Goal: Task Accomplishment & Management: Complete application form

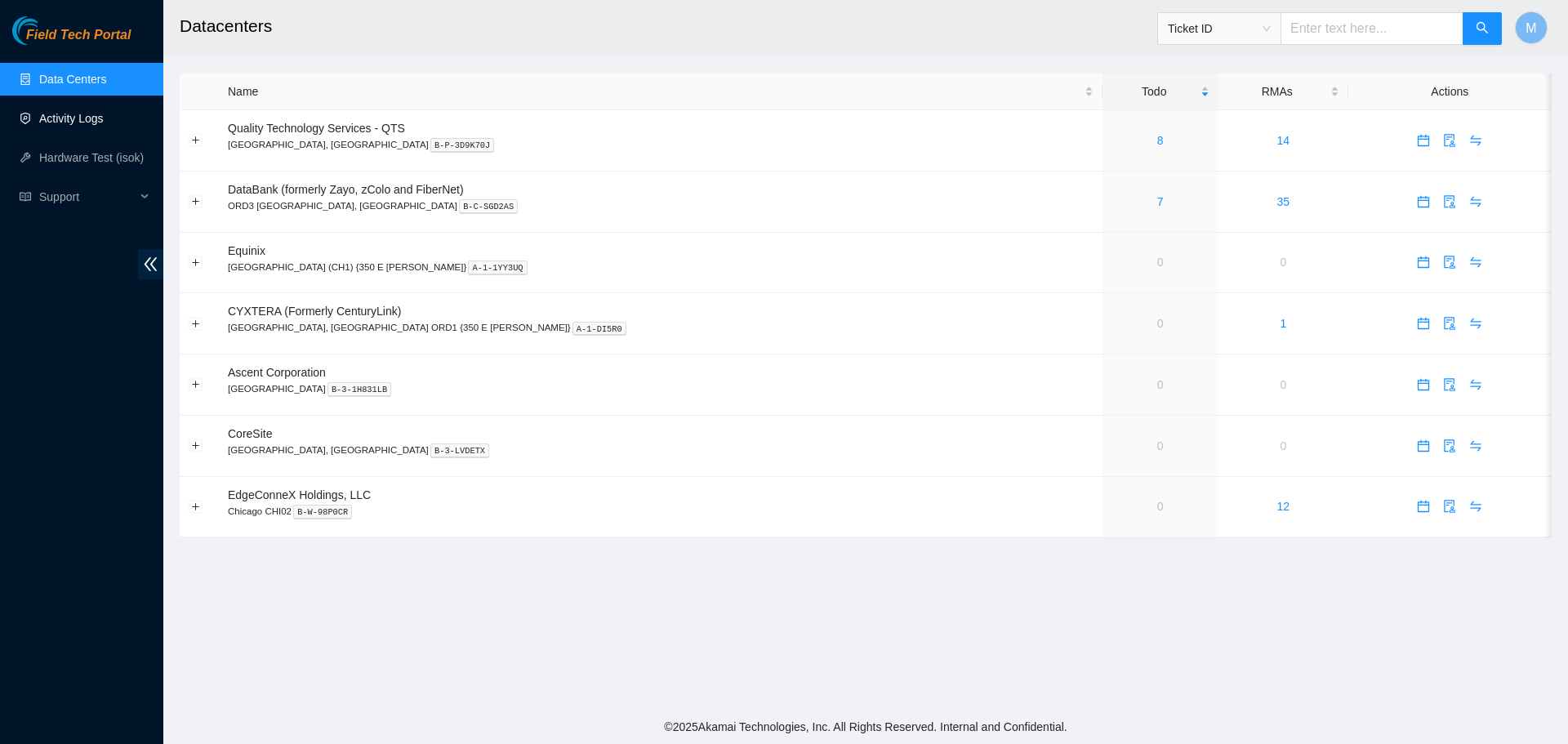
click at [51, 113] on link "Activity Logs" at bounding box center [71, 119] width 65 height 13
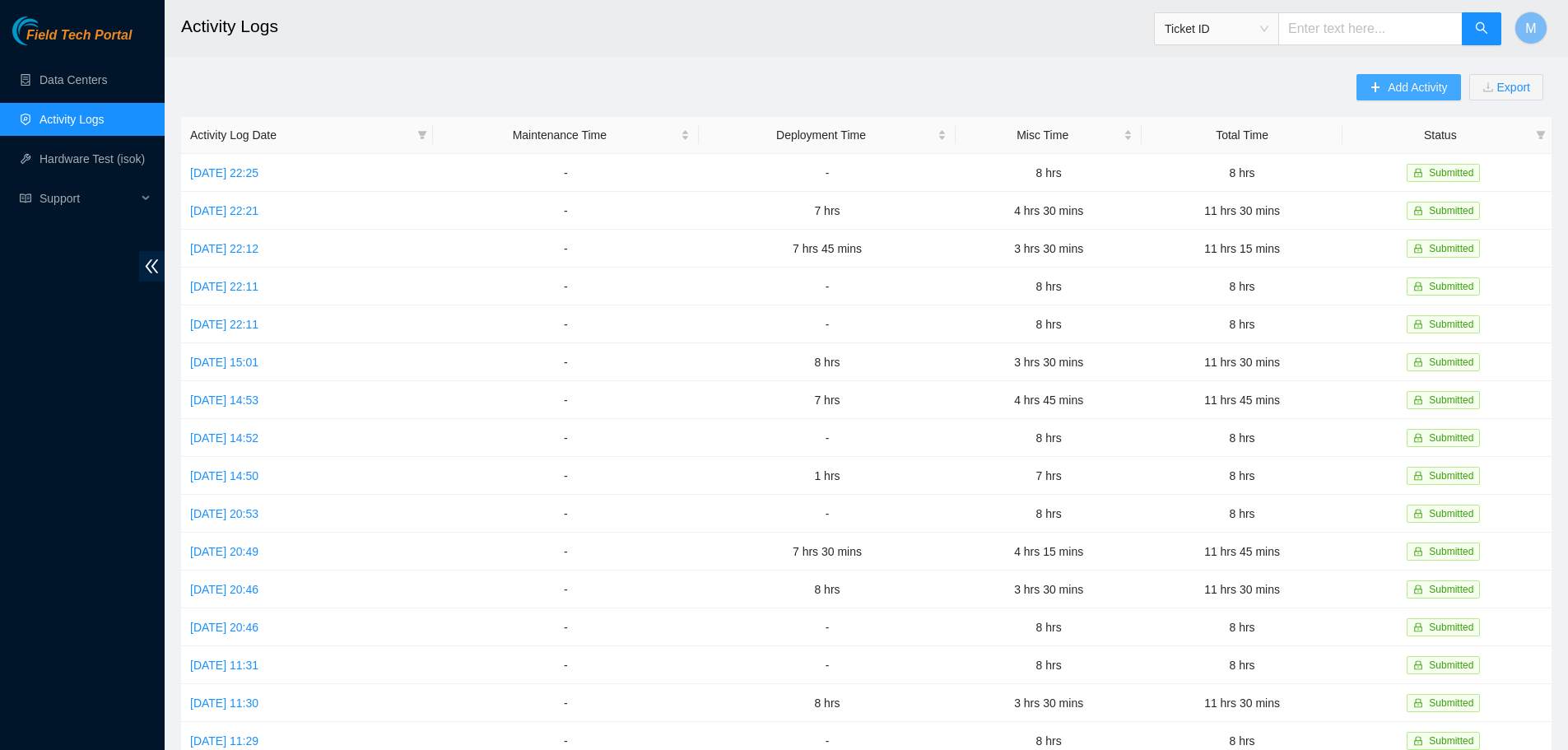
click at [1388, 82] on span "Add Activity" at bounding box center [1417, 87] width 59 height 18
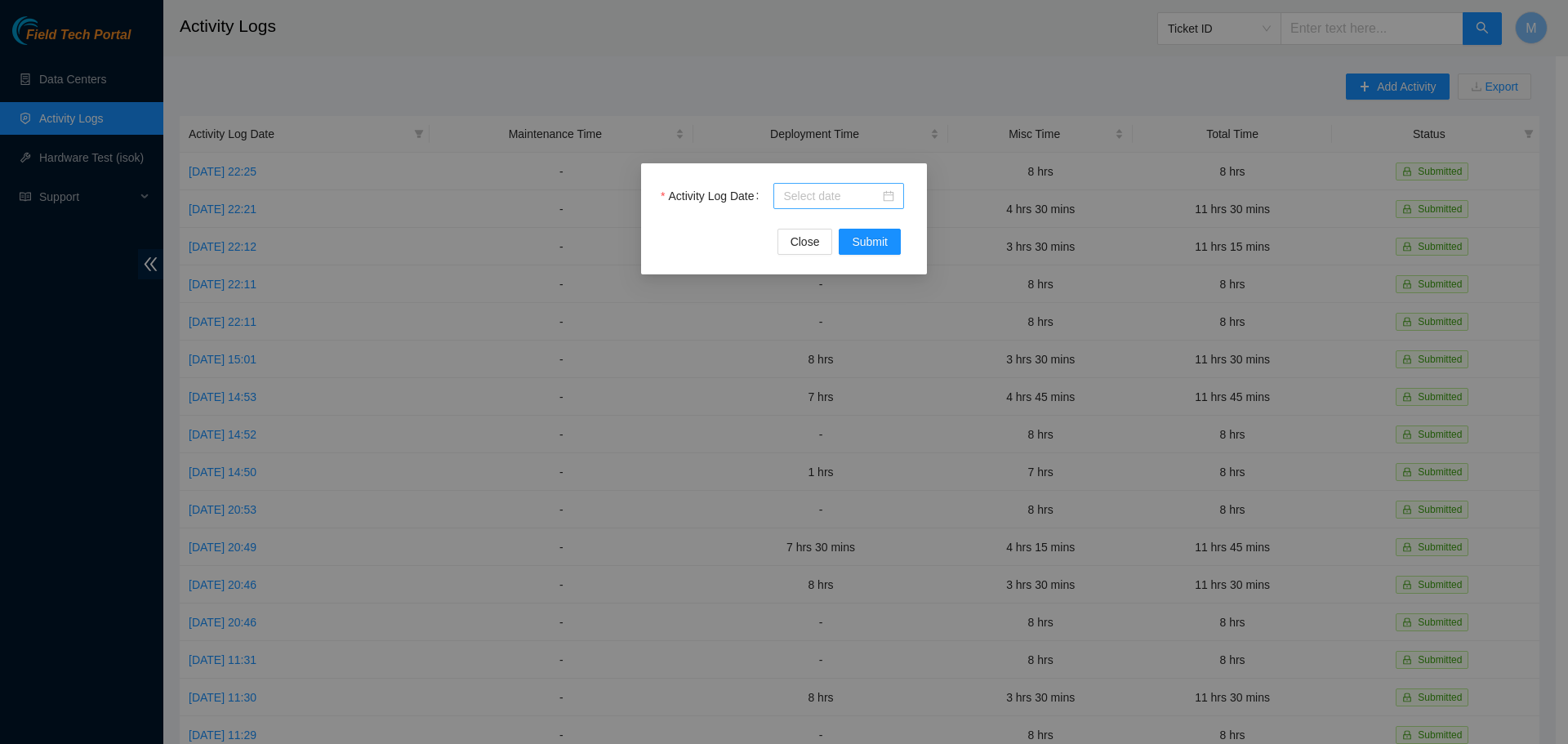
click at [898, 202] on div at bounding box center [839, 197] width 131 height 27
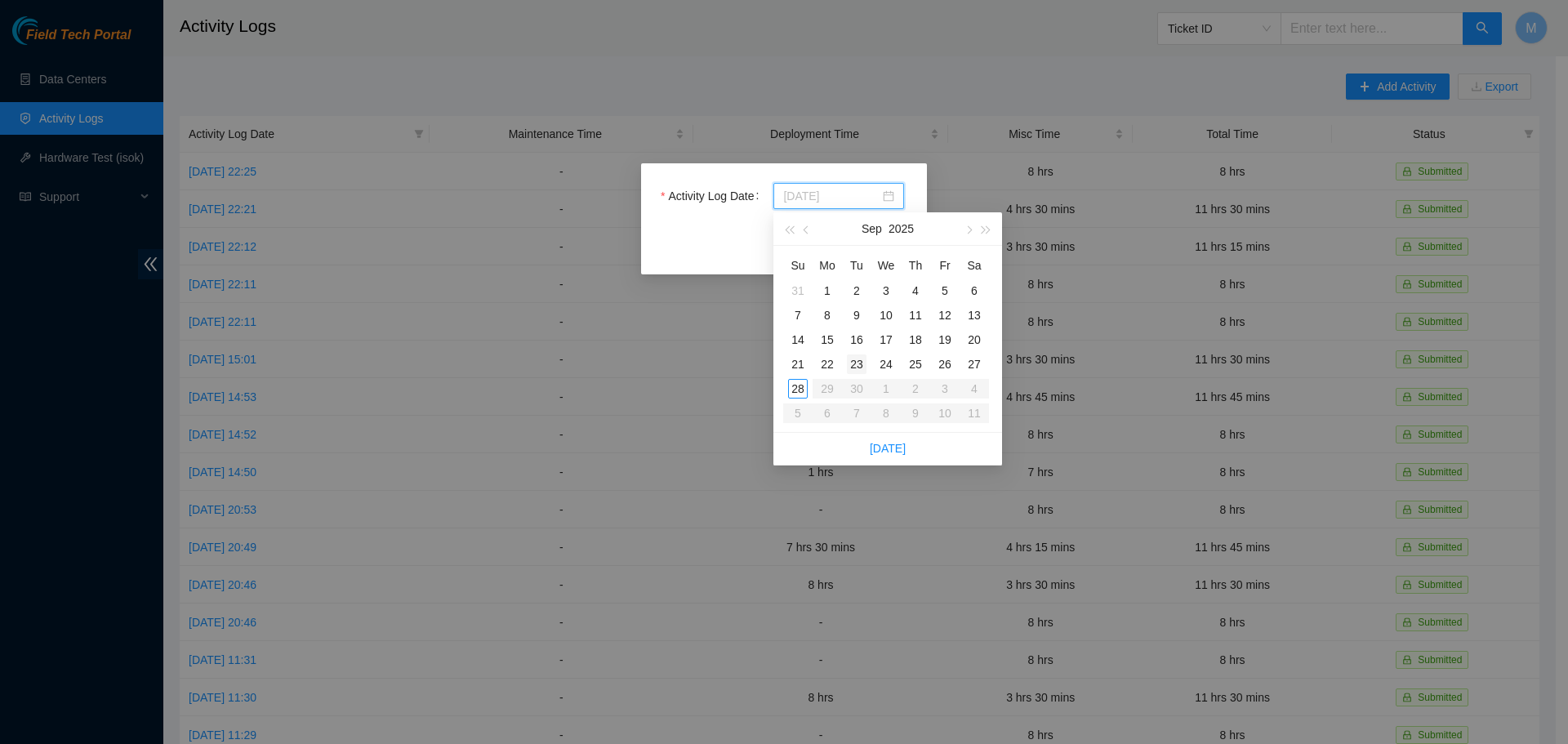
type input "[DATE]"
click at [829, 367] on div "22" at bounding box center [827, 364] width 20 height 20
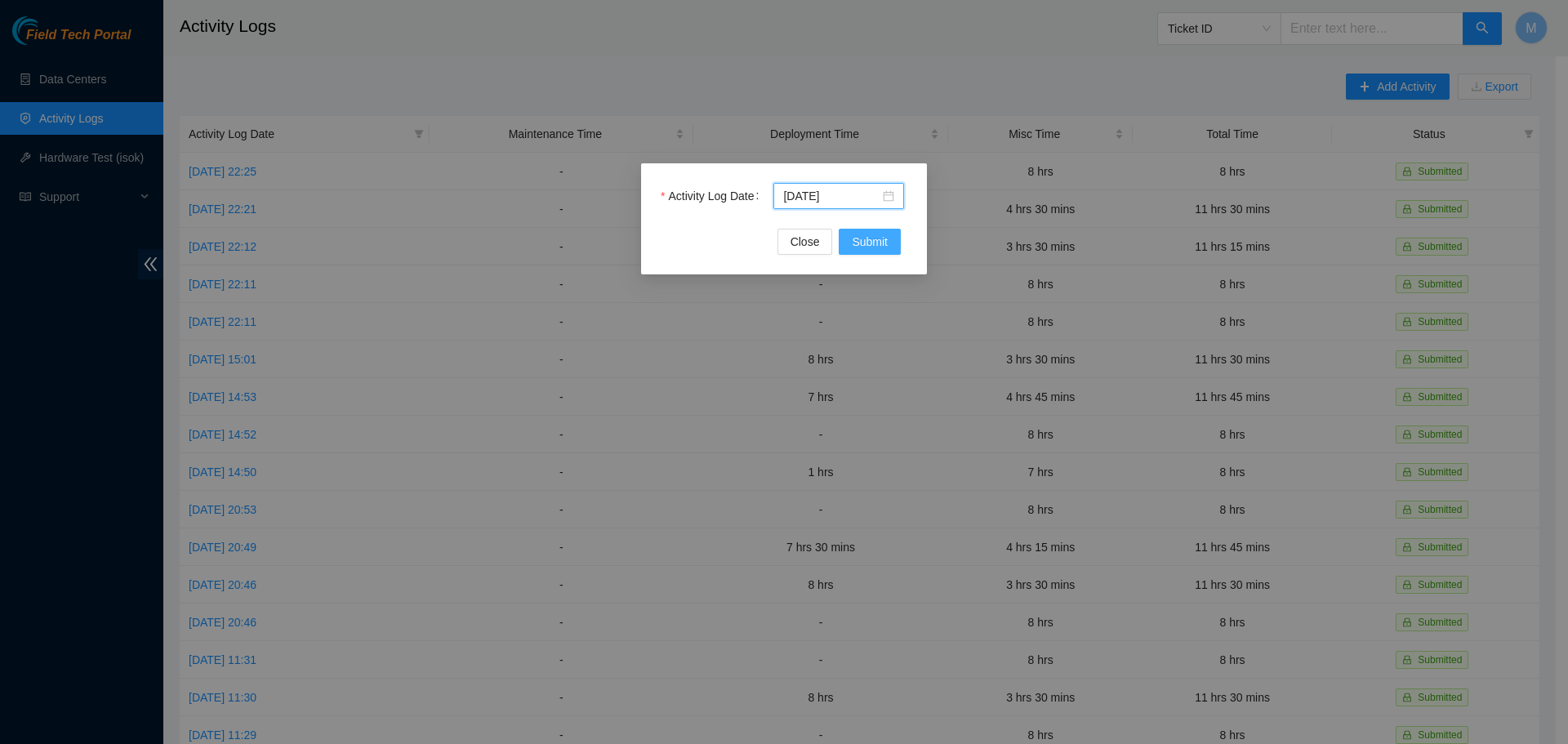
click at [854, 243] on span "Submit" at bounding box center [870, 241] width 36 height 18
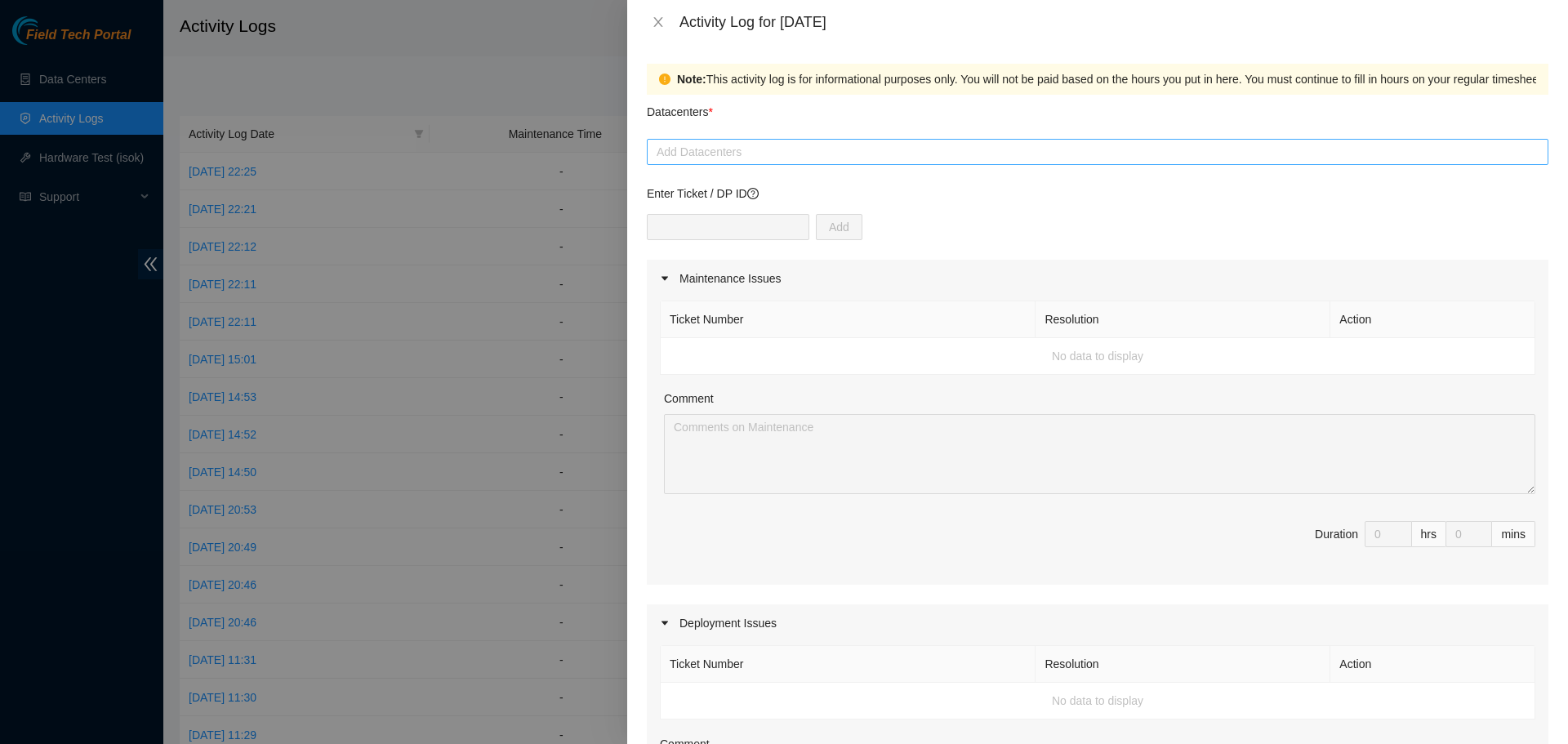
click at [755, 152] on div at bounding box center [1098, 152] width 893 height 20
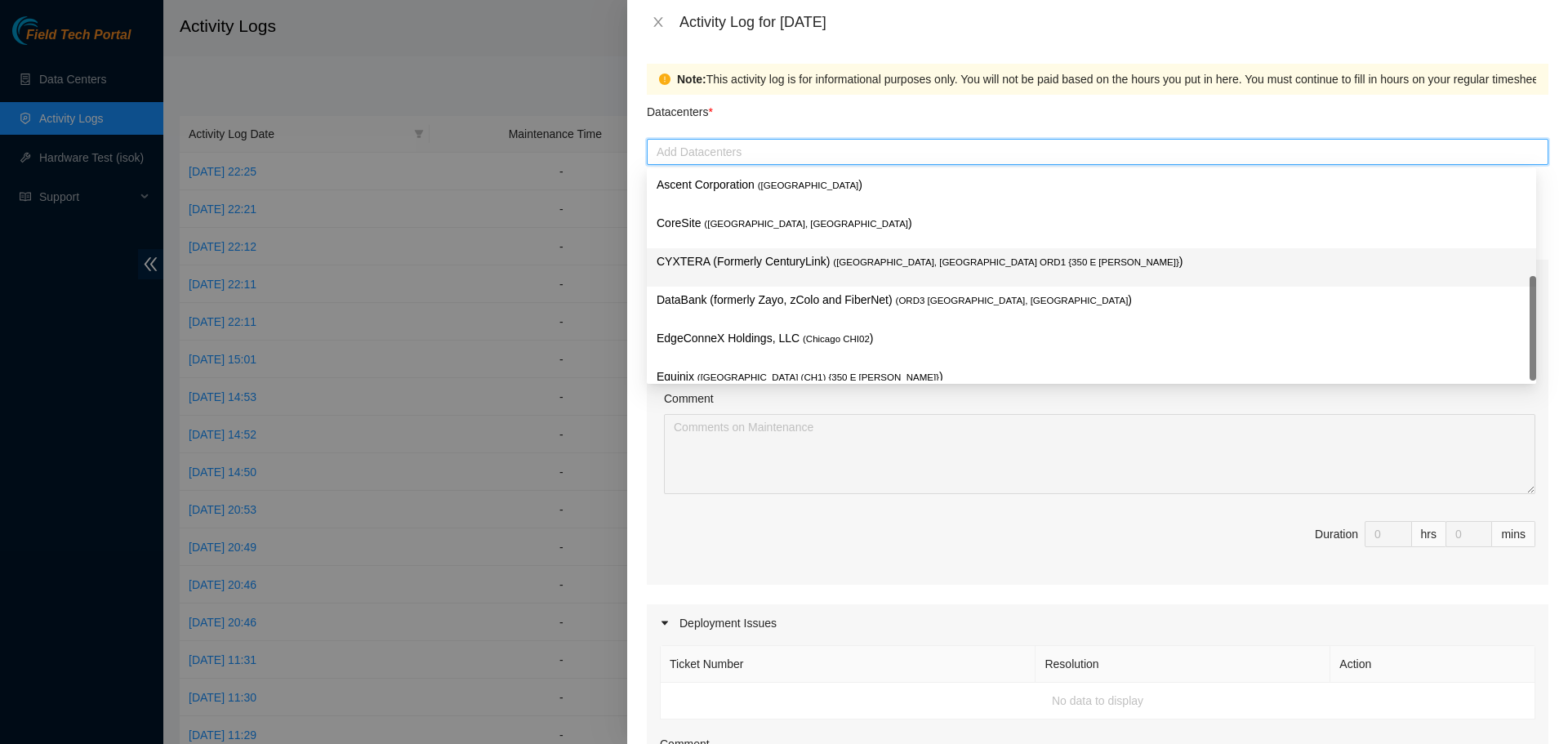
scroll to position [60, 0]
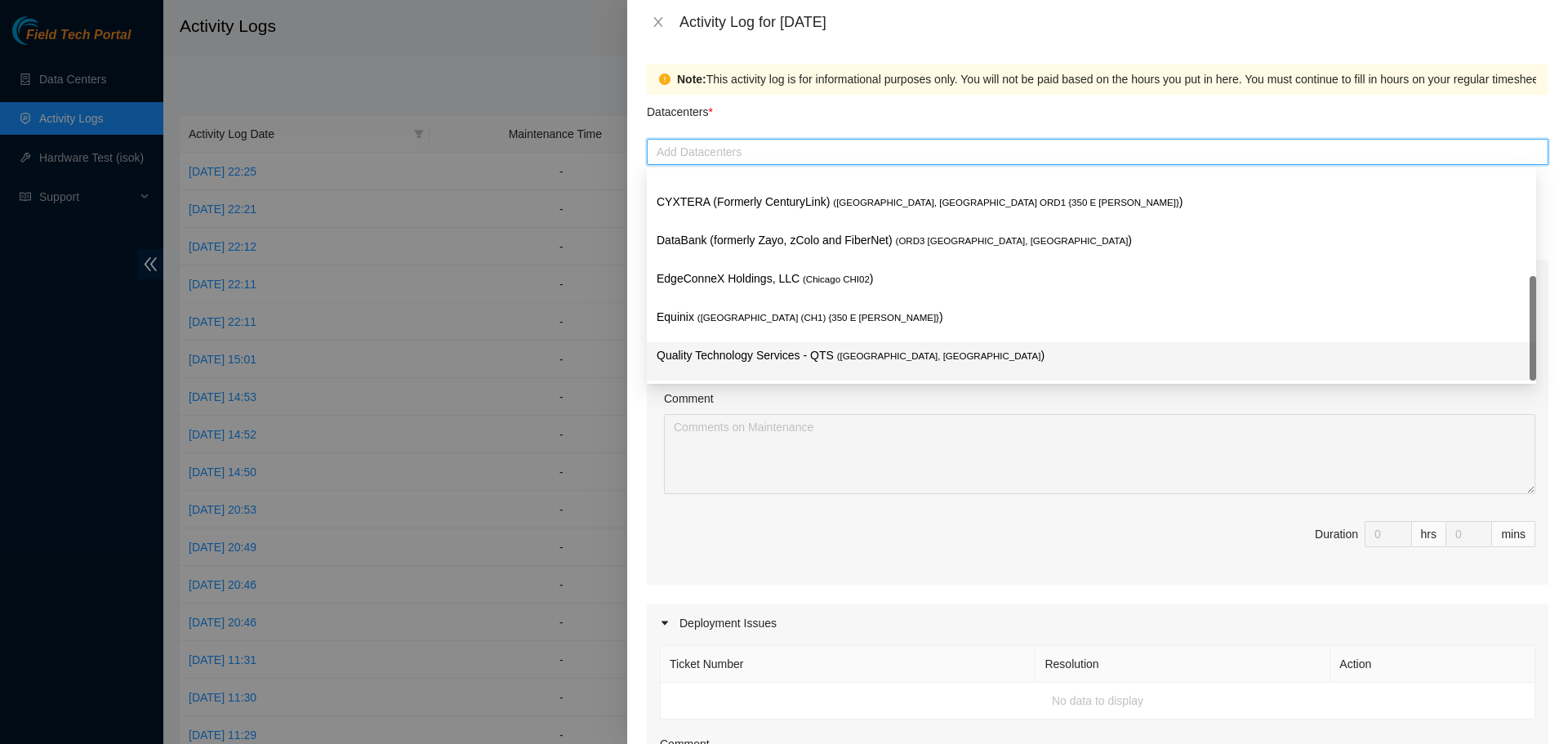
click at [737, 362] on p "Quality Technology Services - QTS ( [GEOGRAPHIC_DATA], [GEOGRAPHIC_DATA] )" at bounding box center [1091, 355] width 870 height 19
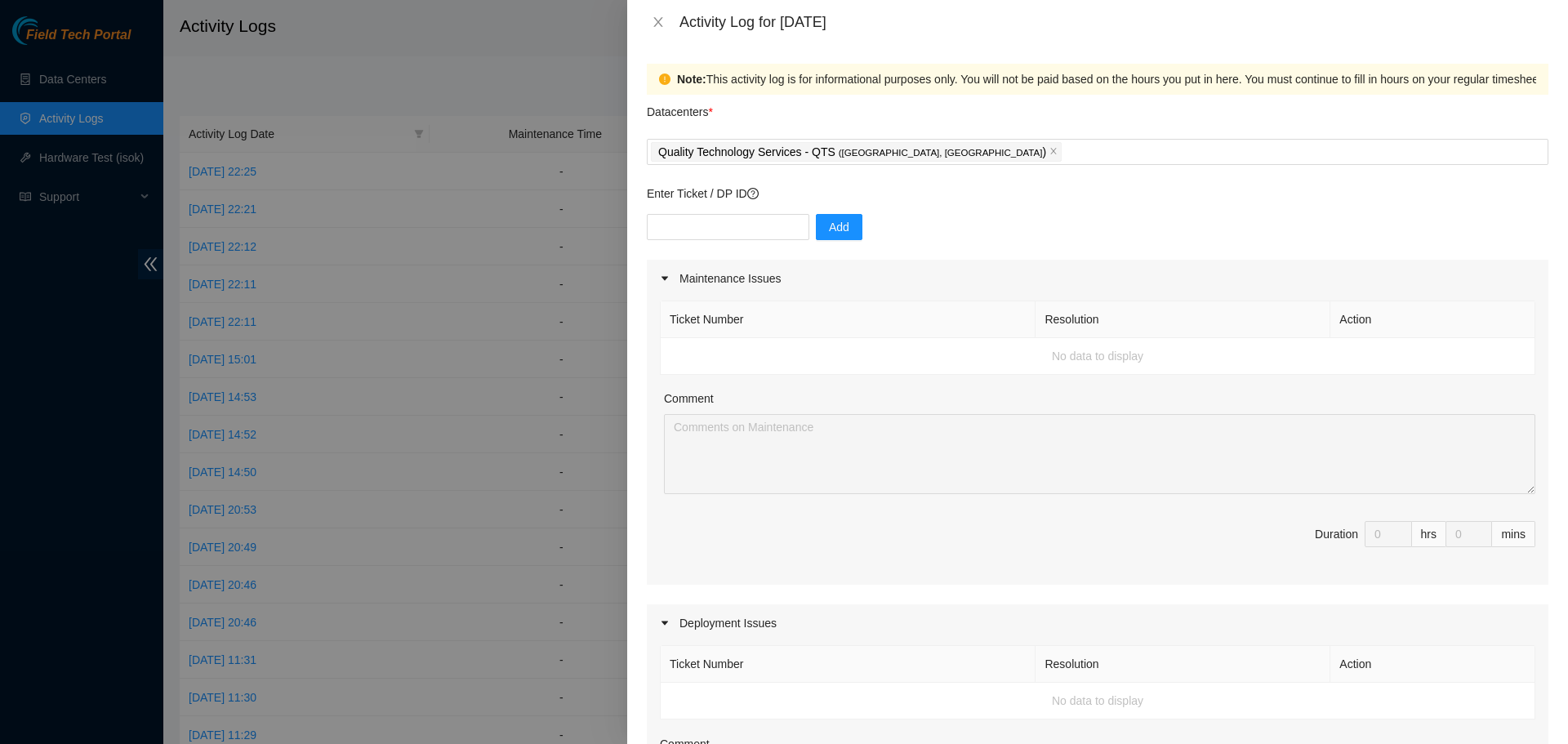
click at [786, 518] on div "Ticket Number Resolution Action No data to display Comment Duration 0 hrs 0 mins" at bounding box center [1098, 441] width 902 height 288
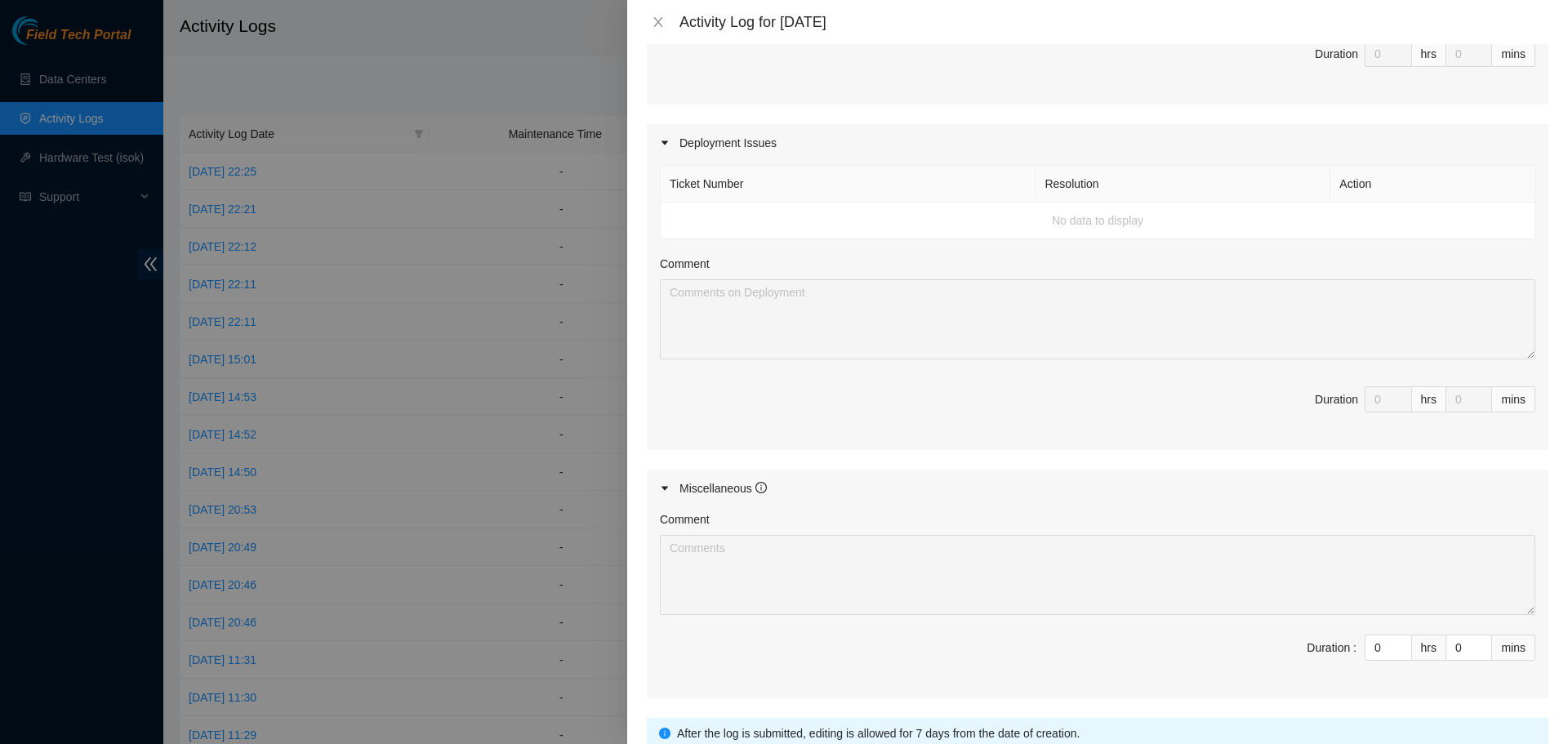
scroll to position [614, 0]
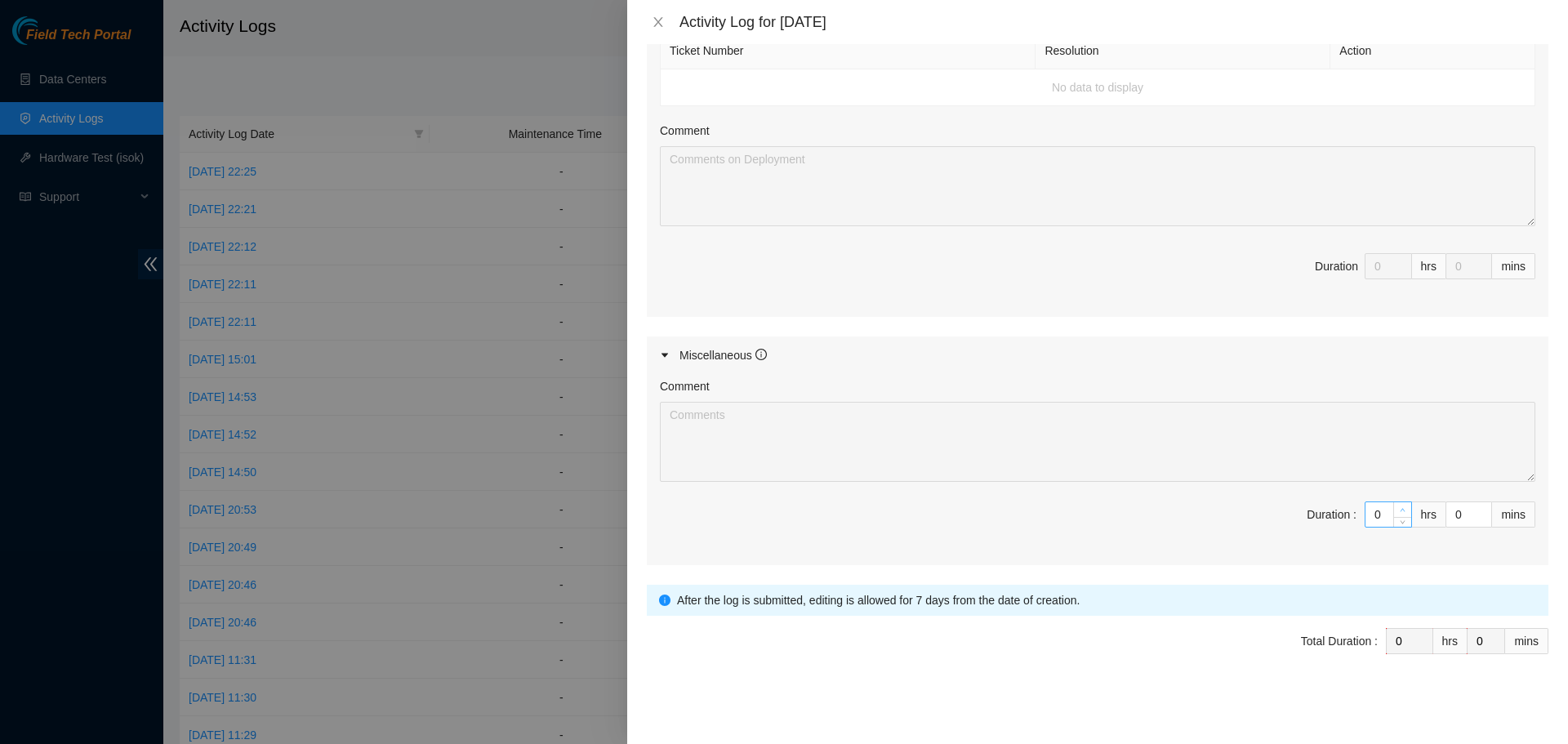
type input "1"
click at [1400, 509] on icon "up" at bounding box center [1403, 510] width 6 height 6
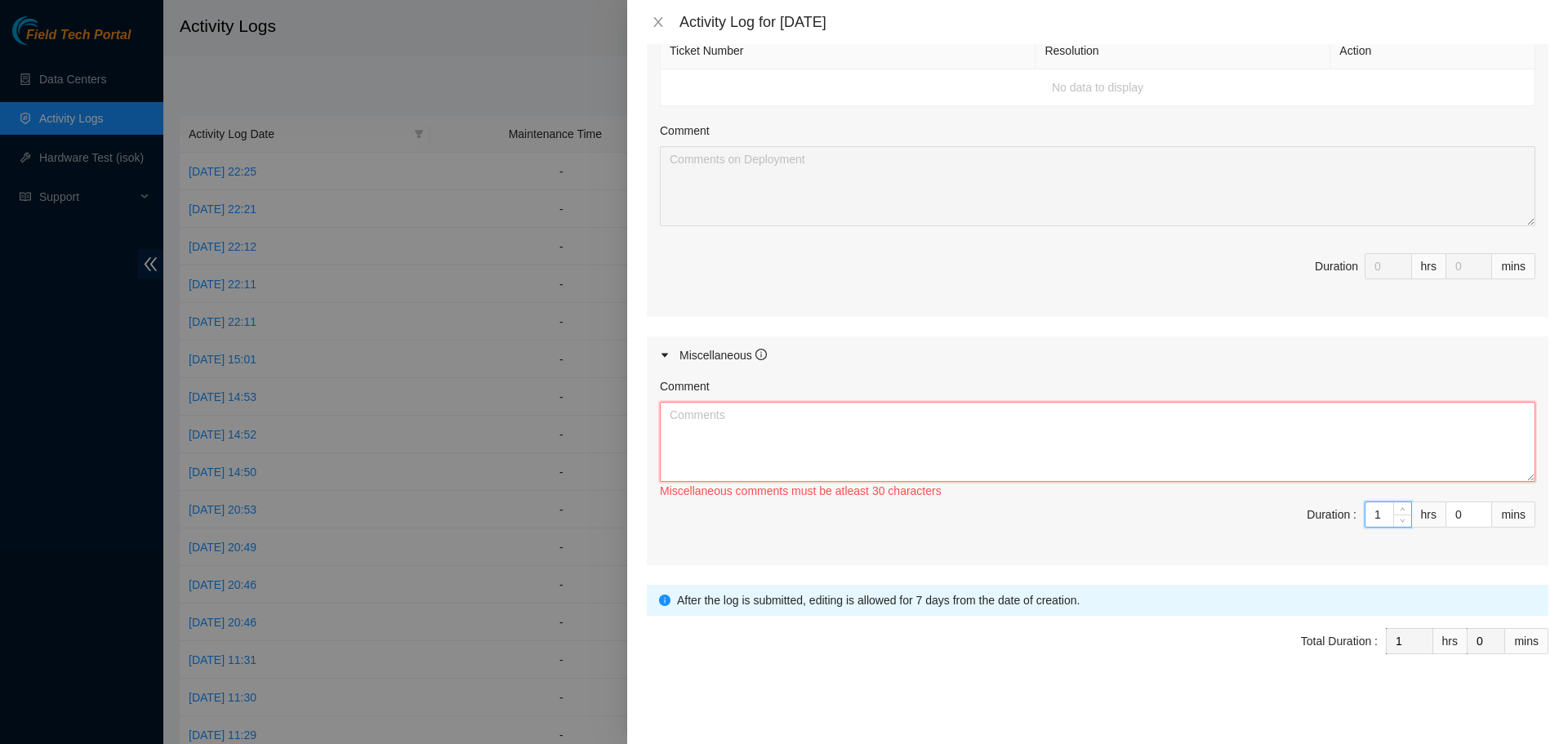
click at [871, 425] on textarea "Comment" at bounding box center [1098, 442] width 875 height 80
paste textarea "Worked Remote from Home [DATE]. Spent the day monitoring chat rooms and emails …"
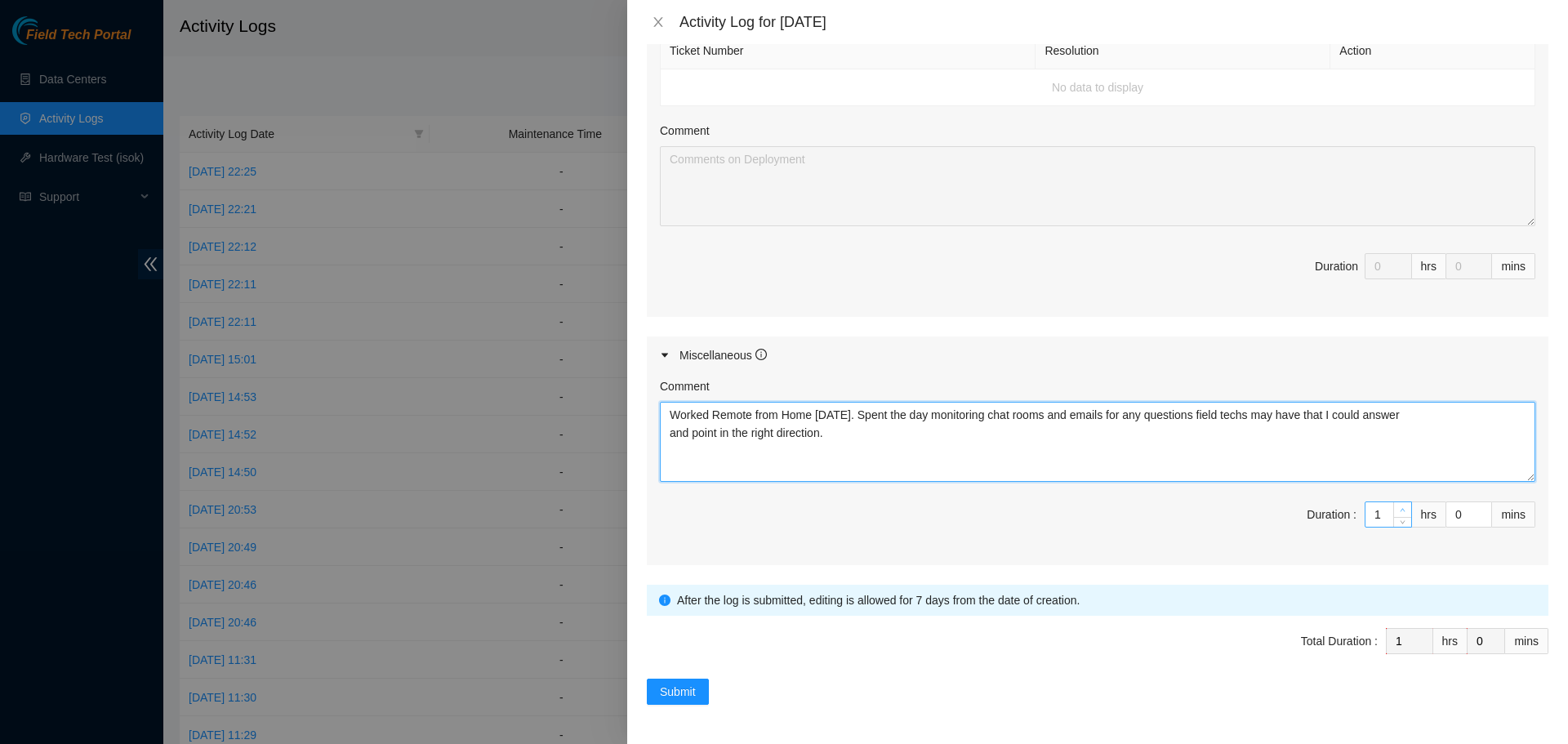
type textarea "Worked Remote from Home [DATE]. Spent the day monitoring chat rooms and emails …"
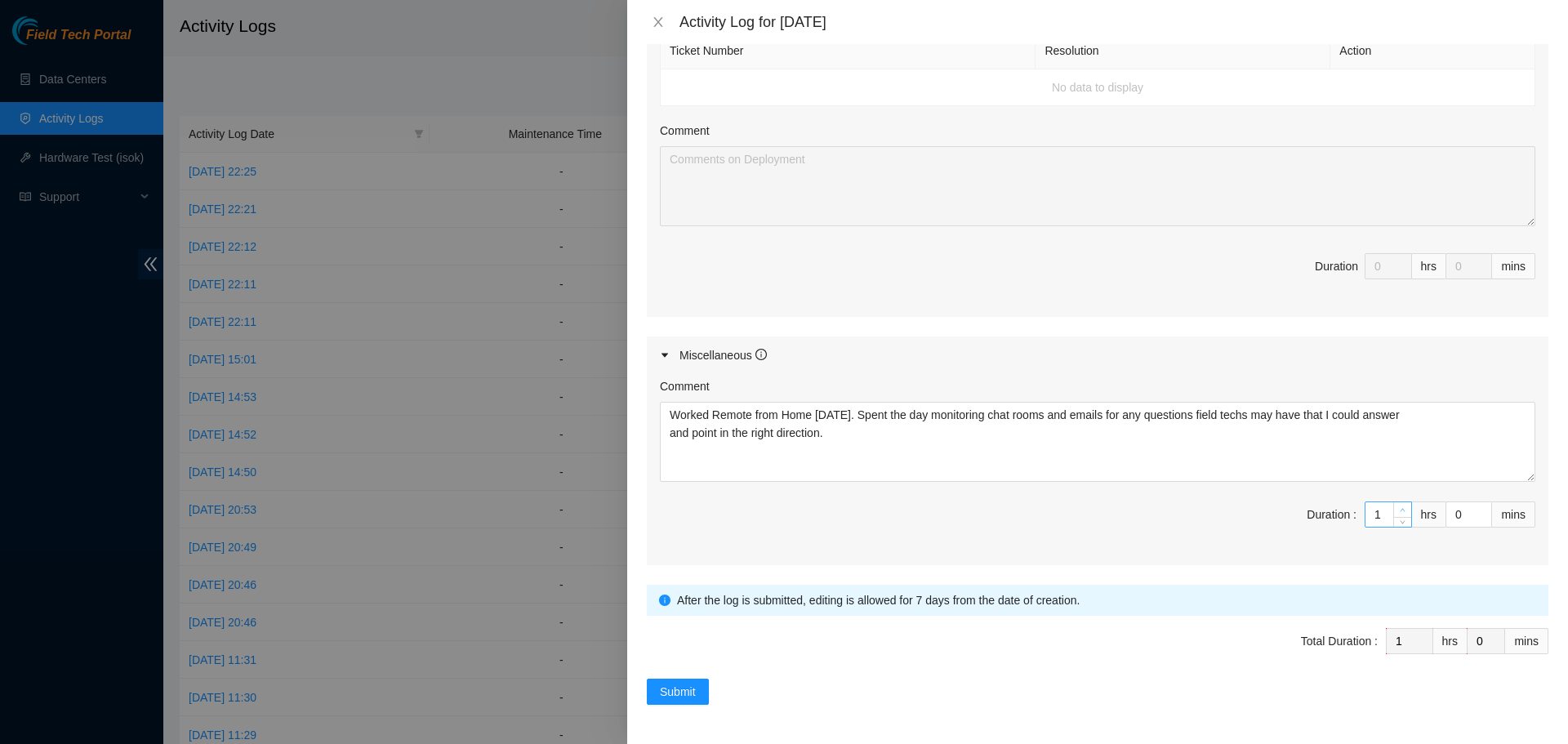
type input "2"
click at [1399, 506] on span "up" at bounding box center [1404, 510] width 10 height 10
type input "3"
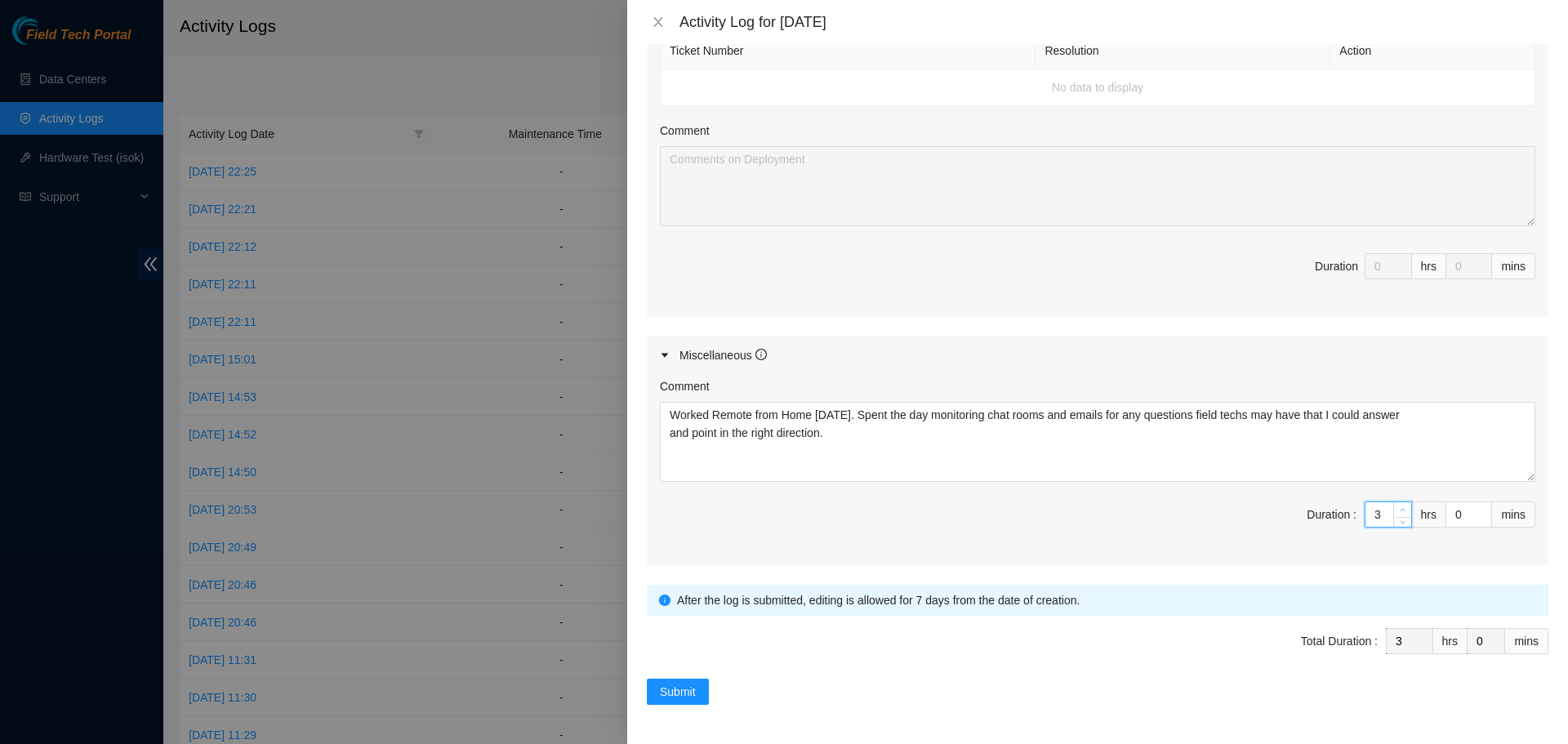
click at [1399, 506] on span "up" at bounding box center [1404, 510] width 10 height 10
type input "4"
click at [1399, 506] on span "up" at bounding box center [1404, 510] width 10 height 10
type input "5"
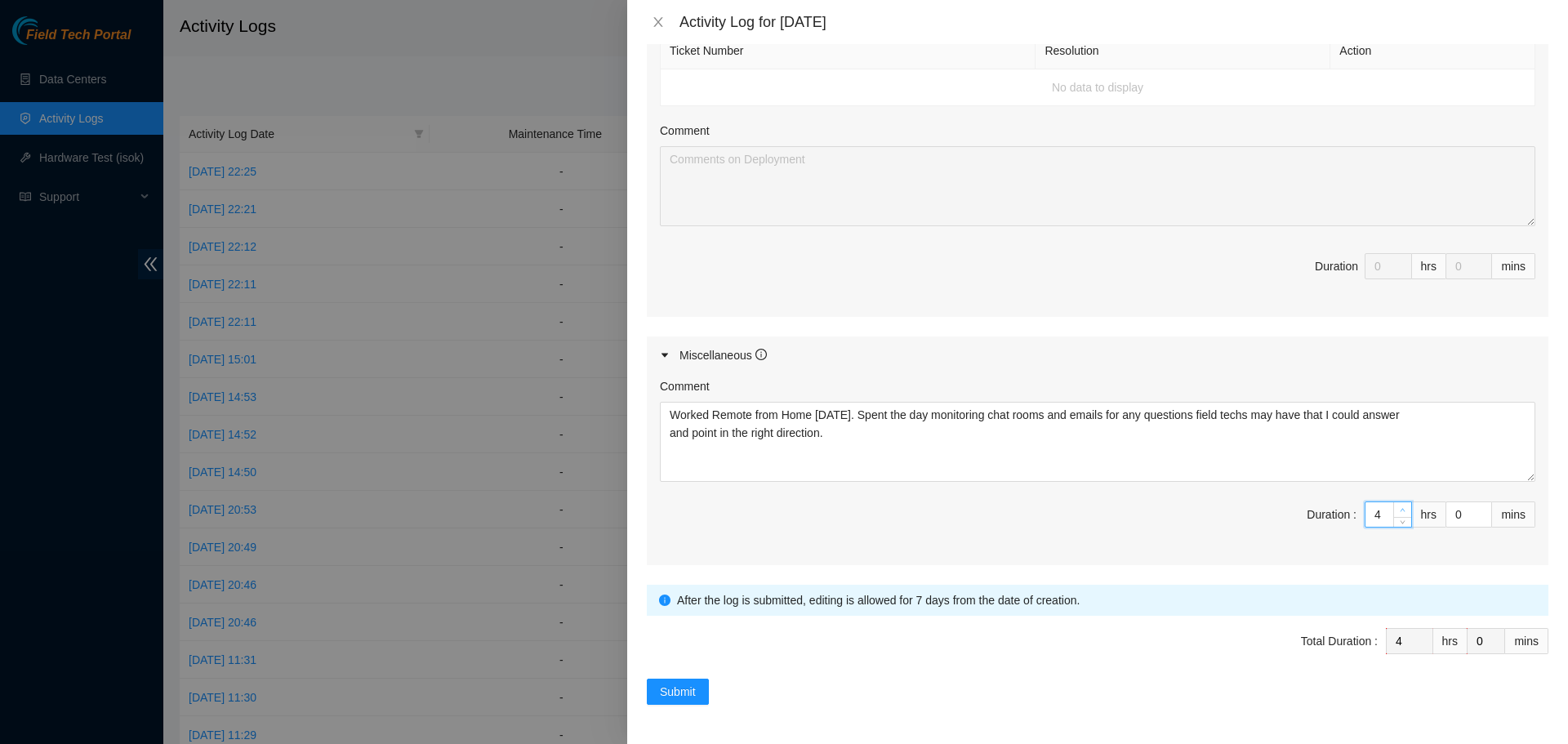
type input "5"
click at [1399, 506] on span "up" at bounding box center [1404, 510] width 10 height 10
type input "6"
click at [1399, 506] on span "up" at bounding box center [1404, 510] width 10 height 10
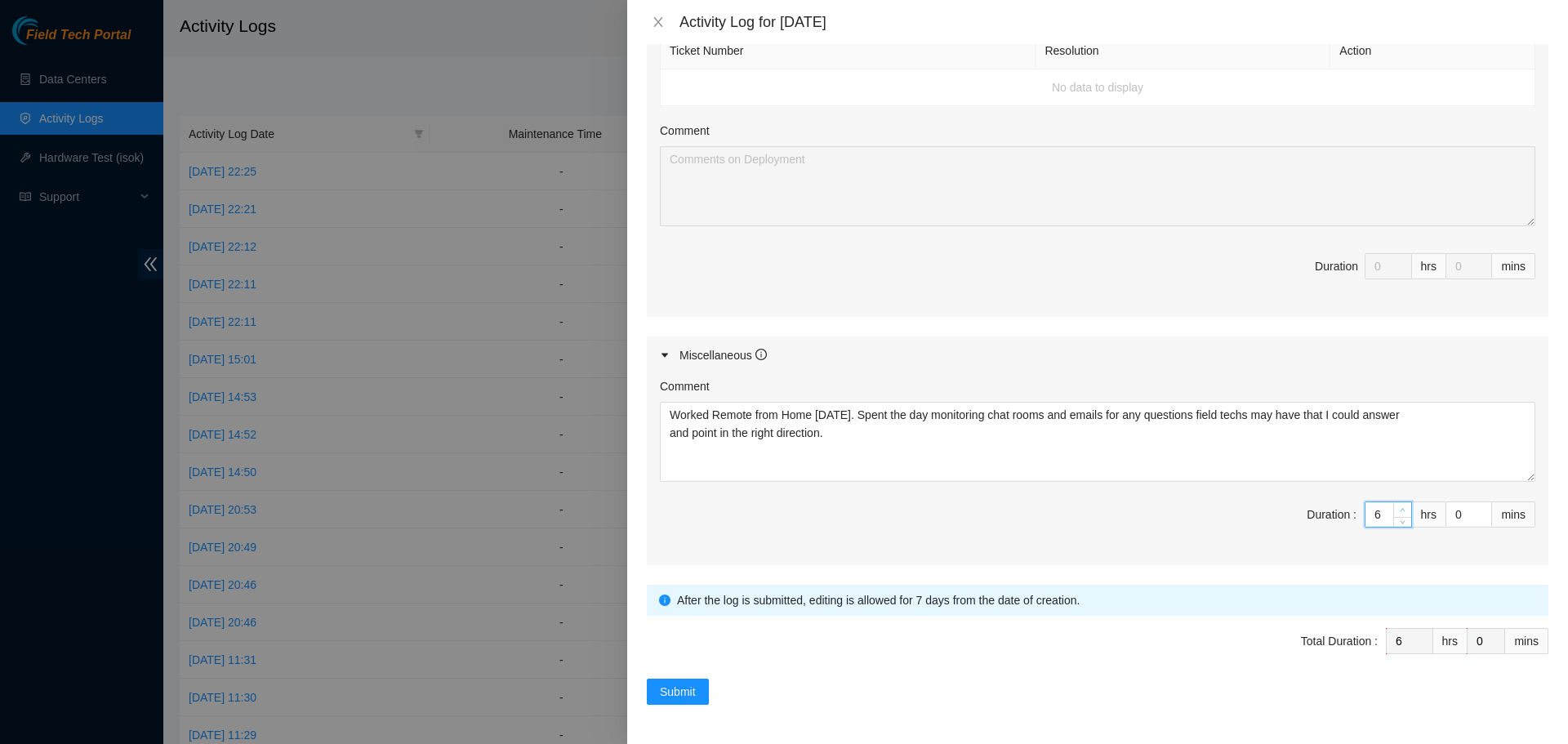
type input "7"
click at [1399, 506] on span "up" at bounding box center [1404, 510] width 10 height 10
type input "8"
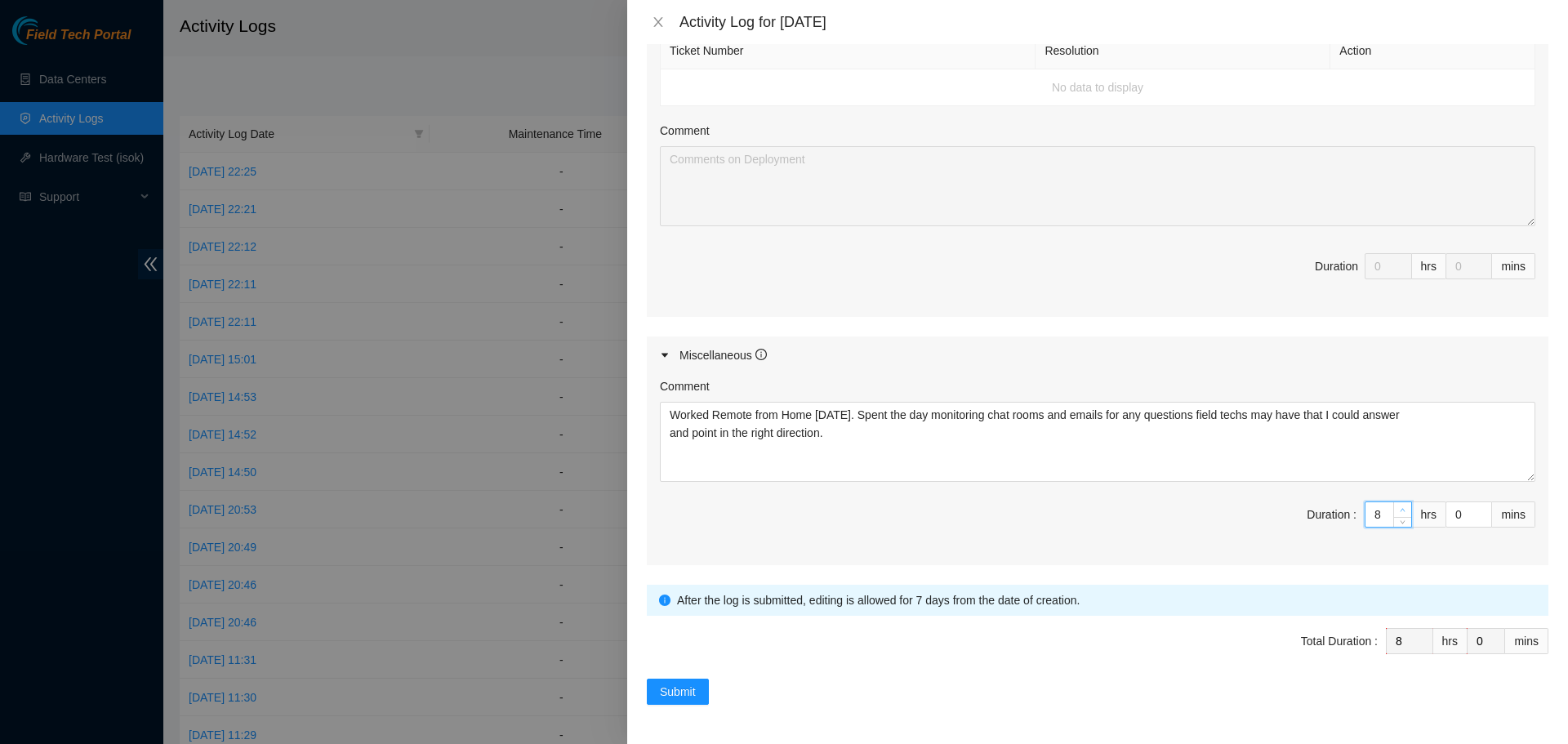
click at [1399, 506] on span "up" at bounding box center [1404, 510] width 10 height 10
click at [679, 687] on span "Submit" at bounding box center [679, 692] width 36 height 18
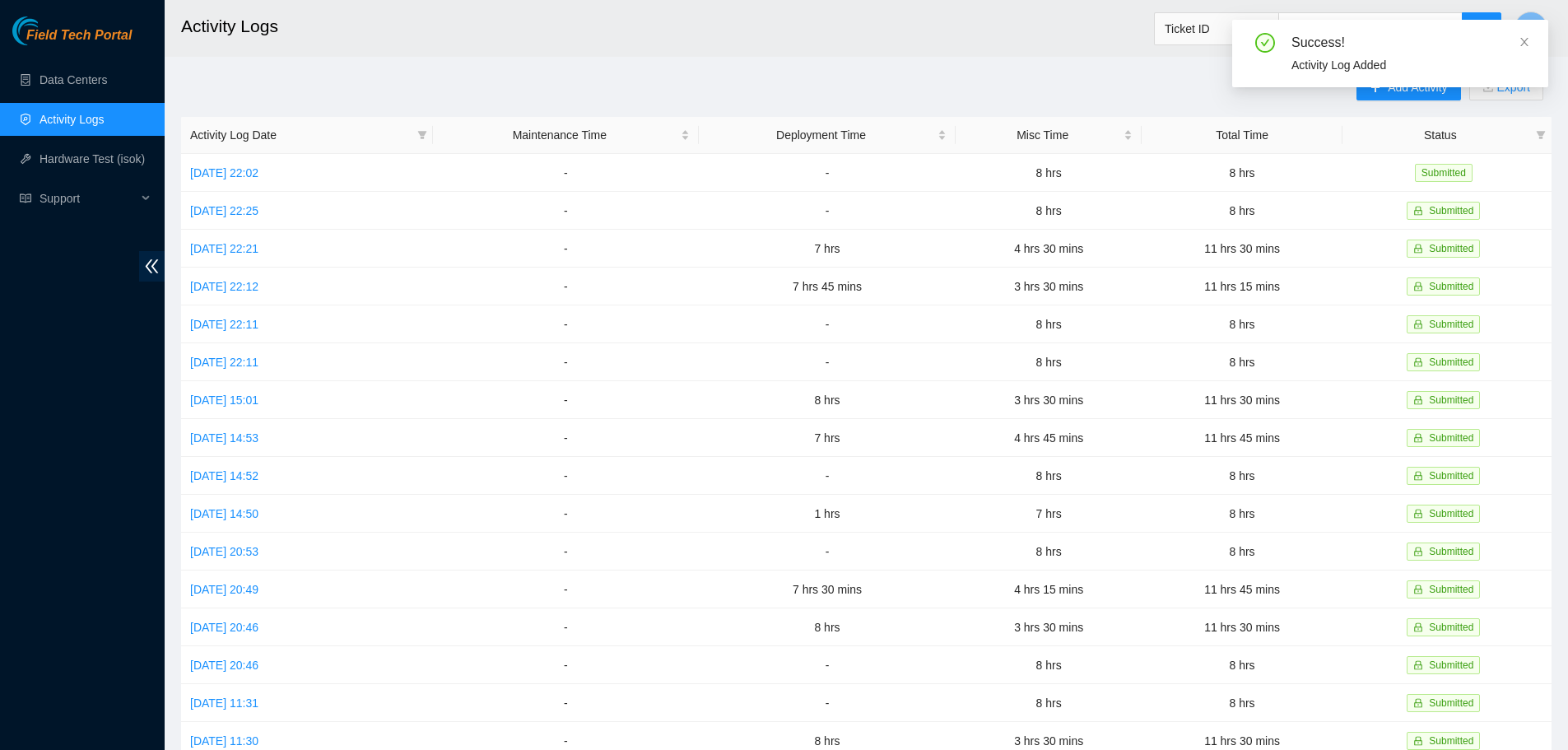
click at [1387, 93] on div "Success! Activity Log Added" at bounding box center [1390, 60] width 316 height 80
click at [1524, 41] on icon "close" at bounding box center [1524, 42] width 9 height 9
click at [1395, 86] on span "Add Activity" at bounding box center [1417, 87] width 59 height 18
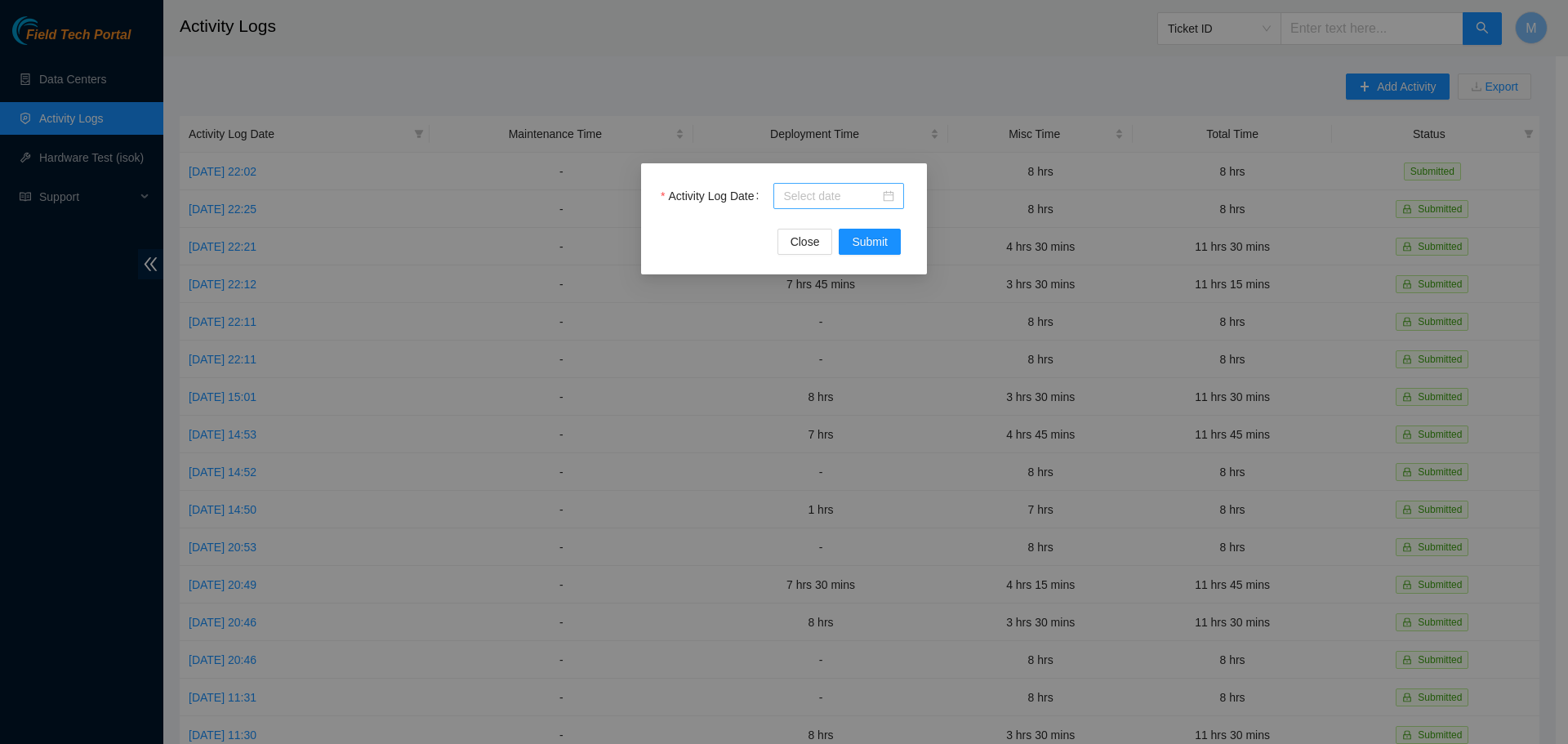
click at [885, 198] on div at bounding box center [838, 196] width 111 height 18
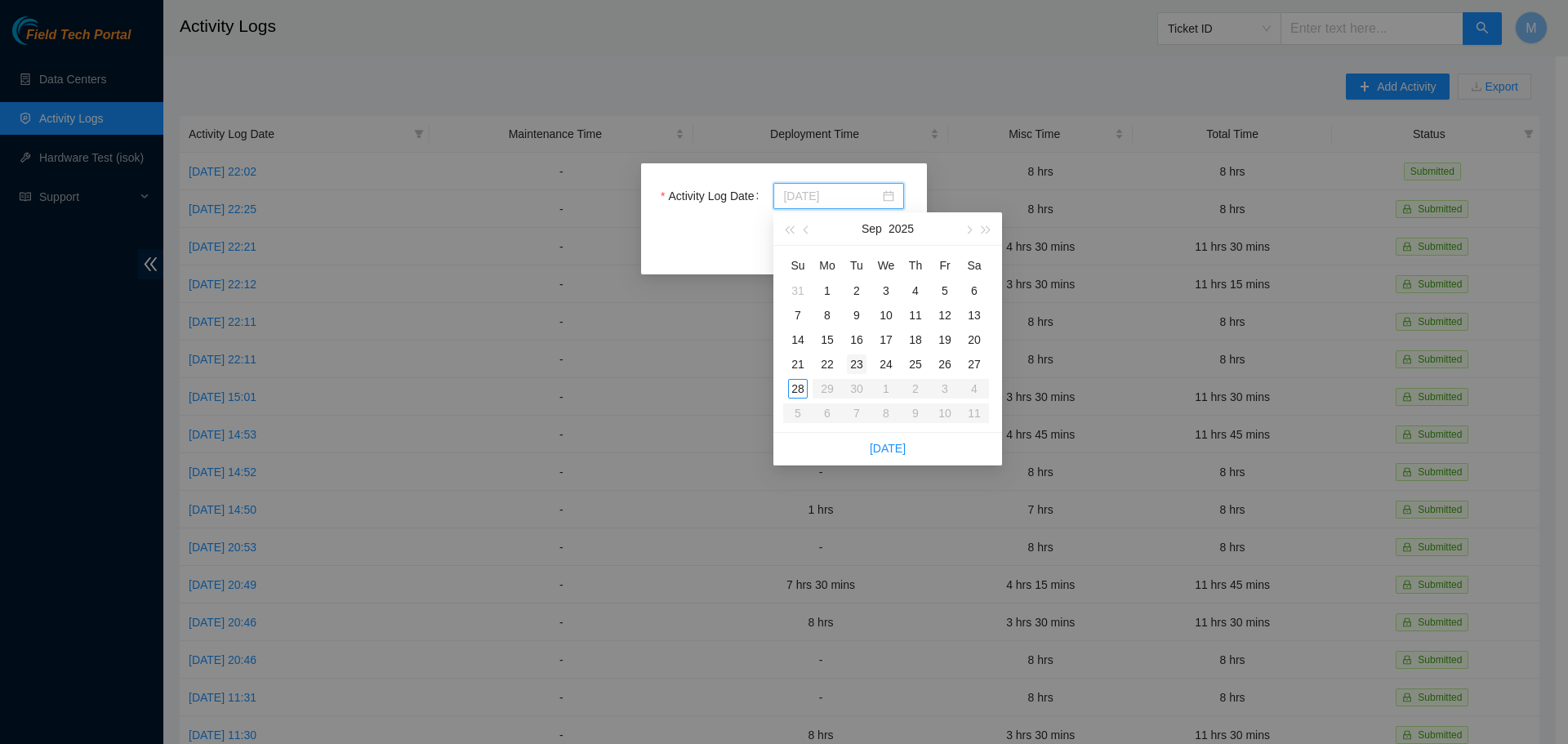
type input "[DATE]"
click at [854, 361] on div "23" at bounding box center [856, 364] width 20 height 20
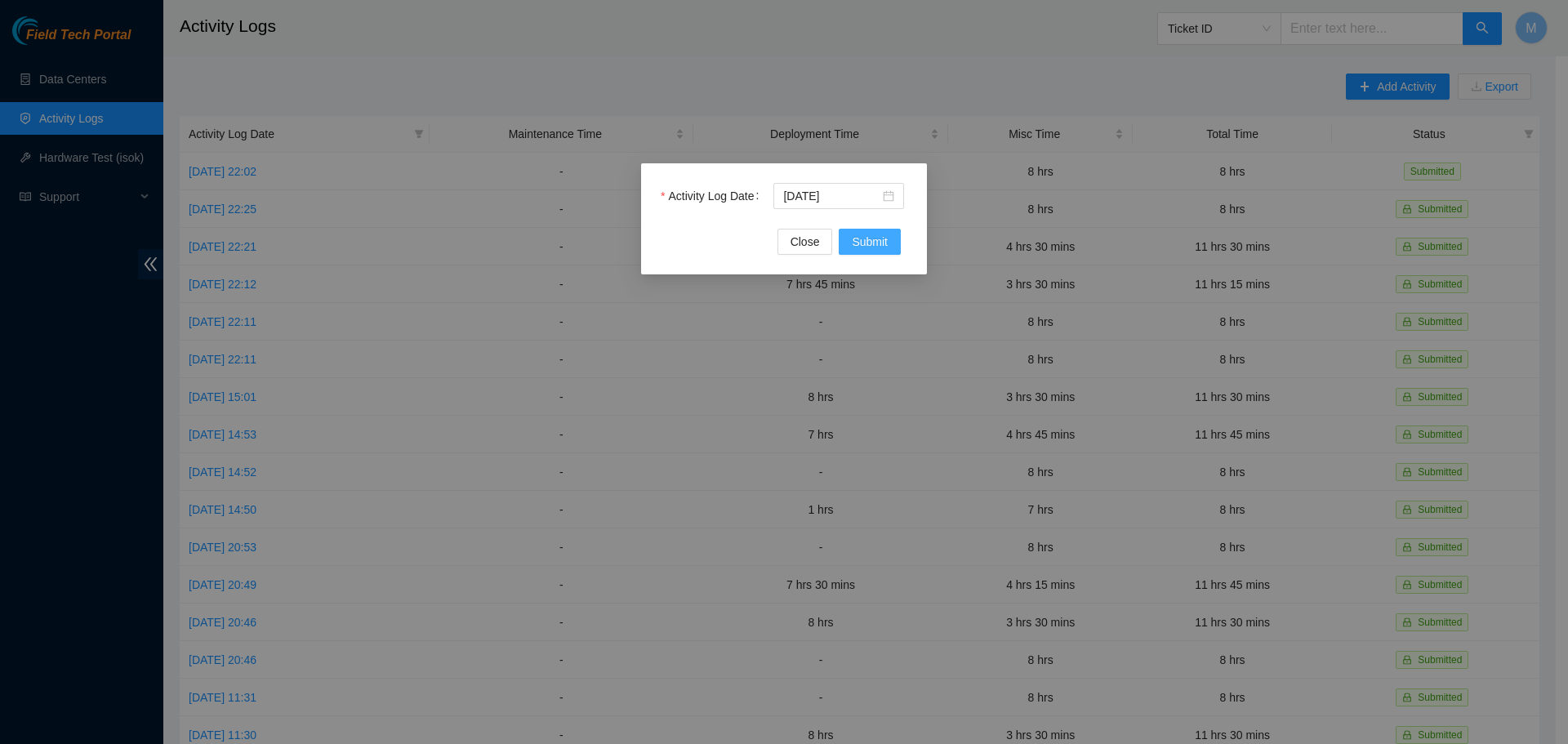
click at [860, 241] on span "Submit" at bounding box center [870, 241] width 36 height 18
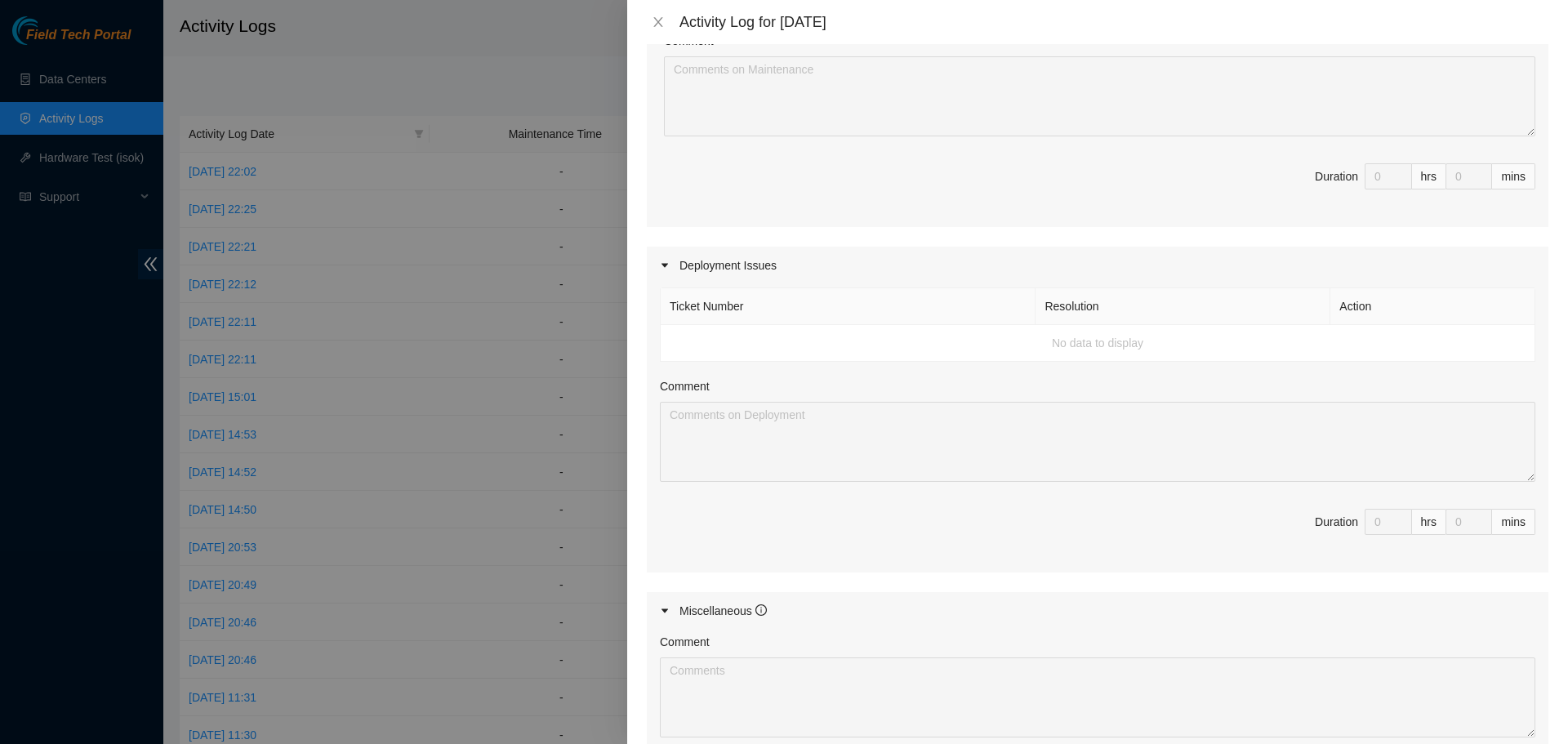
scroll to position [0, 0]
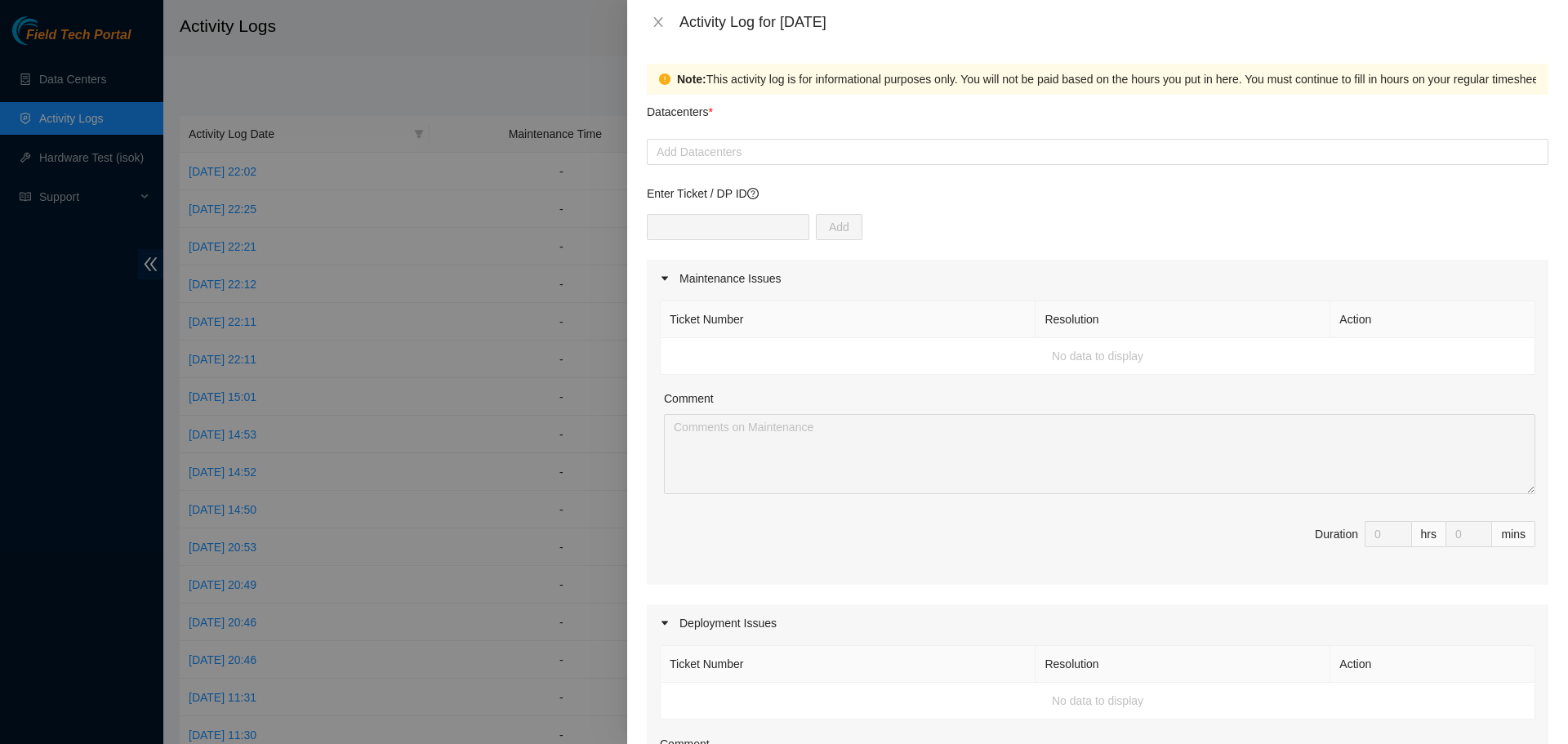
click at [782, 137] on div "Datacenters *" at bounding box center [1098, 117] width 902 height 44
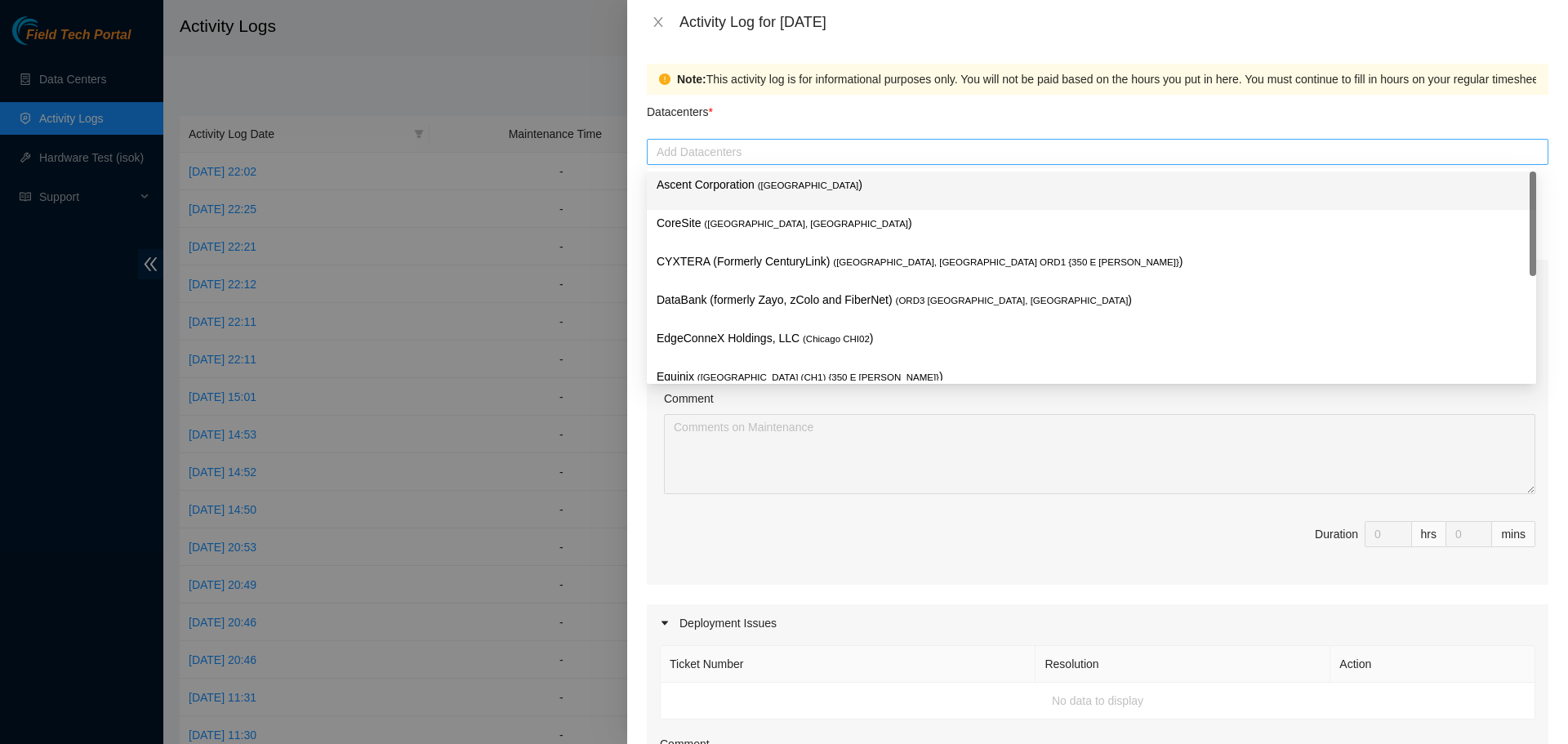
click at [779, 143] on div at bounding box center [1098, 152] width 893 height 20
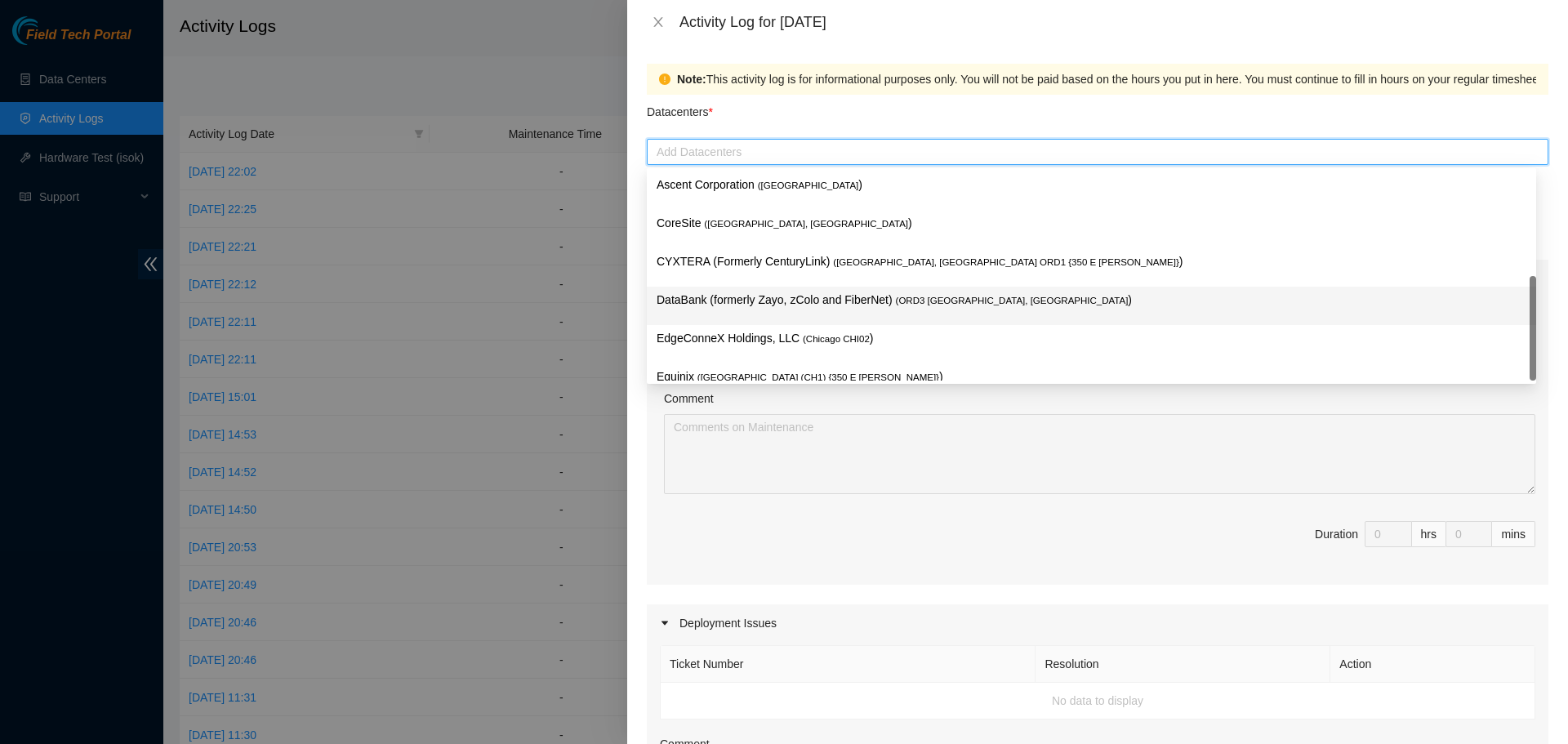
scroll to position [60, 0]
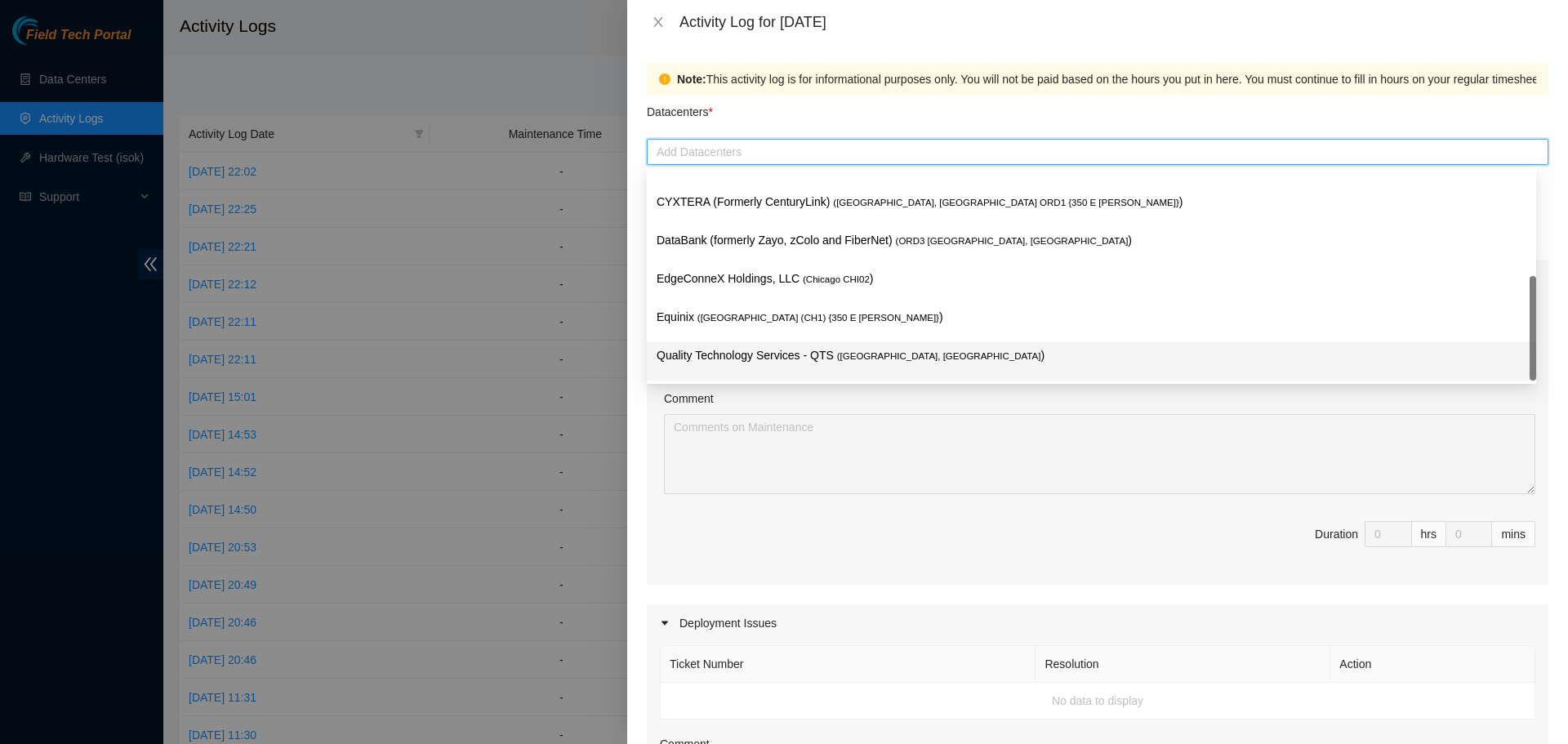
click at [787, 349] on p "Quality Technology Services - QTS ( [GEOGRAPHIC_DATA], [GEOGRAPHIC_DATA] )" at bounding box center [1091, 355] width 870 height 19
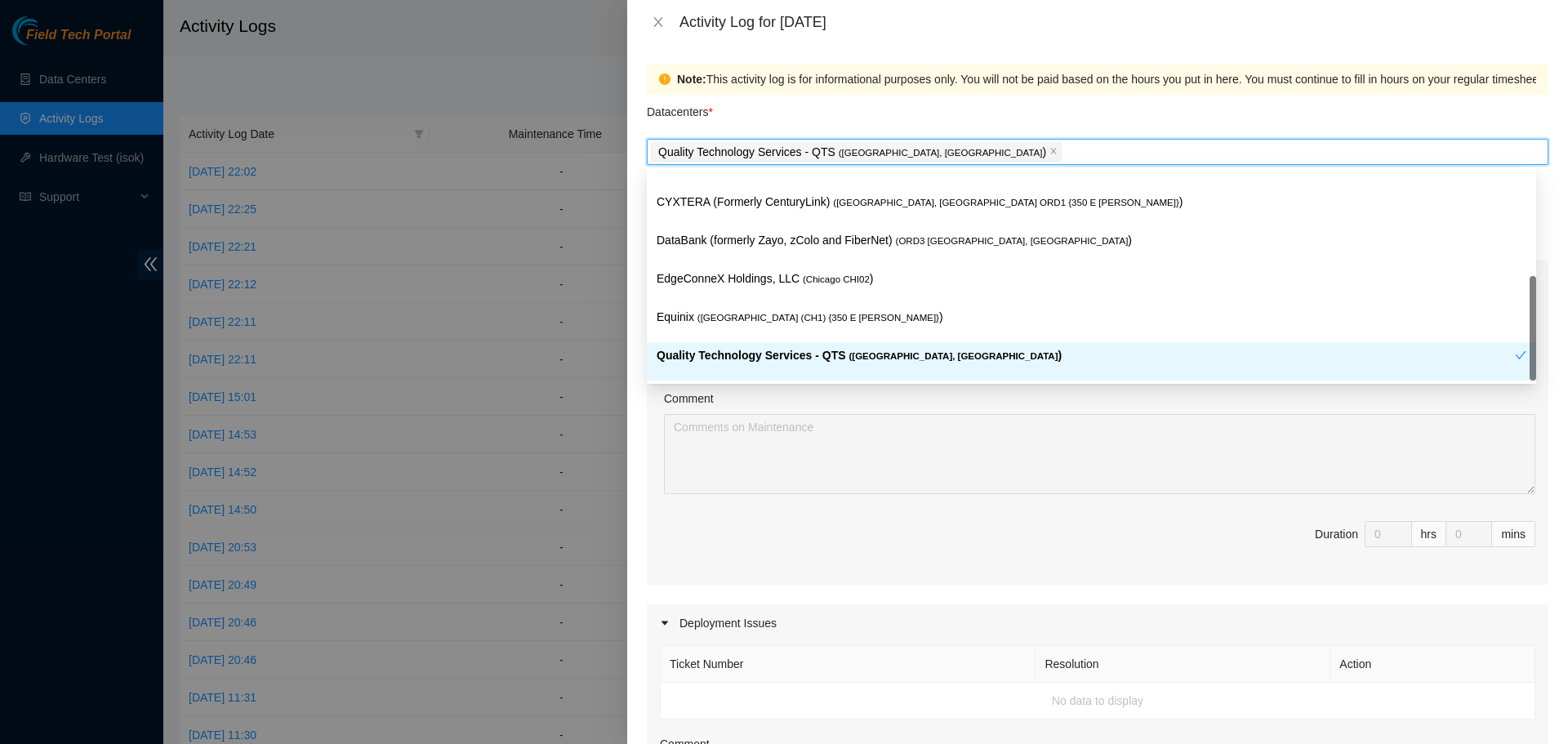
click at [811, 526] on span "Duration 0 hrs 0 mins" at bounding box center [1098, 544] width 875 height 46
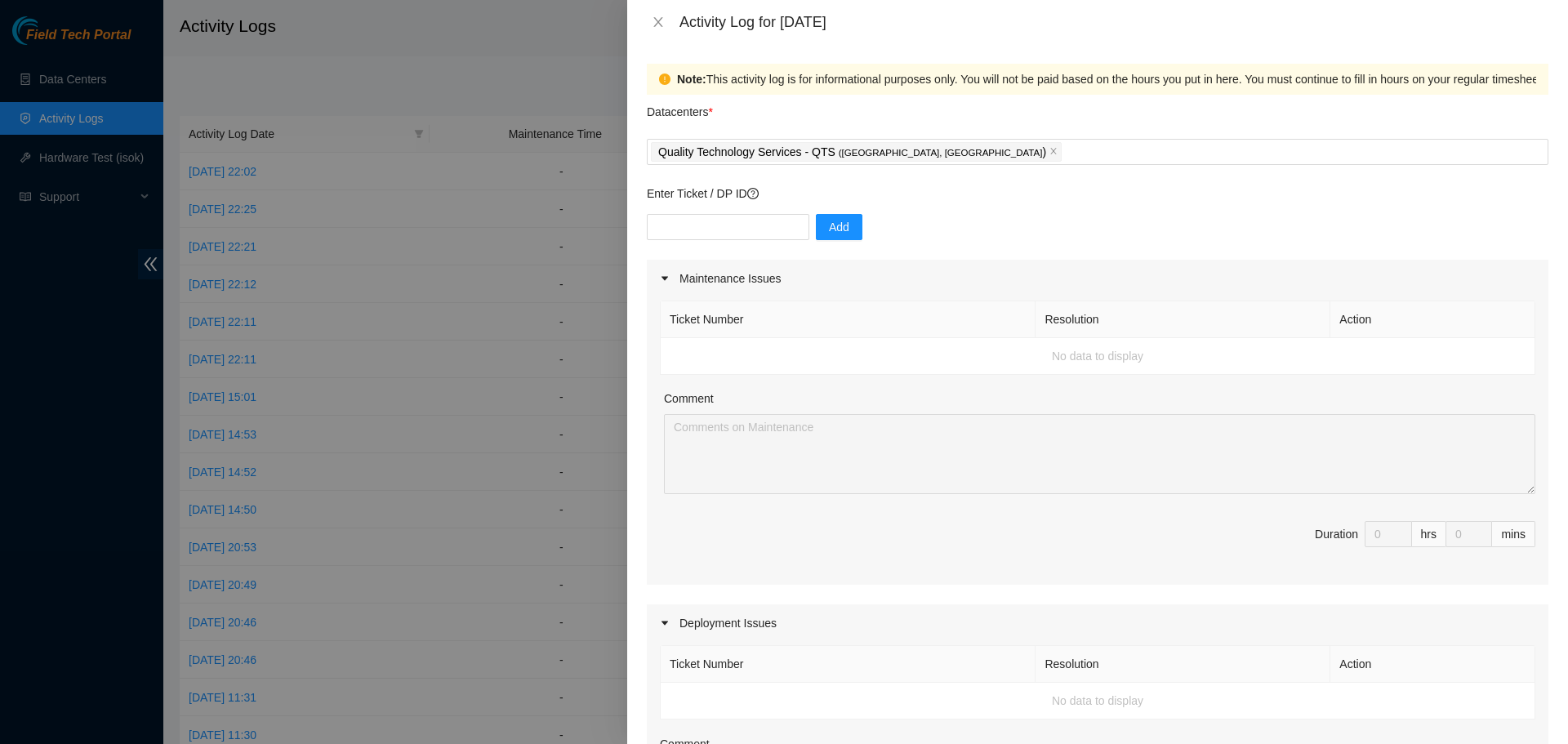
scroll to position [490, 0]
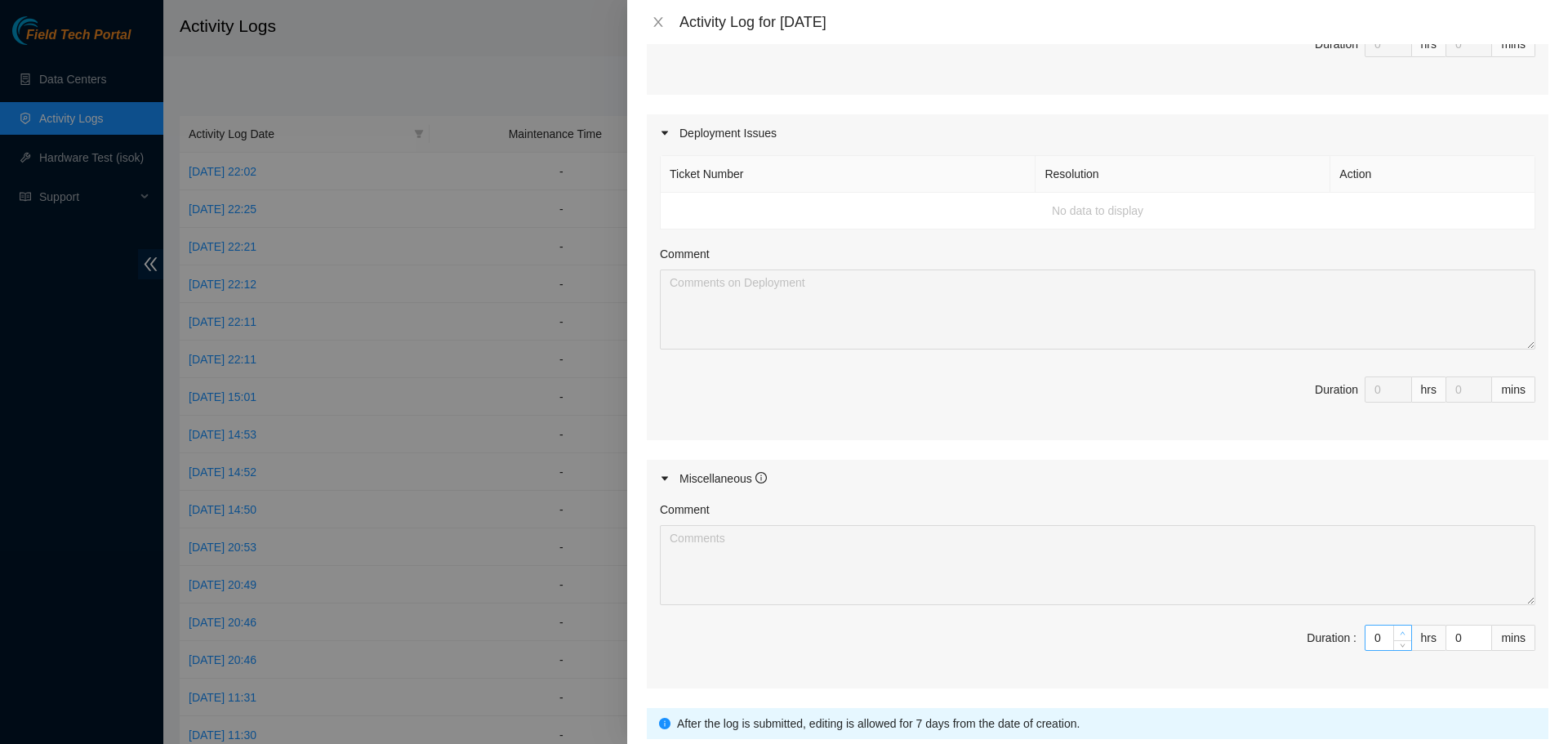
type input "1"
click at [1393, 630] on span "Increase Value" at bounding box center [1402, 632] width 18 height 14
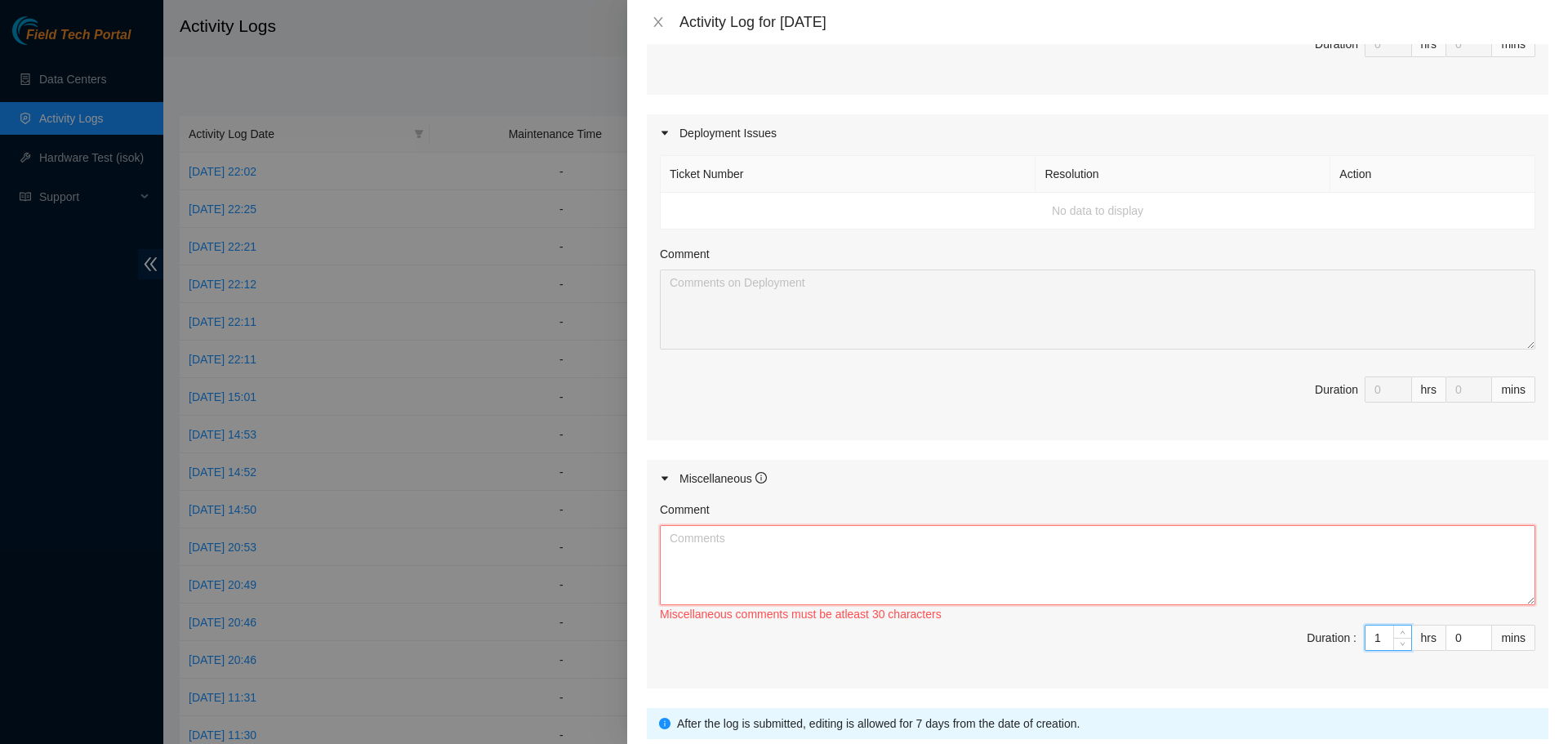
click at [1120, 554] on textarea "Comment" at bounding box center [1098, 565] width 875 height 80
paste textarea "Worked Remote from Home [DATE]. Spent the day monitoring chat rooms and emails …"
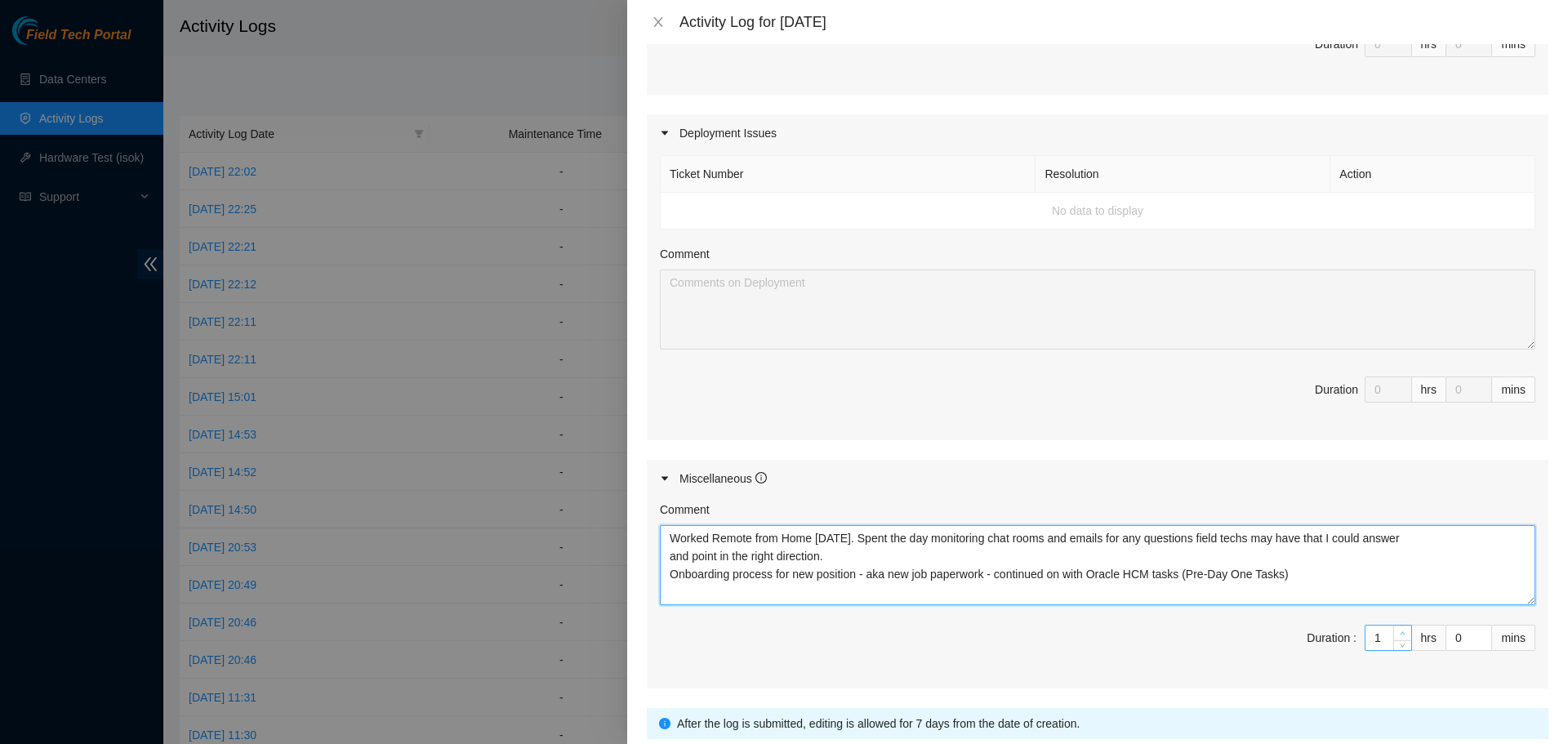
type textarea "Worked Remote from Home [DATE]. Spent the day monitoring chat rooms and emails …"
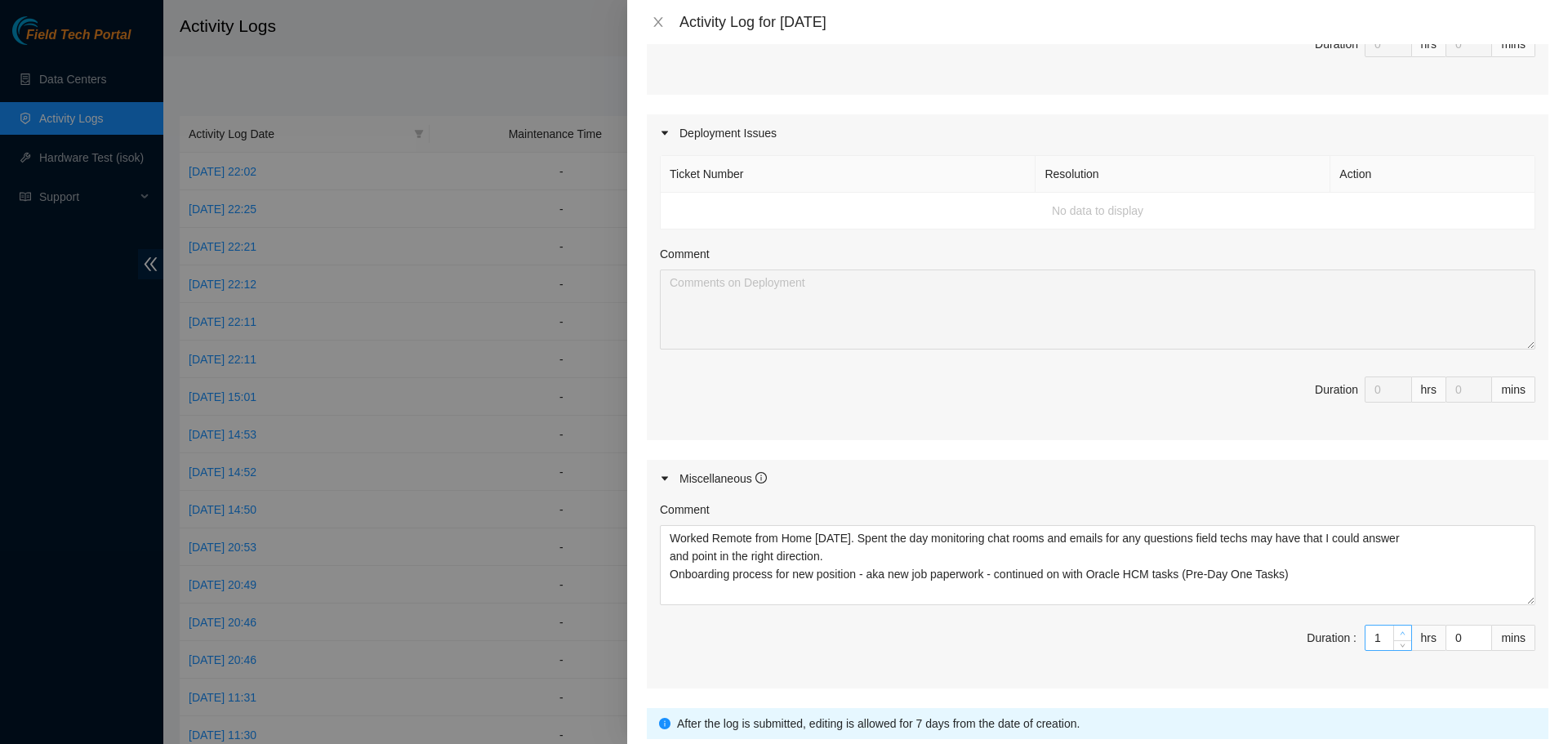
type input "2"
click at [1399, 634] on span "up" at bounding box center [1404, 634] width 10 height 10
type input "3"
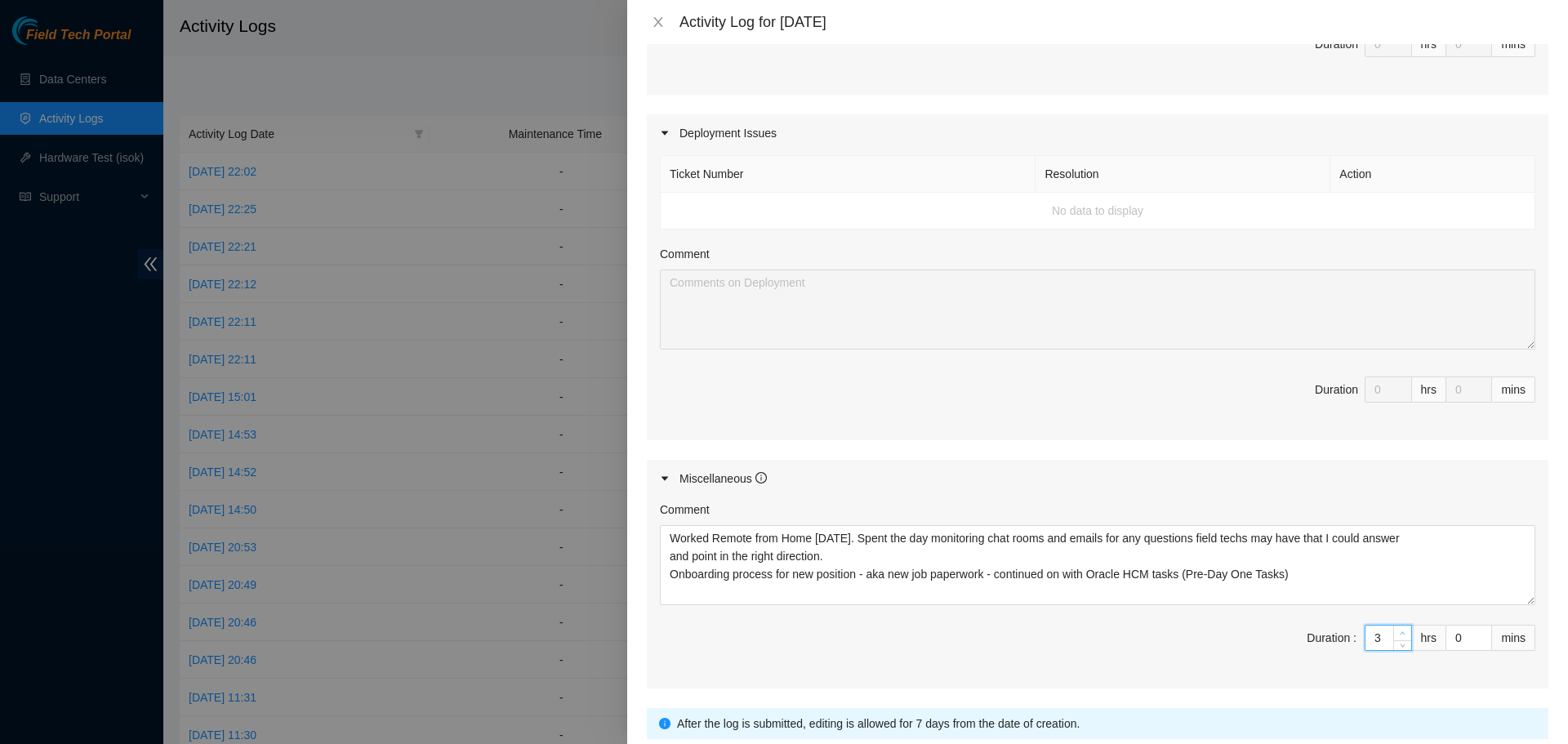
click at [1399, 634] on span "up" at bounding box center [1404, 634] width 10 height 10
type input "4"
click at [1399, 634] on span "up" at bounding box center [1404, 634] width 10 height 10
type input "5"
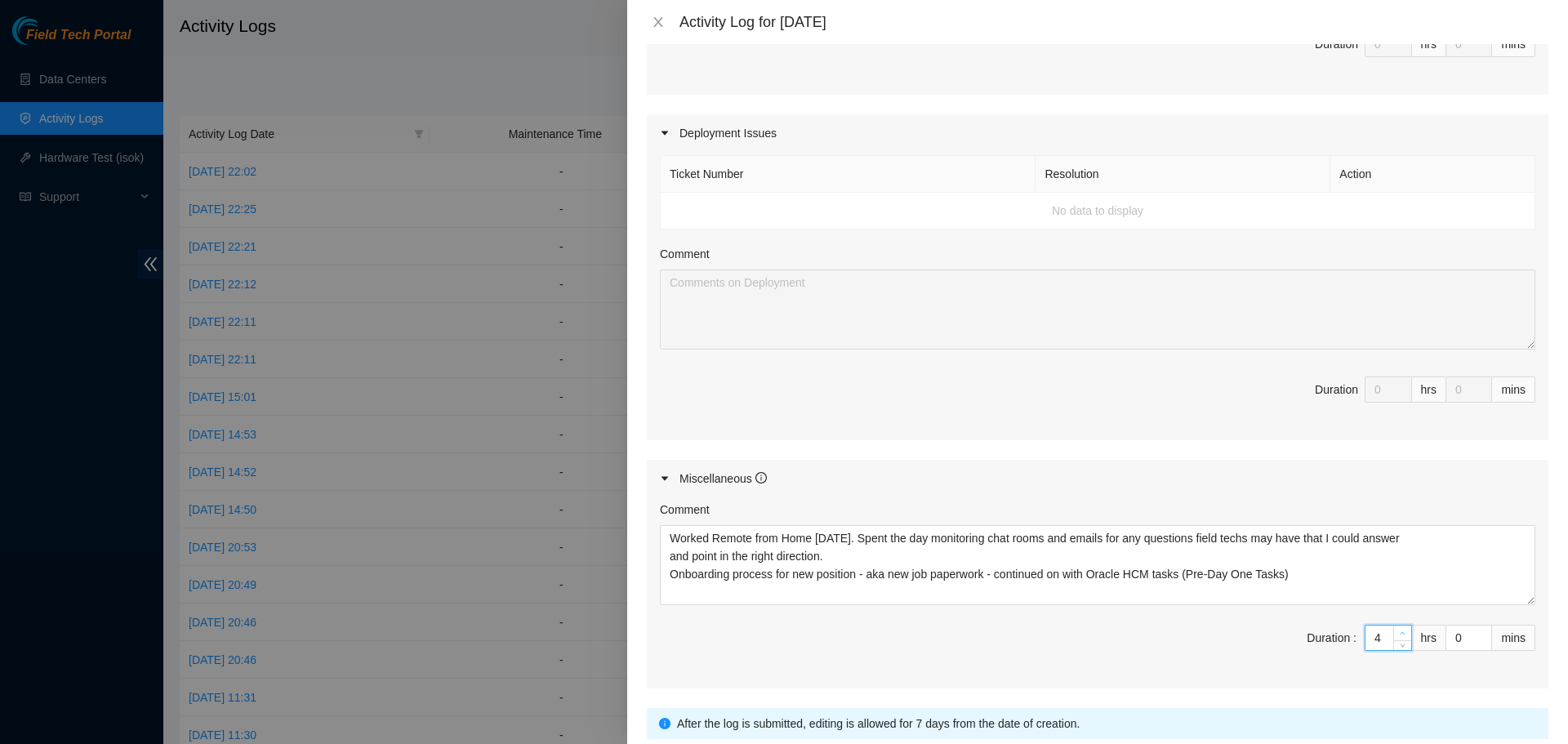
type input "5"
click at [1399, 634] on span "up" at bounding box center [1404, 634] width 10 height 10
type input "6"
click at [1399, 634] on span "up" at bounding box center [1404, 634] width 10 height 10
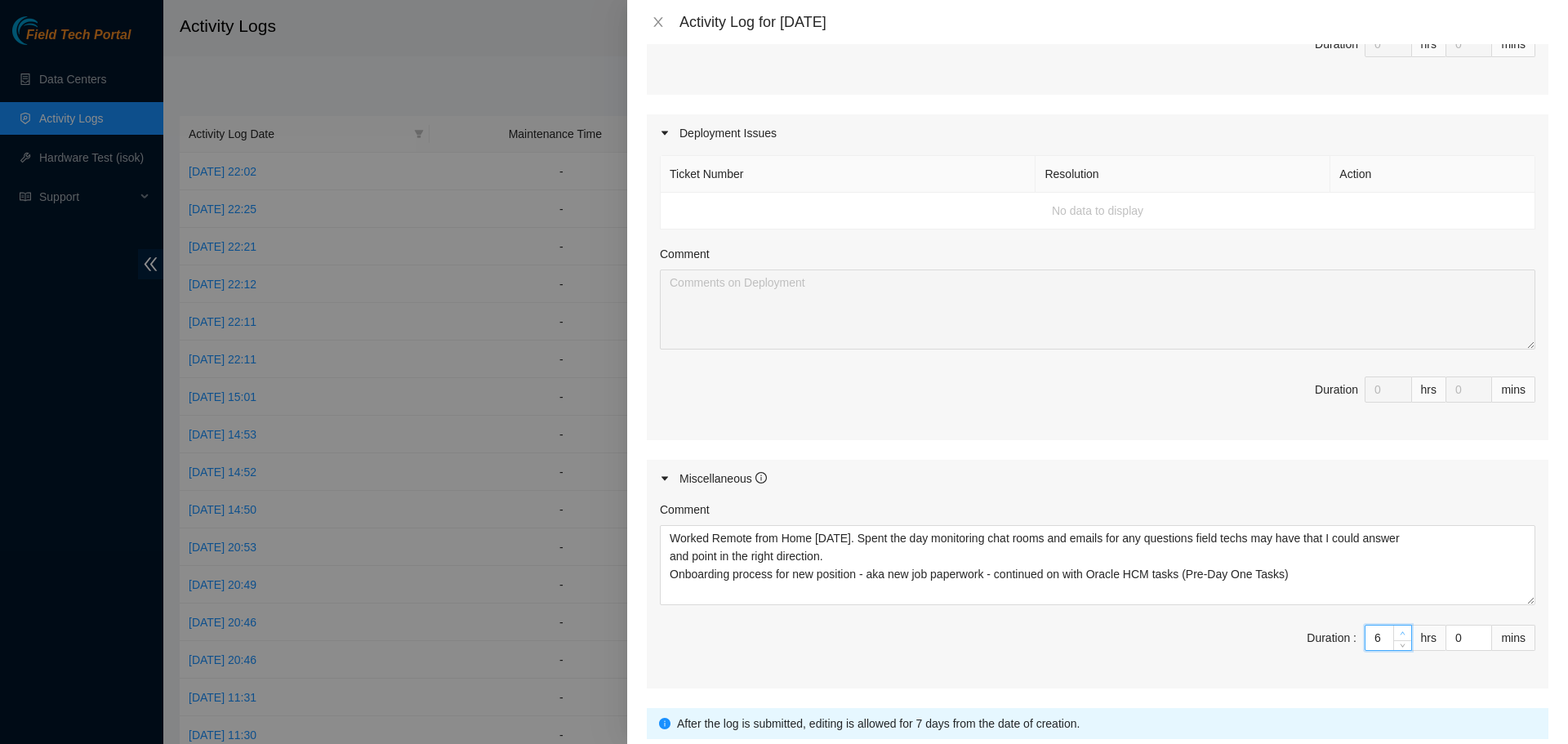
type input "7"
click at [1399, 634] on span "up" at bounding box center [1404, 634] width 10 height 10
type input "8"
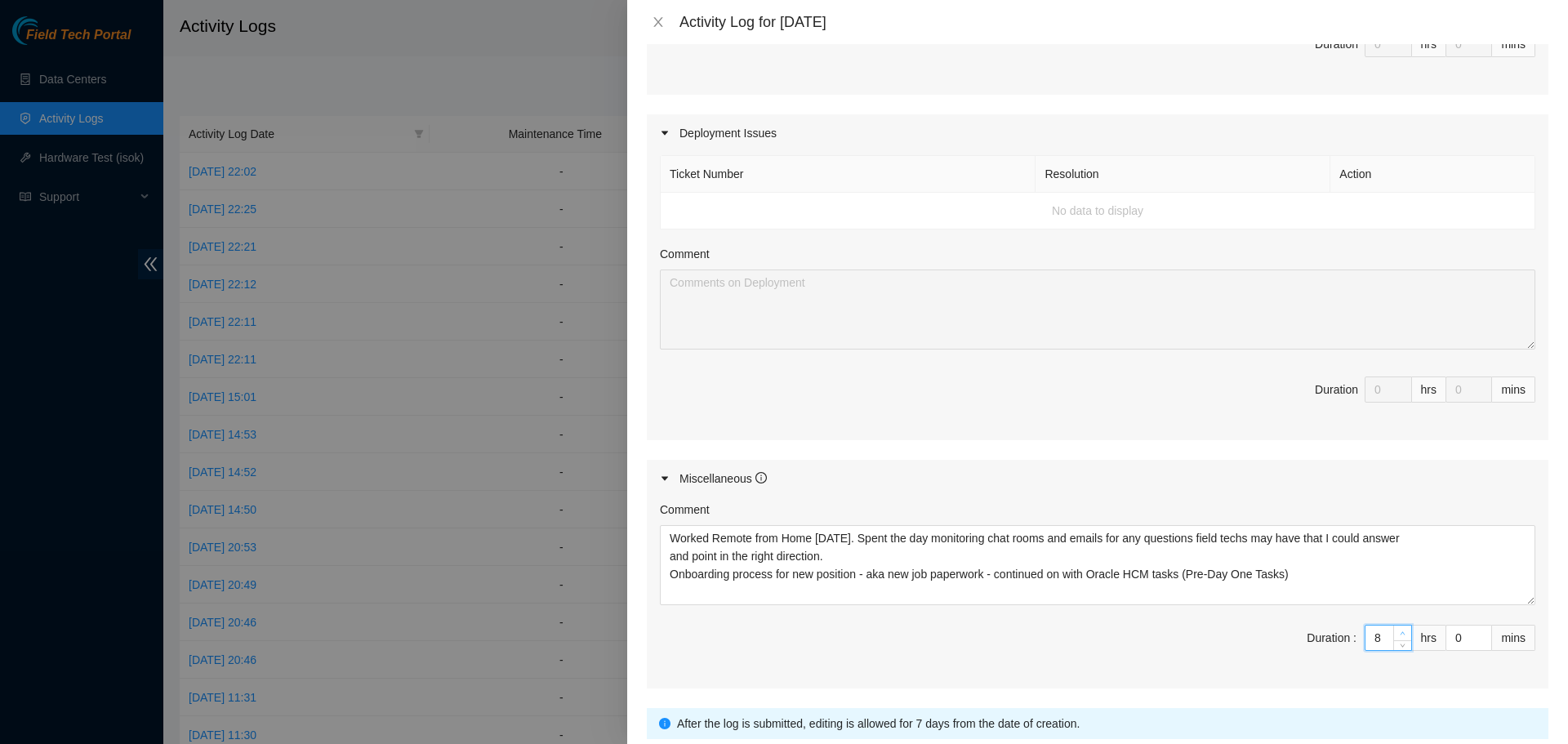
click at [1399, 634] on span "up" at bounding box center [1404, 634] width 10 height 10
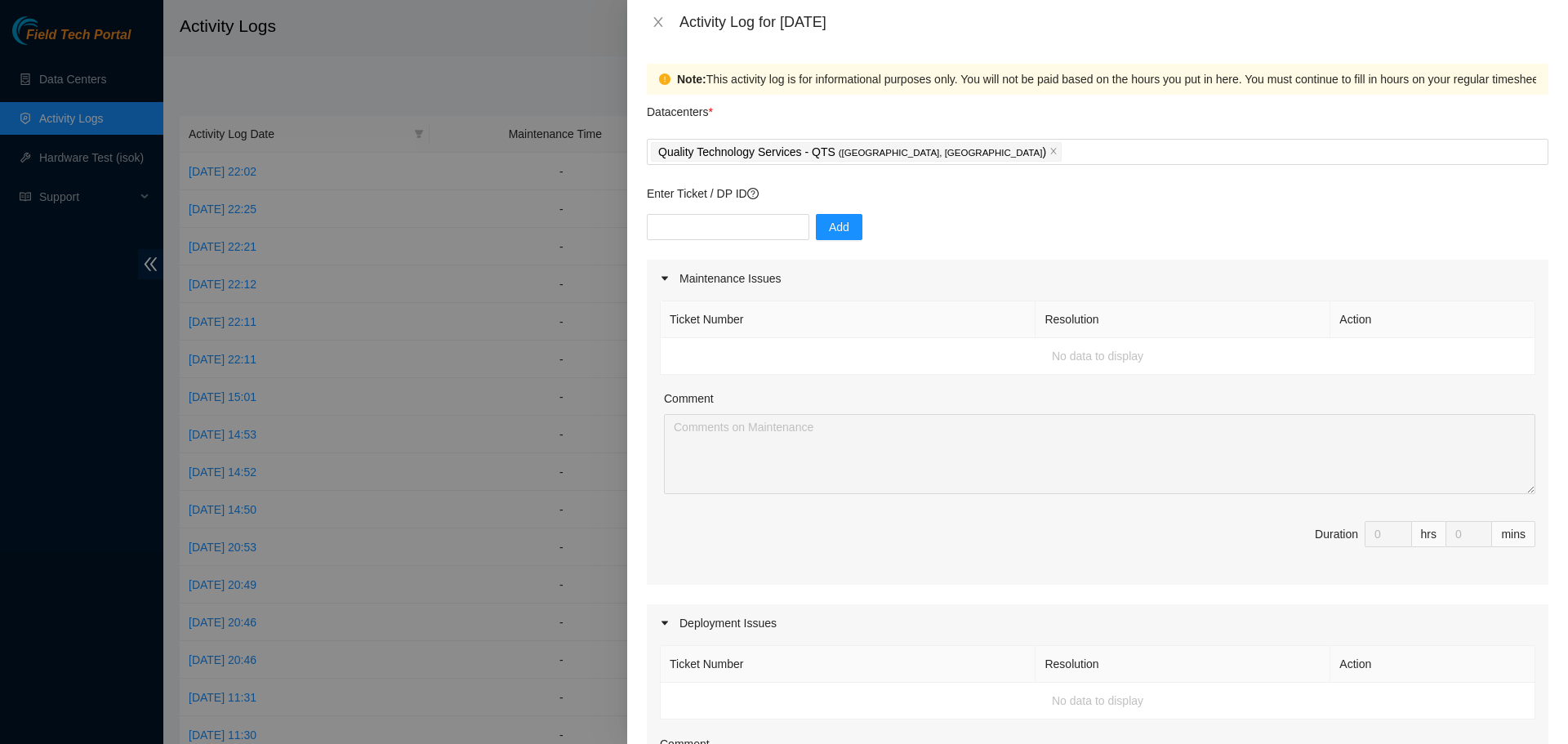
scroll to position [614, 0]
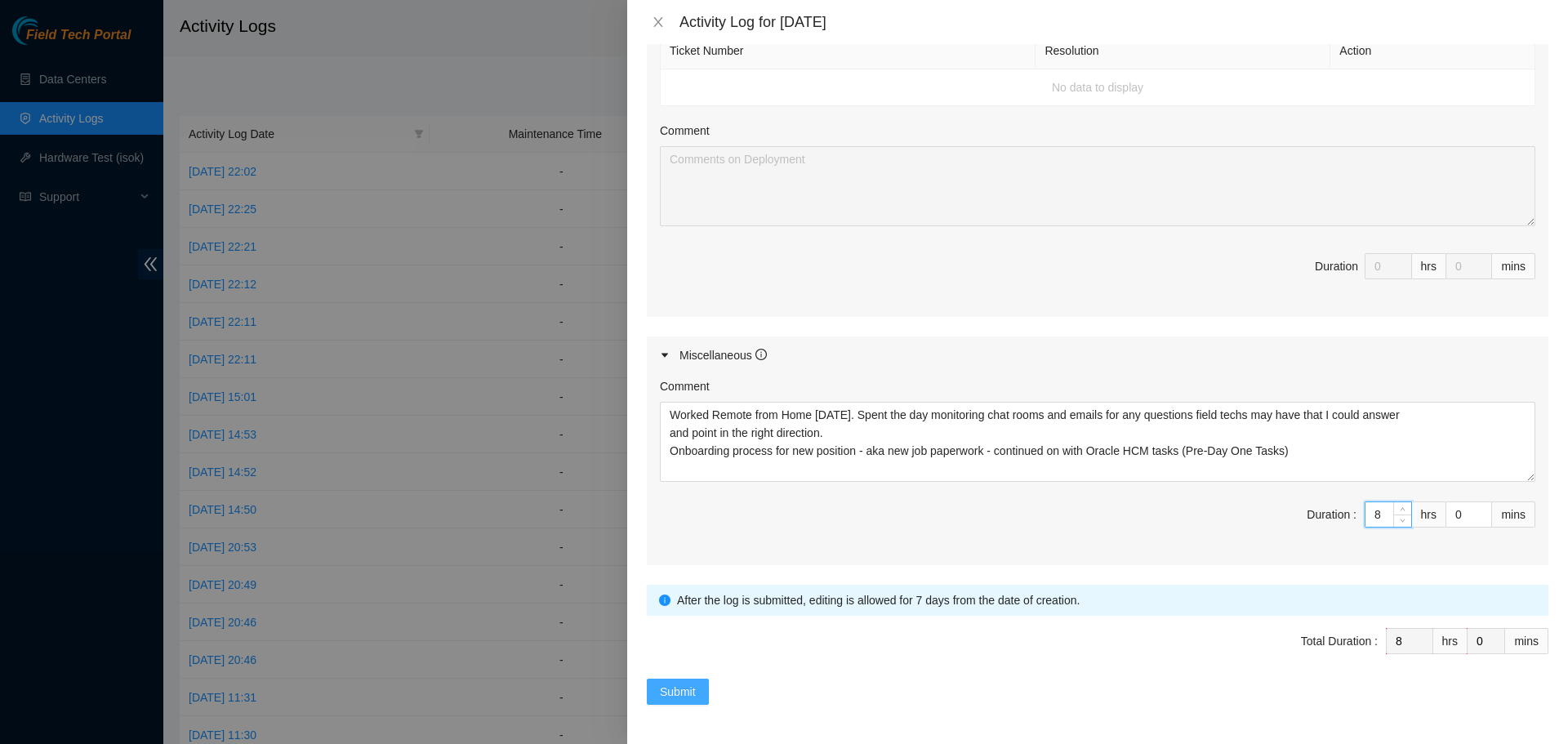
click at [687, 686] on span "Submit" at bounding box center [679, 692] width 36 height 18
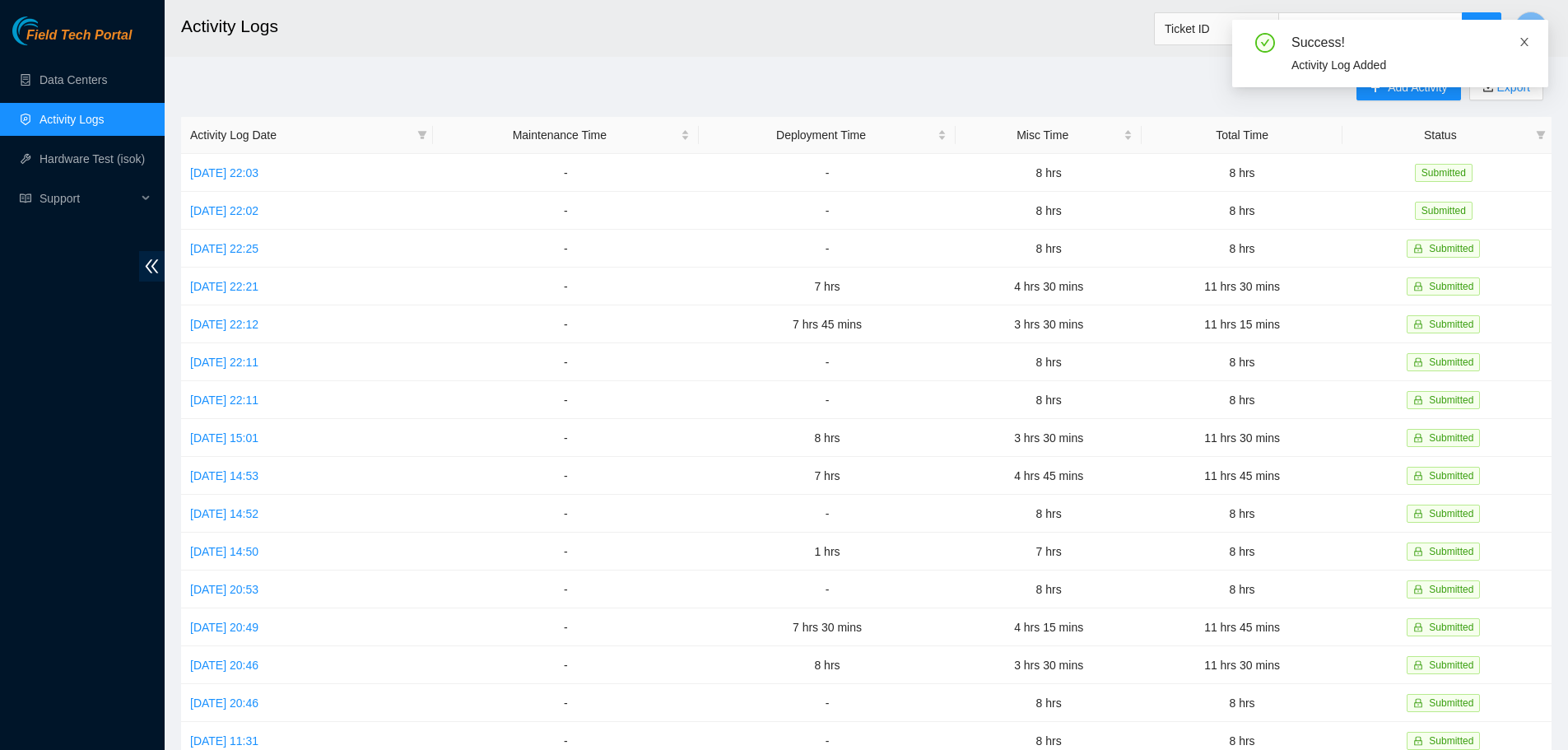
click at [1524, 44] on icon "close" at bounding box center [1524, 42] width 11 height 11
click at [1392, 82] on span "Add Activity" at bounding box center [1417, 87] width 59 height 18
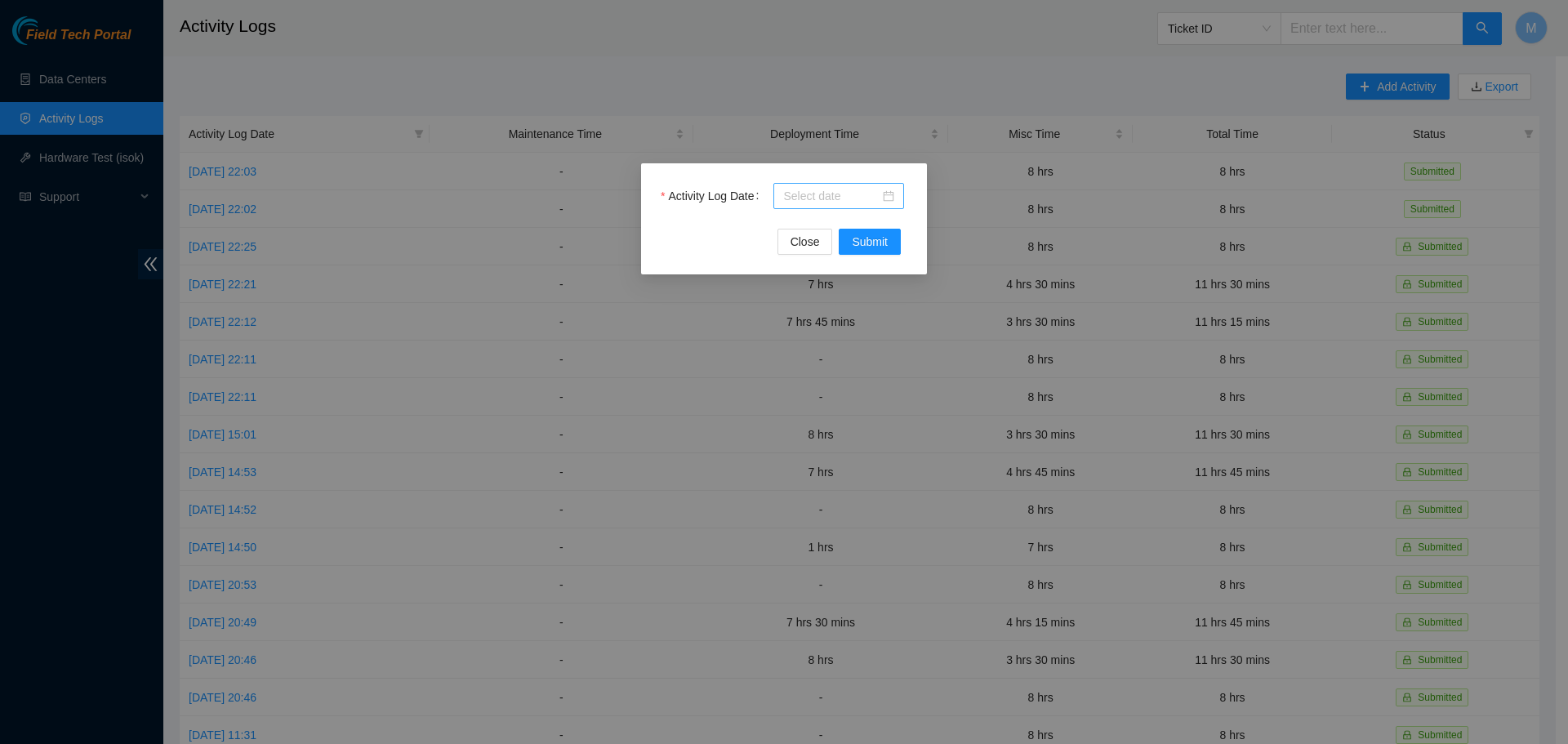
click at [886, 194] on div at bounding box center [838, 196] width 111 height 18
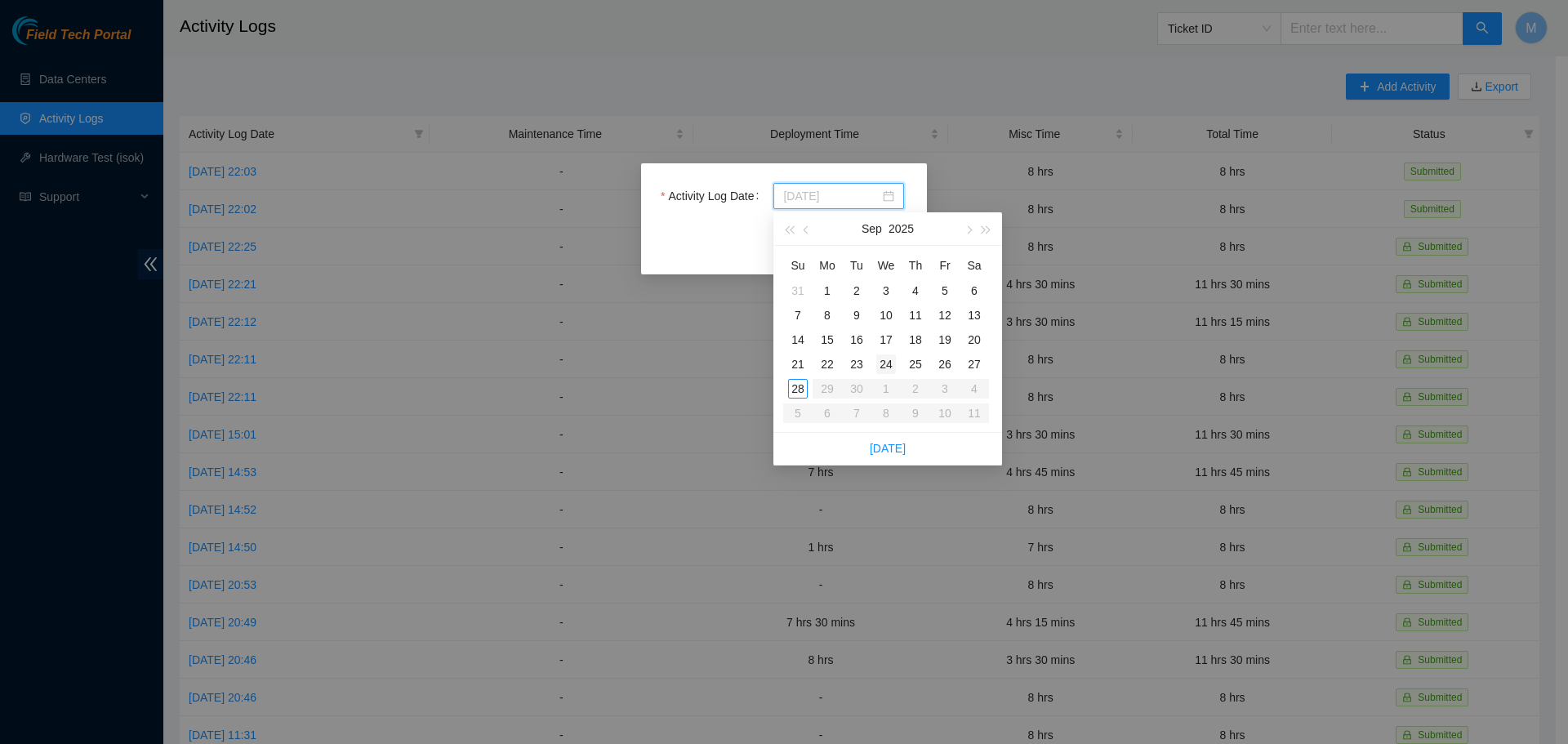
type input "[DATE]"
click at [888, 364] on div "24" at bounding box center [886, 364] width 20 height 20
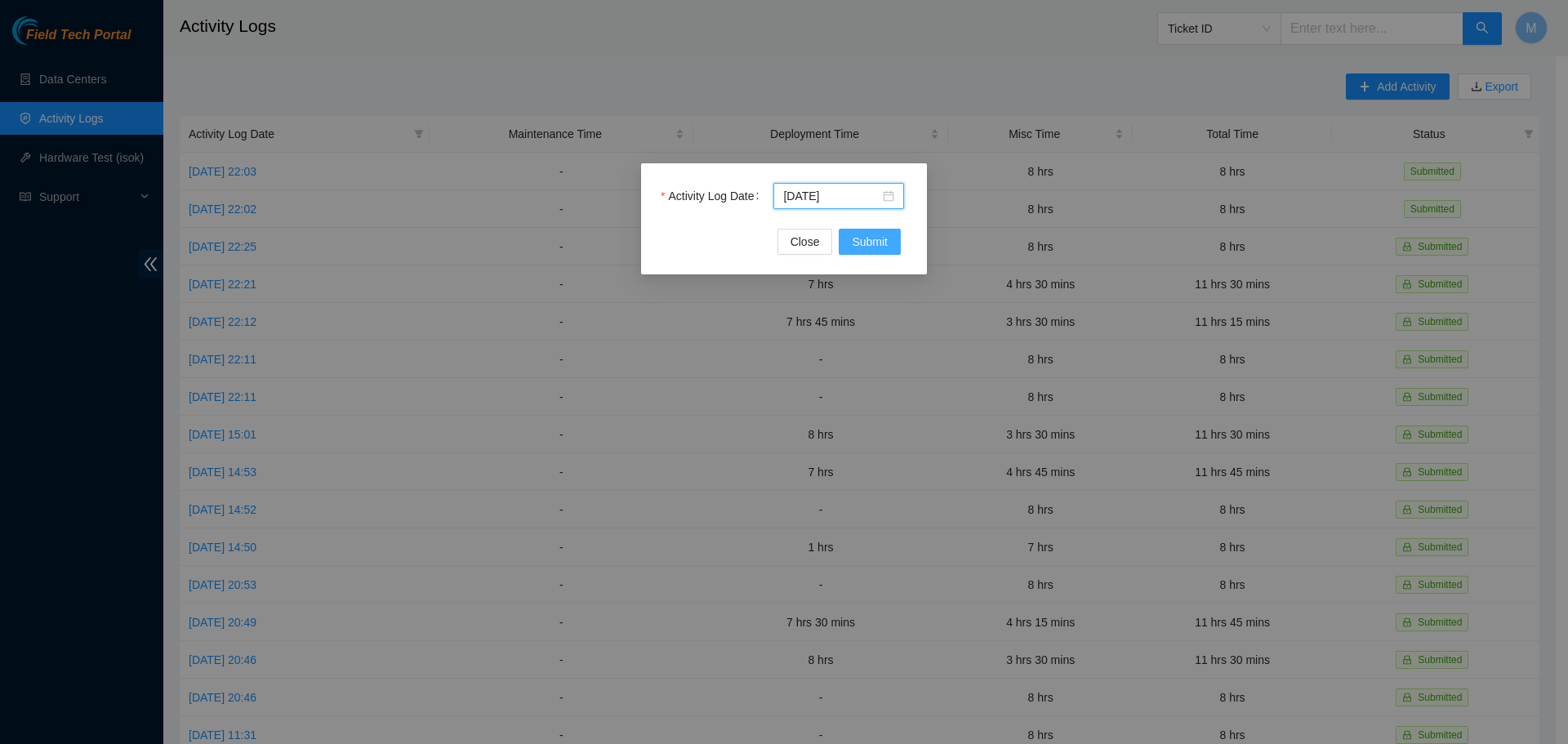
click at [850, 241] on button "Submit" at bounding box center [870, 242] width 62 height 27
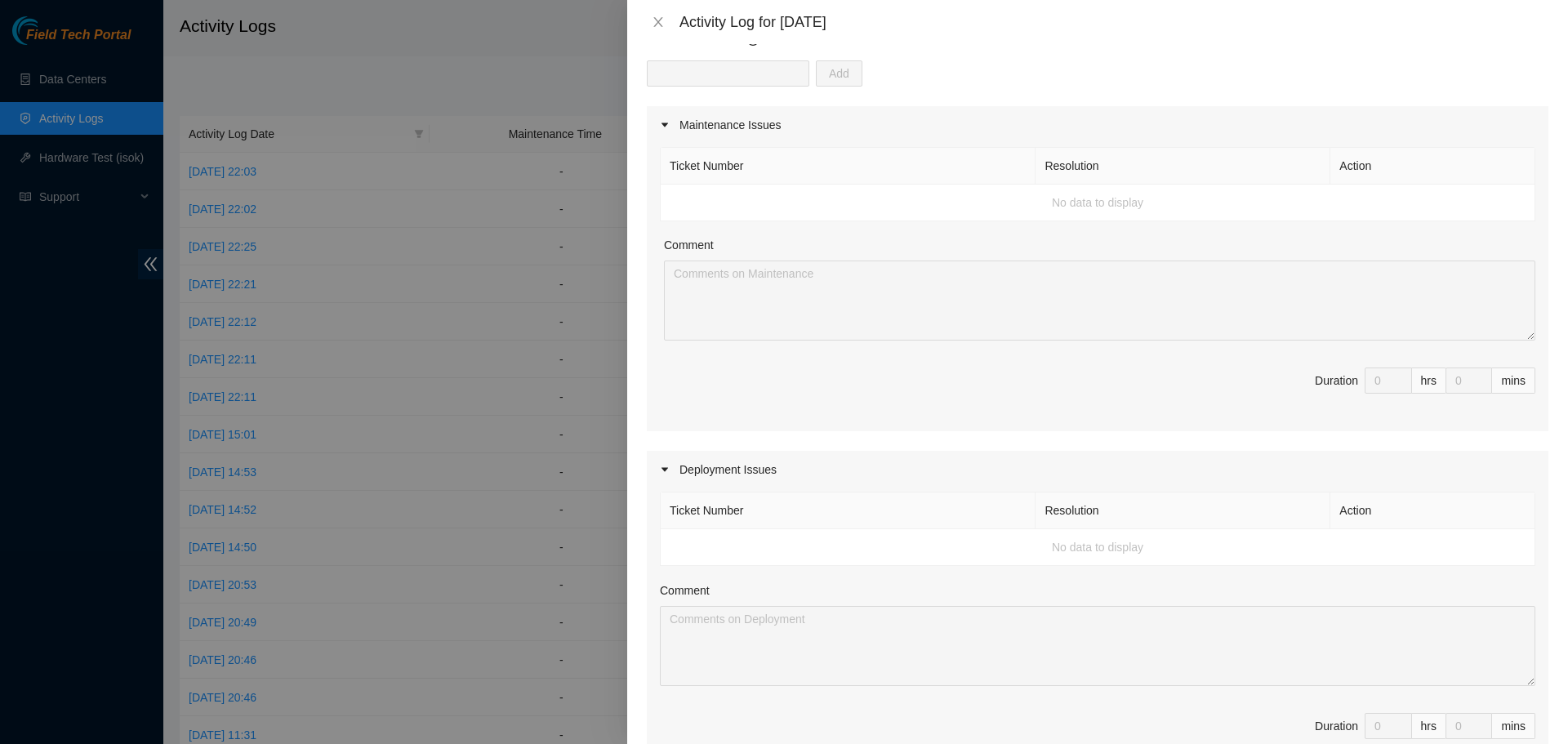
scroll to position [0, 0]
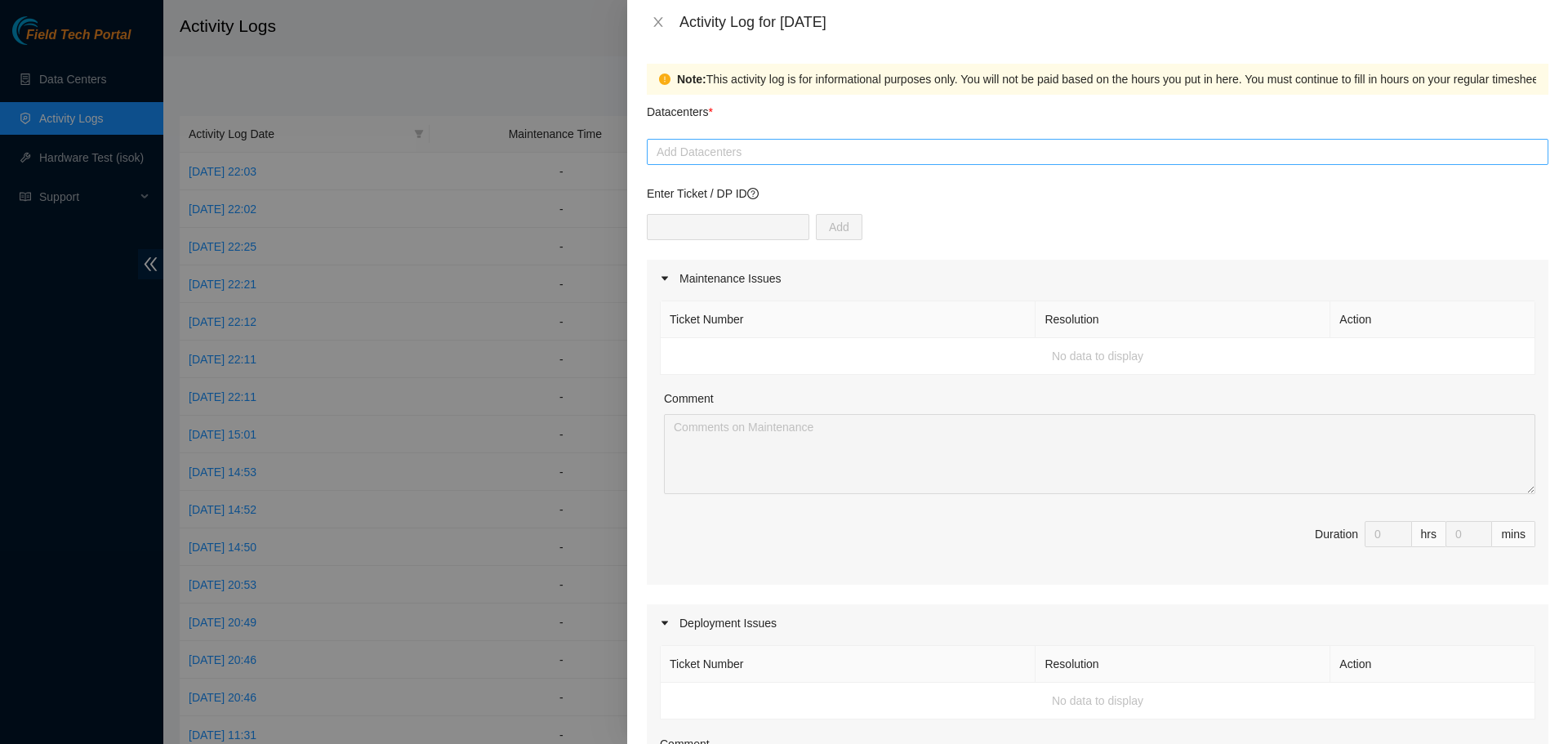
click at [974, 160] on div at bounding box center [1098, 152] width 893 height 20
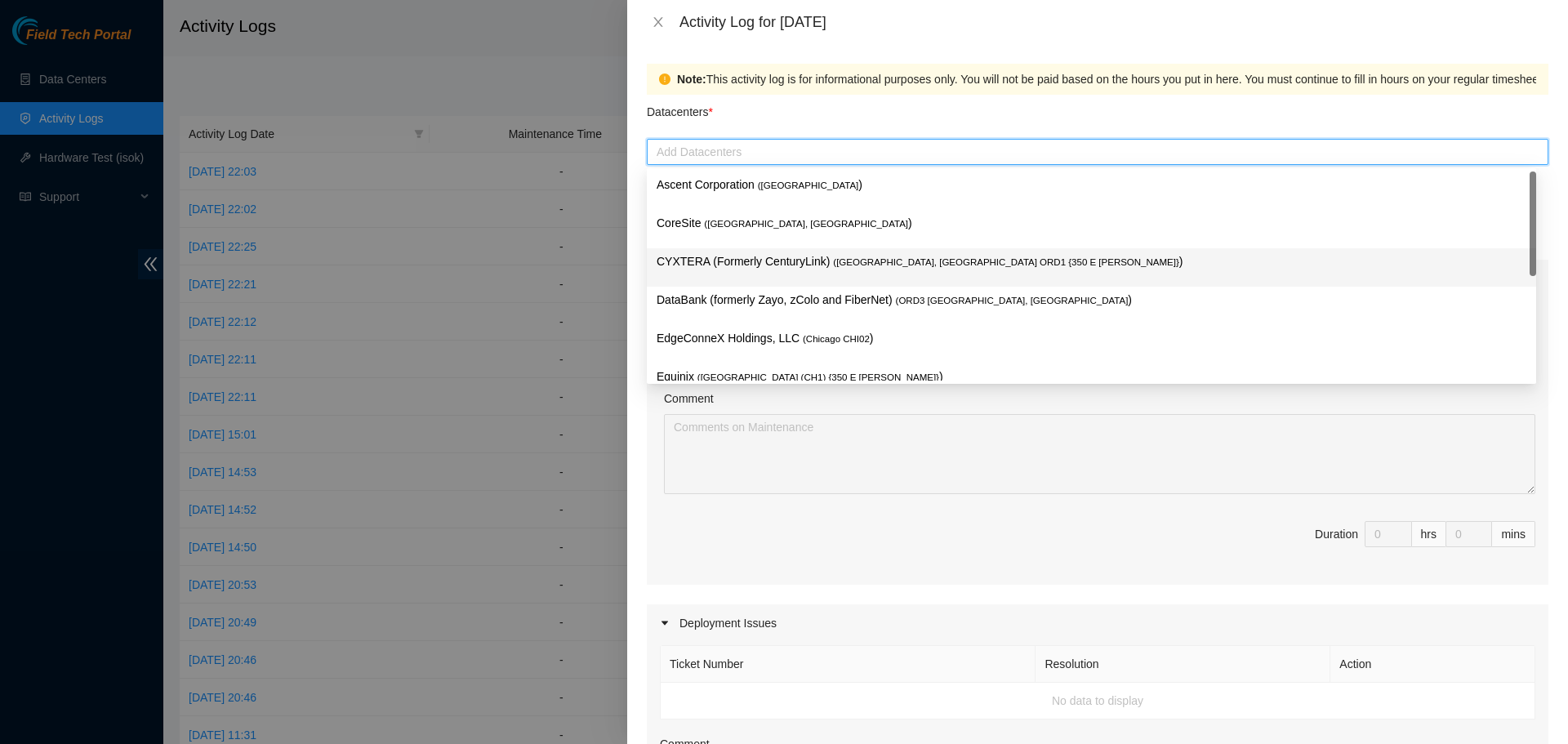
scroll to position [60, 0]
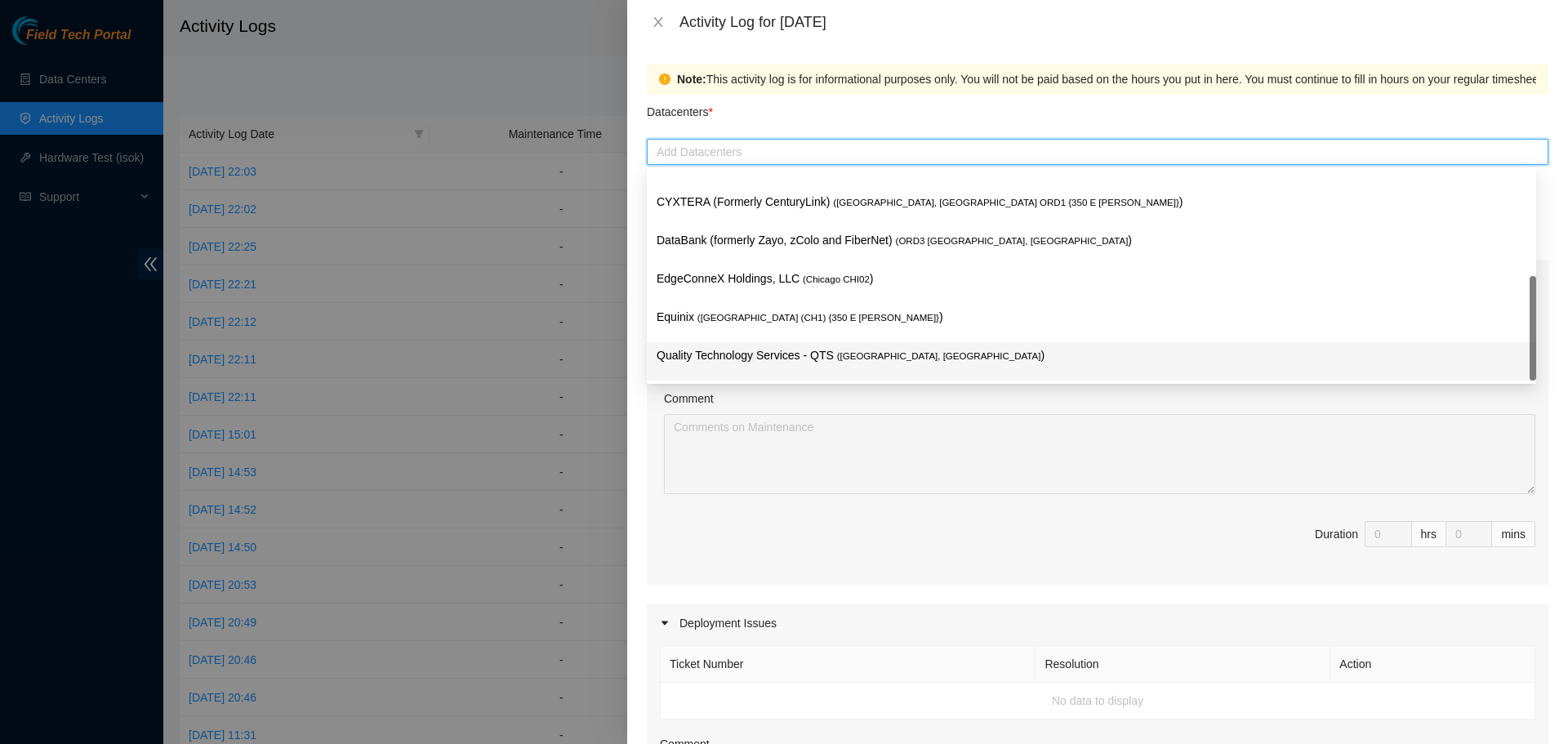
click at [773, 360] on p "Quality Technology Services - QTS ( [GEOGRAPHIC_DATA], [GEOGRAPHIC_DATA] )" at bounding box center [1091, 355] width 870 height 19
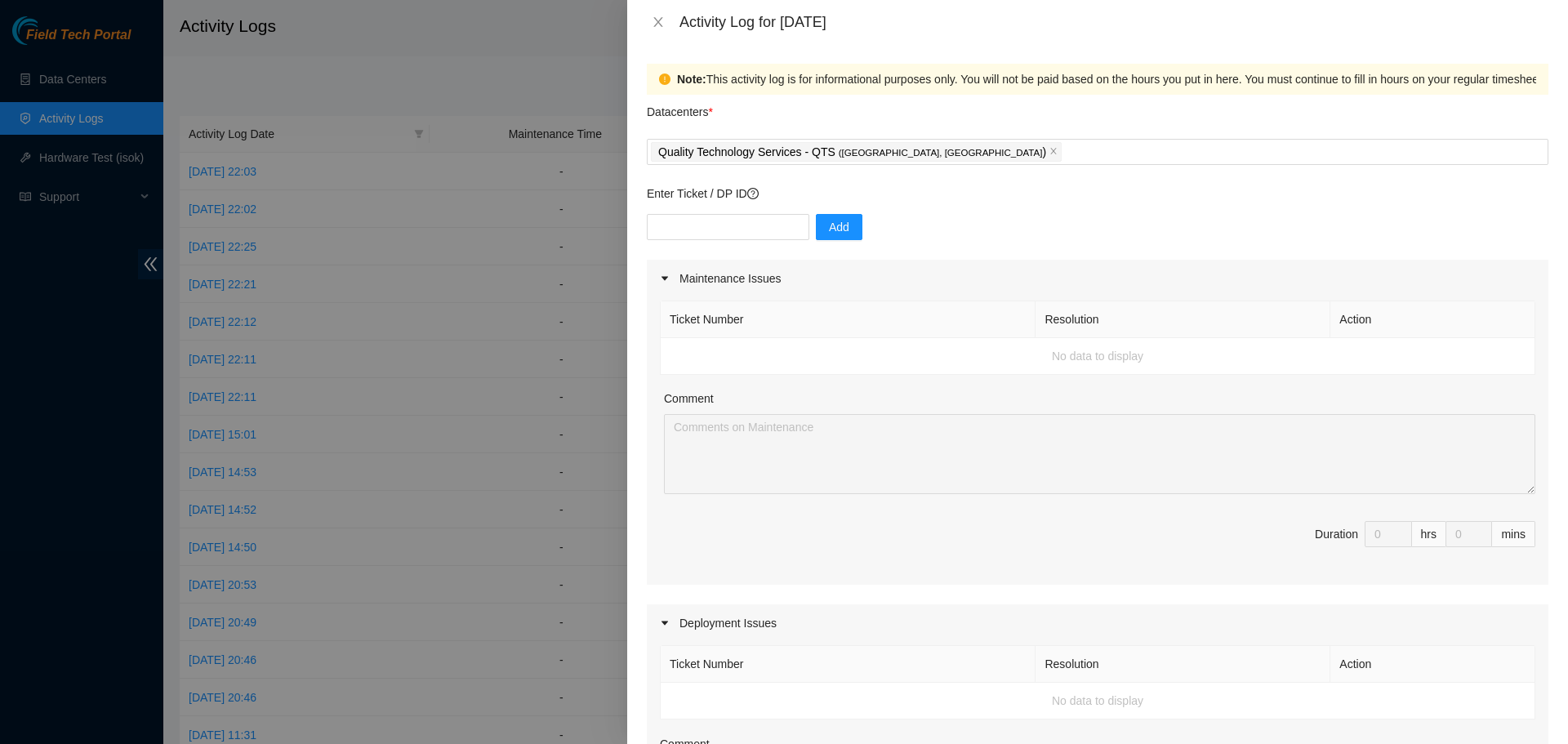
click at [767, 529] on span "Duration 0 hrs 0 mins" at bounding box center [1098, 544] width 875 height 46
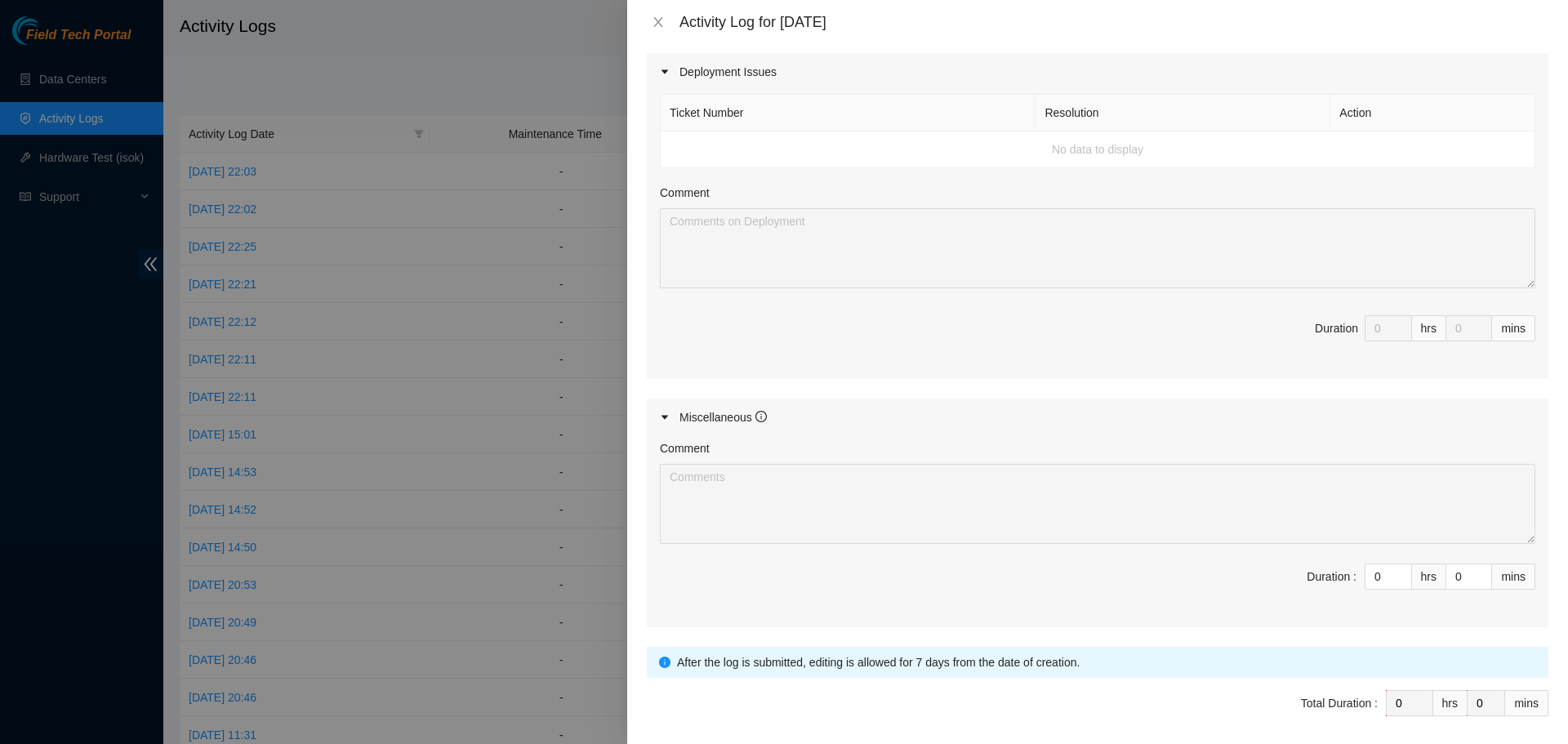
scroll to position [614, 0]
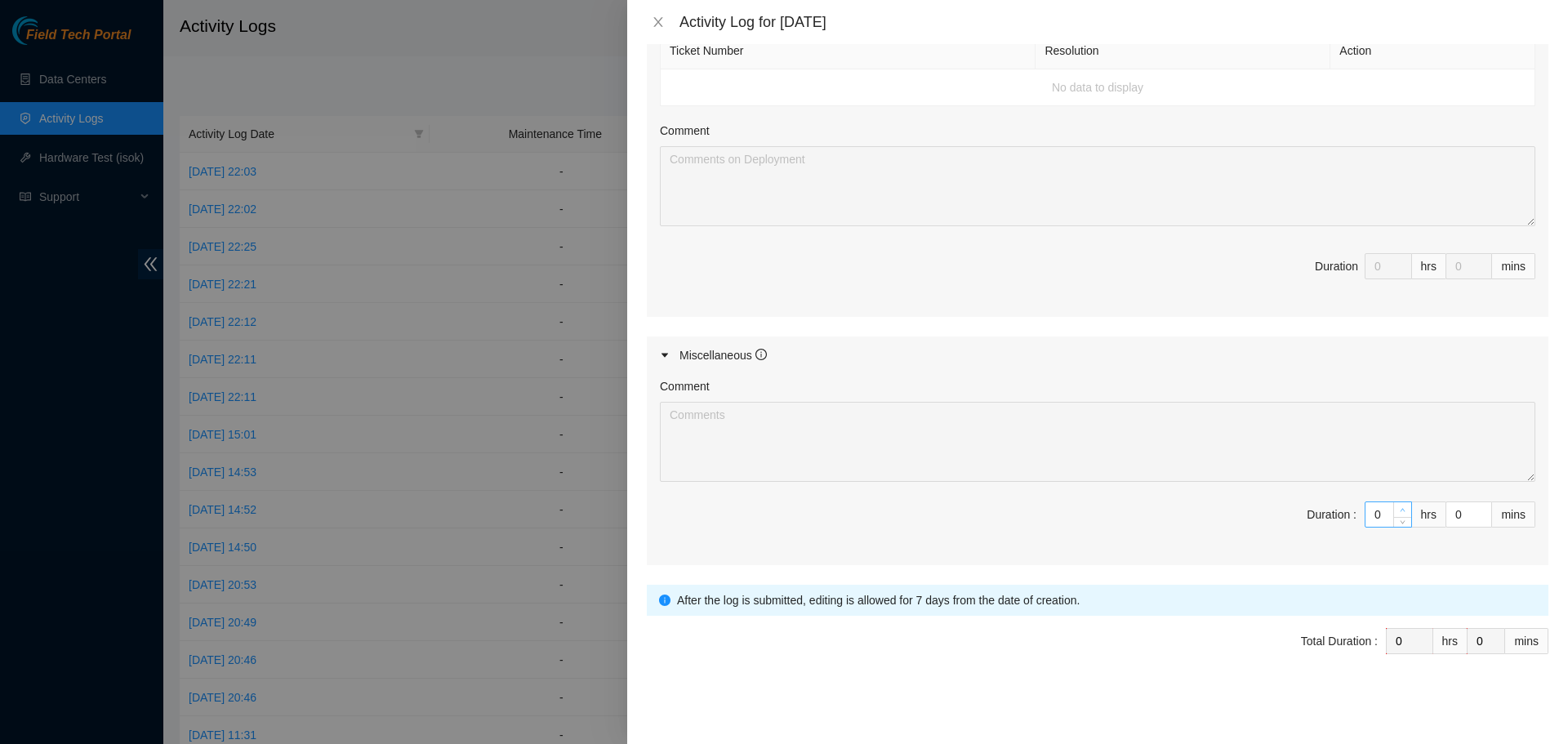
type input "1"
click at [1393, 506] on span "Increase Value" at bounding box center [1402, 509] width 18 height 14
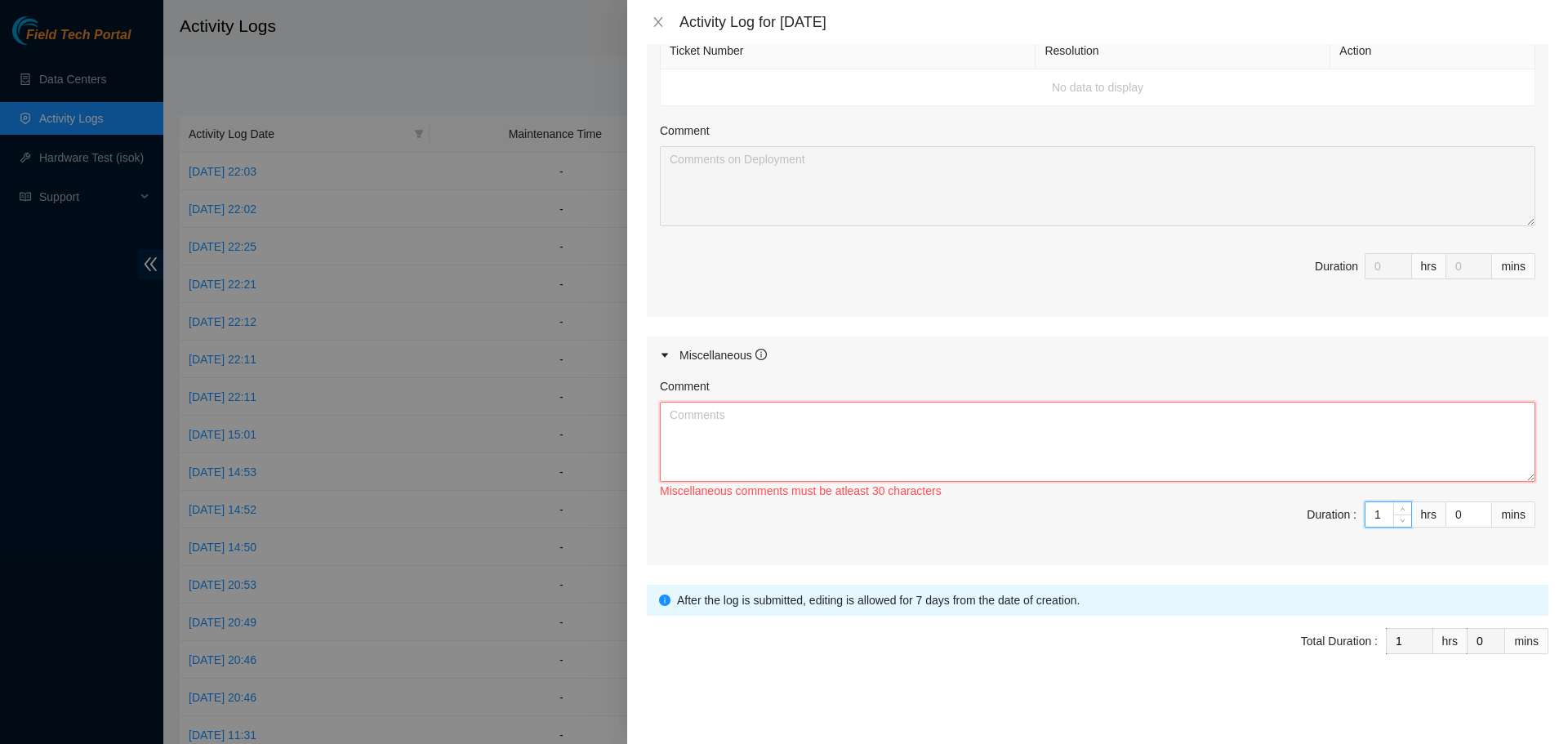
click at [841, 439] on textarea "Comment" at bounding box center [1098, 442] width 875 height 80
paste textarea "Morning travel commute to QTS colo location in [GEOGRAPHIC_DATA] recorded - 8:0…"
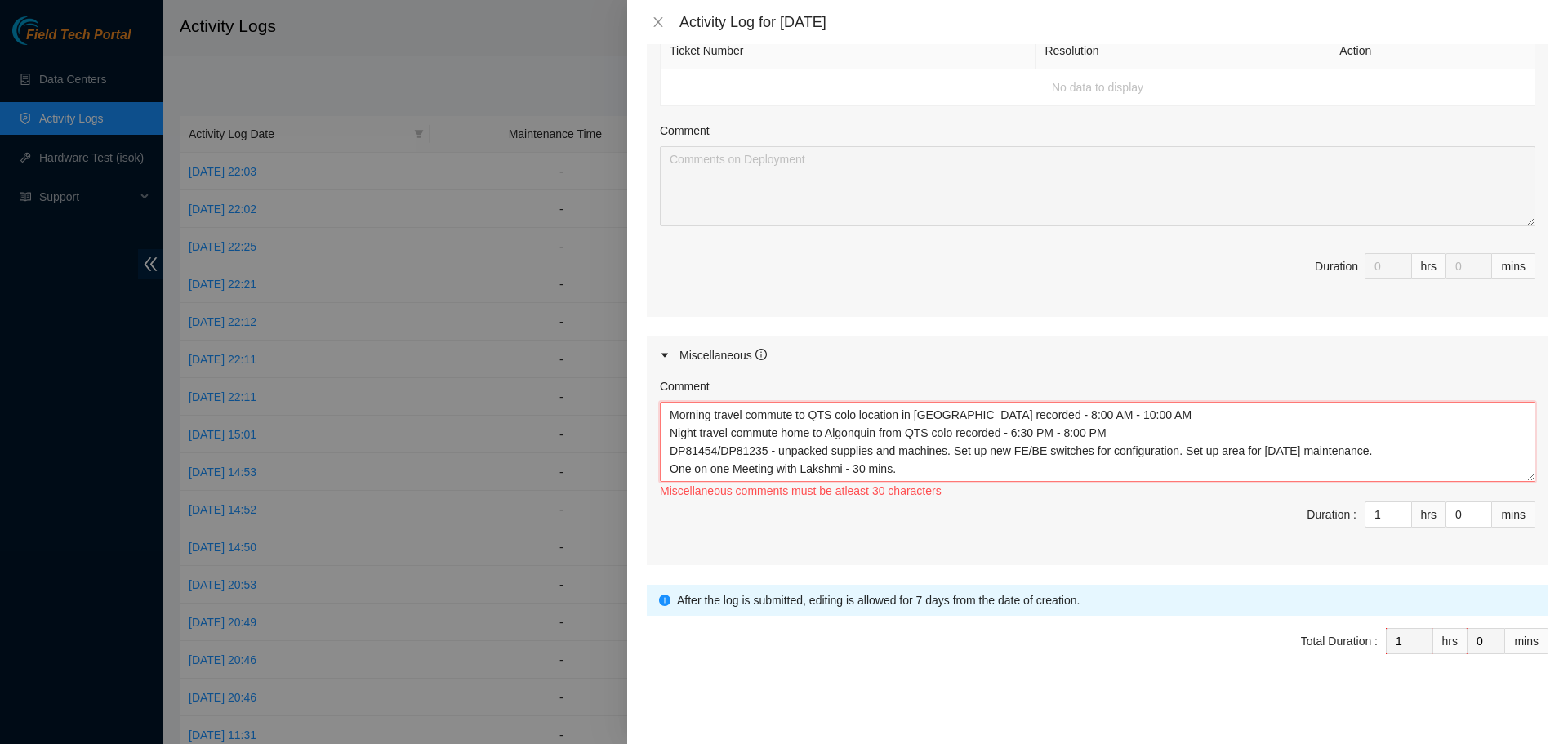
scroll to position [13, 0]
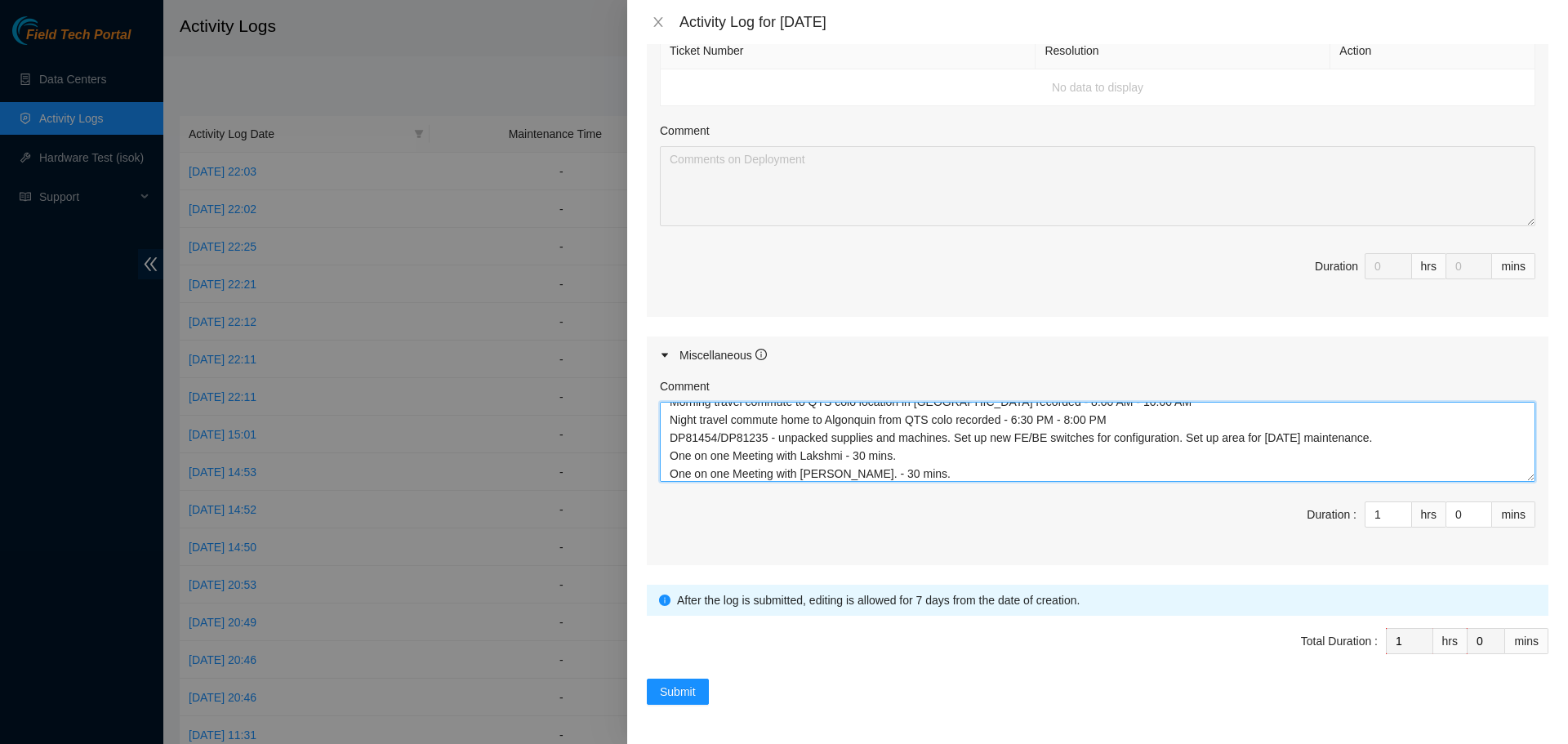
drag, startPoint x: 762, startPoint y: 435, endPoint x: 720, endPoint y: 439, distance: 42.2
click at [720, 439] on textarea "Morning travel commute to QTS colo location in [GEOGRAPHIC_DATA] recorded - 8:0…" at bounding box center [1098, 442] width 875 height 80
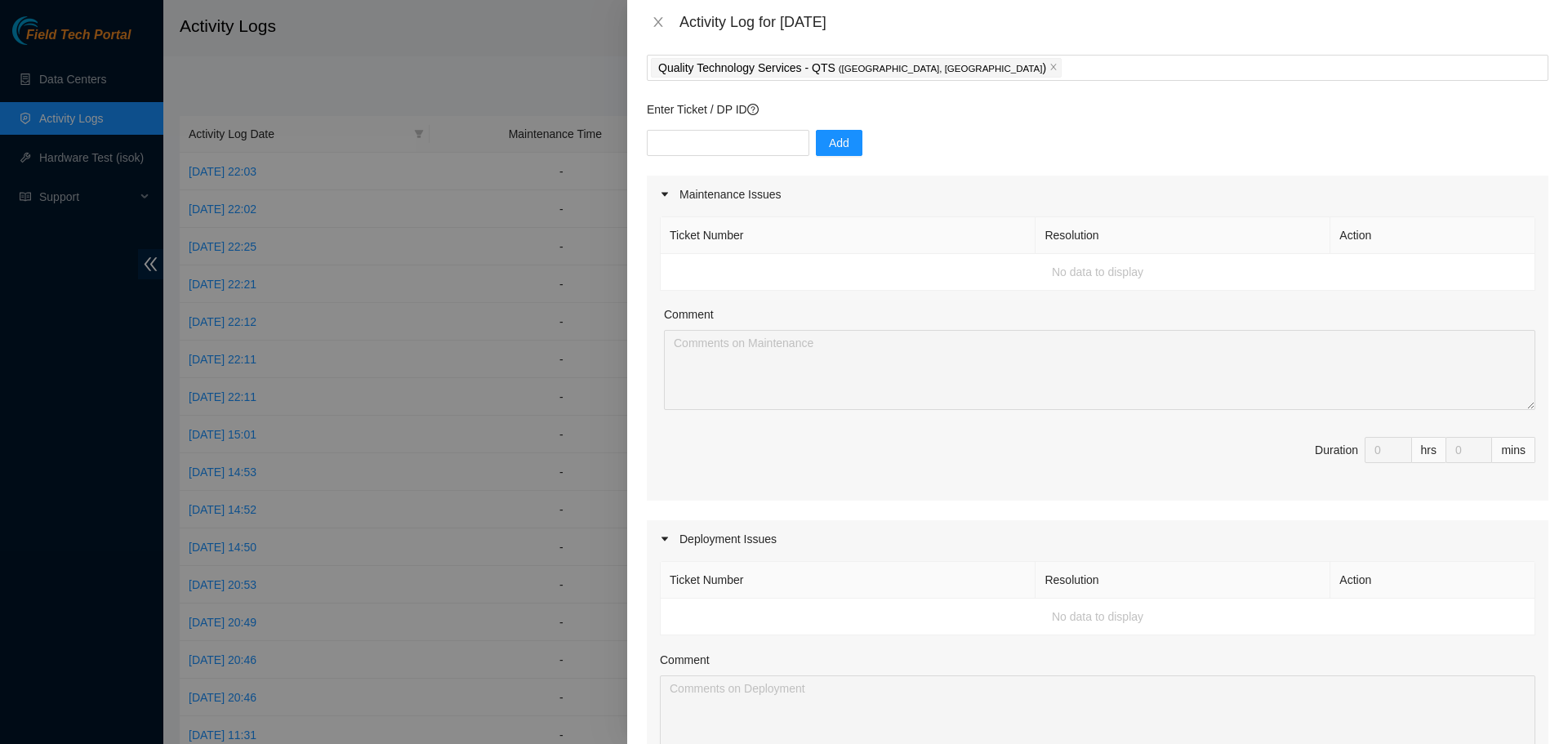
scroll to position [0, 0]
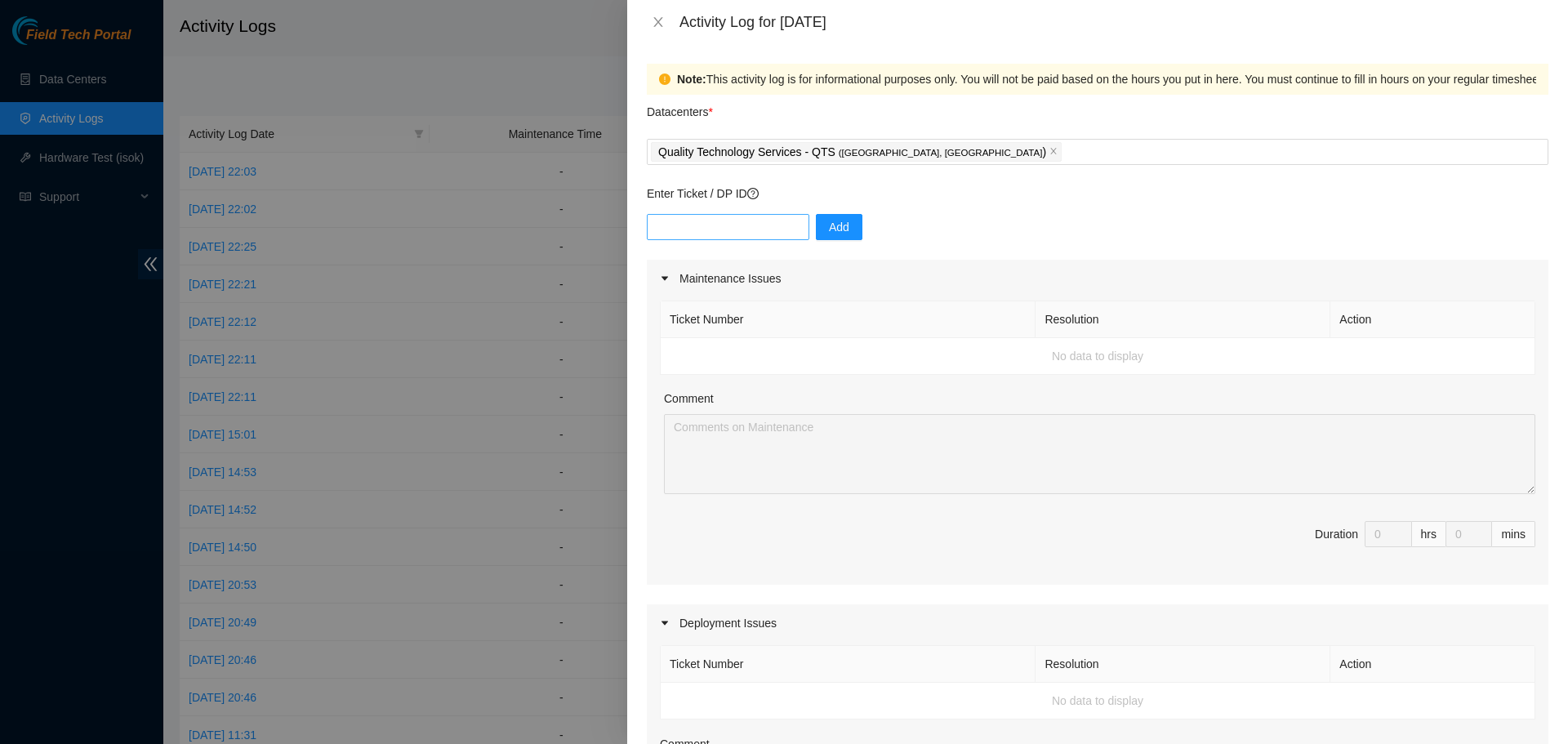
type textarea "Morning travel commute to QTS colo location in [GEOGRAPHIC_DATA] recorded - 8:0…"
click at [718, 230] on input "text" at bounding box center [728, 227] width 163 height 27
paste input "DP81235"
type input "DP81235"
click at [829, 226] on span "Add" at bounding box center [838, 227] width 20 height 18
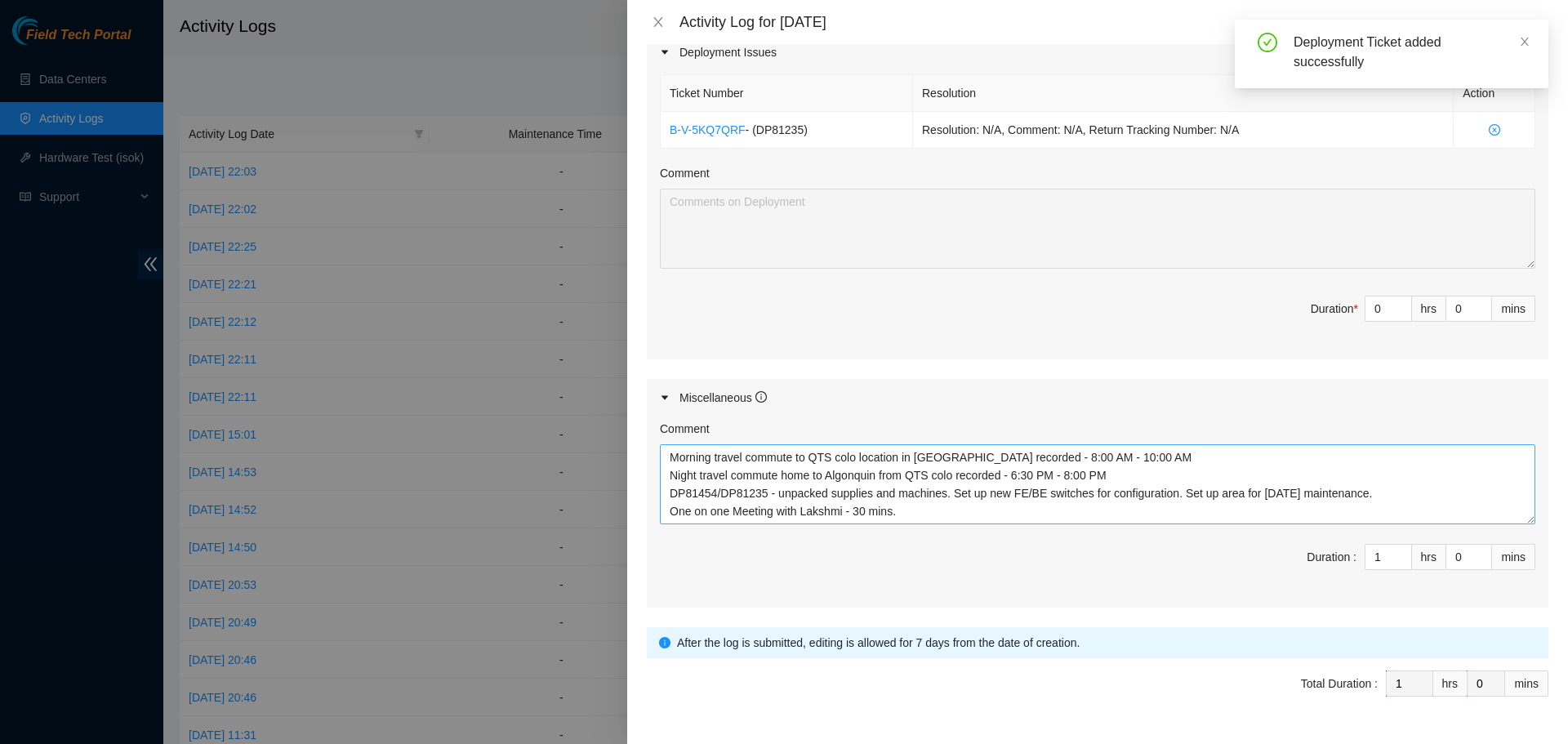
scroll to position [572, 0]
drag, startPoint x: 713, startPoint y: 497, endPoint x: 671, endPoint y: 496, distance: 42.0
click at [671, 496] on textarea "Morning travel commute to QTS colo location in [GEOGRAPHIC_DATA] recorded - 8:0…" at bounding box center [1098, 484] width 875 height 80
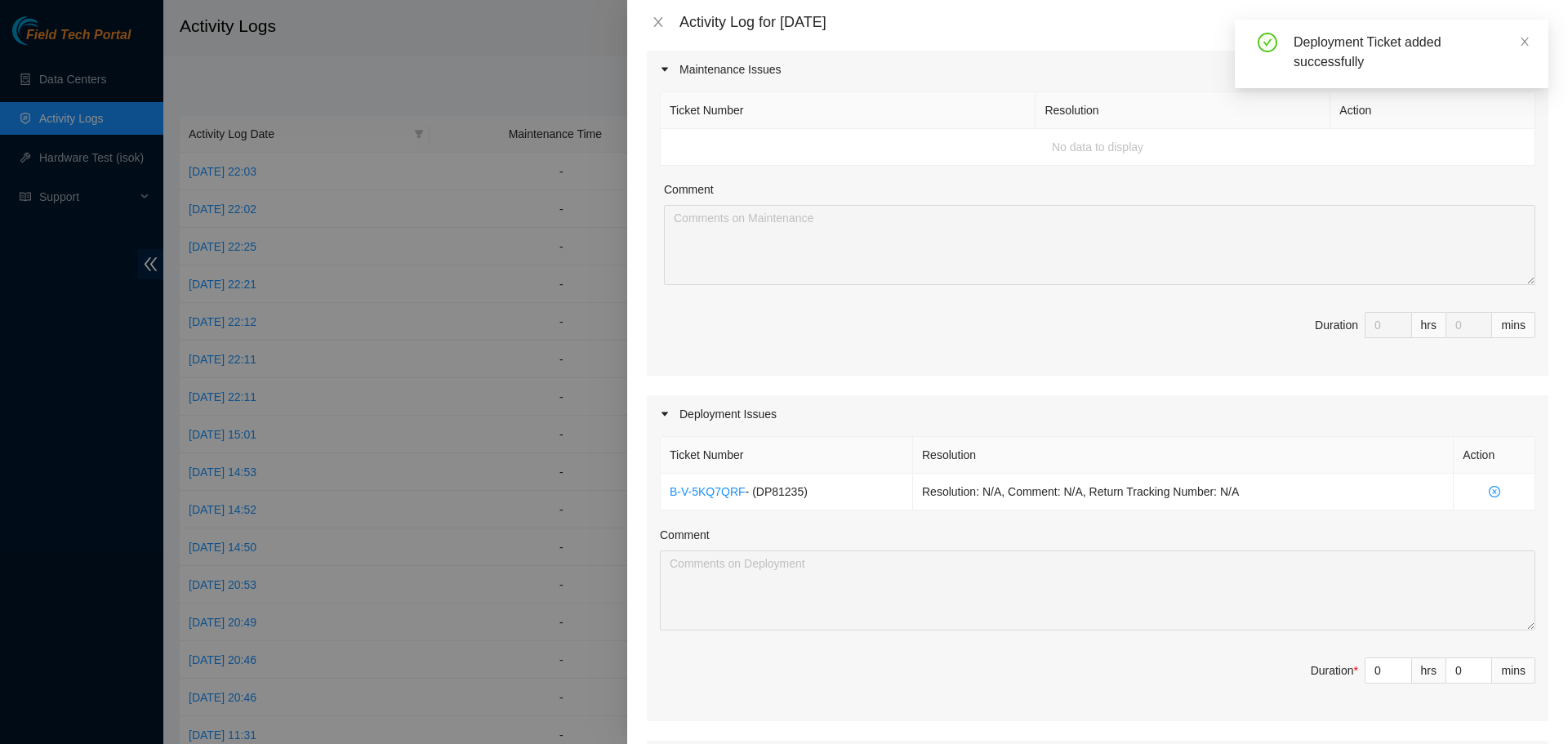
scroll to position [0, 0]
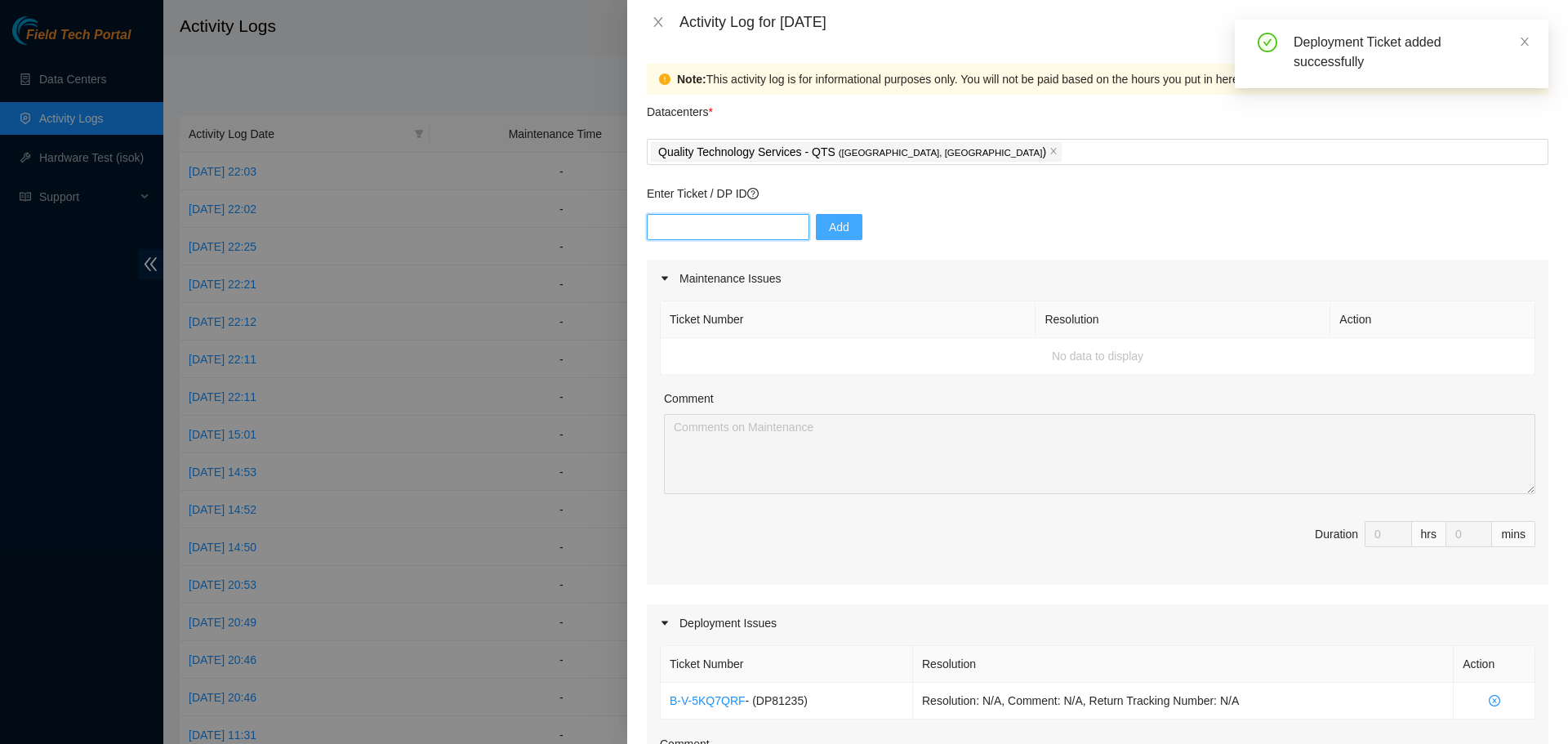
click at [729, 225] on input "text" at bounding box center [728, 227] width 163 height 27
paste input "DP81454"
type input "DP81454"
click at [829, 228] on span "Add" at bounding box center [838, 227] width 20 height 18
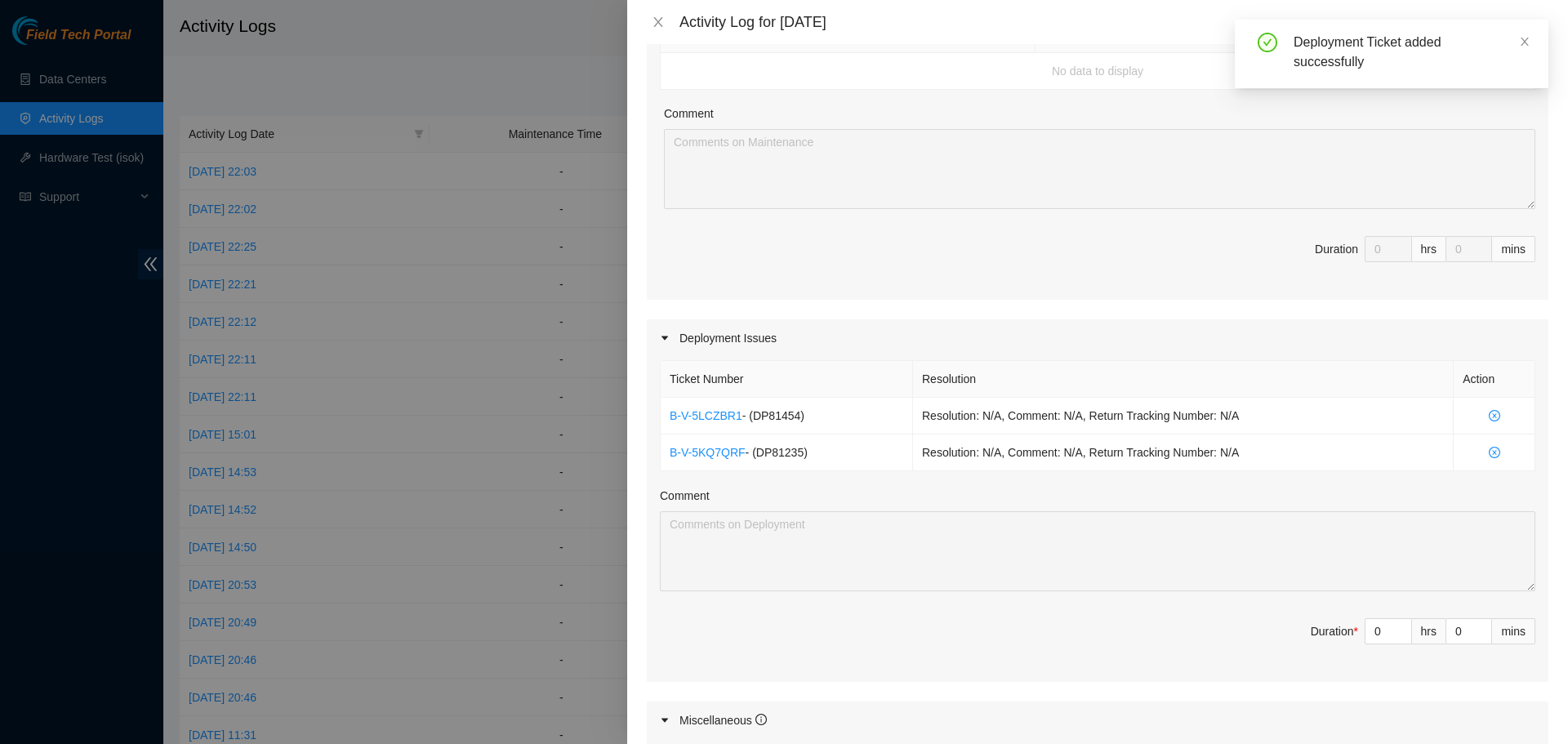
scroll to position [650, 0]
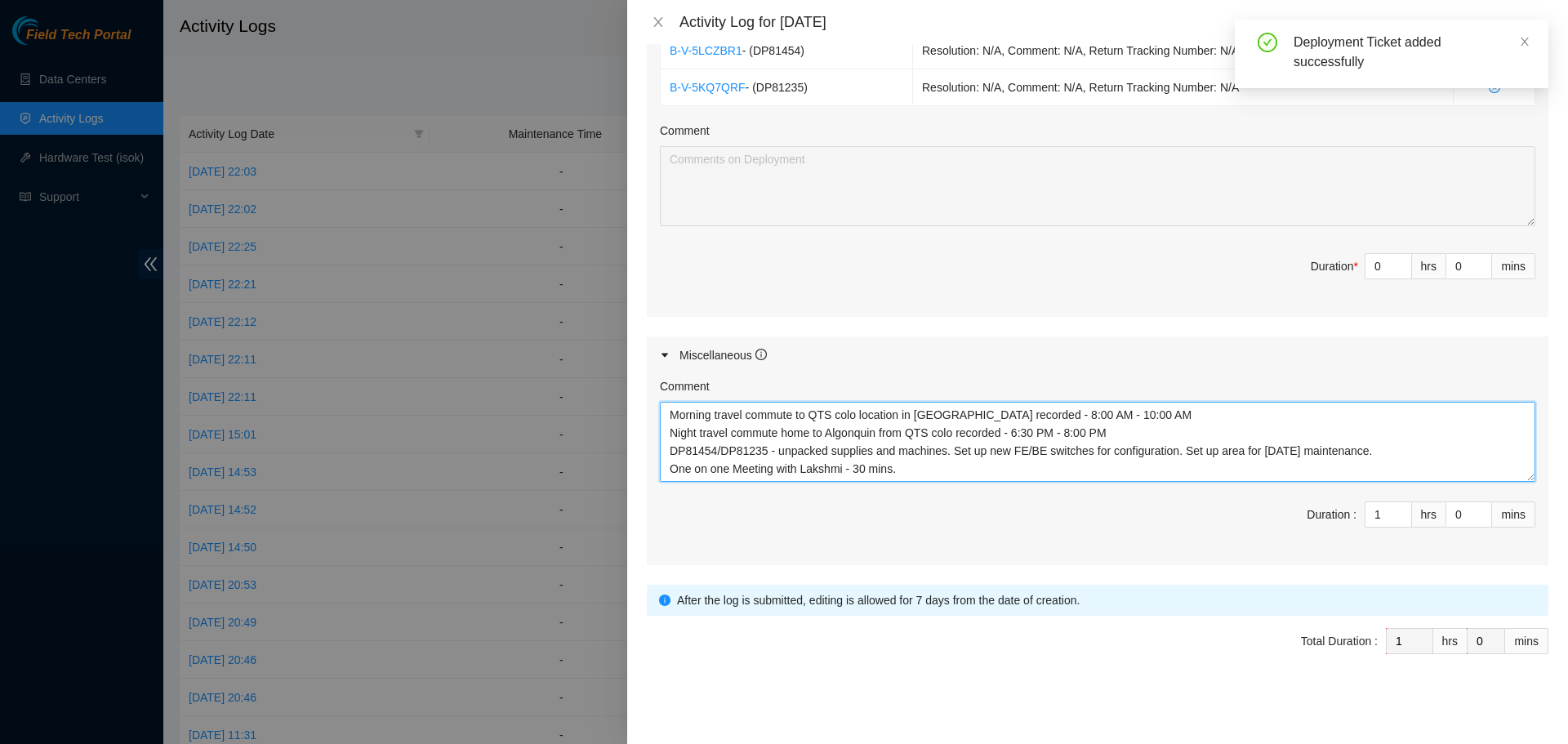
drag, startPoint x: 1344, startPoint y: 448, endPoint x: 671, endPoint y: 448, distance: 673.0
click at [671, 448] on textarea "Morning travel commute to QTS colo location in [GEOGRAPHIC_DATA] recorded - 8:0…" at bounding box center [1098, 442] width 875 height 80
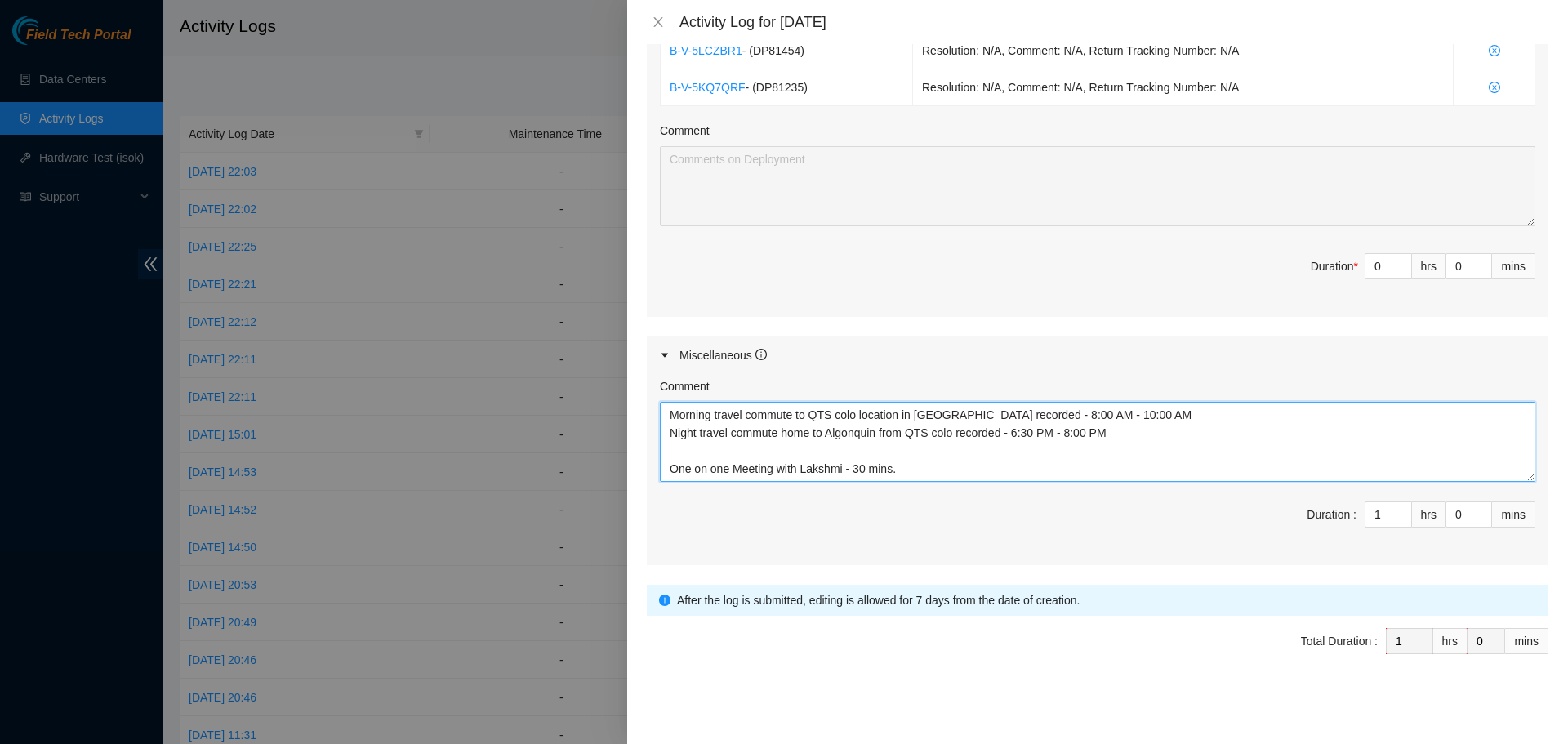
scroll to position [405, 0]
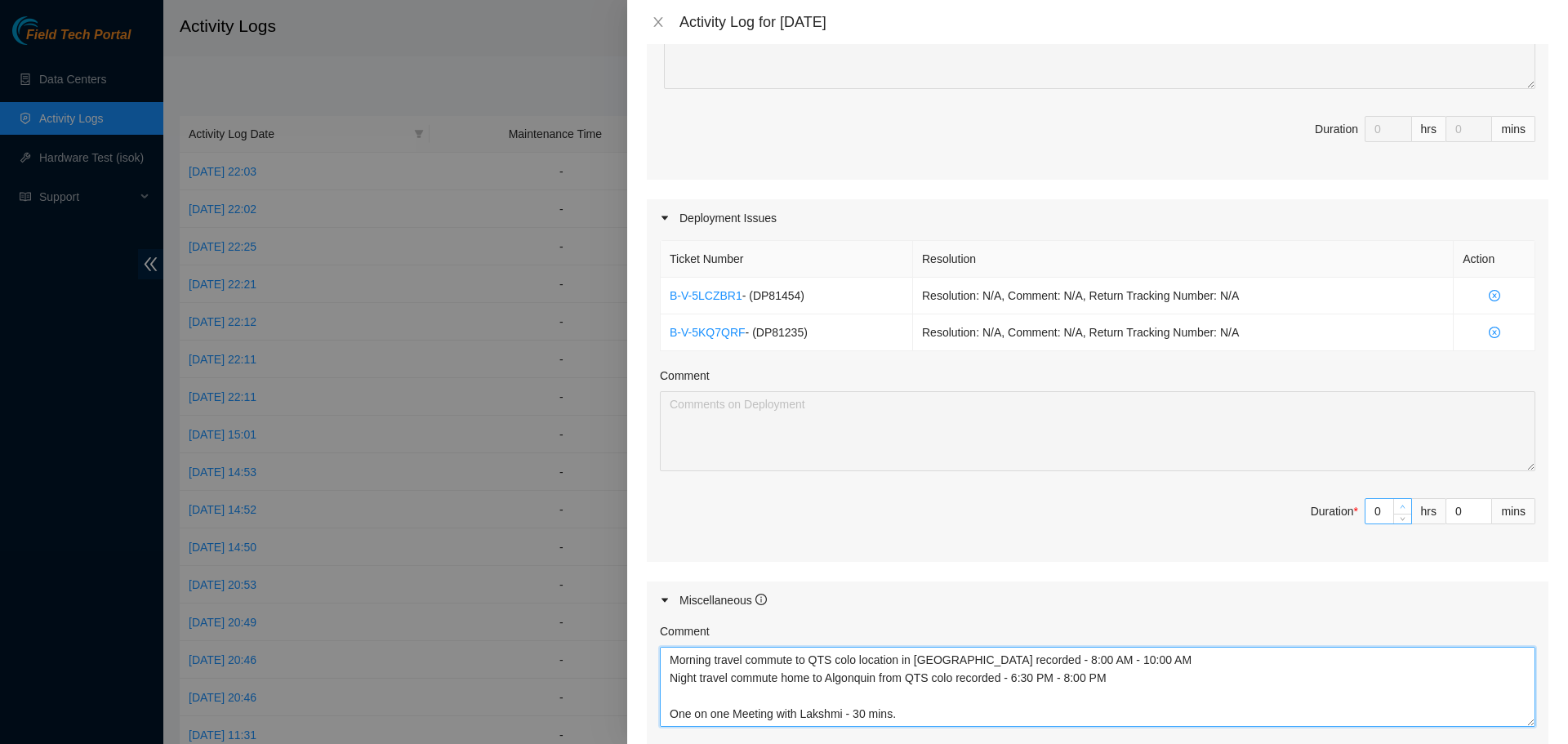
type textarea "Morning travel commute to QTS colo location in [GEOGRAPHIC_DATA] recorded - 8:0…"
type input "1"
type input "2"
click at [1400, 508] on icon "up" at bounding box center [1403, 506] width 6 height 6
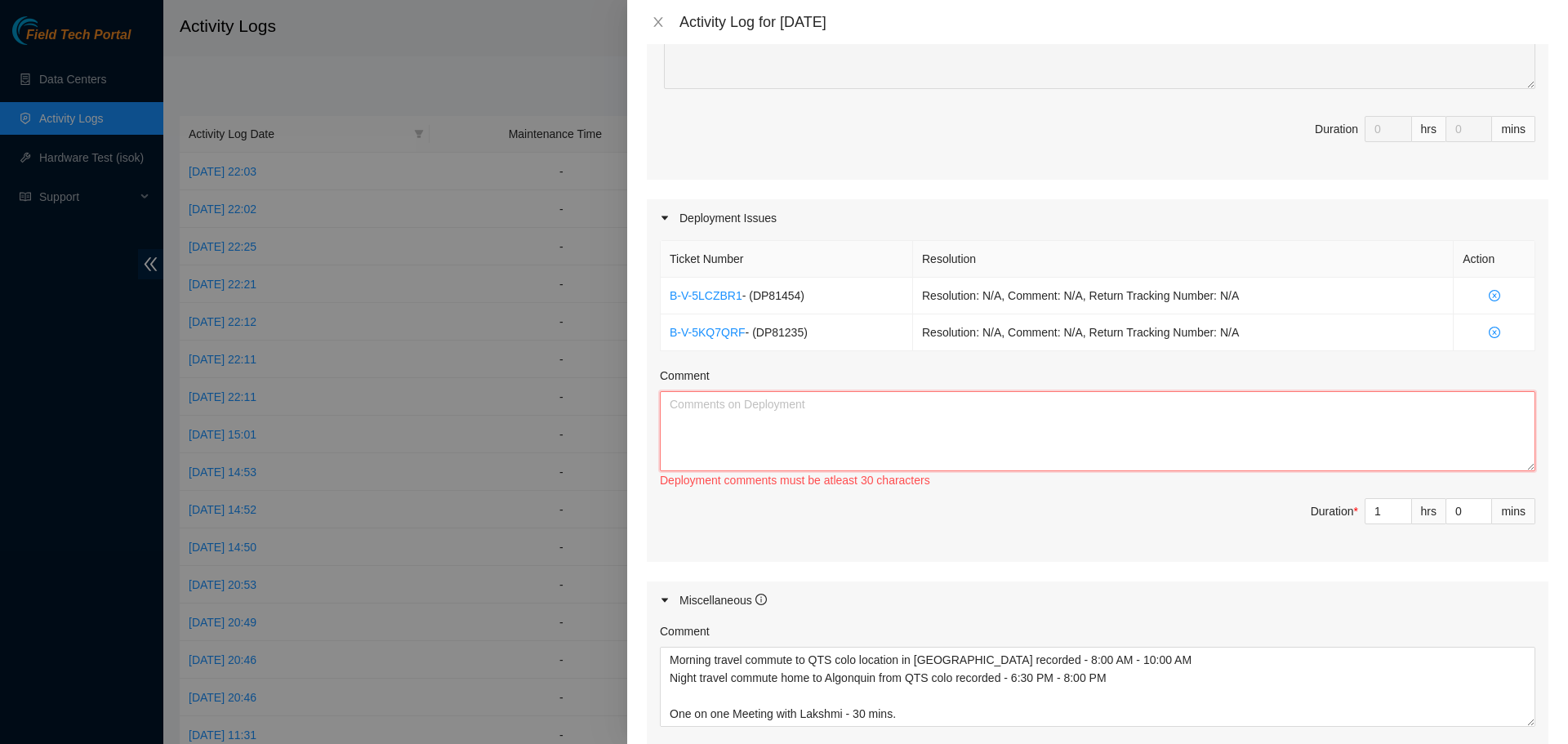
click at [1140, 422] on textarea "Comment" at bounding box center [1098, 431] width 875 height 80
paste textarea "DP81454/DP81235 - unpacked supplies and machines. Set up new FE/BE switches for…"
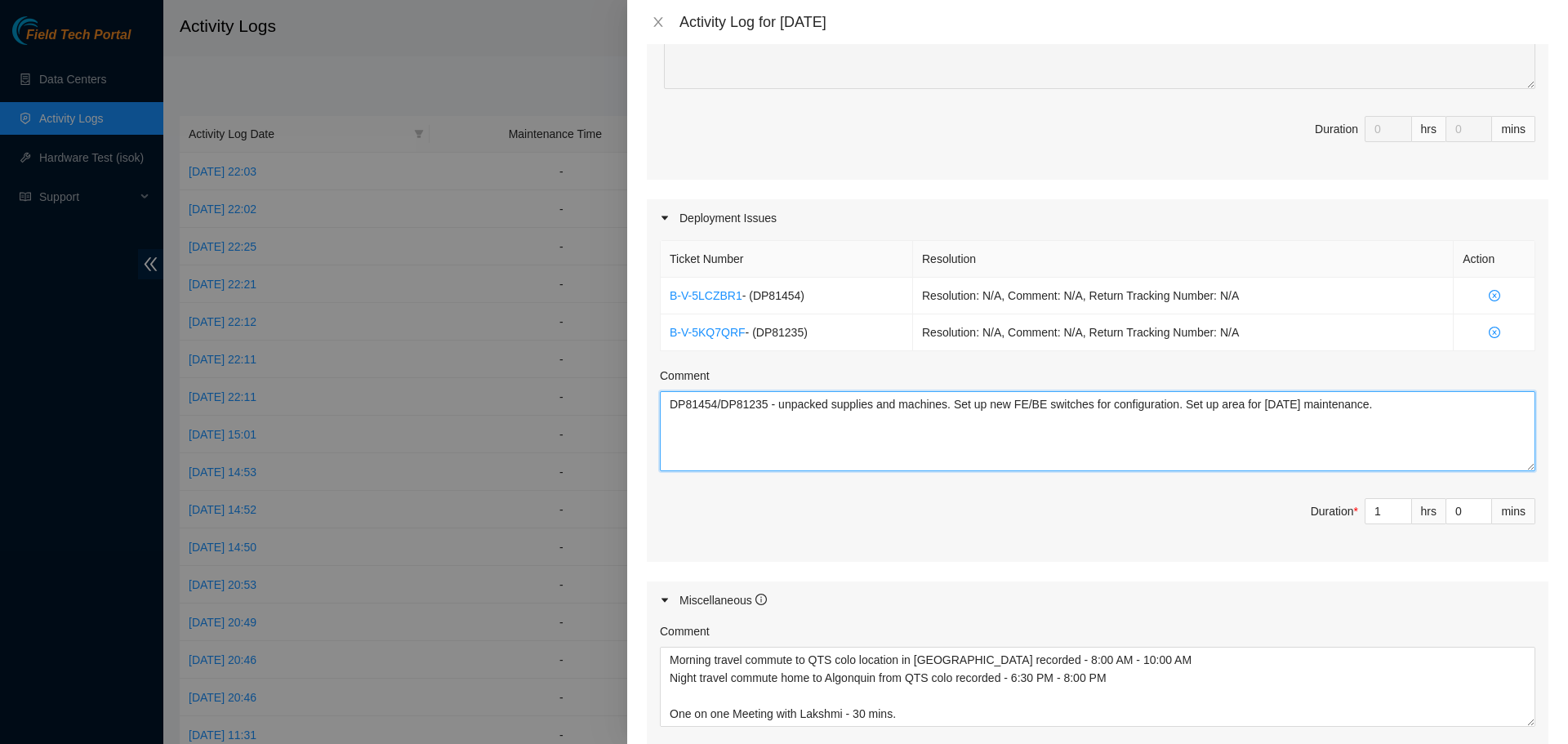
click at [1299, 404] on textarea "DP81454/DP81235 - unpacked supplies and machines. Set up new FE/BE switches for…" at bounding box center [1098, 431] width 875 height 80
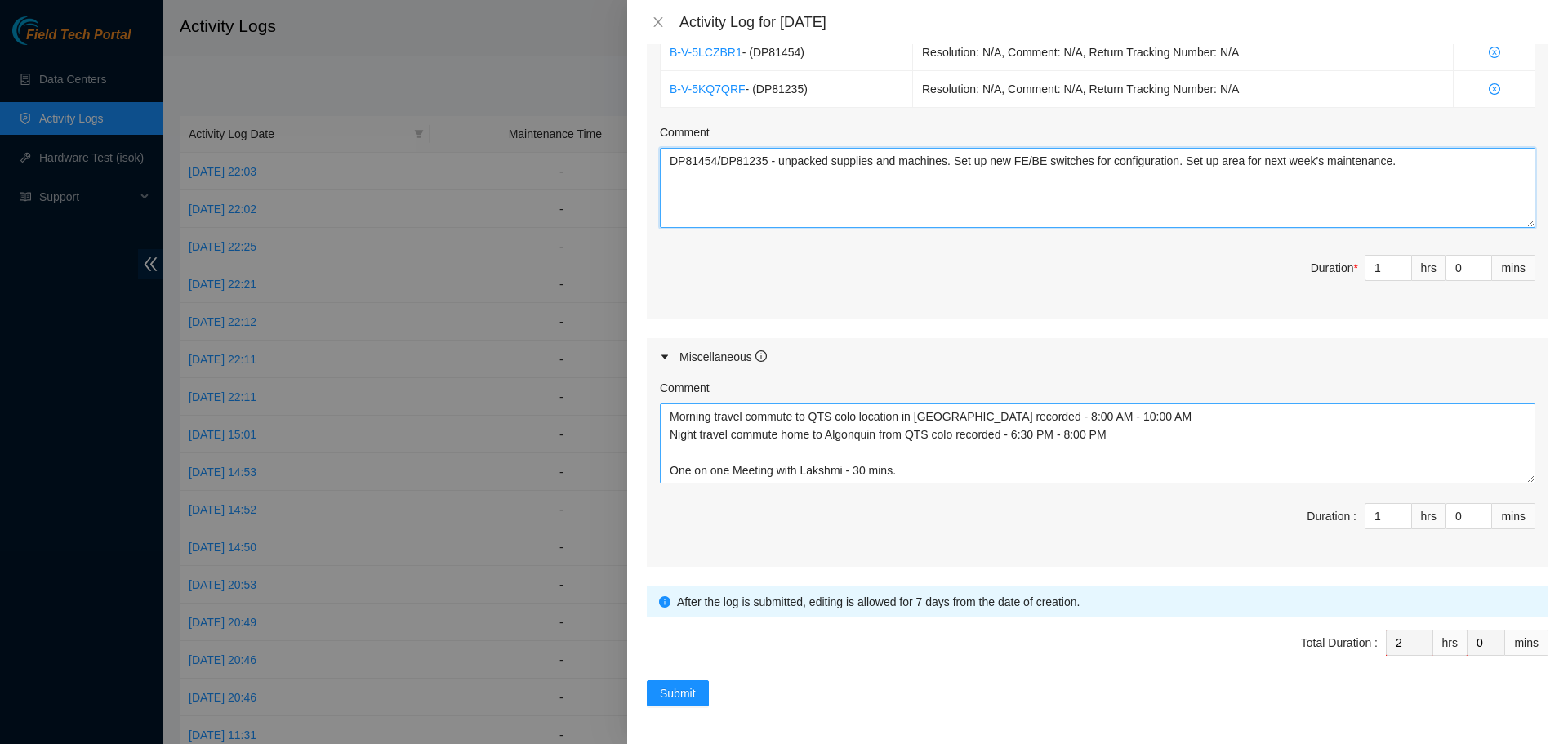
scroll to position [650, 0]
type textarea "DP81454/DP81235 - unpacked supplies and machines. Set up new FE/BE switches for…"
click at [722, 450] on textarea "Morning travel commute to QTS colo location in [GEOGRAPHIC_DATA] recorded - 8:0…" at bounding box center [1098, 442] width 875 height 80
type textarea "Morning travel commute to QTS colo location in [GEOGRAPHIC_DATA] recorded - 8:0…"
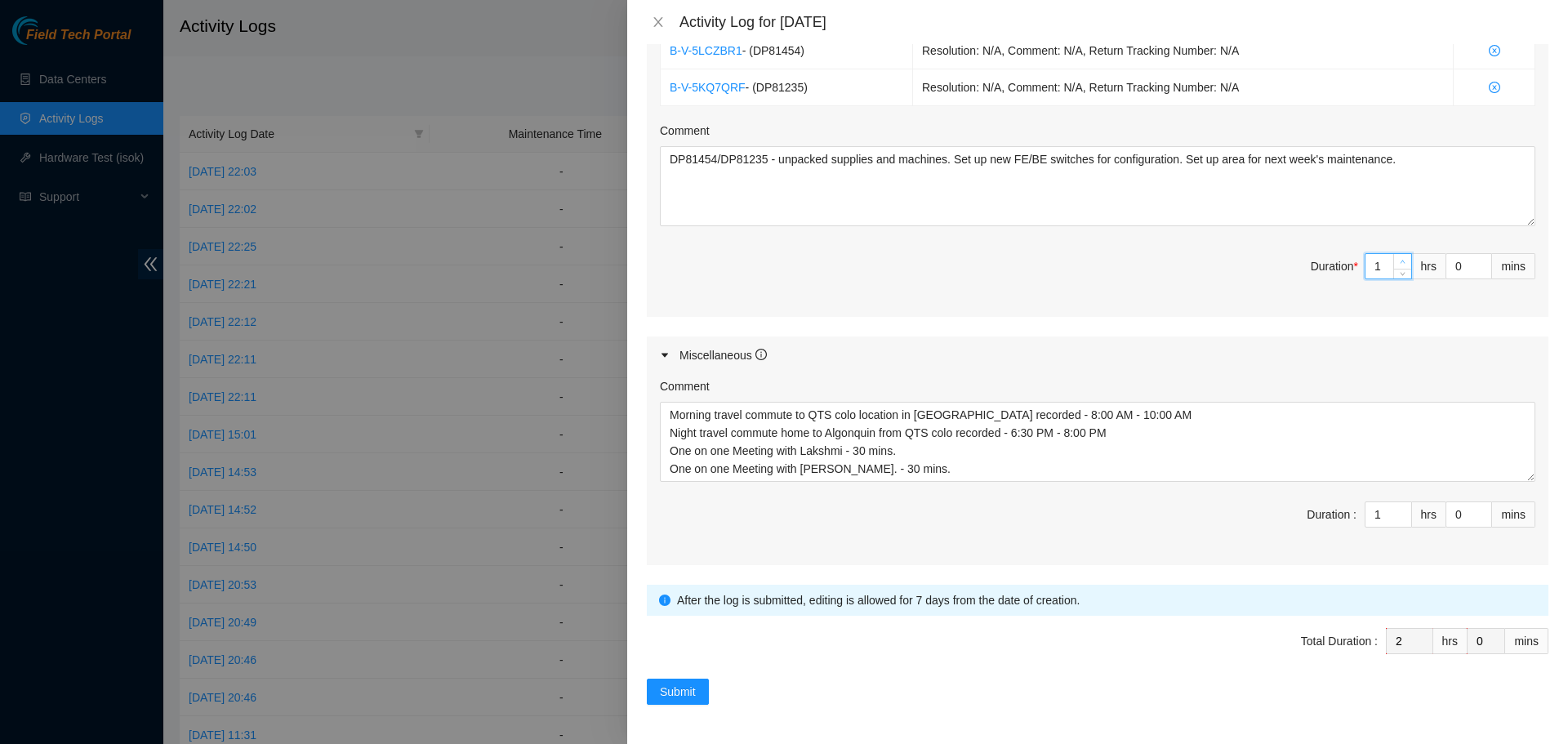
type input "2"
type input "3"
click at [1400, 261] on icon "up" at bounding box center [1403, 261] width 6 height 6
type input "3"
type input "4"
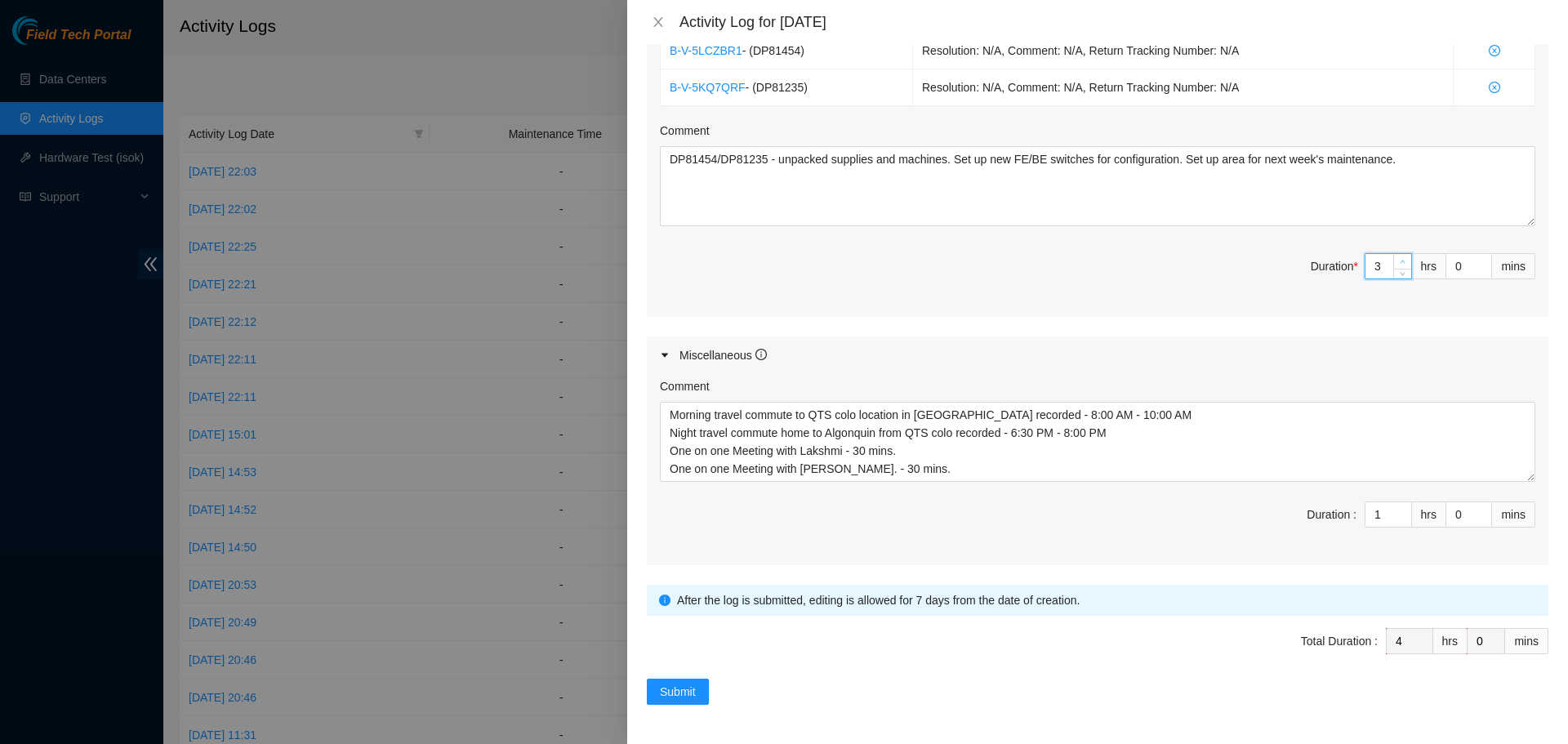
click at [1400, 261] on icon "up" at bounding box center [1403, 261] width 6 height 6
type input "4"
type input "5"
click at [1400, 261] on icon "up" at bounding box center [1403, 261] width 6 height 6
type input "5"
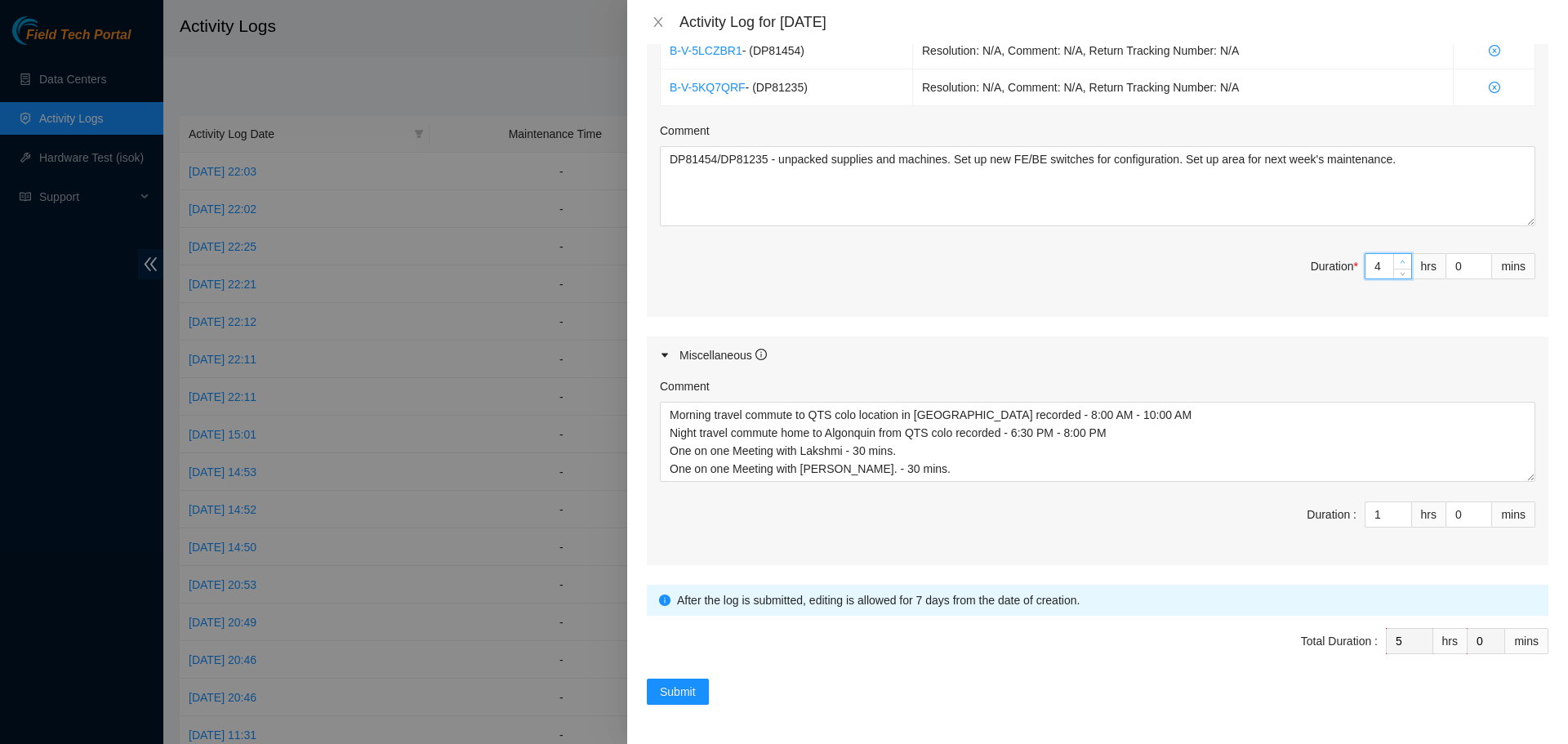
type input "6"
click at [1400, 261] on icon "up" at bounding box center [1403, 261] width 6 height 6
type input "6"
type input "7"
click at [1400, 261] on icon "up" at bounding box center [1403, 261] width 6 height 6
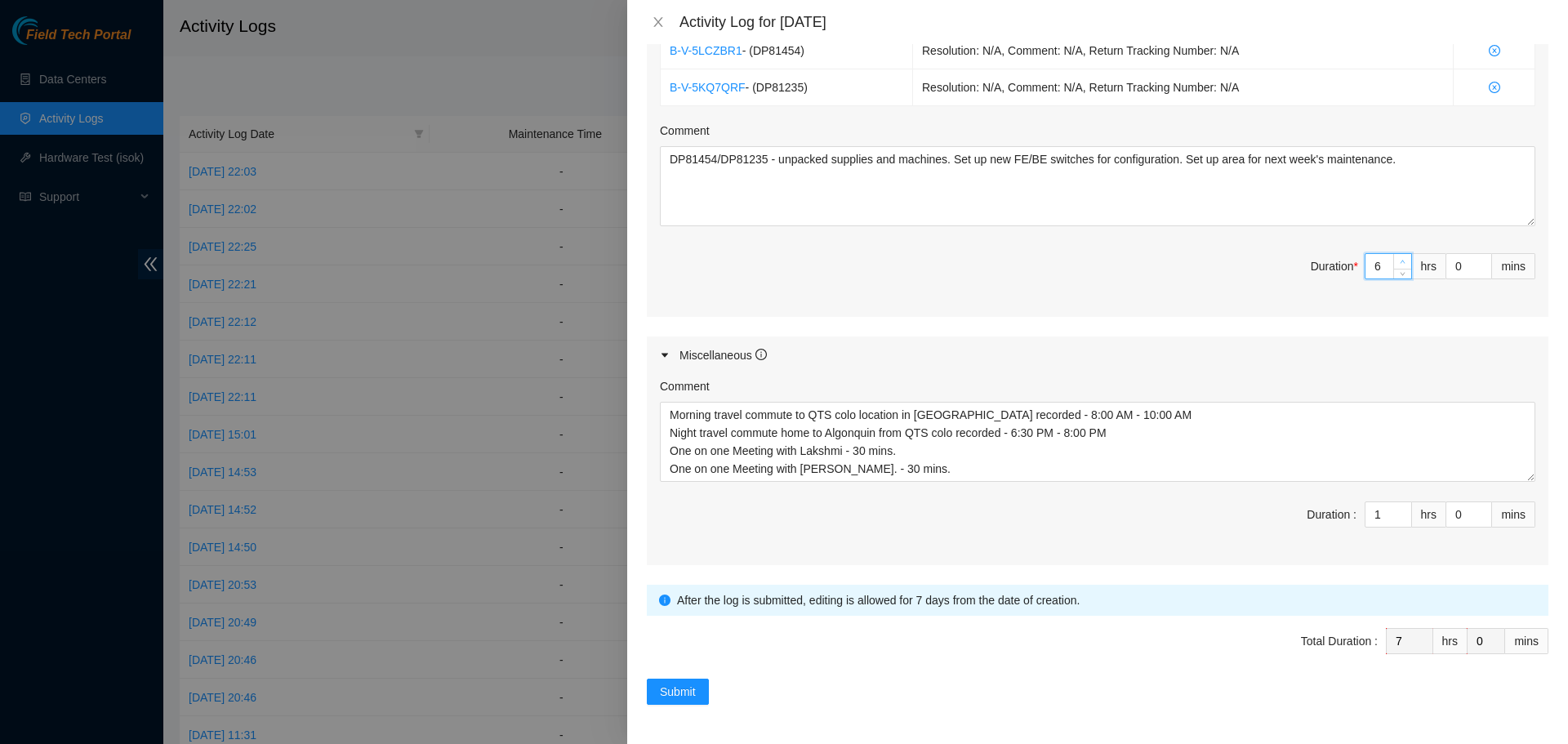
type input "7"
type input "8"
click at [1400, 261] on icon "up" at bounding box center [1403, 261] width 6 height 6
type input "2"
type input "9"
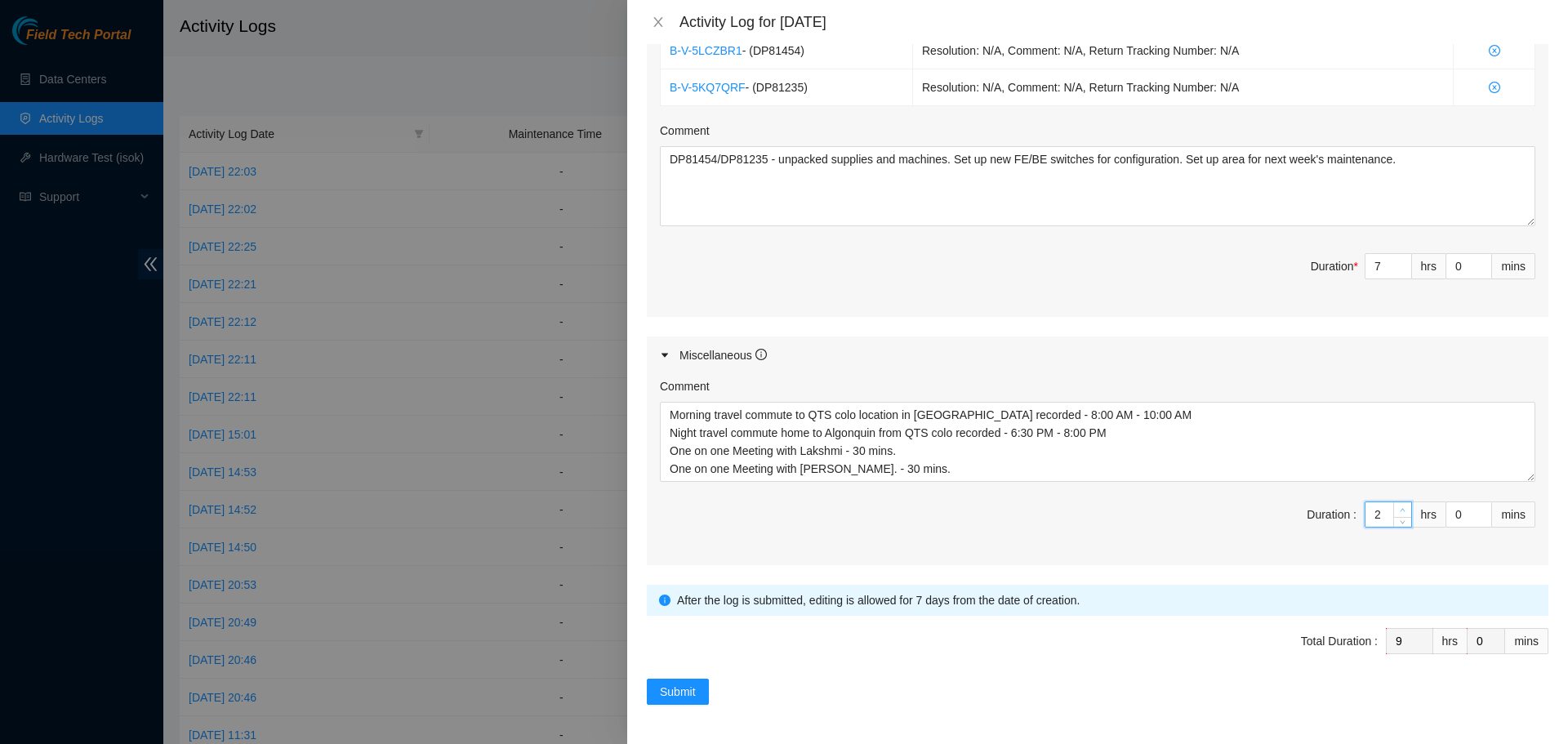
click at [1400, 508] on icon "up" at bounding box center [1403, 510] width 6 height 6
type input "3"
type input "10"
click at [1400, 508] on icon "up" at bounding box center [1403, 510] width 6 height 6
type input "4"
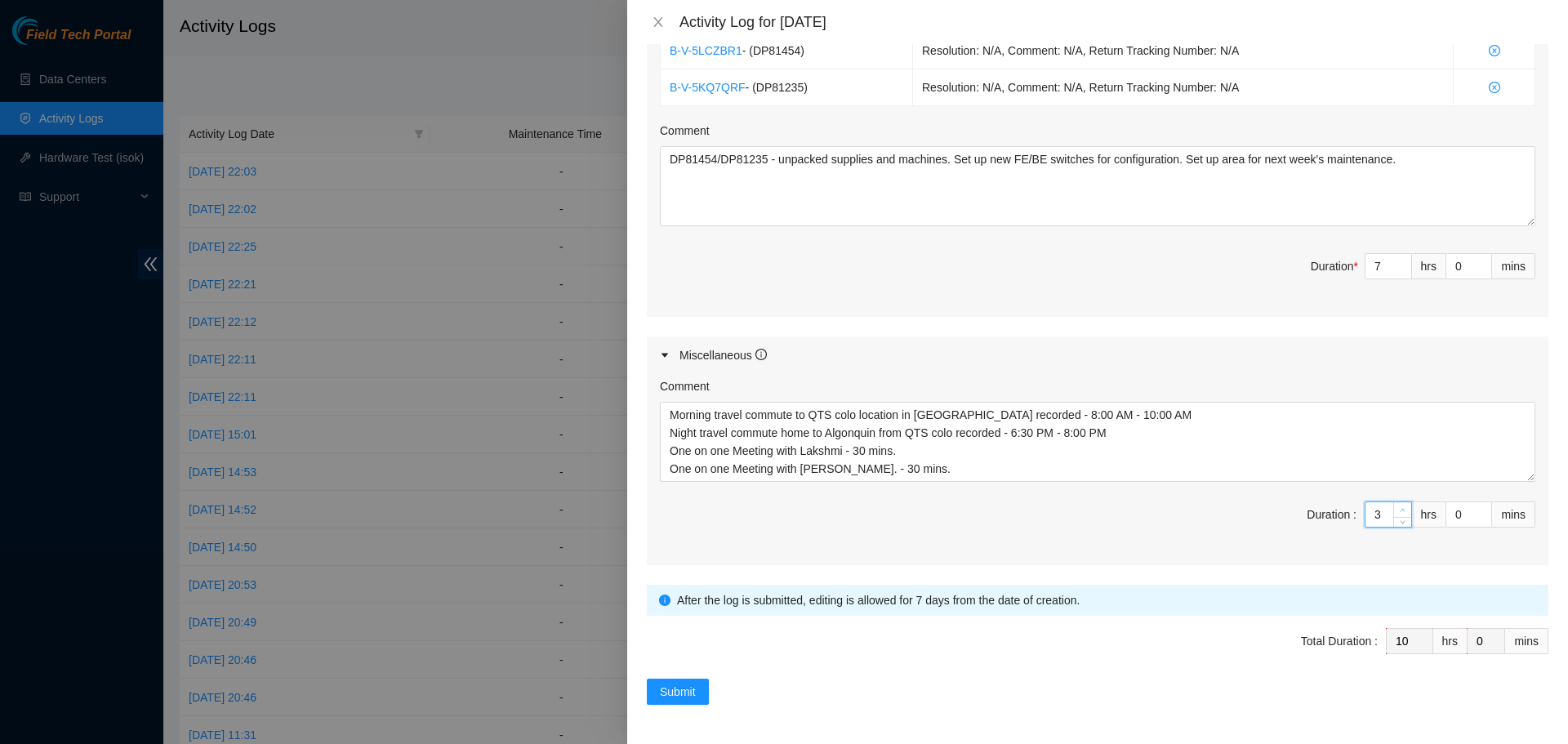
type input "11"
click at [1399, 511] on span "up" at bounding box center [1404, 510] width 10 height 10
click at [1458, 517] on input "0" at bounding box center [1468, 515] width 45 height 25
type input "3"
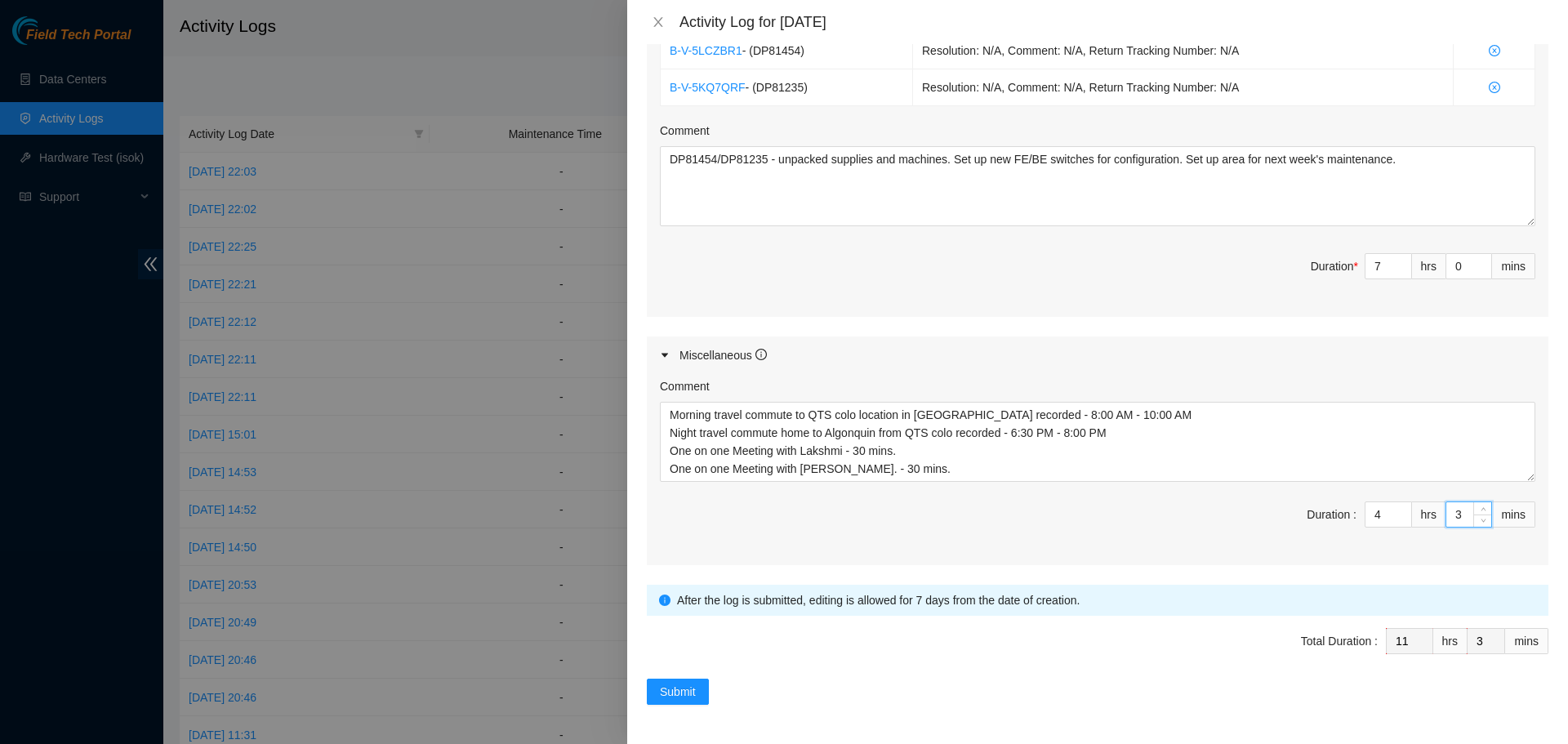
type input "30"
click at [1203, 541] on span "Duration : 4 hrs 30 mins" at bounding box center [1098, 525] width 875 height 46
type input "5"
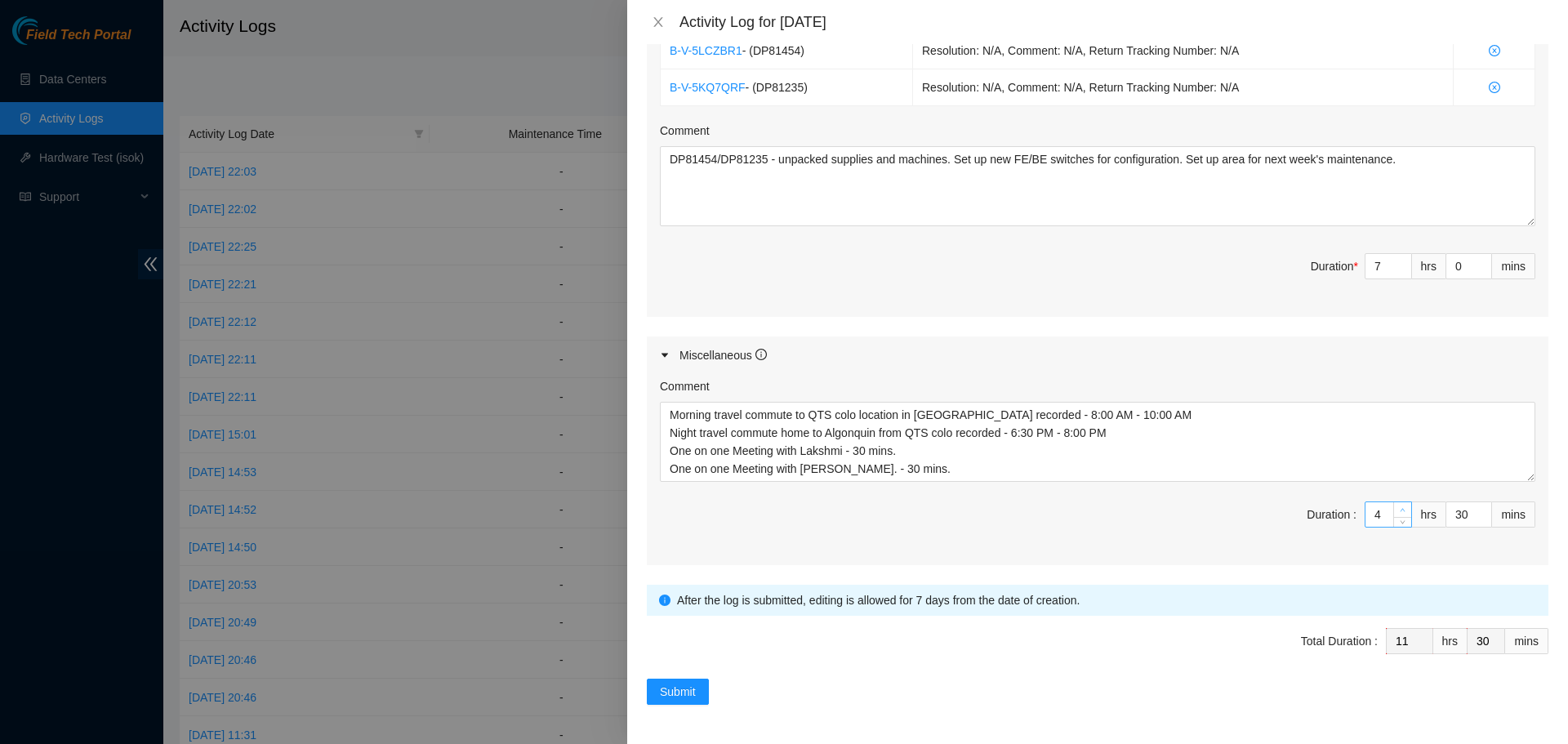
type input "12"
click at [1399, 506] on span "up" at bounding box center [1404, 510] width 10 height 10
click at [1183, 538] on span "Duration : 5 hrs 30 mins" at bounding box center [1098, 525] width 875 height 46
type input "4"
type input "11"
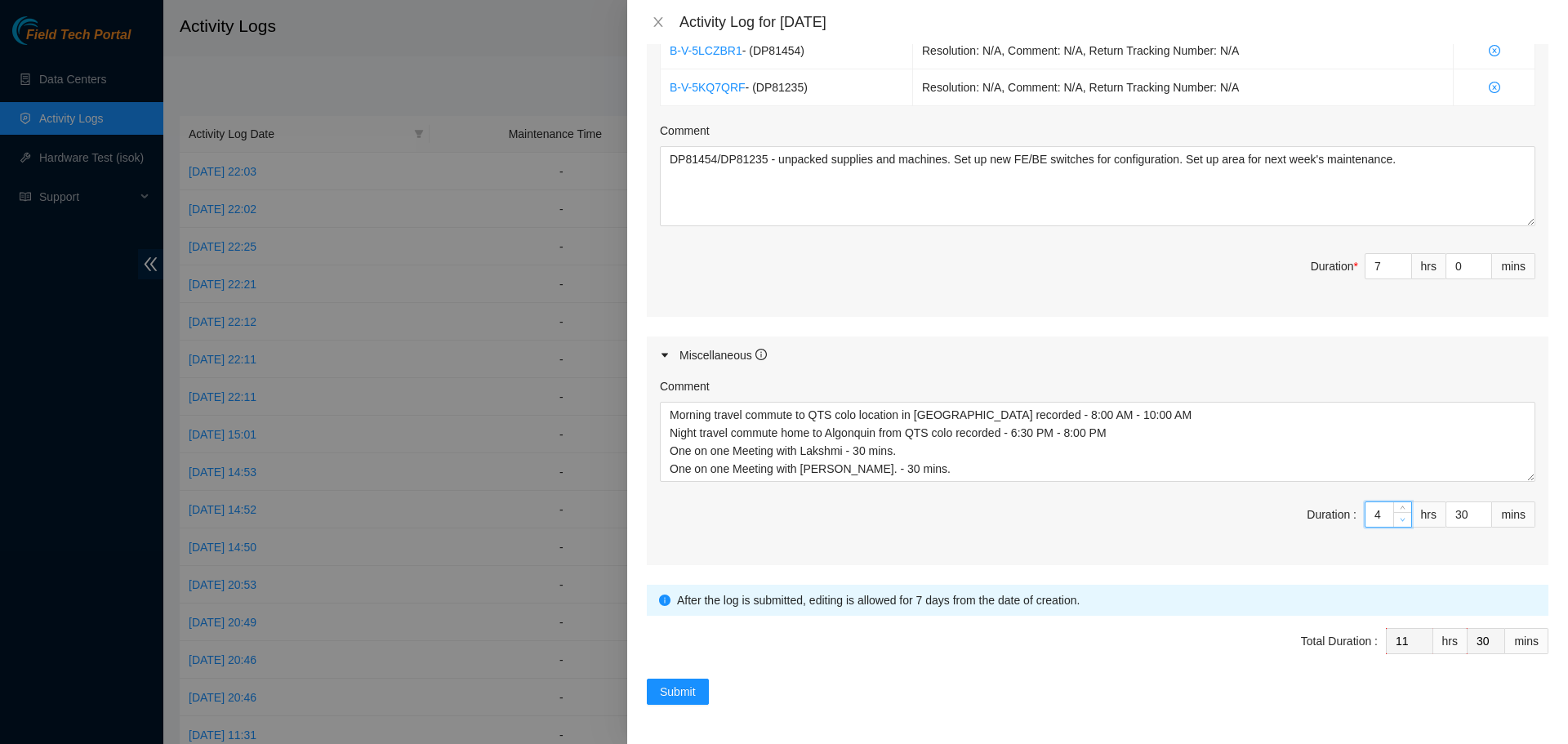
click at [1399, 524] on span "down" at bounding box center [1404, 520] width 10 height 10
click at [1188, 549] on div "Comment Morning travel commute to QTS colo location in [GEOGRAPHIC_DATA] record…" at bounding box center [1098, 469] width 902 height 191
click at [680, 695] on span "Submit" at bounding box center [679, 692] width 36 height 18
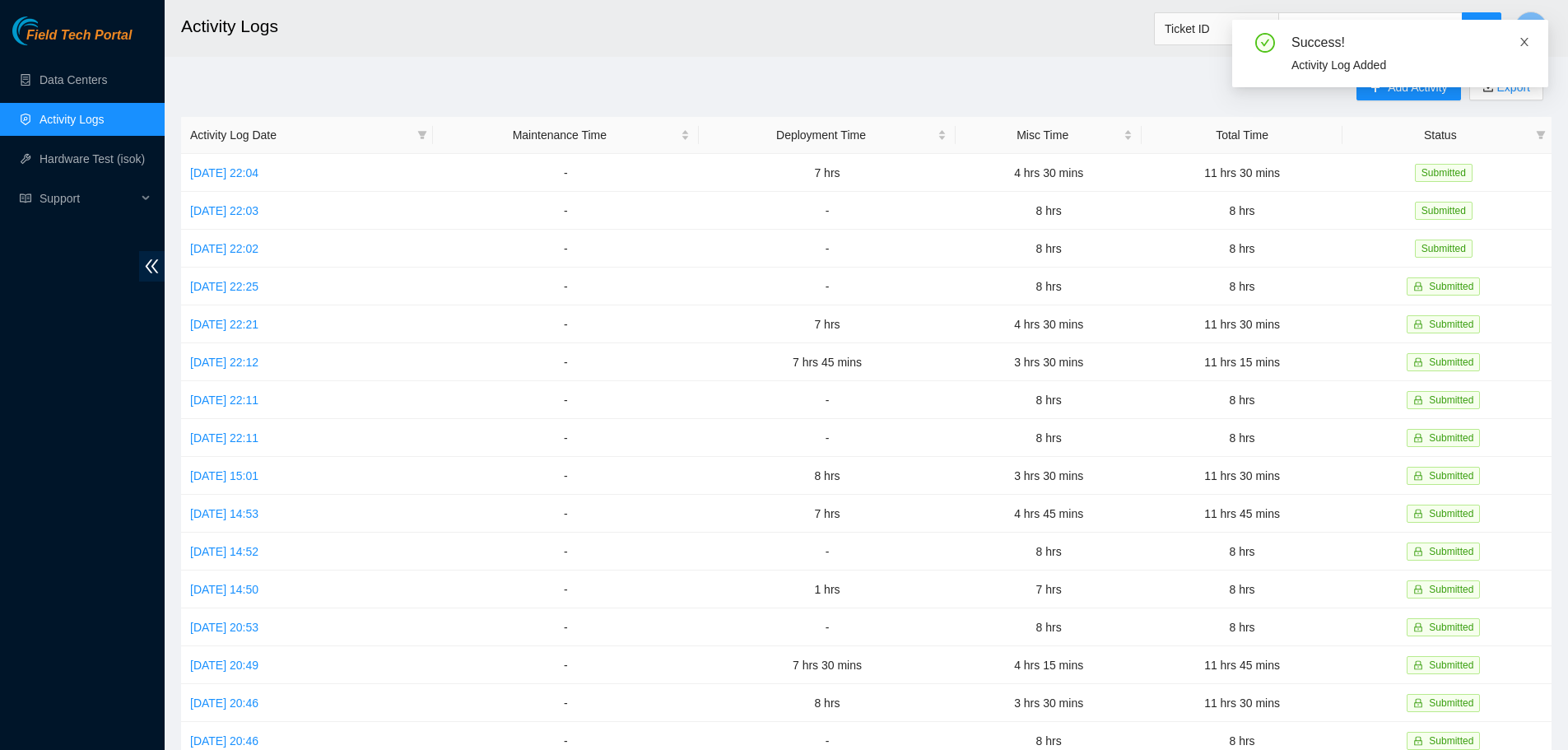
click at [1526, 44] on icon "close" at bounding box center [1524, 42] width 9 height 9
click at [1379, 88] on icon "plus" at bounding box center [1375, 87] width 11 height 11
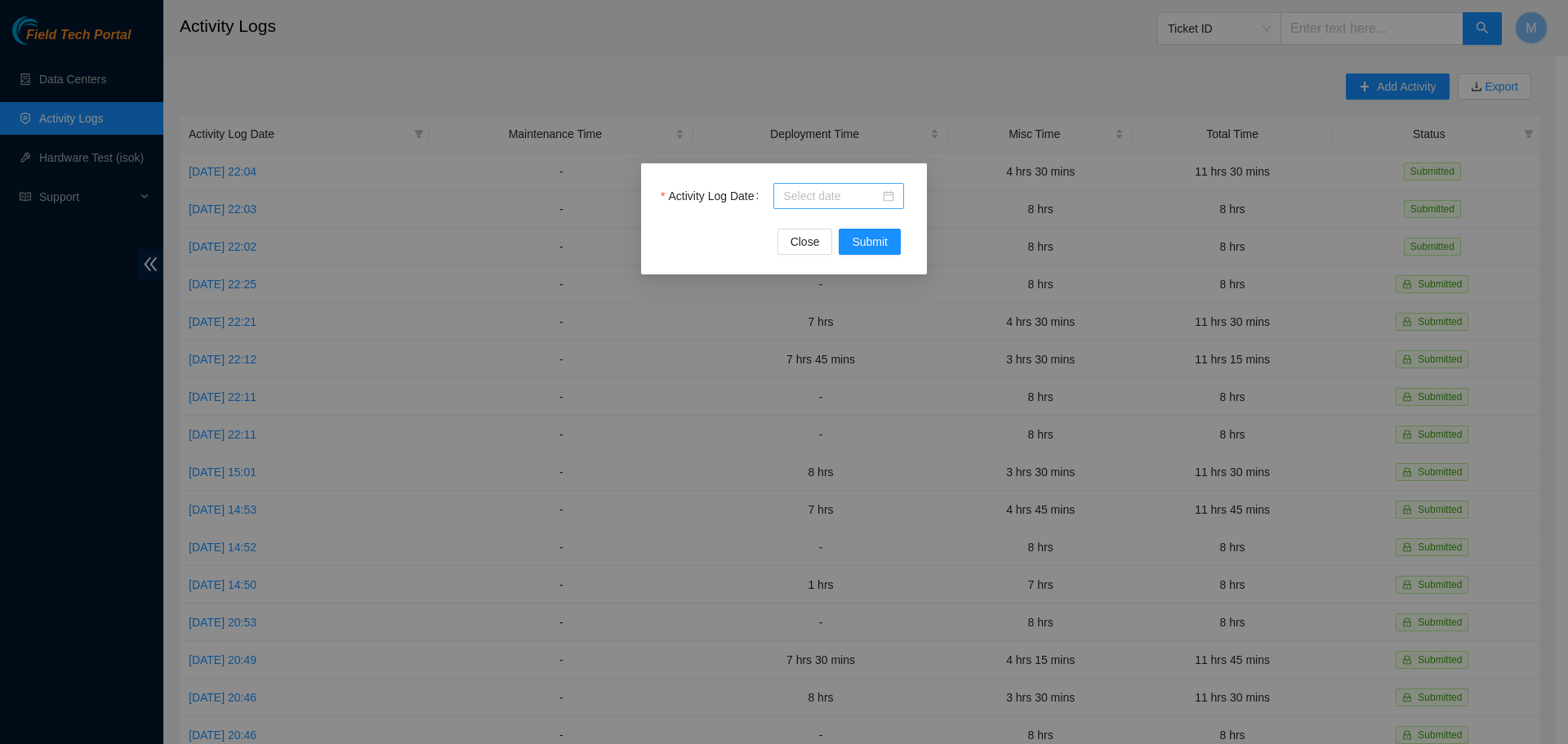
click at [889, 193] on div at bounding box center [838, 196] width 111 height 18
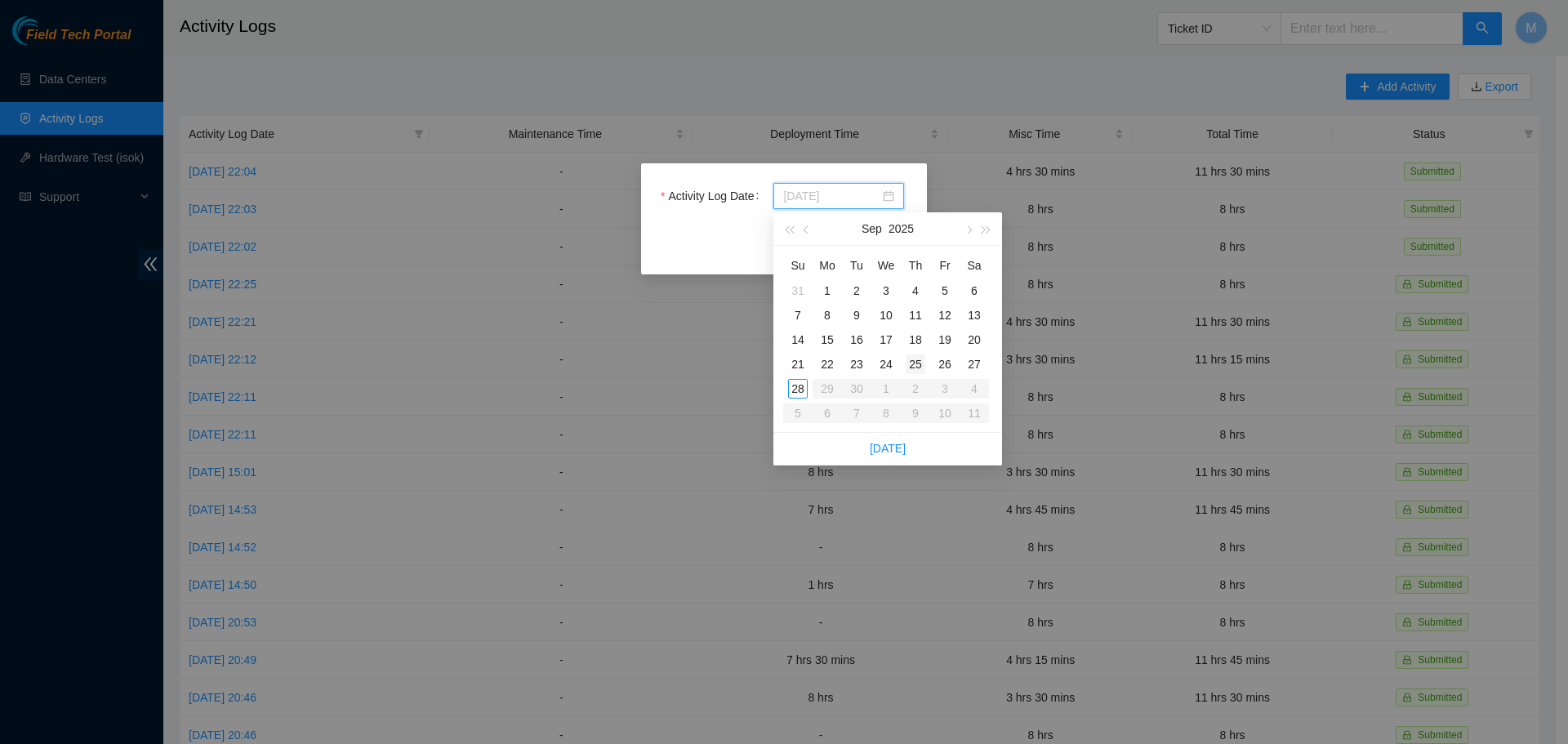
type input "[DATE]"
click at [912, 367] on div "25" at bounding box center [915, 364] width 20 height 20
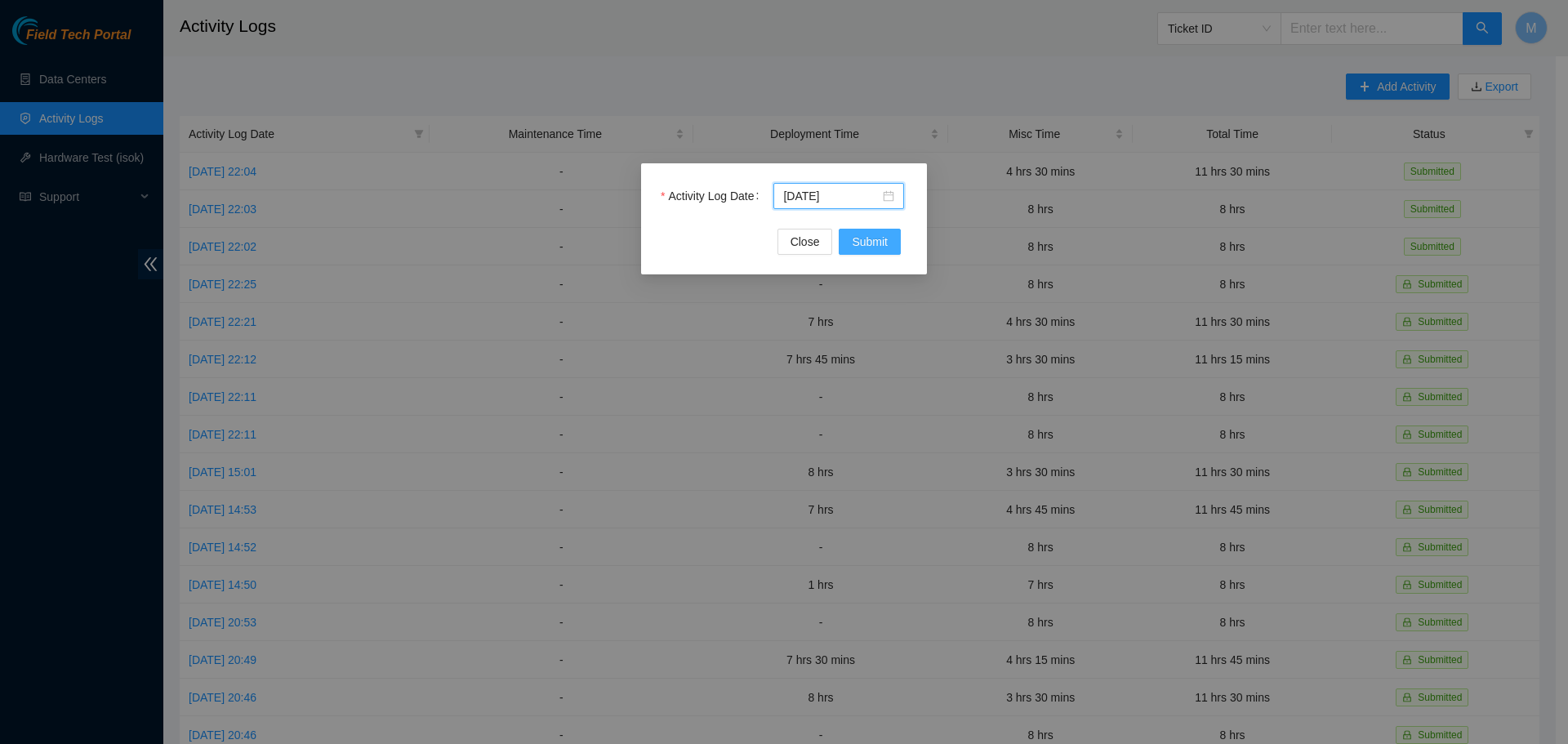
click at [864, 249] on span "Submit" at bounding box center [870, 241] width 36 height 18
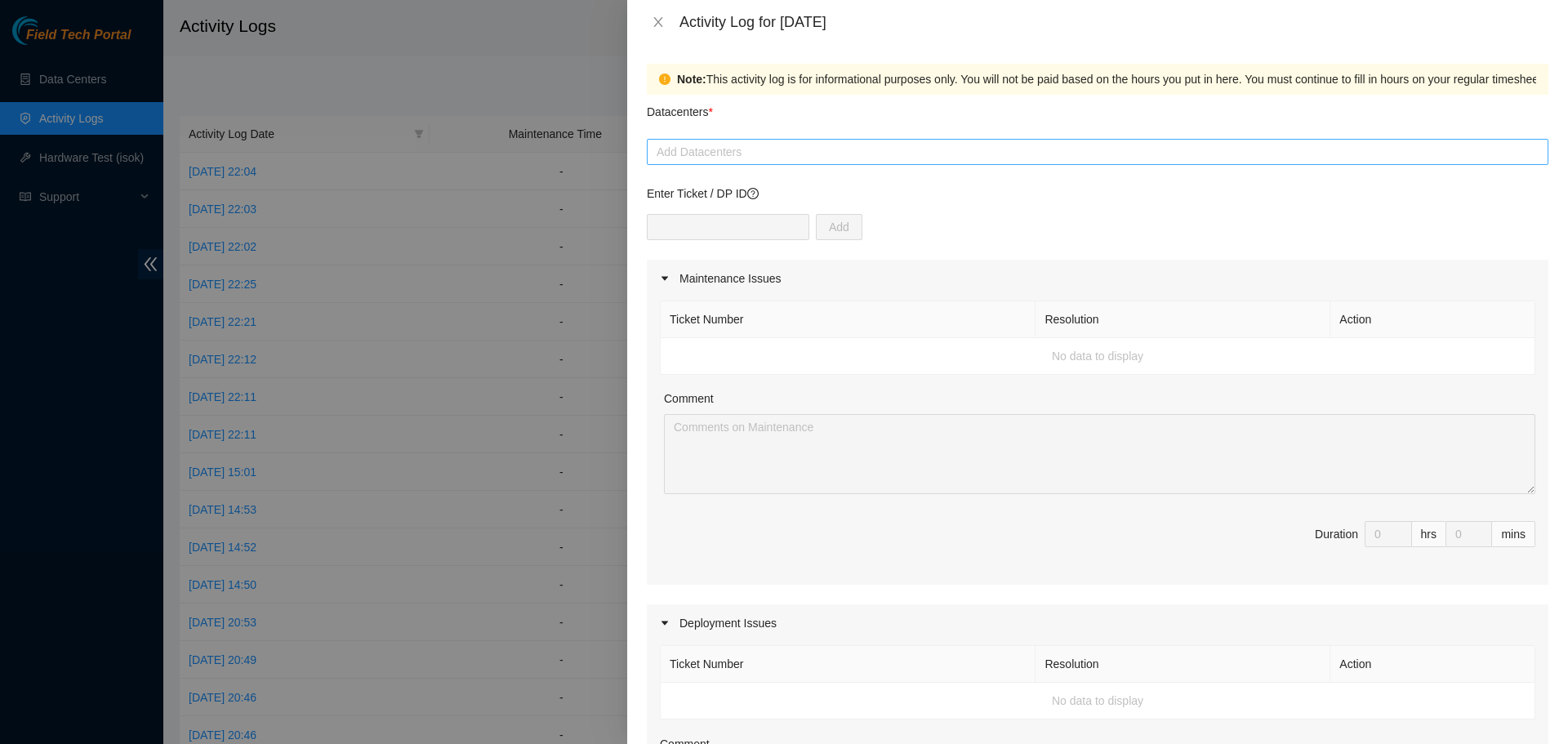
click at [1099, 162] on div "Add Datacenters" at bounding box center [1098, 152] width 902 height 27
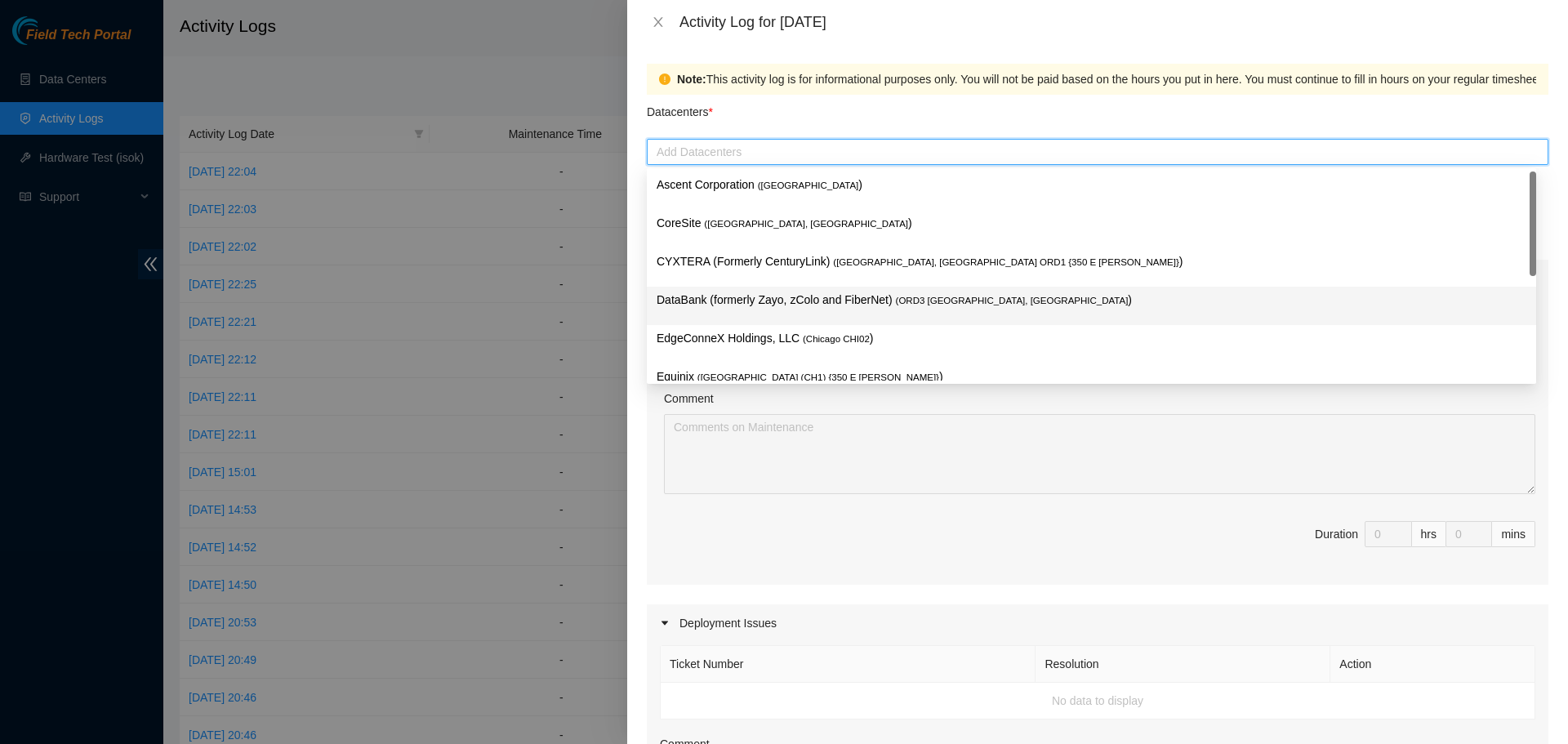
scroll to position [60, 0]
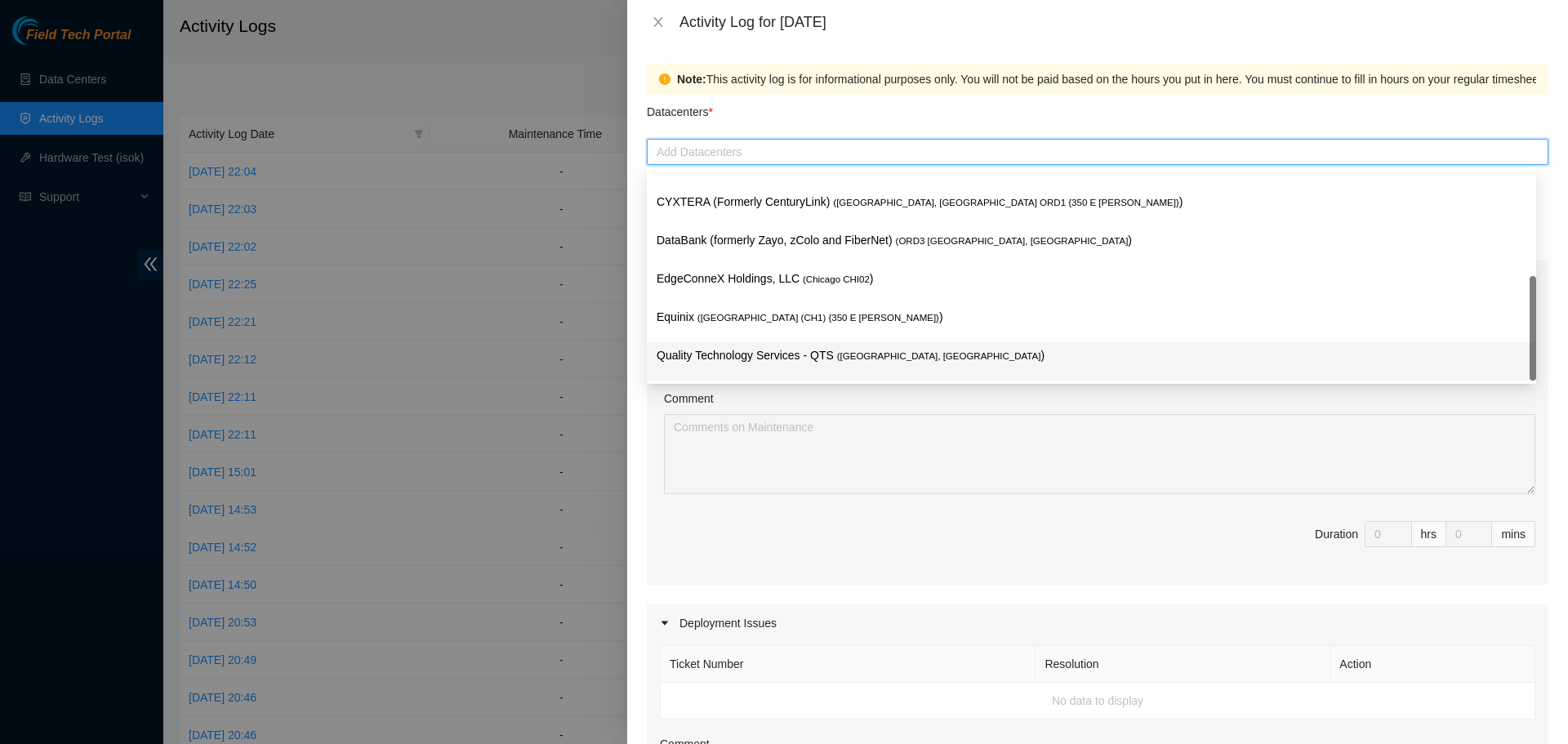
click at [843, 353] on span "( [GEOGRAPHIC_DATA], [GEOGRAPHIC_DATA]" at bounding box center [939, 356] width 204 height 10
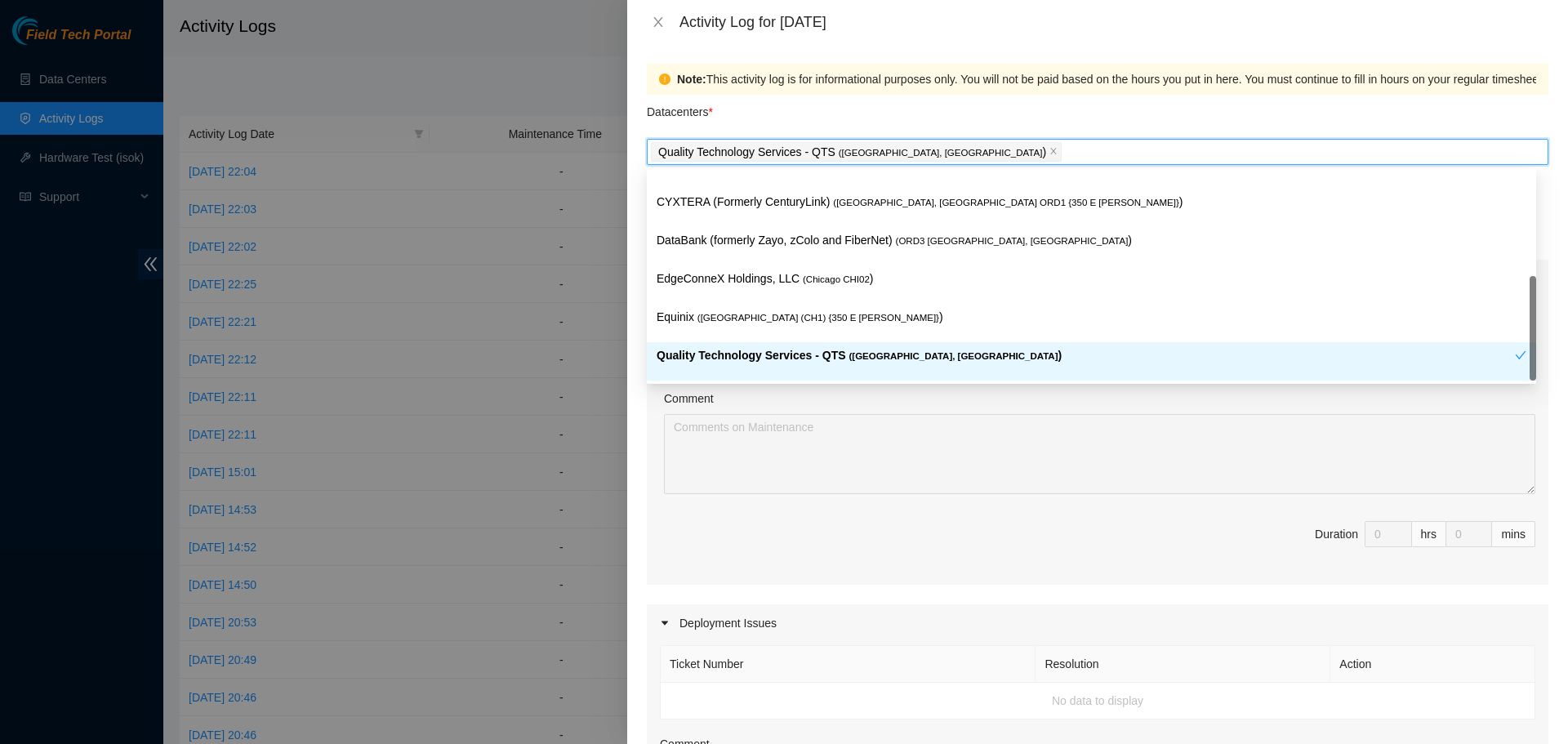
click at [831, 559] on span "Duration 0 hrs 0 mins" at bounding box center [1098, 544] width 875 height 46
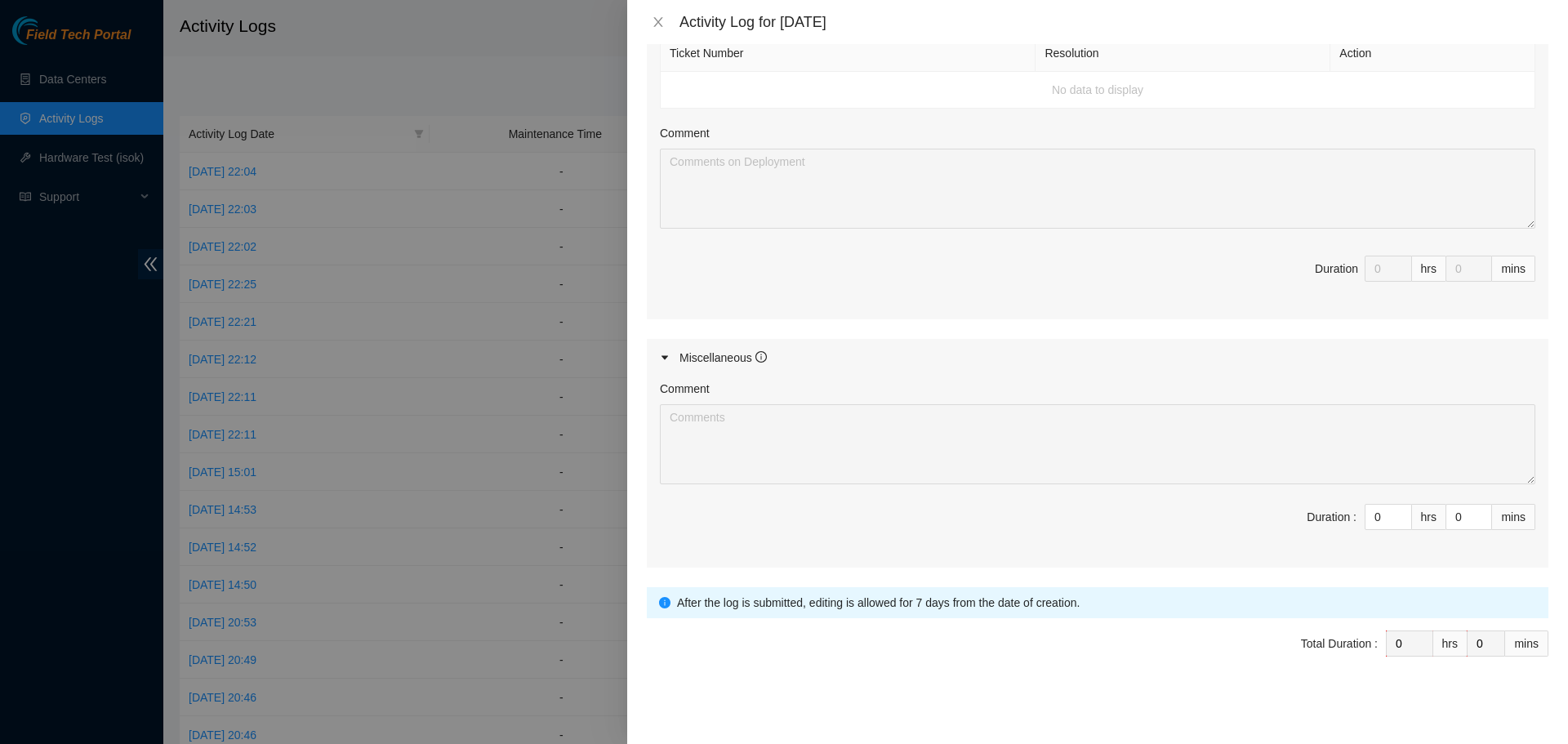
scroll to position [614, 0]
type input "1"
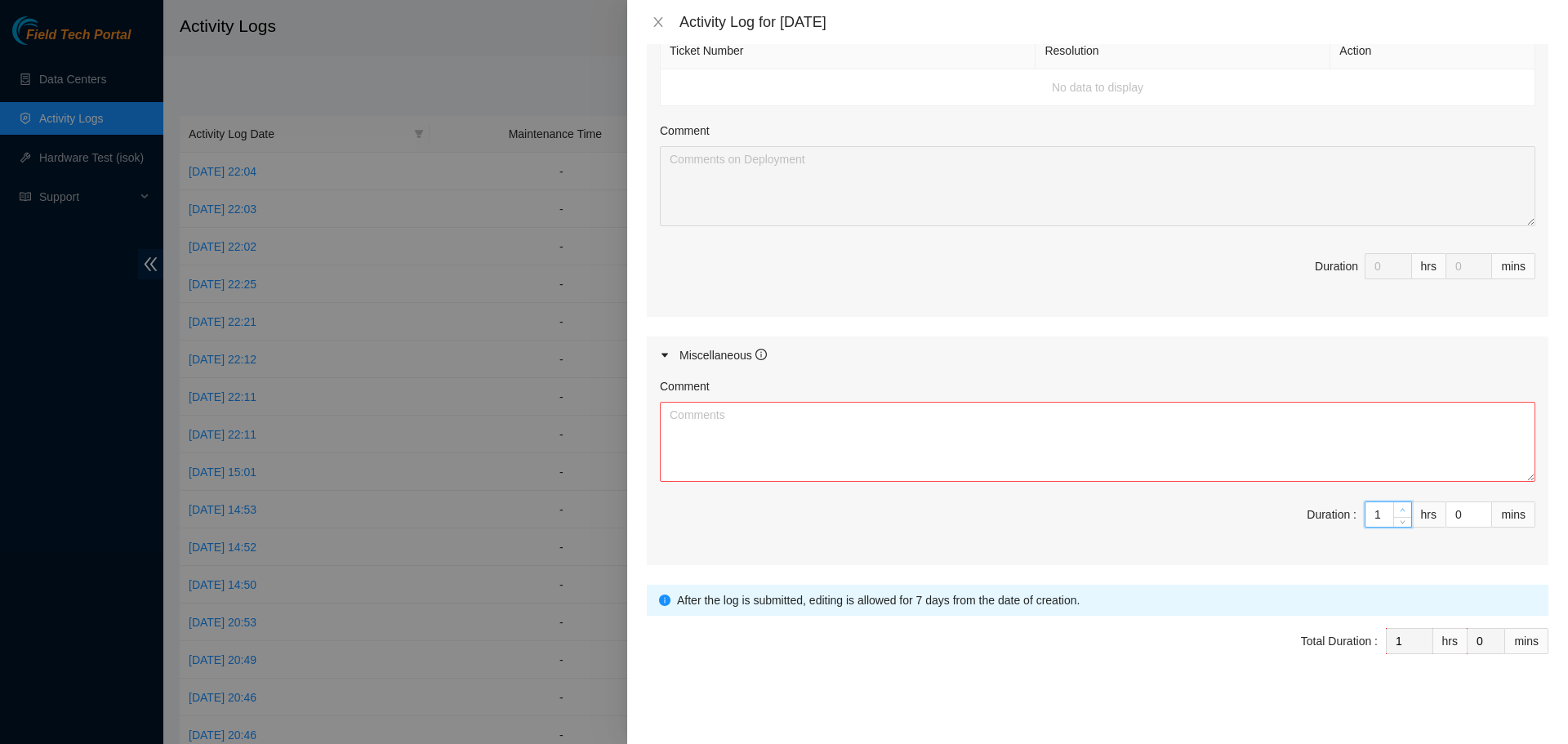
click at [1393, 506] on span "Increase Value" at bounding box center [1402, 509] width 18 height 14
click at [928, 442] on textarea "Comment" at bounding box center [1098, 442] width 875 height 80
paste textarea "Morning travel commute to QTS colo location in [GEOGRAPHIC_DATA] recorded - 8:0…"
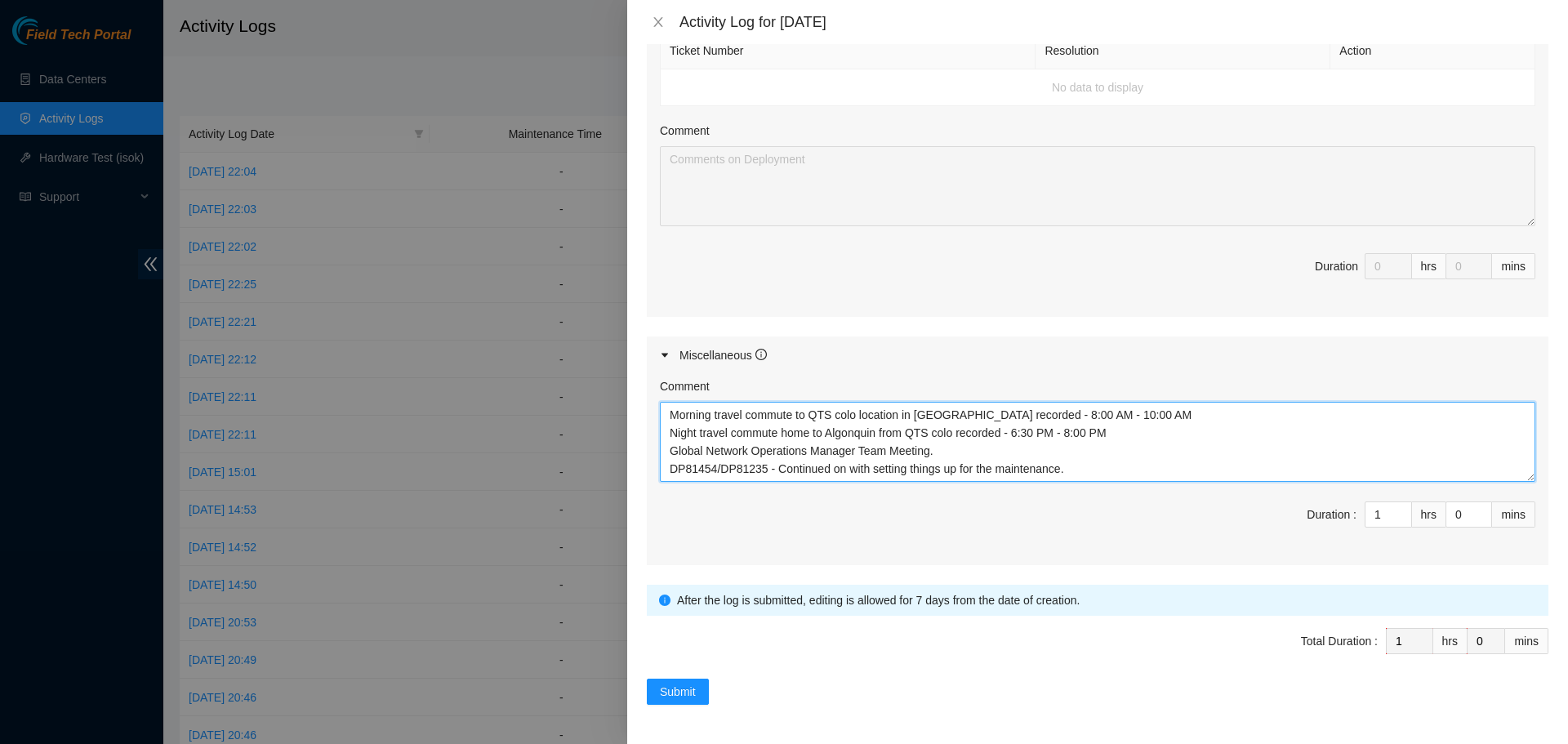
drag, startPoint x: 944, startPoint y: 449, endPoint x: 673, endPoint y: 452, distance: 271.0
click at [673, 452] on textarea "Morning travel commute to QTS colo location in [GEOGRAPHIC_DATA] recorded - 8:0…" at bounding box center [1098, 442] width 875 height 80
drag, startPoint x: 713, startPoint y: 449, endPoint x: 666, endPoint y: 452, distance: 47.1
click at [666, 452] on textarea "Morning travel commute to QTS colo location in [GEOGRAPHIC_DATA] recorded - 8:0…" at bounding box center [1098, 442] width 875 height 80
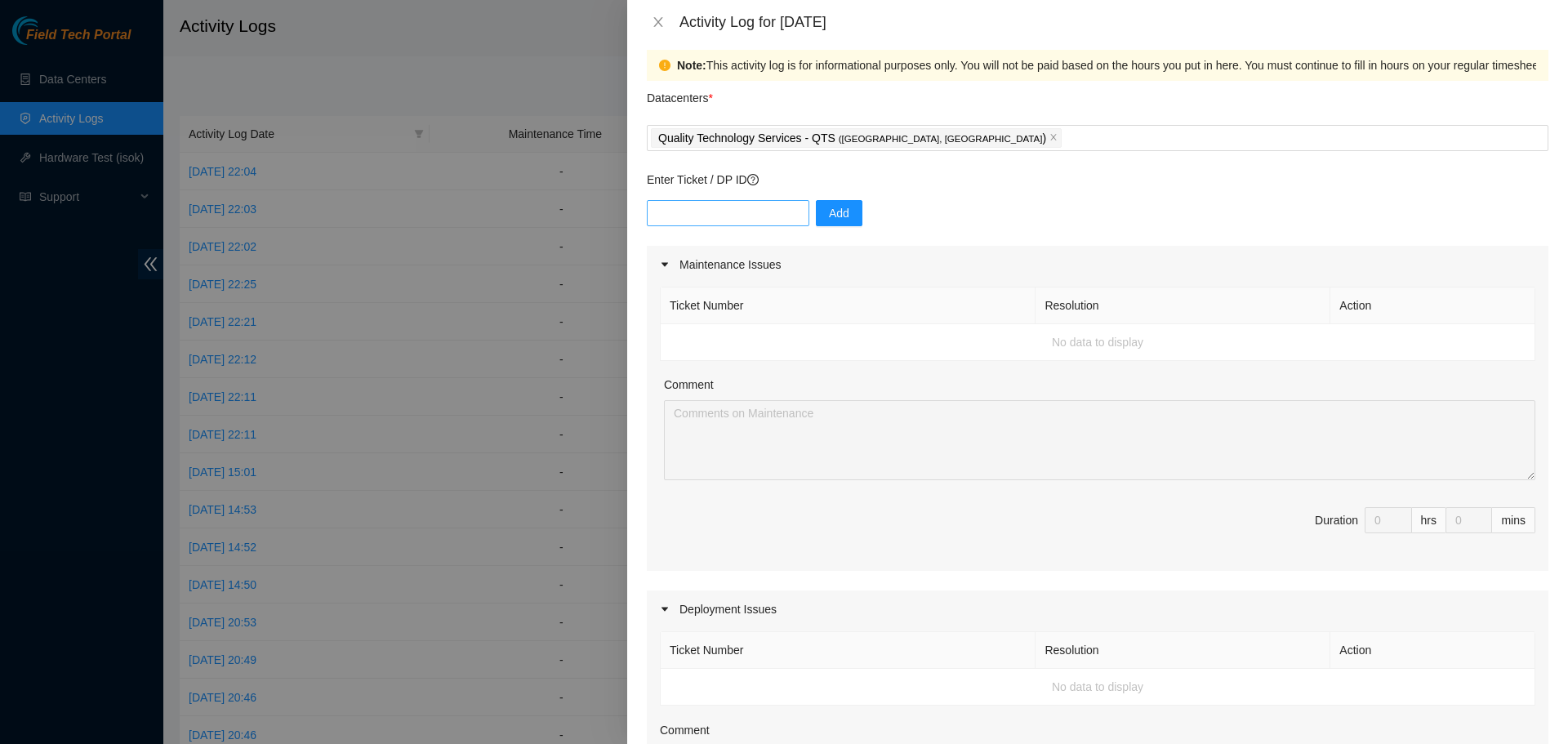
scroll to position [0, 0]
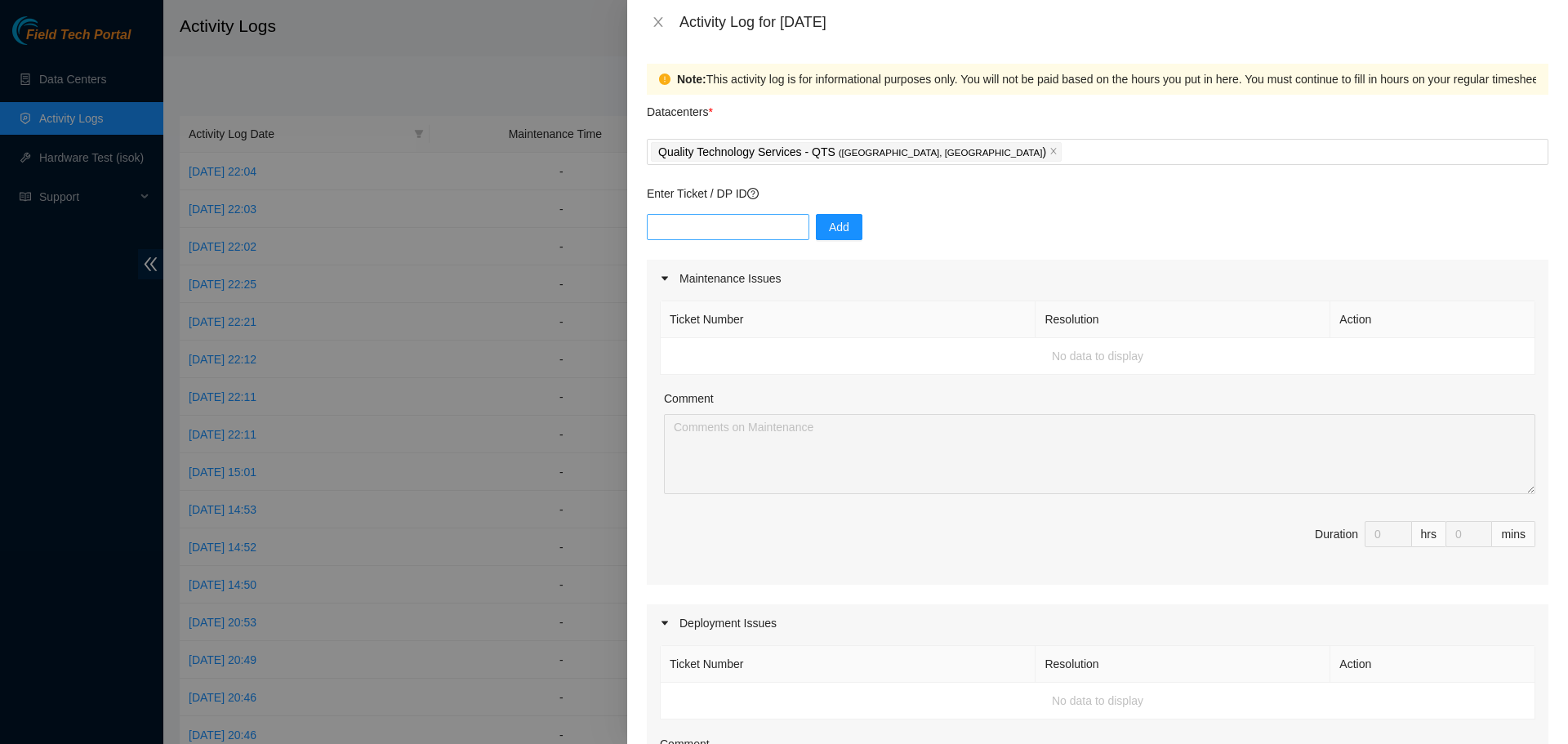
type textarea "Morning travel commute to QTS colo location in [GEOGRAPHIC_DATA] recorded - 8:0…"
click at [725, 217] on input "text" at bounding box center [728, 227] width 163 height 27
paste input "DP81454"
type input "DP81454"
click at [829, 224] on span "Add" at bounding box center [838, 227] width 20 height 18
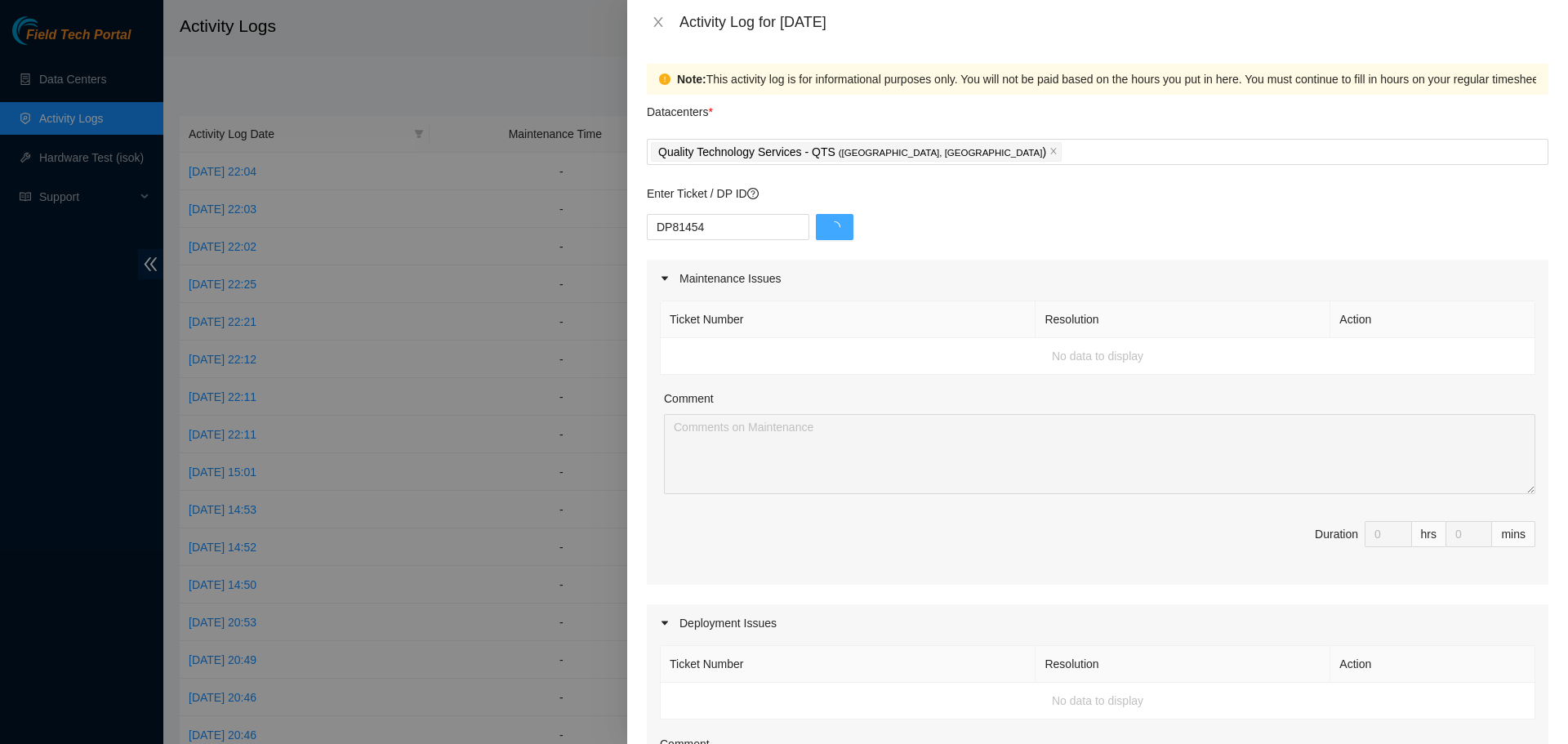
scroll to position [490, 0]
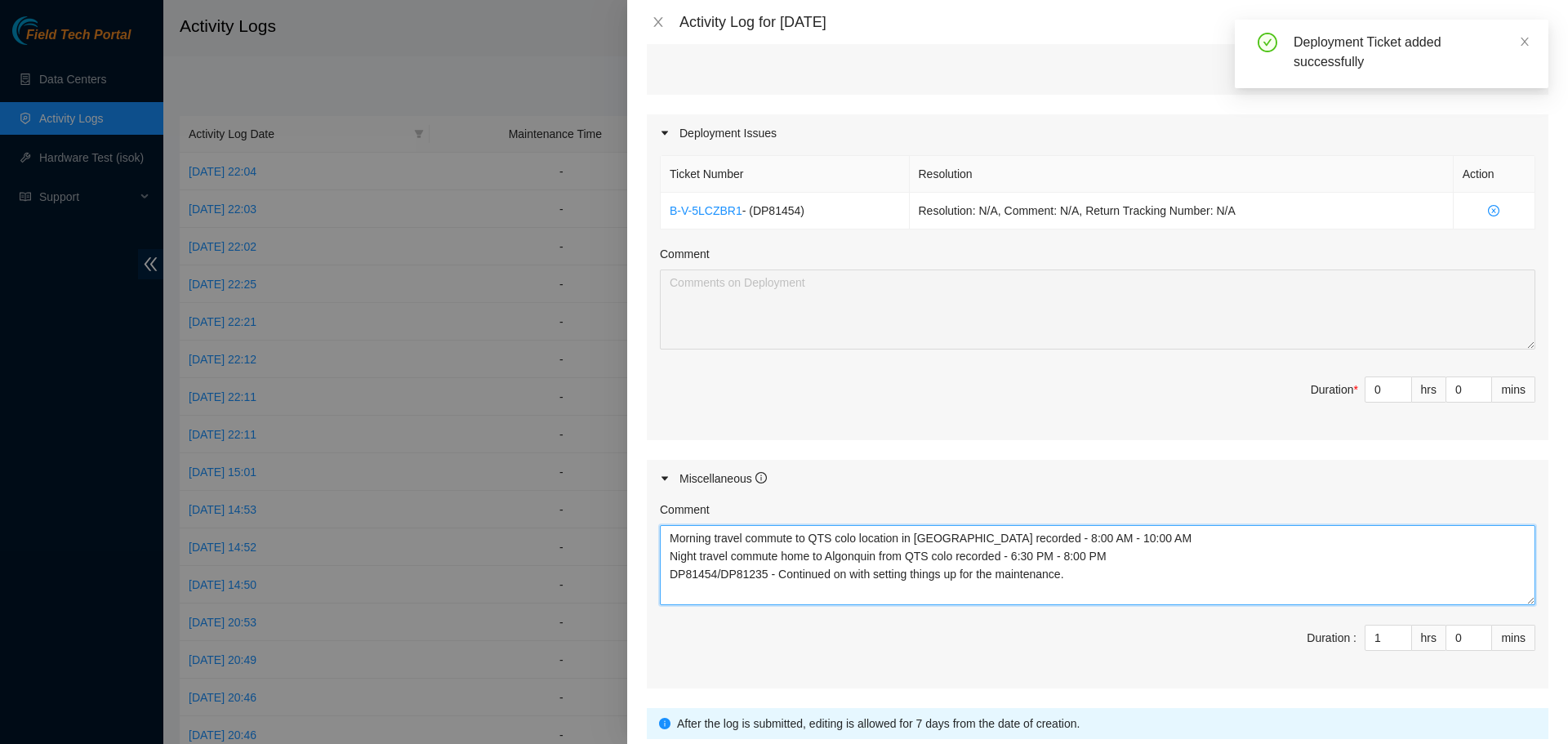
drag, startPoint x: 761, startPoint y: 569, endPoint x: 740, endPoint y: 574, distance: 21.6
click at [740, 574] on textarea "Morning travel commute to QTS colo location in [GEOGRAPHIC_DATA] recorded - 8:0…" at bounding box center [1098, 565] width 875 height 80
drag, startPoint x: 764, startPoint y: 573, endPoint x: 722, endPoint y: 573, distance: 42.0
click at [722, 573] on textarea "Morning travel commute to QTS colo location in [GEOGRAPHIC_DATA] recorded - 8:0…" at bounding box center [1098, 565] width 875 height 80
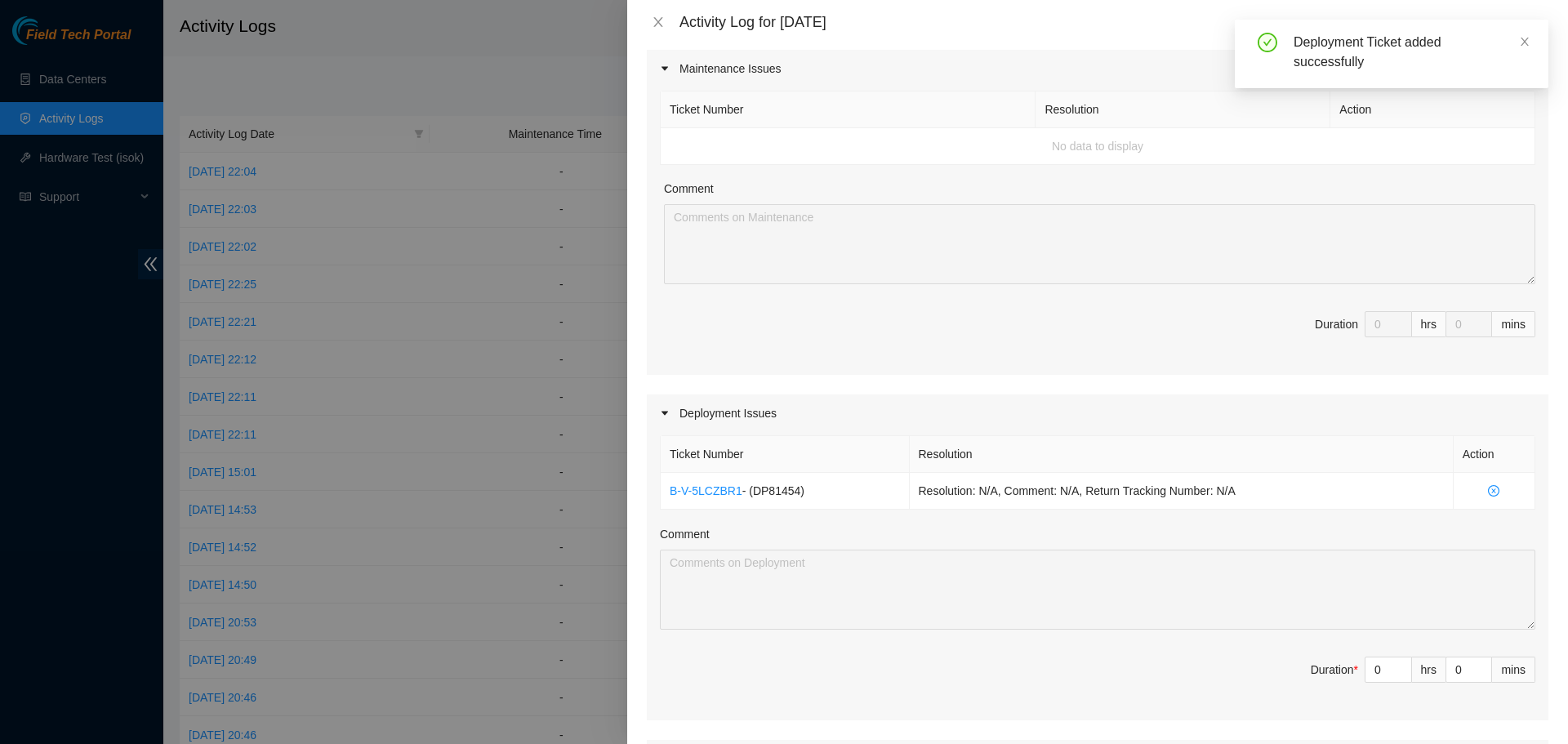
scroll to position [0, 0]
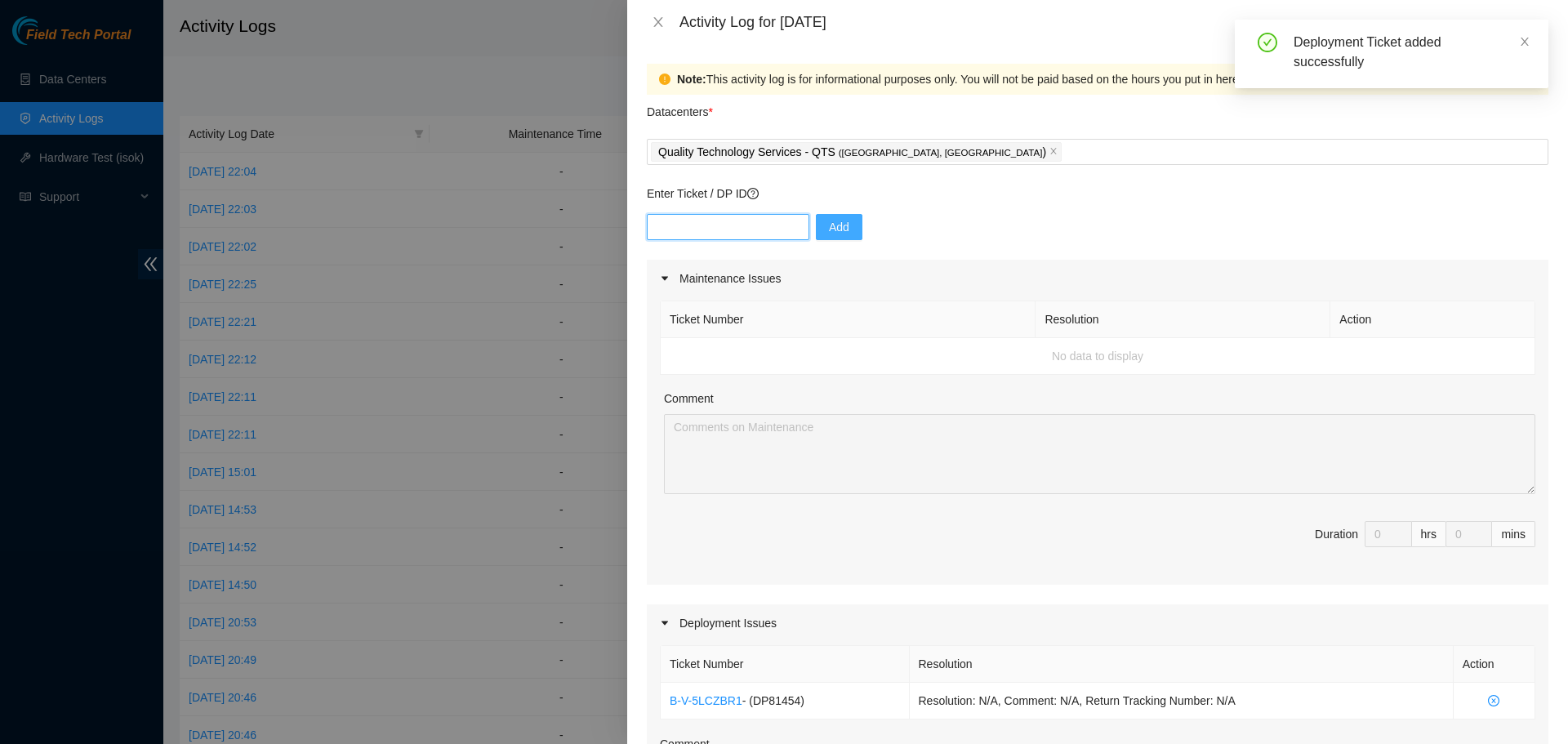
click at [717, 230] on input "text" at bounding box center [728, 227] width 163 height 27
paste input "DP81235"
type input "DP81235"
click at [816, 228] on button "Add" at bounding box center [839, 227] width 47 height 27
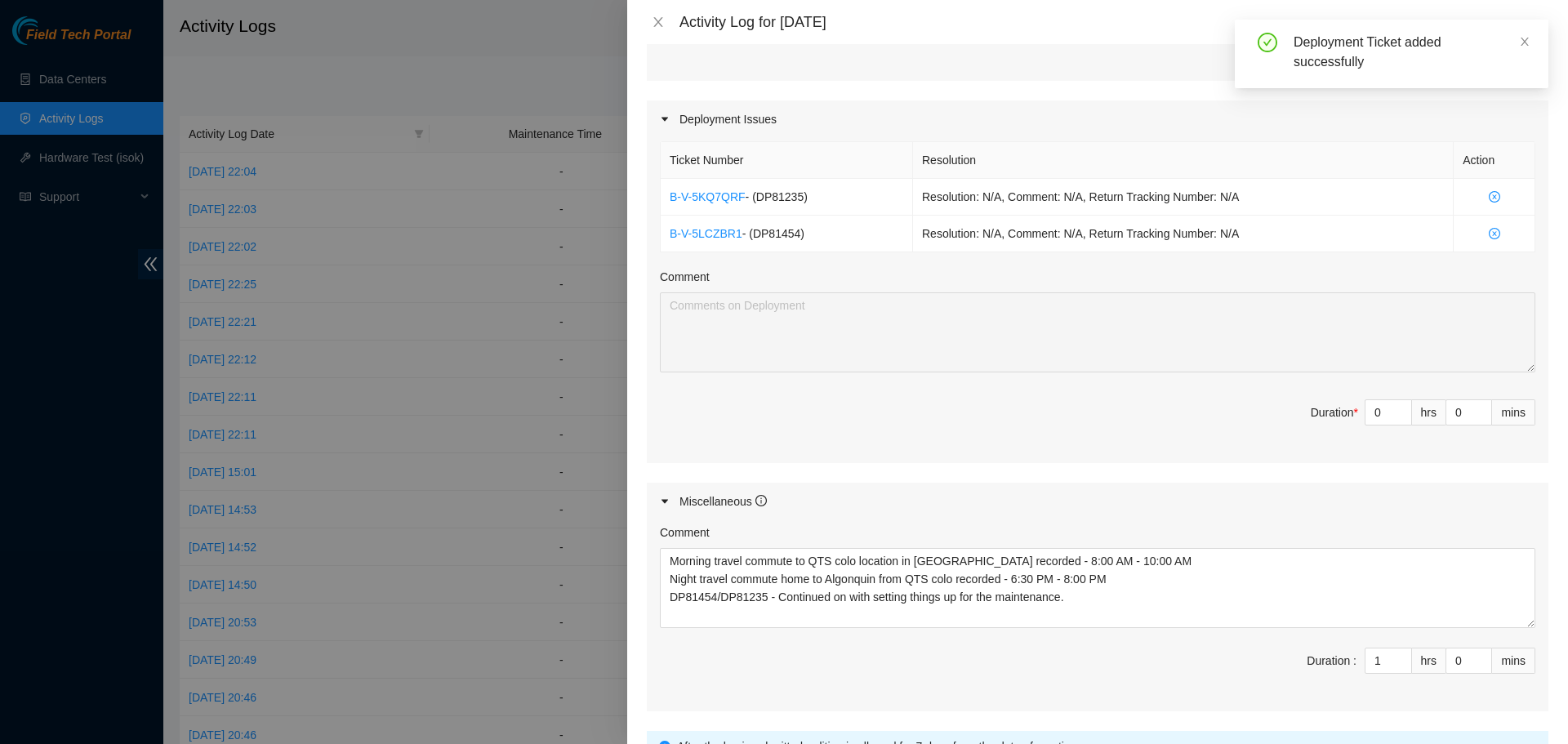
scroll to position [572, 0]
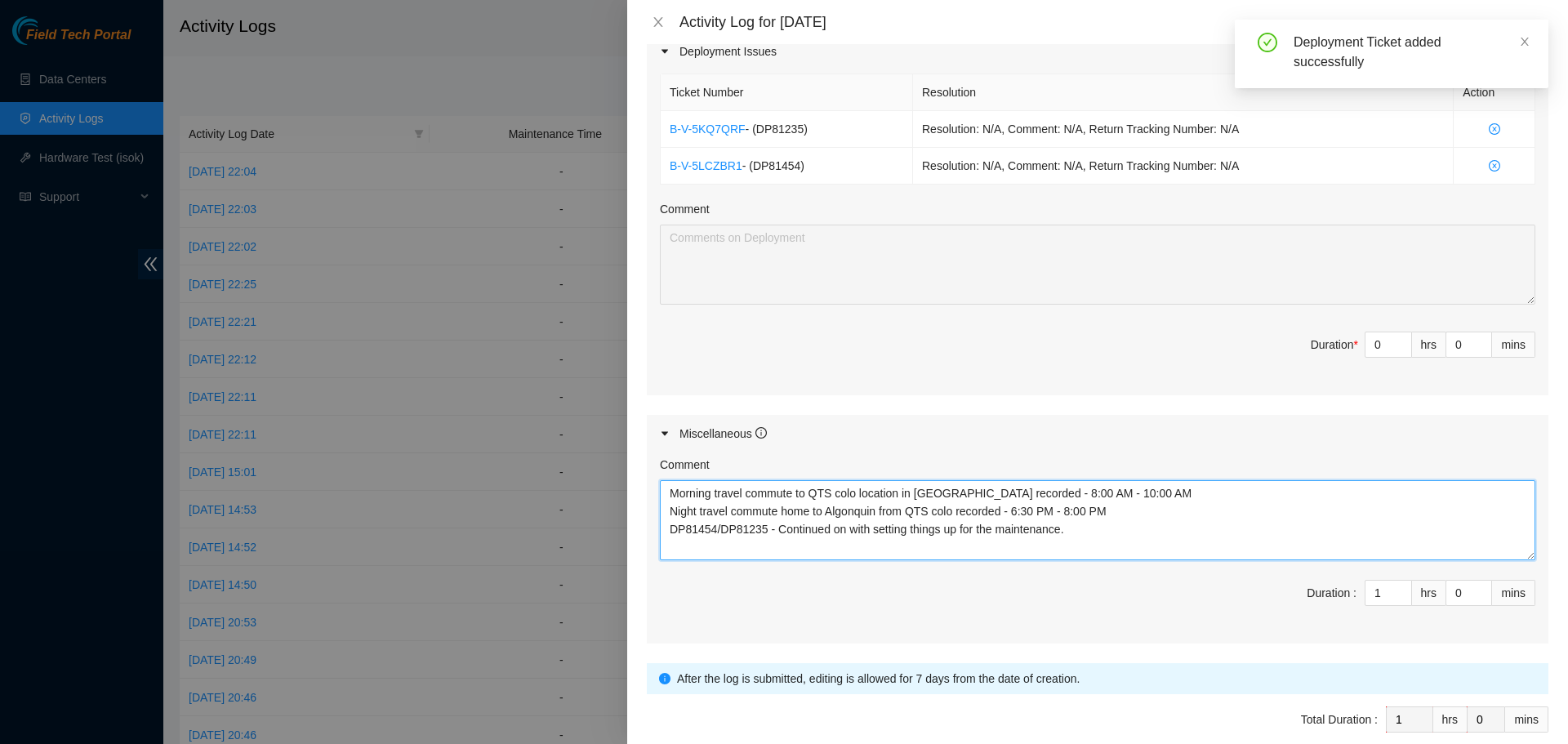
drag, startPoint x: 1080, startPoint y: 526, endPoint x: 669, endPoint y: 537, distance: 411.1
click at [669, 537] on textarea "Morning travel commute to QTS colo location in [GEOGRAPHIC_DATA] recorded - 8:0…" at bounding box center [1098, 520] width 875 height 80
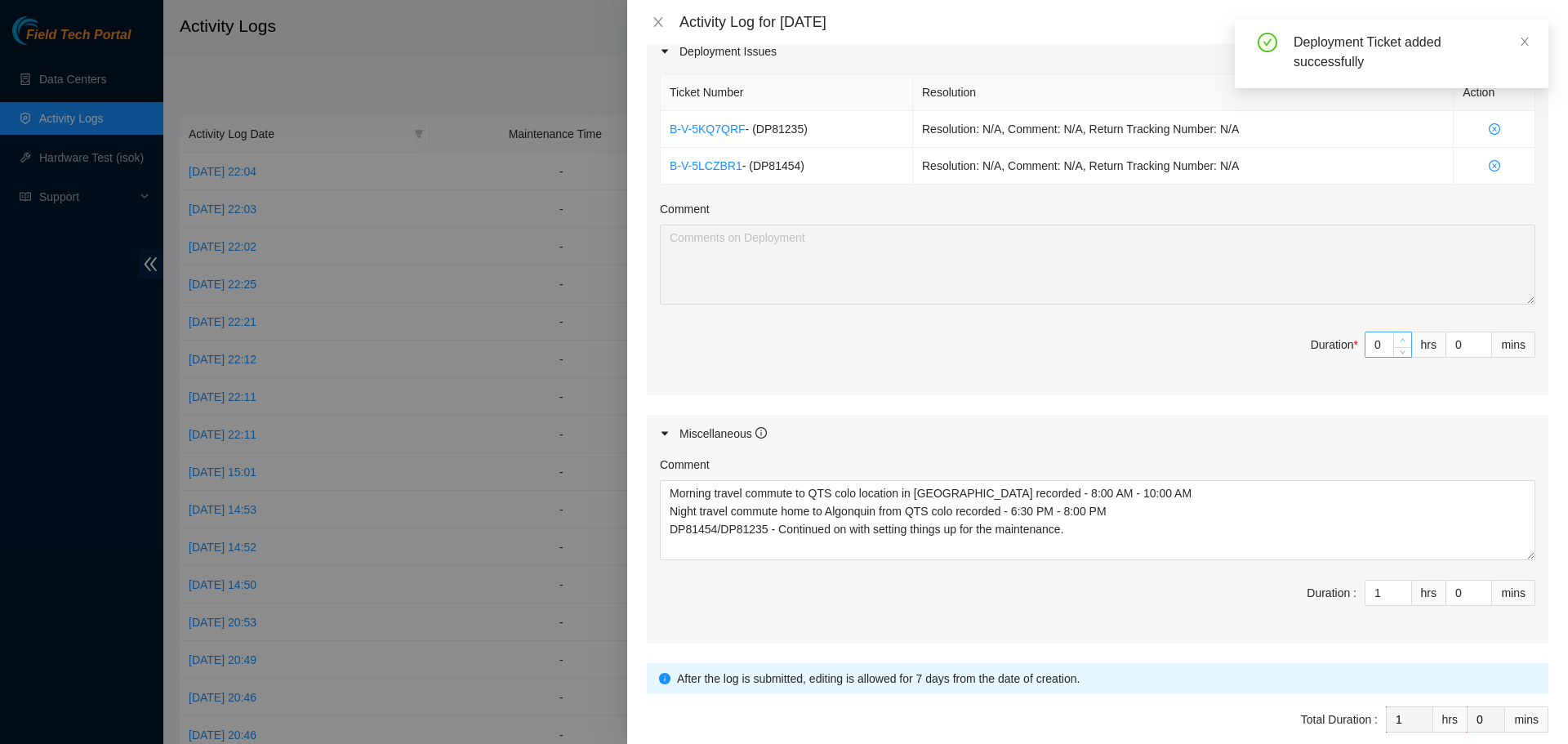
type input "1"
type input "2"
click at [1399, 338] on span "up" at bounding box center [1404, 340] width 10 height 10
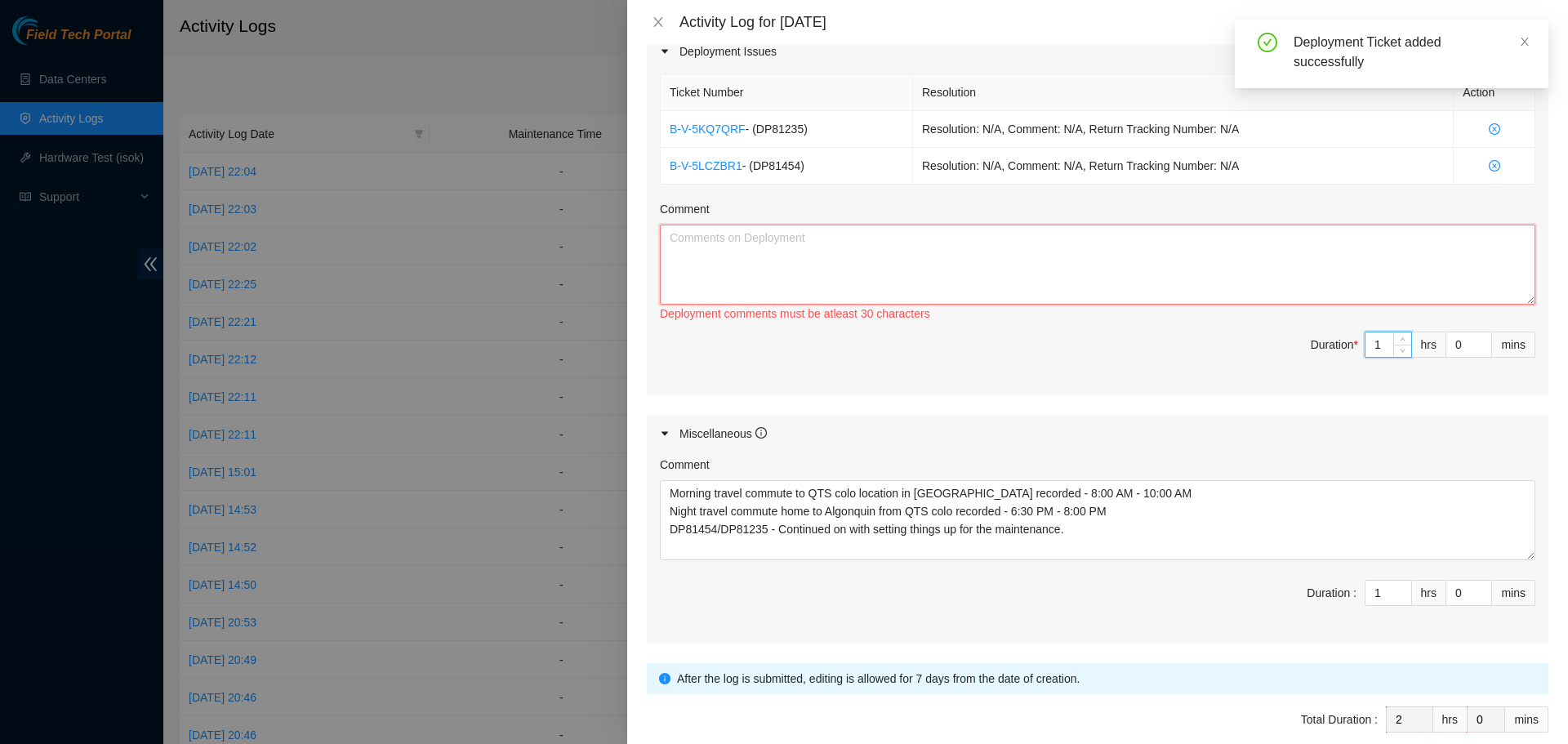
click at [1105, 287] on textarea "Comment" at bounding box center [1098, 264] width 875 height 80
paste textarea "DP81454/DP81235 - Continued on with setting things up for the maintenance."
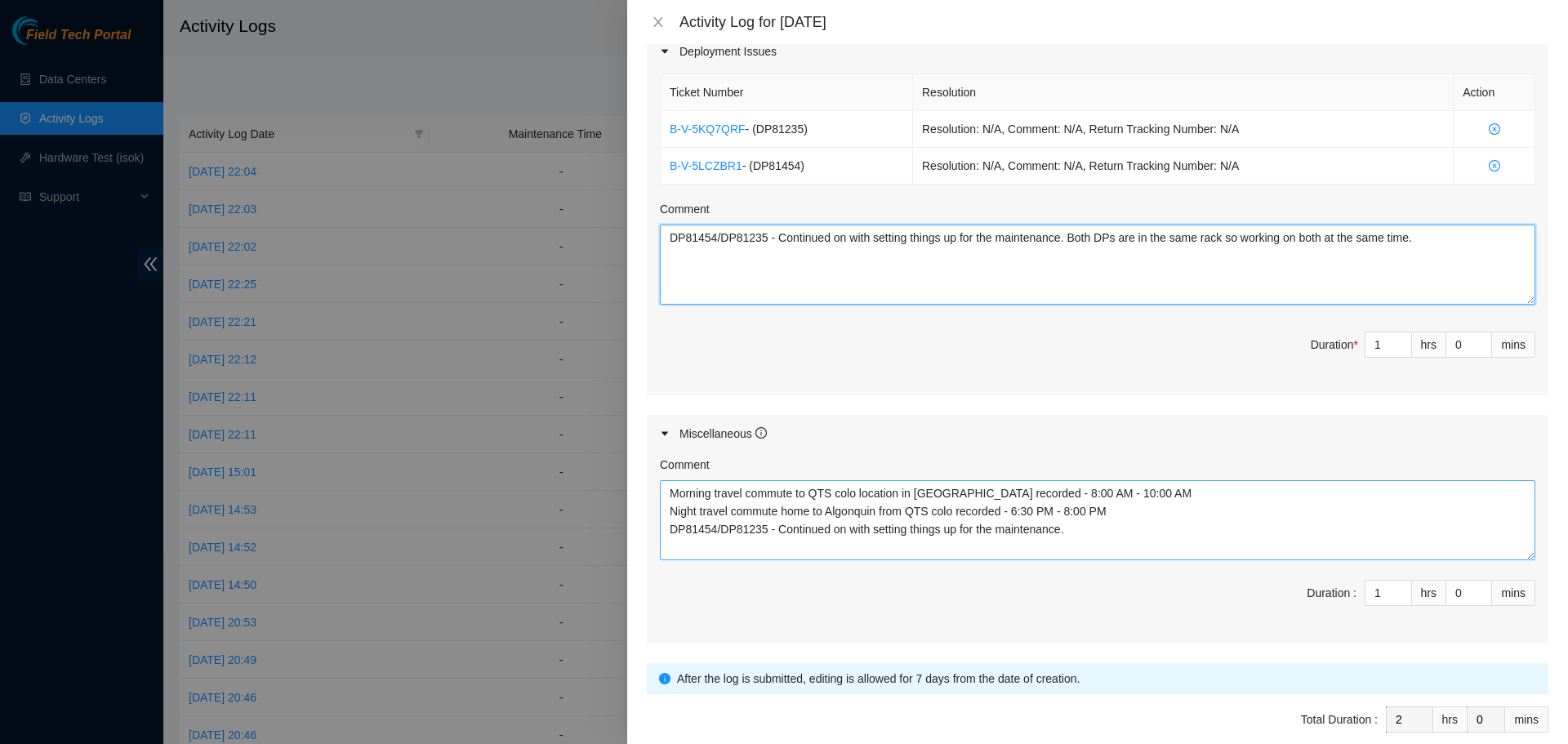
type textarea "DP81454/DP81235 - Continued on with setting things up for the maintenance. Both…"
drag, startPoint x: 1089, startPoint y: 537, endPoint x: 666, endPoint y: 544, distance: 423.1
click at [666, 544] on textarea "Morning travel commute to QTS colo location in [GEOGRAPHIC_DATA] recorded - 8:0…" at bounding box center [1098, 520] width 875 height 80
type textarea "Morning travel commute to QTS colo location in [GEOGRAPHIC_DATA] recorded - 8:0…"
type input "2"
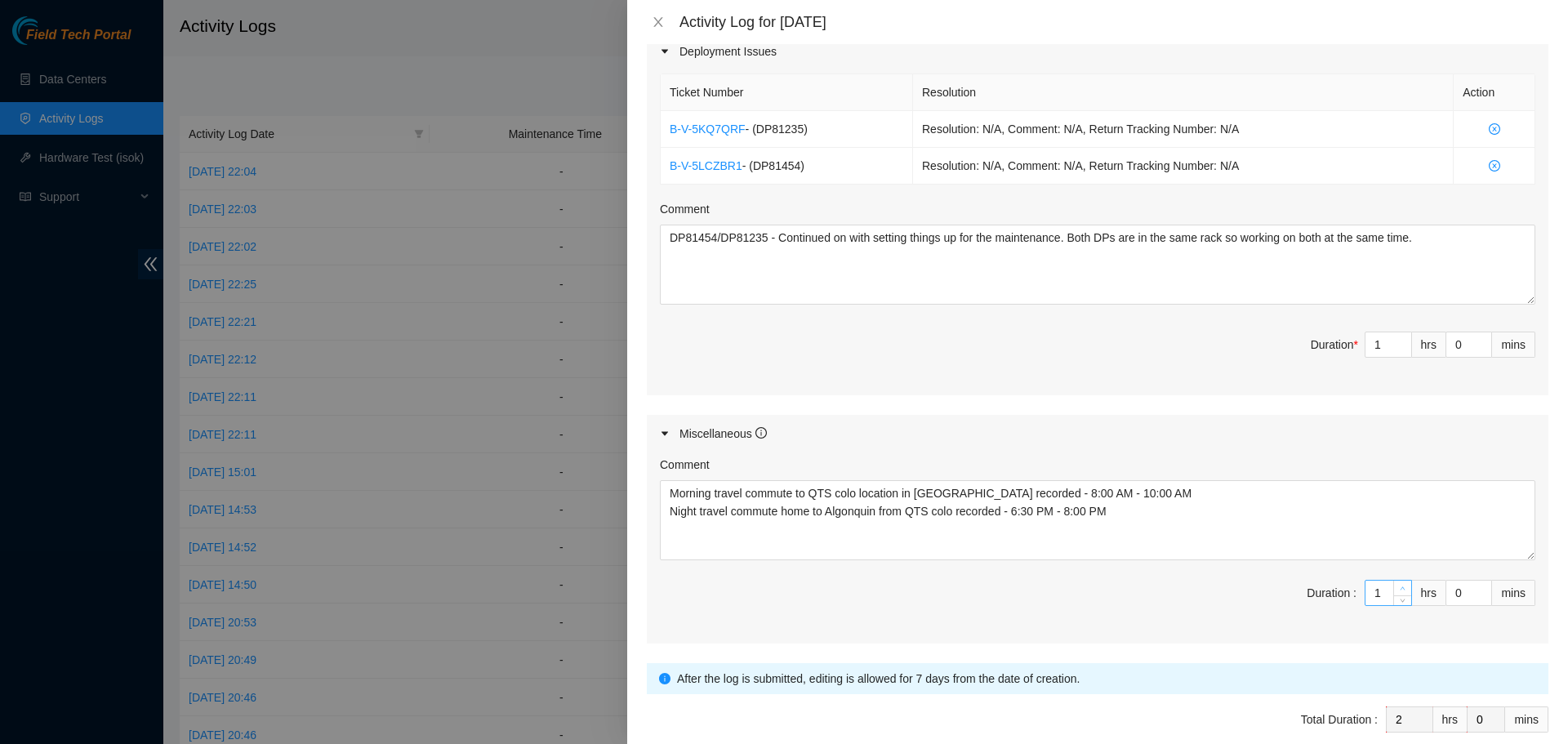
type input "3"
click at [1399, 588] on span "up" at bounding box center [1404, 589] width 10 height 10
type input "3"
type input "4"
click at [1399, 588] on span "up" at bounding box center [1404, 589] width 10 height 10
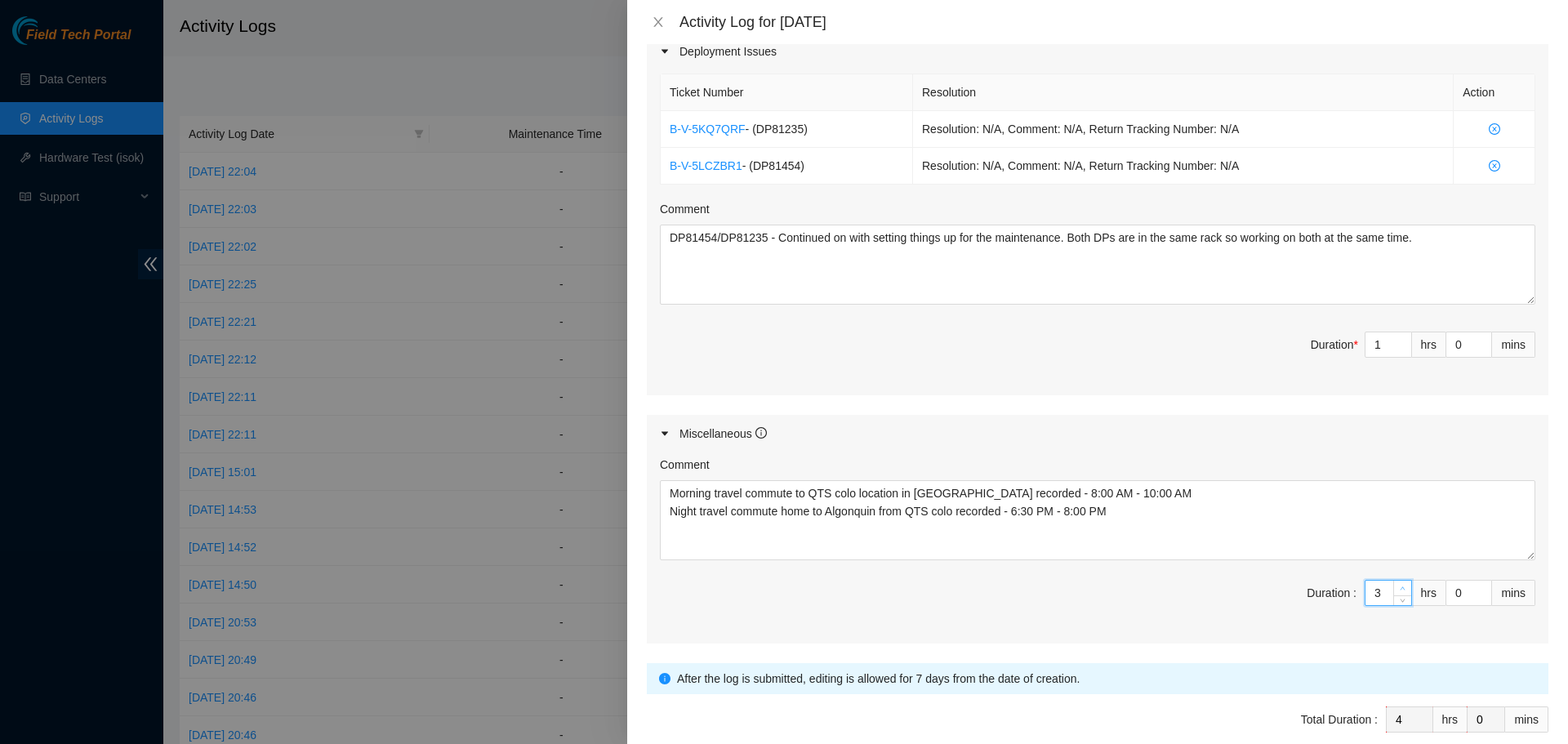
type input "4"
type input "5"
click at [1399, 588] on span "up" at bounding box center [1404, 589] width 10 height 10
type input "3"
type input "4"
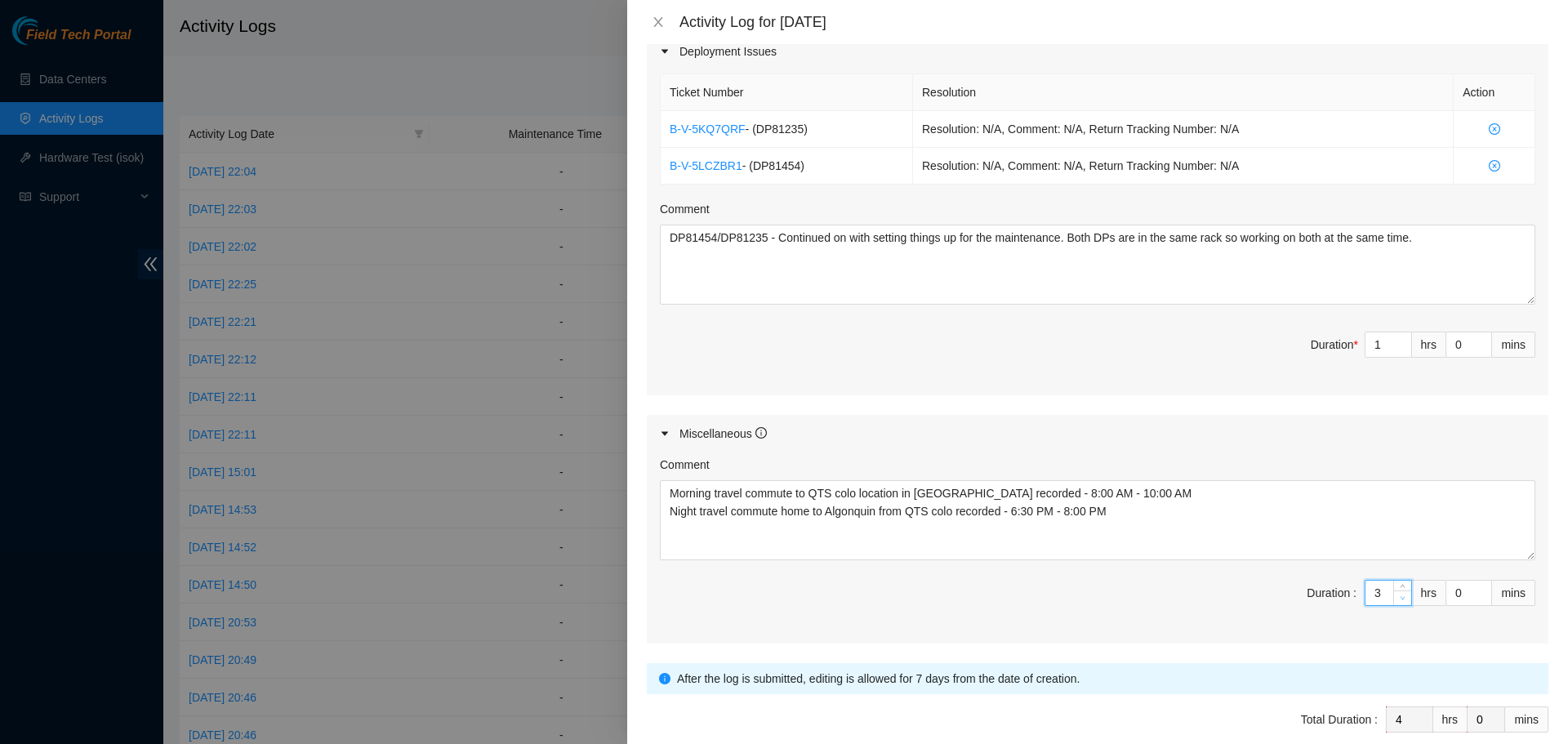
click at [1397, 597] on span "Decrease Value" at bounding box center [1402, 597] width 18 height 14
click at [1455, 590] on input "0" at bounding box center [1468, 593] width 45 height 25
type input "3"
type input "30"
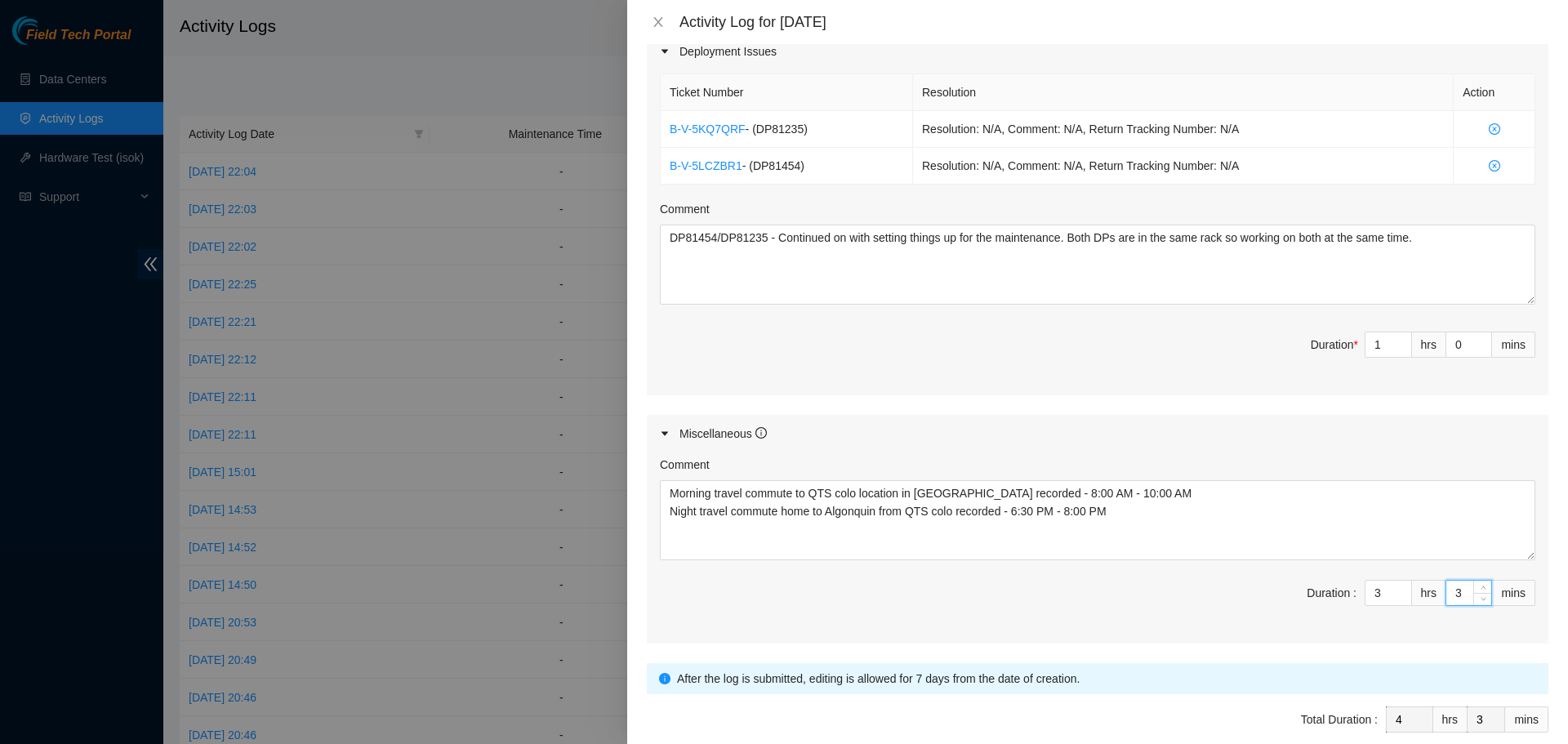
type input "30"
type input "2"
type input "5"
click at [1399, 337] on span "up" at bounding box center [1404, 340] width 10 height 10
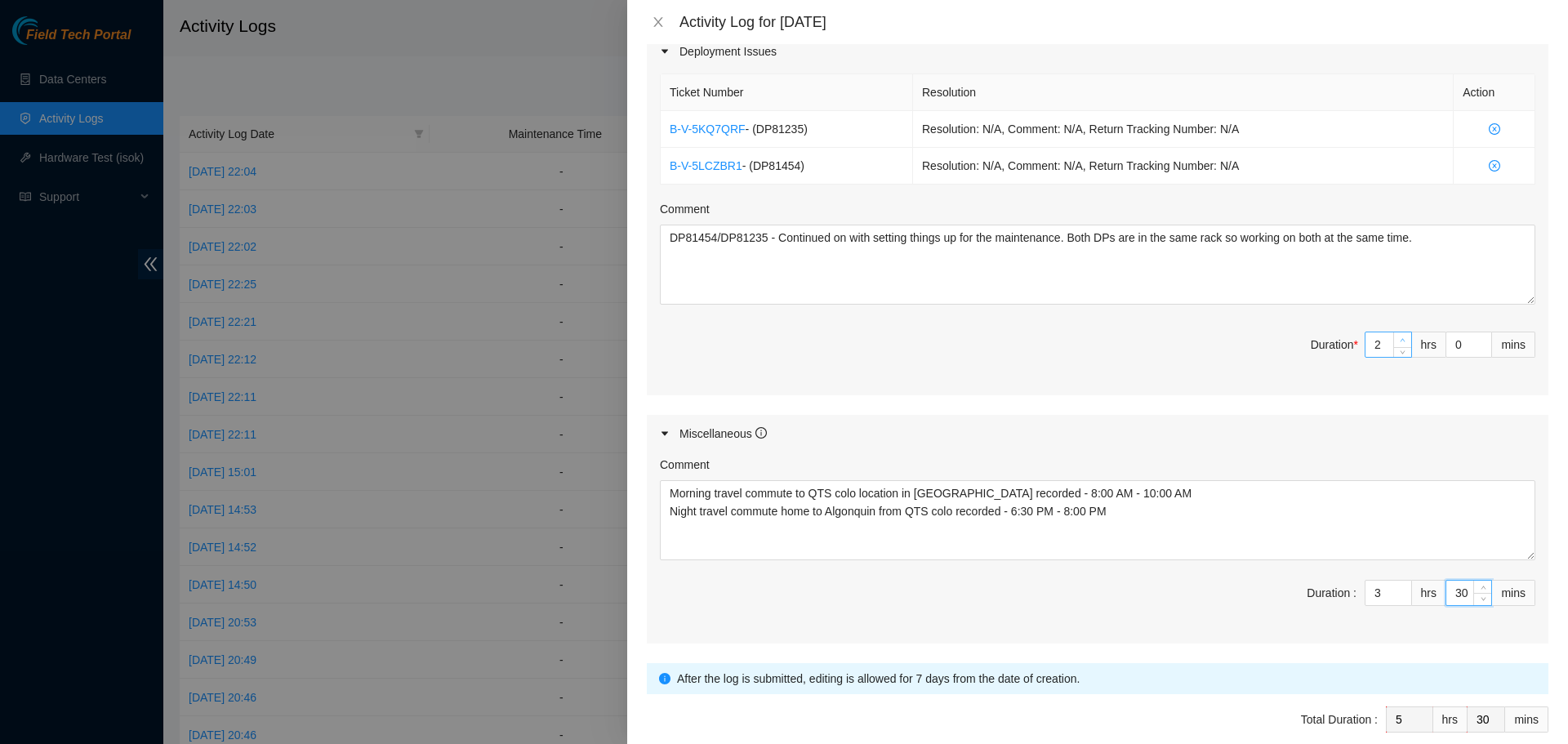
type input "3"
type input "6"
click at [1399, 337] on span "up" at bounding box center [1404, 340] width 10 height 10
type input "4"
type input "7"
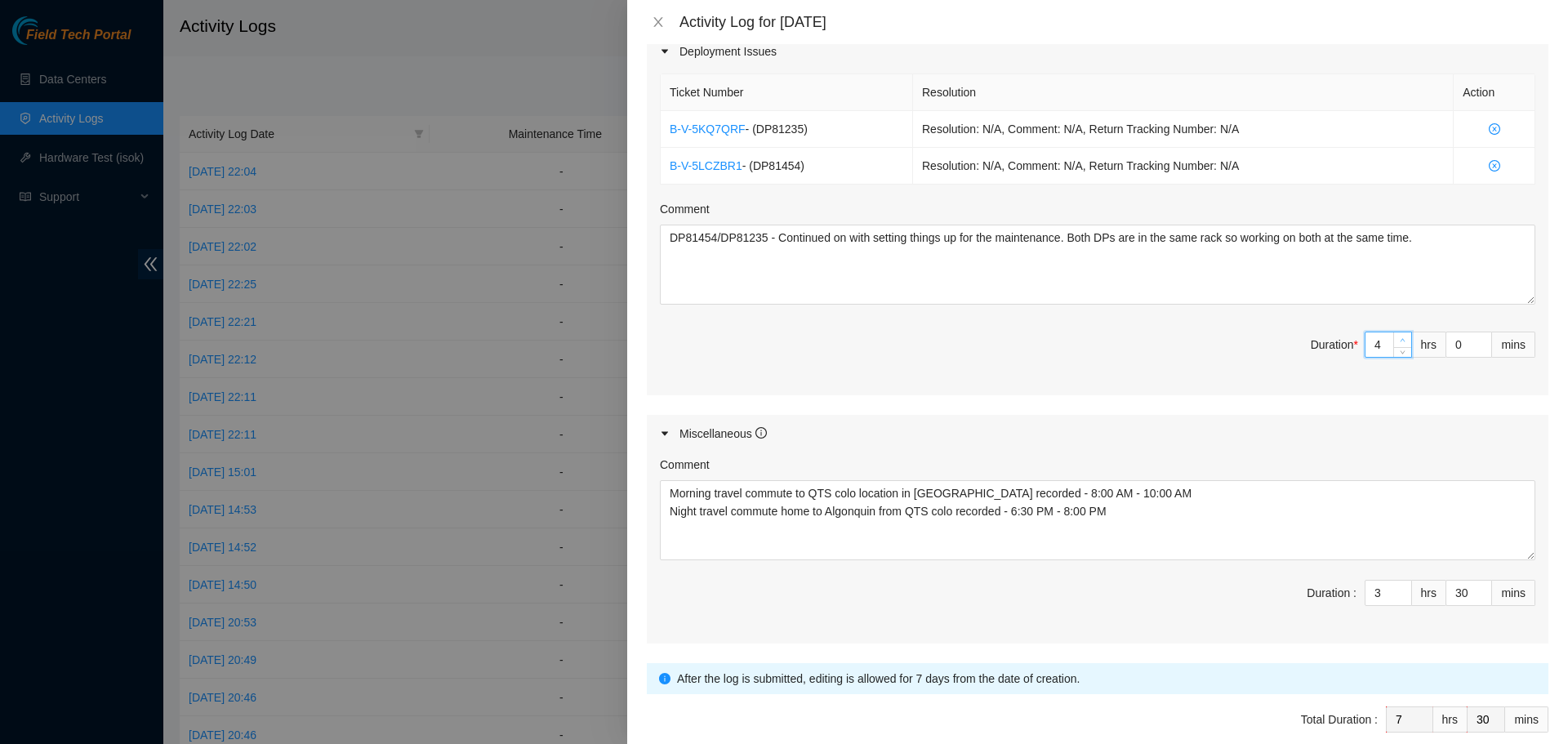
click at [1399, 337] on span "up" at bounding box center [1404, 340] width 10 height 10
type input "5"
type input "8"
click at [1399, 337] on span "up" at bounding box center [1404, 340] width 10 height 10
type input "6"
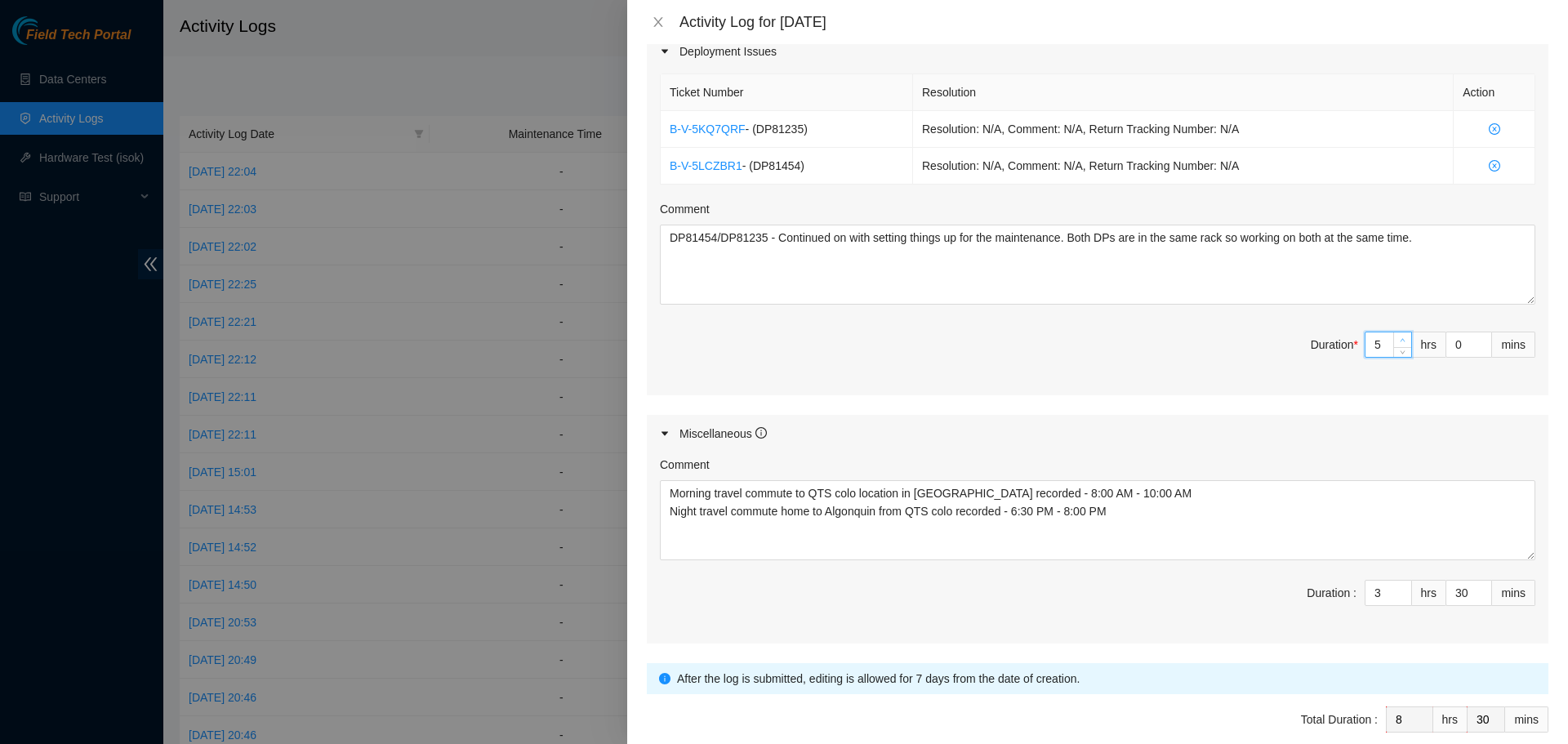
type input "9"
click at [1399, 337] on span "up" at bounding box center [1404, 340] width 10 height 10
type input "7"
type input "10"
click at [1399, 337] on span "up" at bounding box center [1404, 340] width 10 height 10
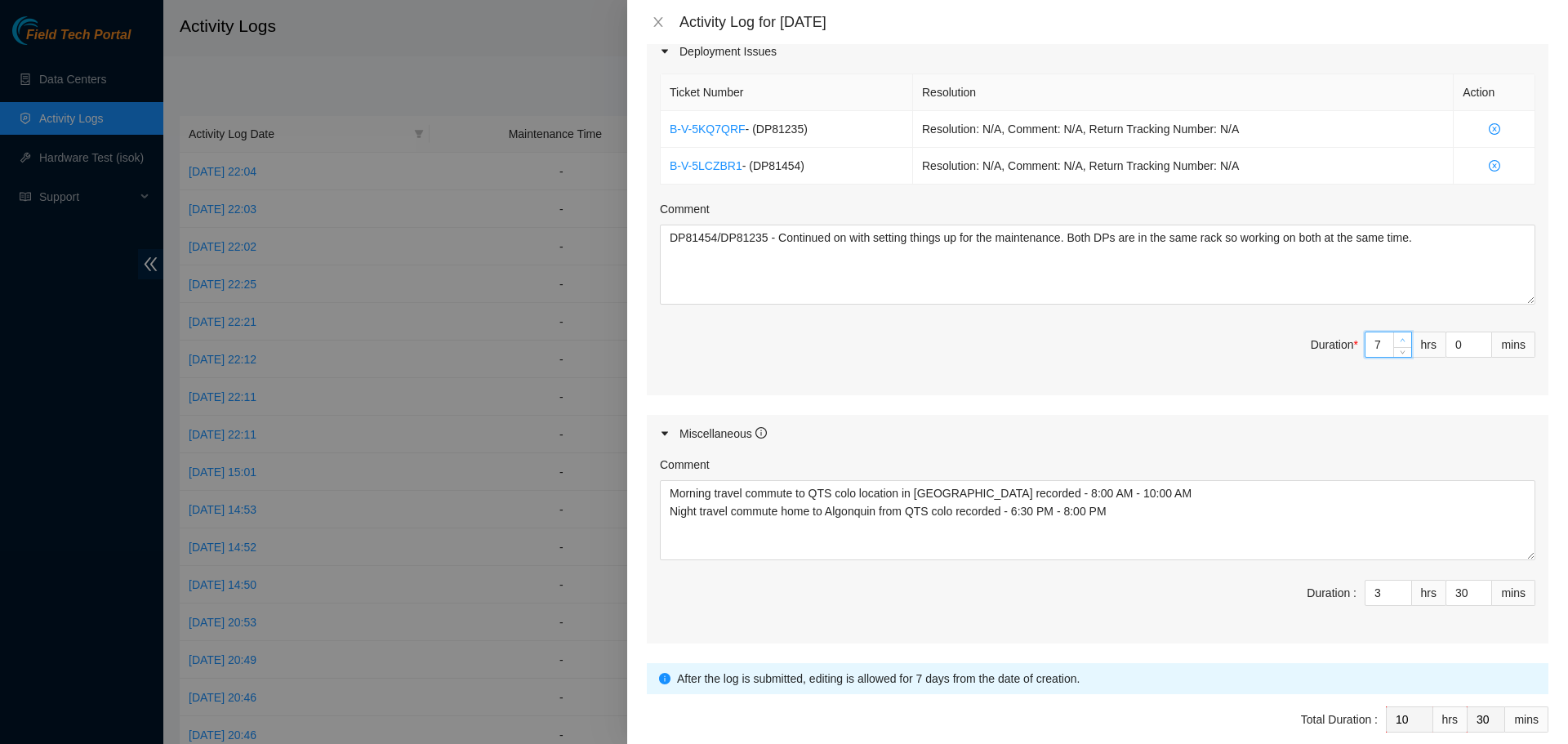
type input "8"
type input "11"
click at [1399, 337] on span "up" at bounding box center [1404, 340] width 10 height 10
click at [1173, 644] on form "Datacenters * Quality Technology Services - QTS ( [GEOGRAPHIC_DATA], [GEOGRAPHI…" at bounding box center [1098, 153] width 902 height 1260
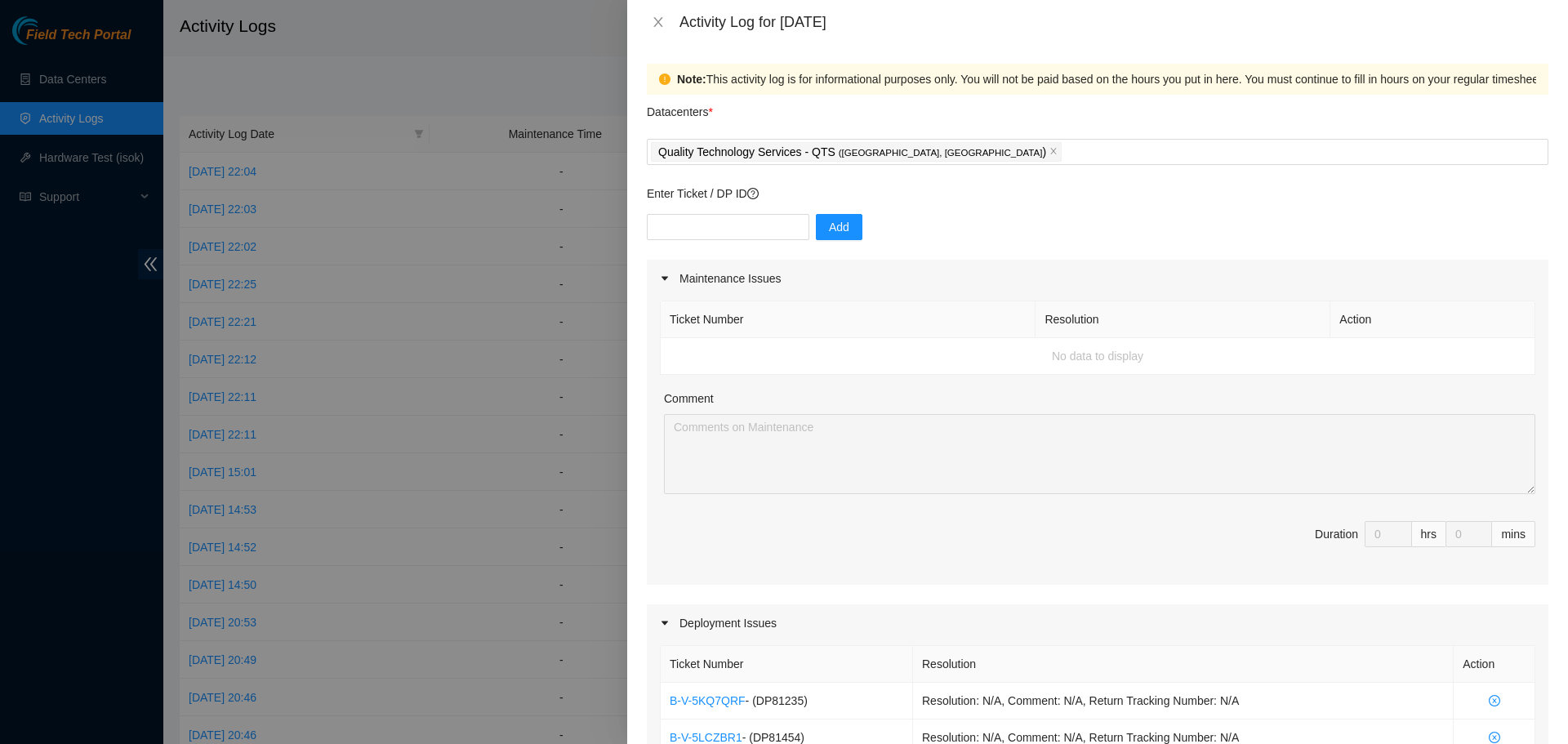
scroll to position [650, 0]
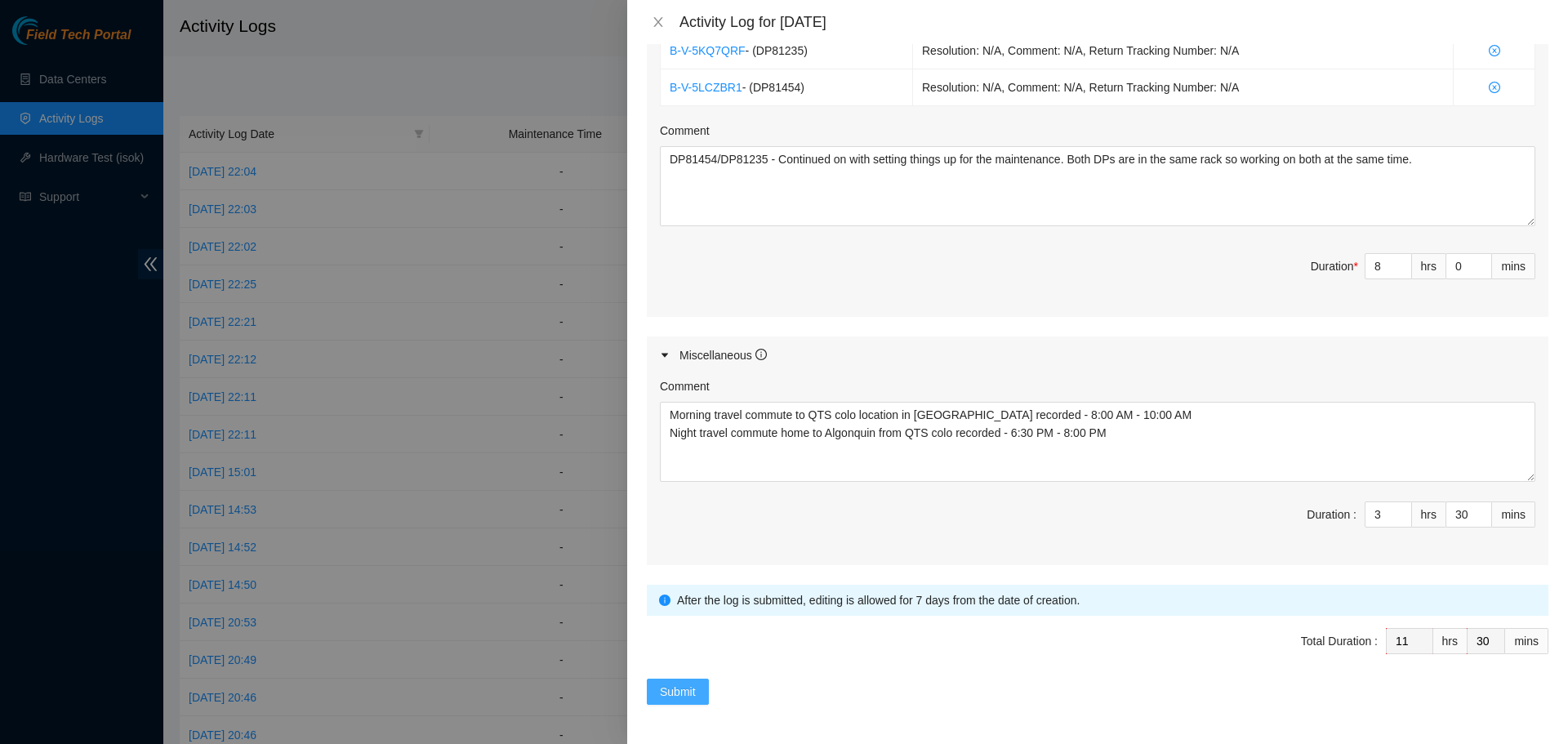
click at [667, 688] on span "Submit" at bounding box center [679, 692] width 36 height 18
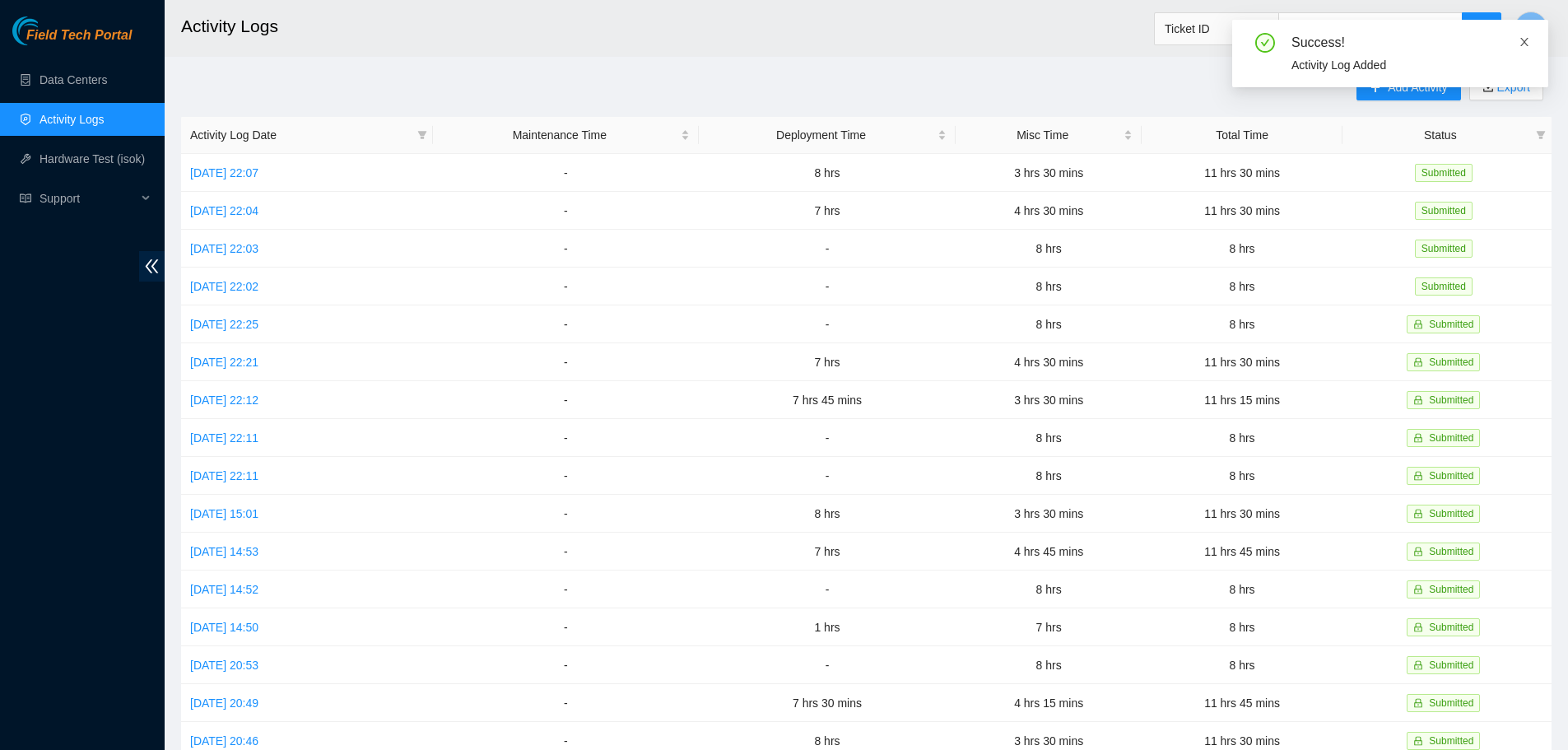
click at [1527, 40] on icon "close" at bounding box center [1524, 42] width 11 height 11
click at [894, 74] on div "Add Activity Export Activity Log Date Maintenance Time Deployment Time Misc Tim…" at bounding box center [865, 518] width 1370 height 890
click at [240, 280] on link "[DATE] 22:02" at bounding box center [224, 286] width 68 height 13
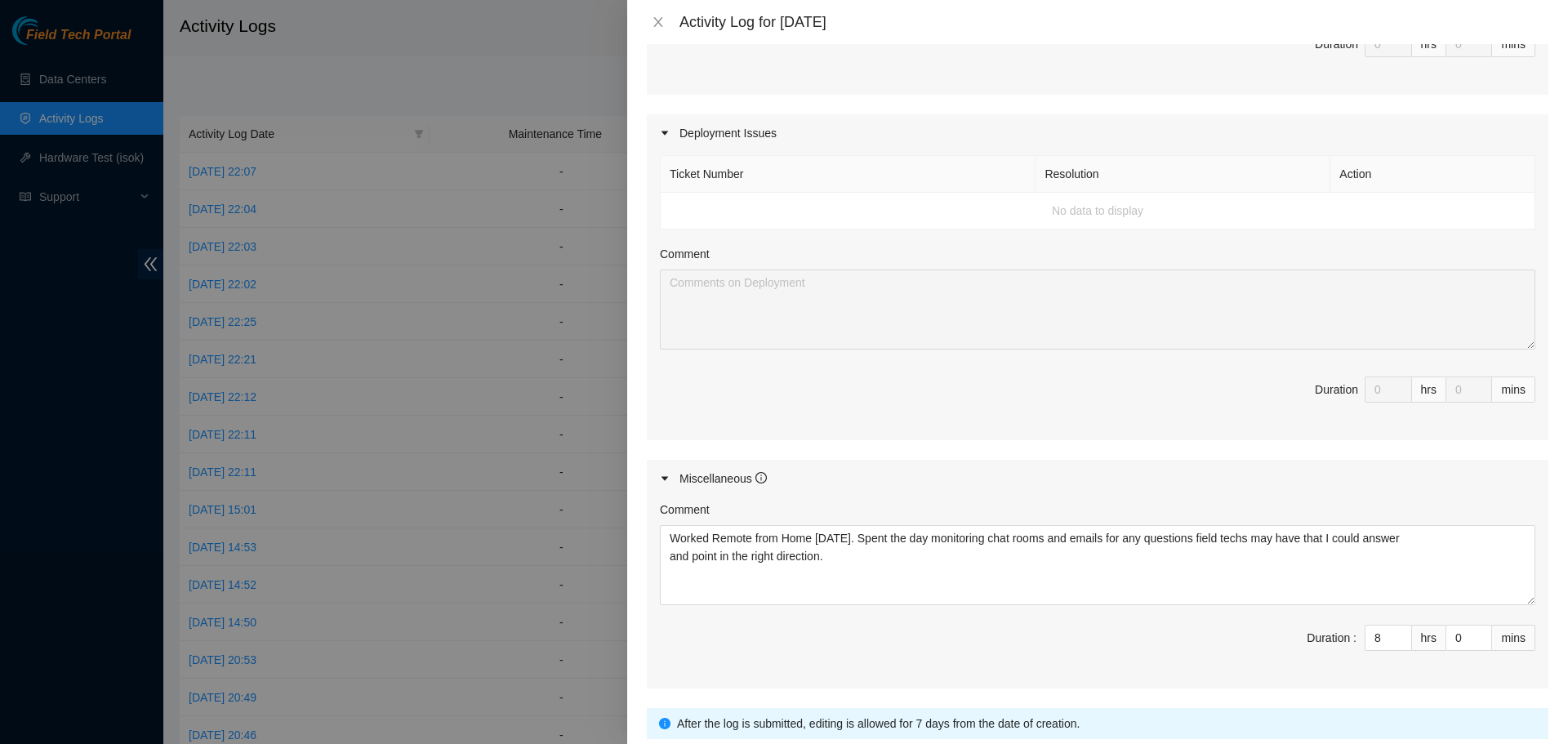
scroll to position [614, 0]
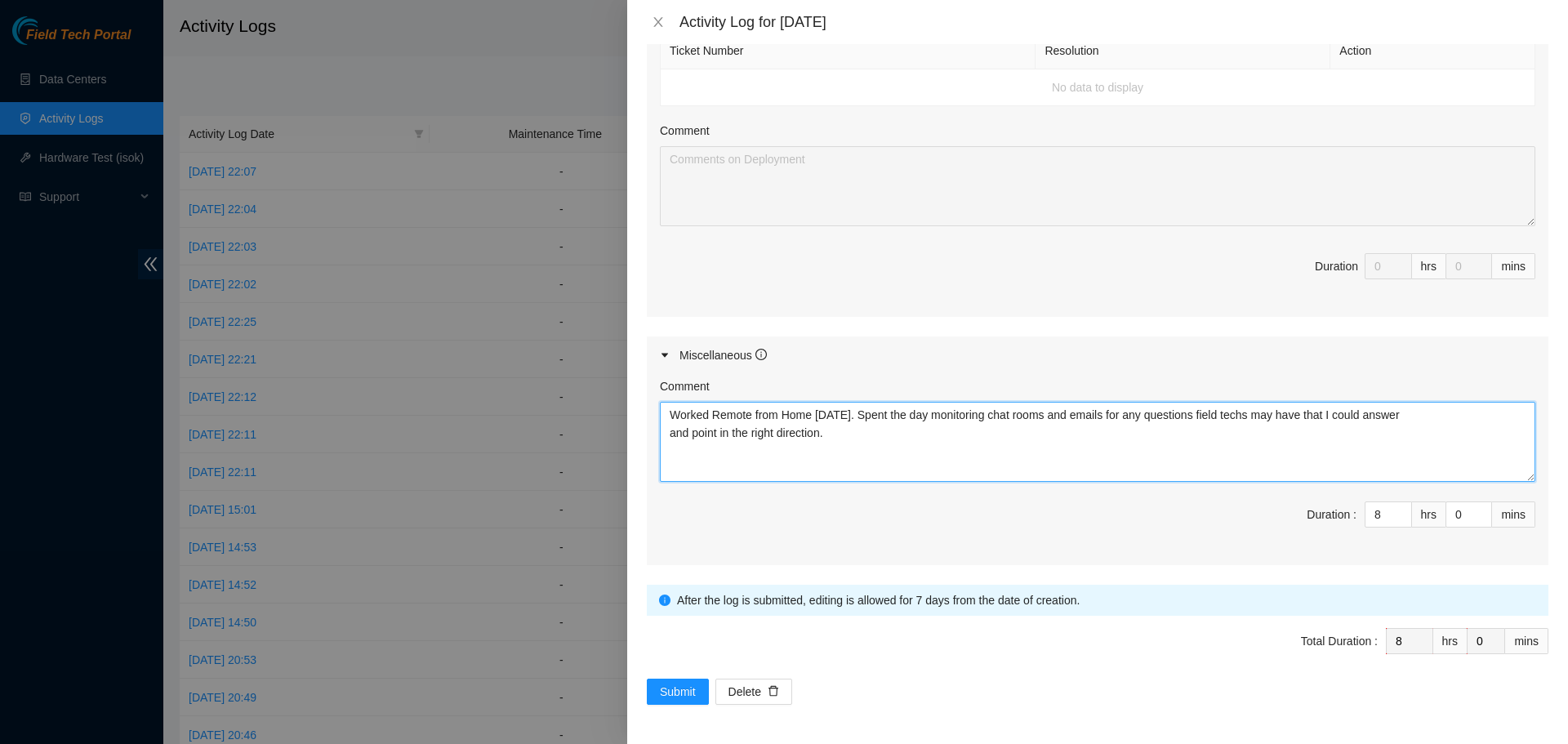
drag, startPoint x: 847, startPoint y: 440, endPoint x: 641, endPoint y: 410, distance: 208.2
click at [641, 410] on div "Note: This activity log is for informational purposes only. You will not be pai…" at bounding box center [1098, 393] width 941 height 700
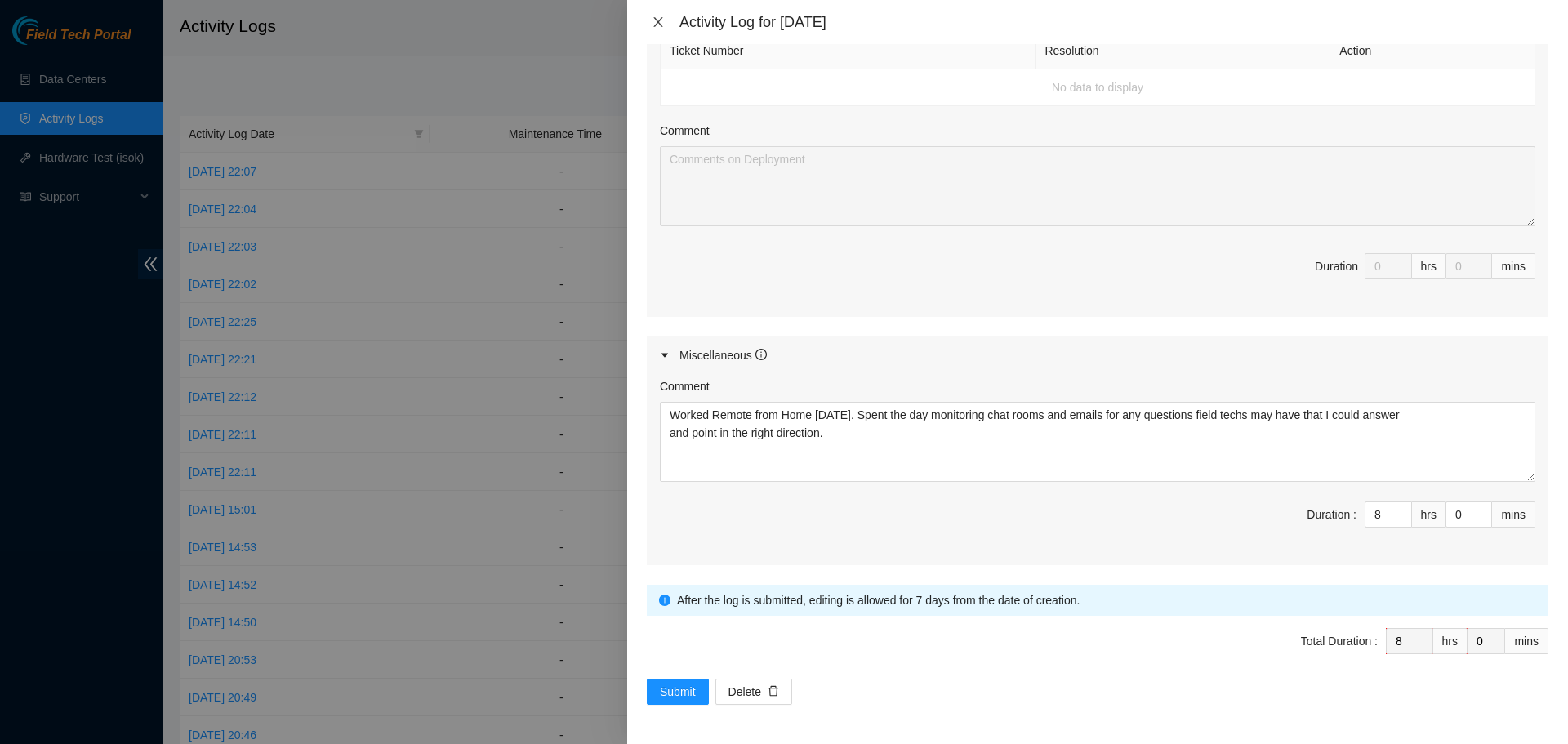
click at [657, 23] on icon "close" at bounding box center [659, 22] width 13 height 13
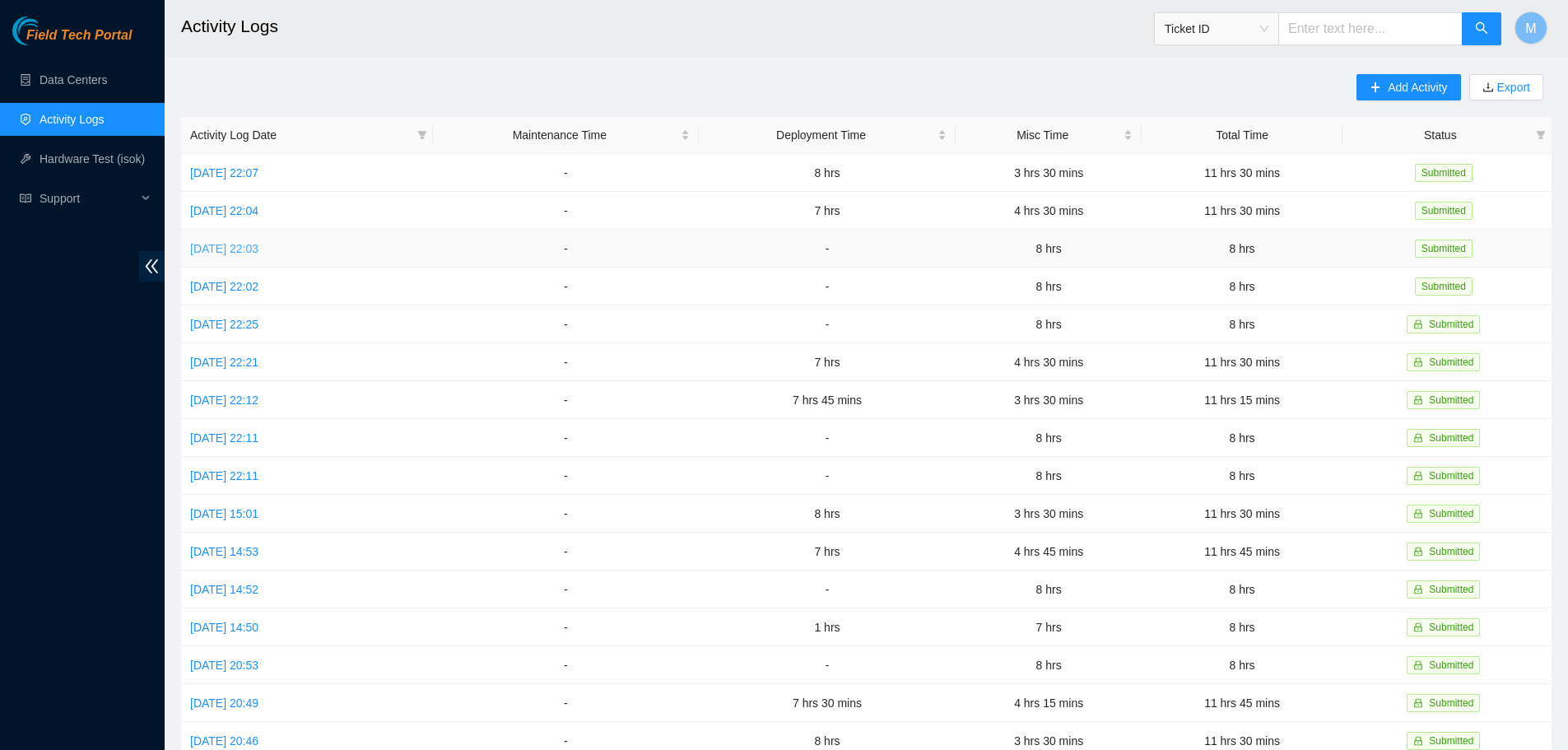
click at [239, 249] on link "[DATE] 22:03" at bounding box center [224, 249] width 68 height 13
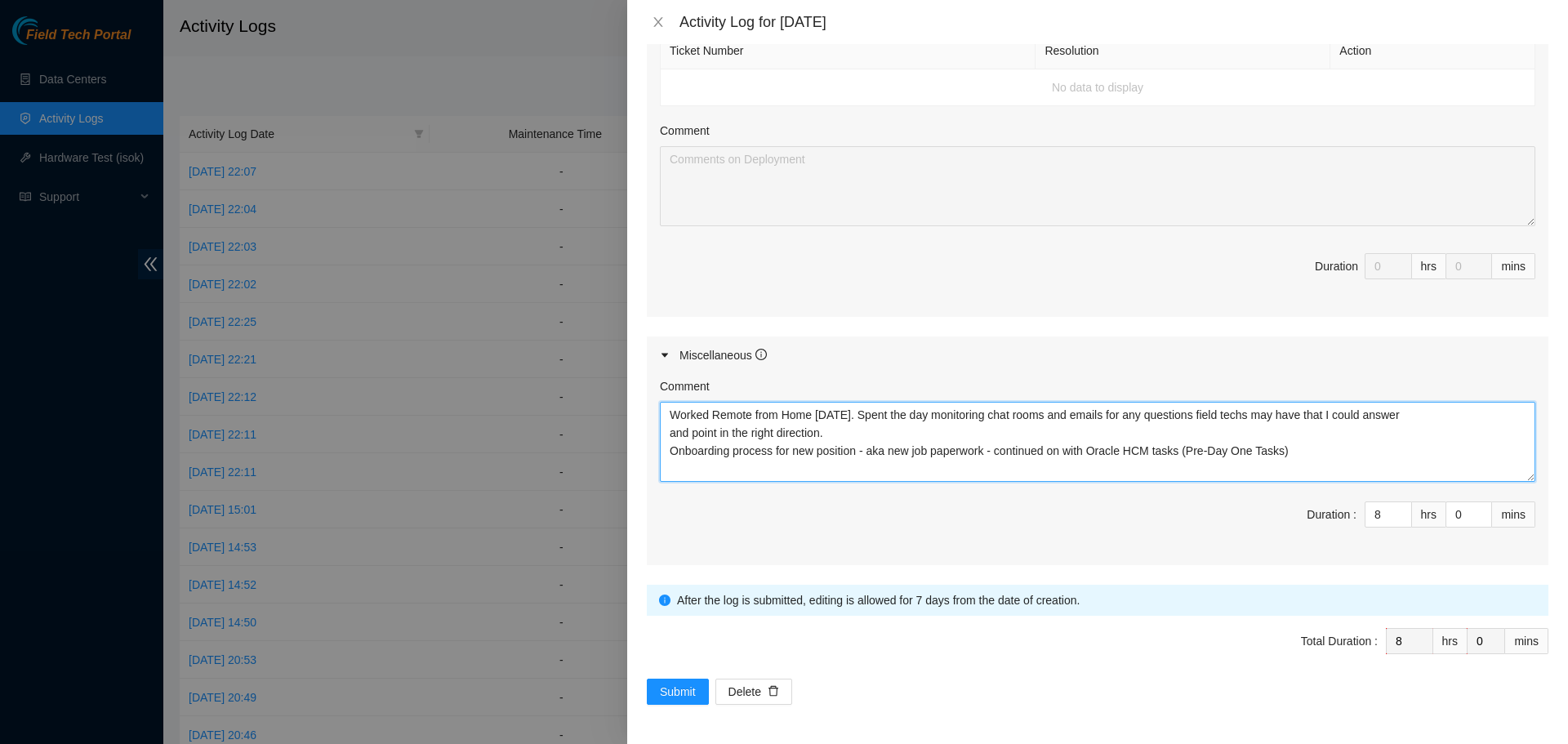
drag, startPoint x: 1323, startPoint y: 457, endPoint x: 645, endPoint y: 416, distance: 679.2
click at [645, 416] on div "Note: This activity log is for informational purposes only. You will not be pai…" at bounding box center [1098, 393] width 941 height 700
click at [674, 450] on textarea "Worked Remote from Home [DATE]. Spent the day monitoring chat rooms and emails …" at bounding box center [1098, 442] width 875 height 80
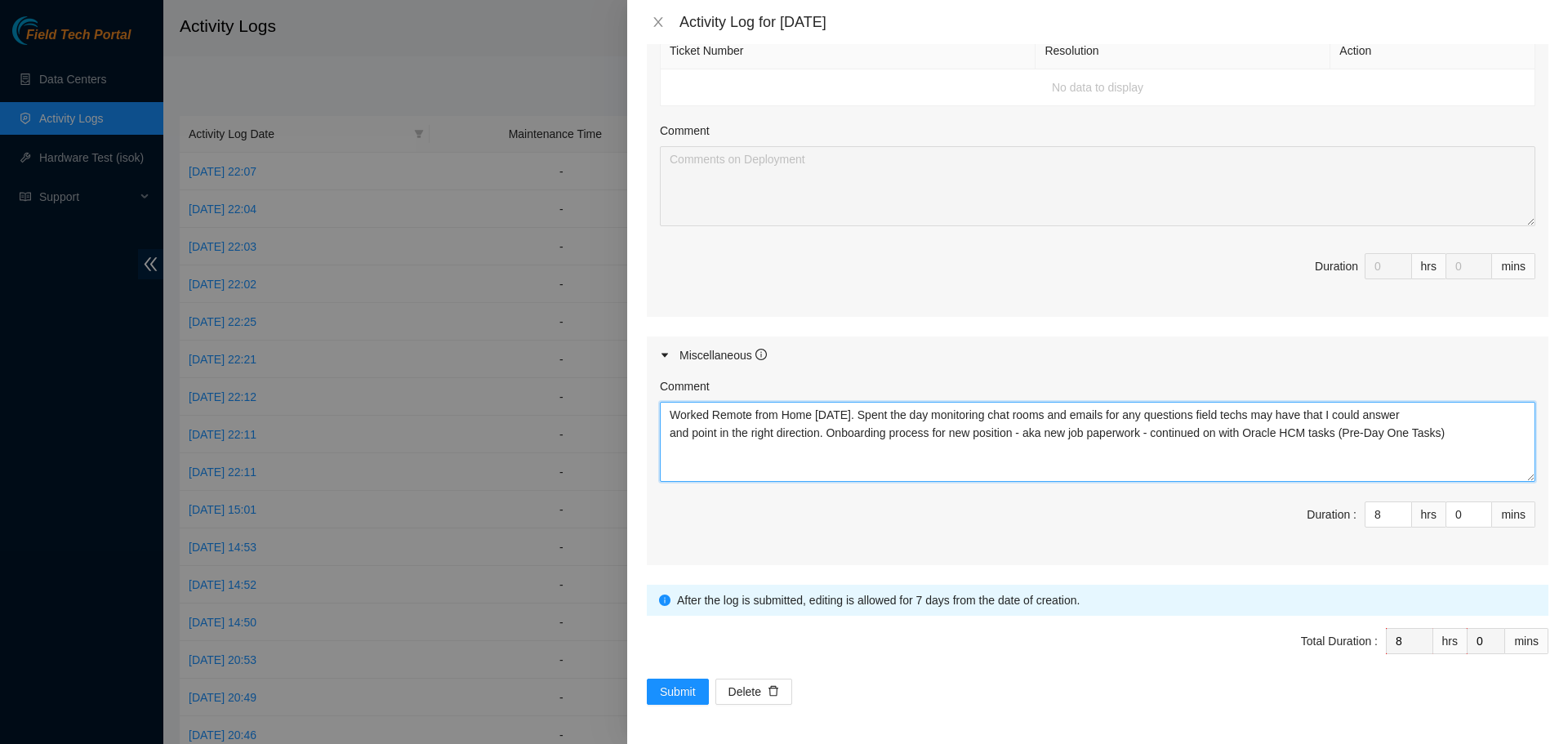
drag, startPoint x: 1464, startPoint y: 435, endPoint x: 666, endPoint y: 420, distance: 798.1
click at [666, 420] on textarea "Worked Remote from Home [DATE]. Spent the day monitoring chat rooms and emails …" at bounding box center [1098, 442] width 875 height 80
type textarea "Worked Remote from Home [DATE]. Spent the day monitoring chat rooms and emails …"
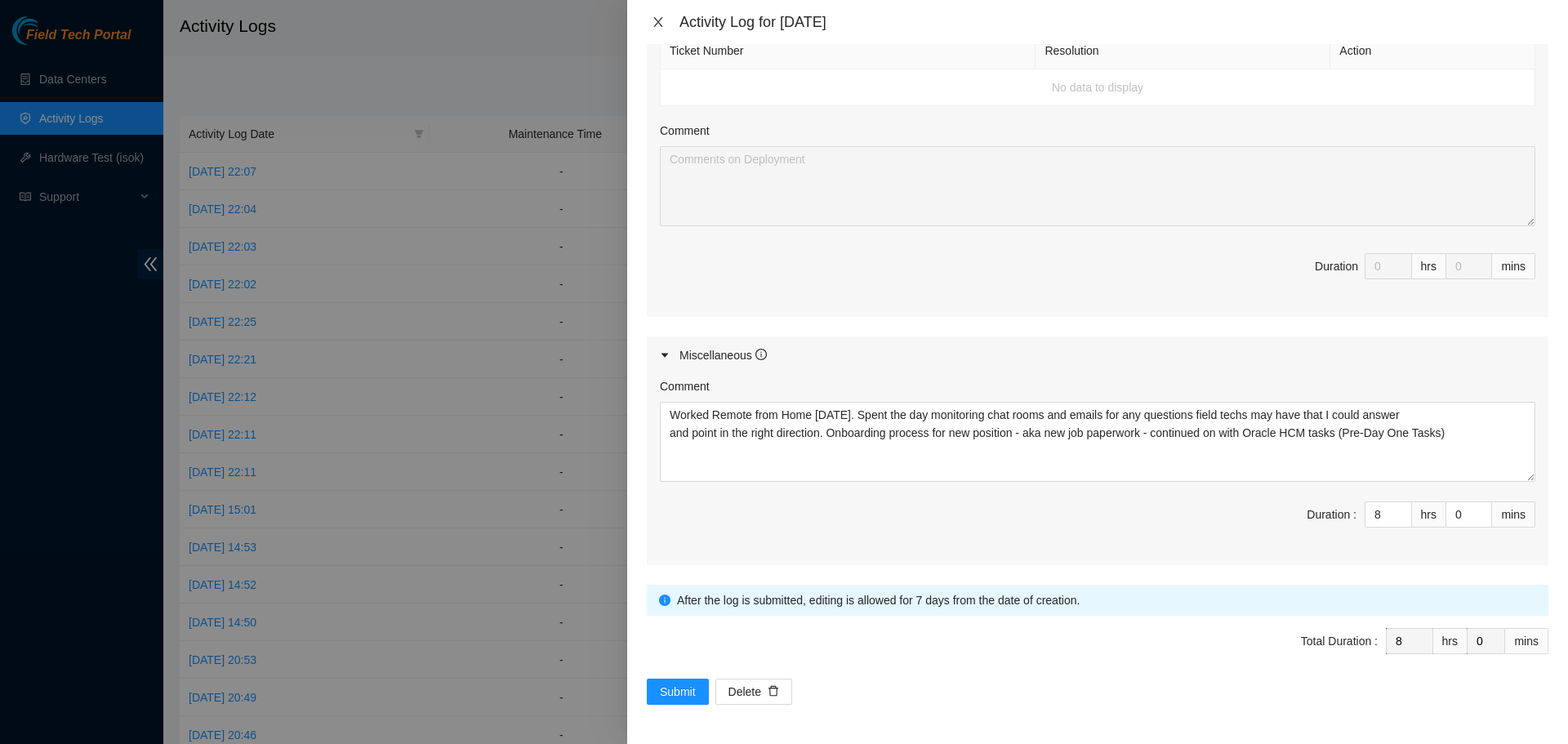
click at [660, 21] on icon "close" at bounding box center [658, 22] width 9 height 10
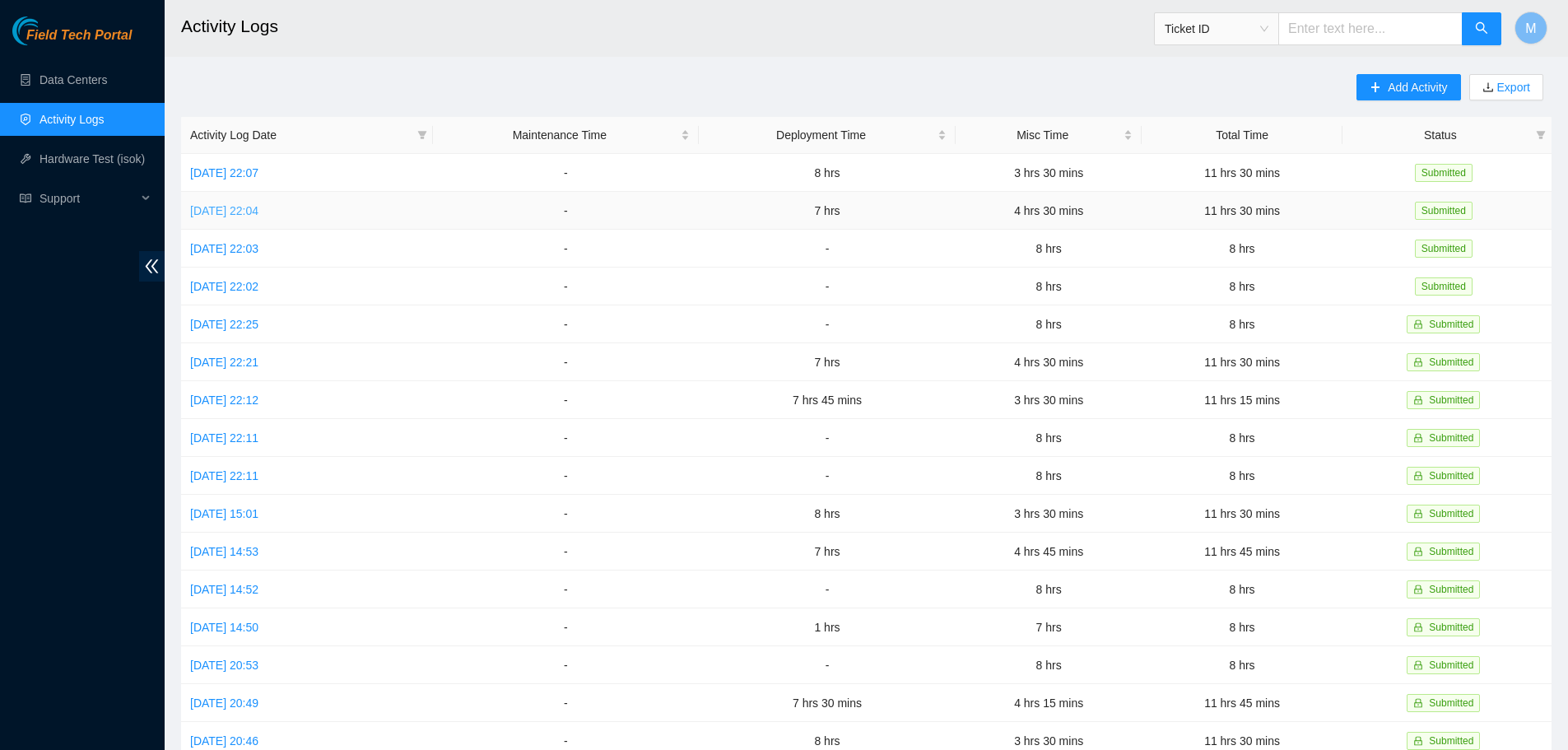
click at [258, 214] on link "[DATE] 22:04" at bounding box center [224, 211] width 68 height 13
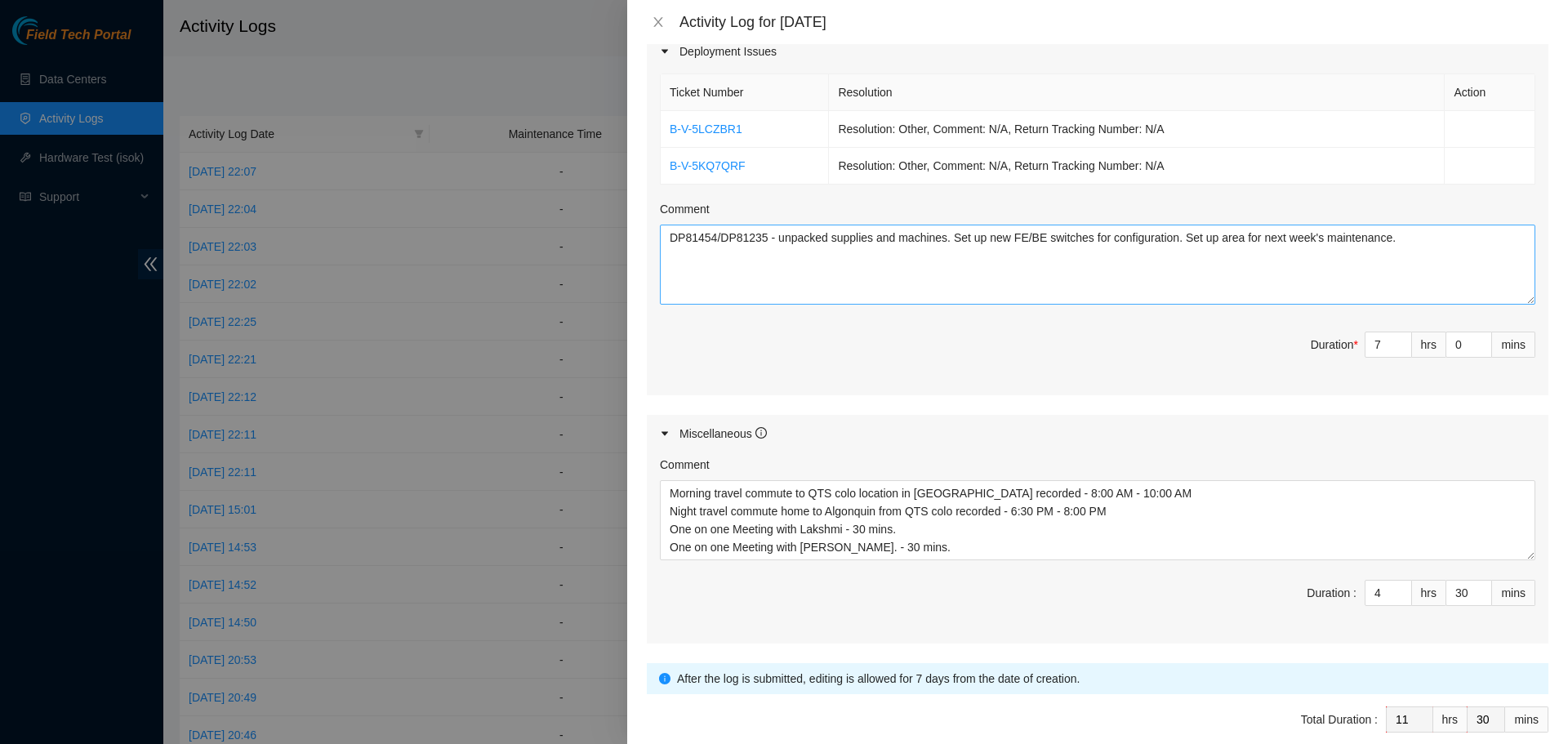
scroll to position [650, 0]
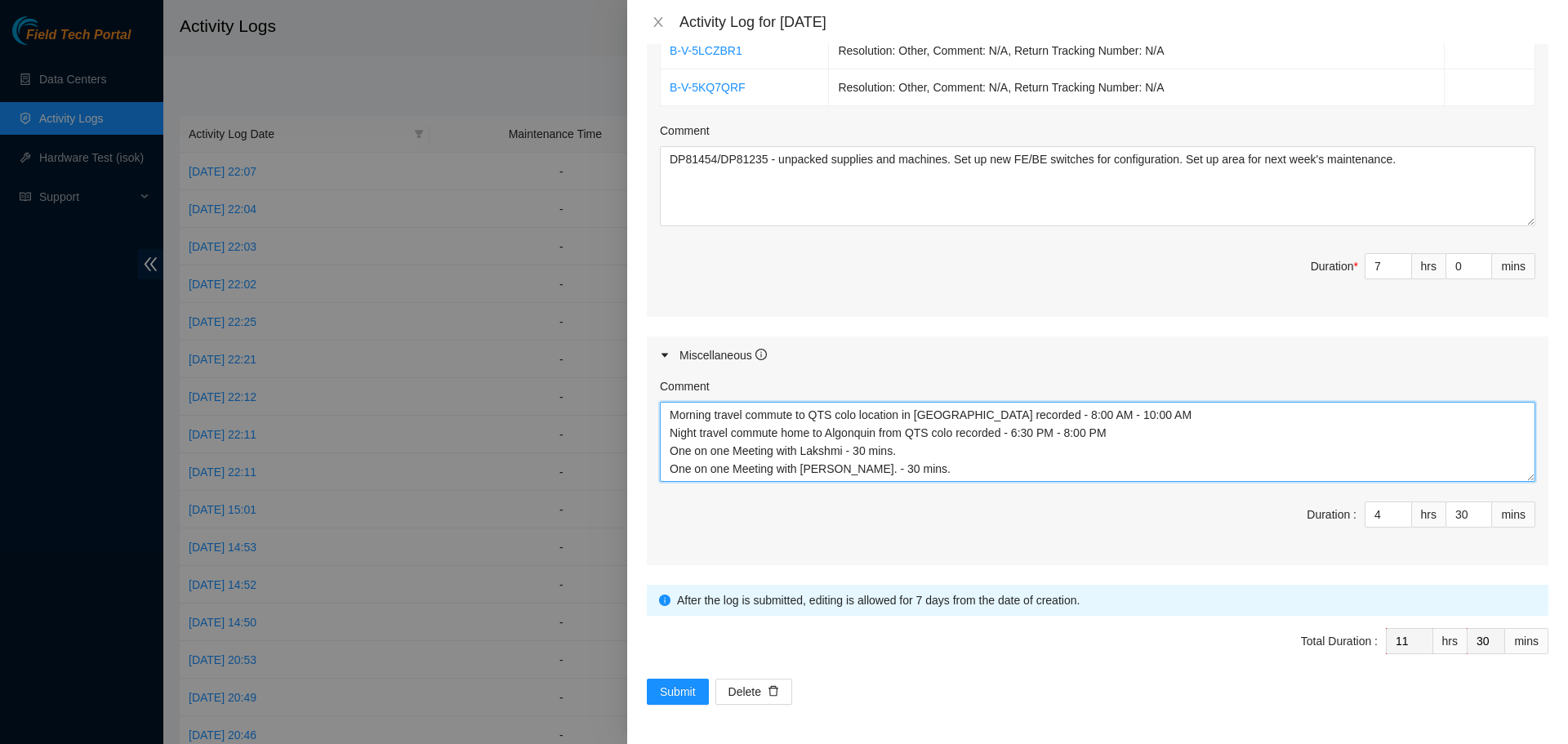
drag, startPoint x: 1131, startPoint y: 418, endPoint x: 665, endPoint y: 416, distance: 466.0
click at [665, 416] on textarea "Morning travel commute to QTS colo location in [GEOGRAPHIC_DATA] recorded - 8:0…" at bounding box center [1098, 442] width 875 height 80
drag, startPoint x: 1117, startPoint y: 438, endPoint x: 668, endPoint y: 426, distance: 449.2
click at [668, 426] on textarea "Morning travel commute to QTS colo location in [GEOGRAPHIC_DATA] recorded - 8:0…" at bounding box center [1098, 442] width 875 height 80
drag, startPoint x: 936, startPoint y: 468, endPoint x: 671, endPoint y: 448, distance: 265.8
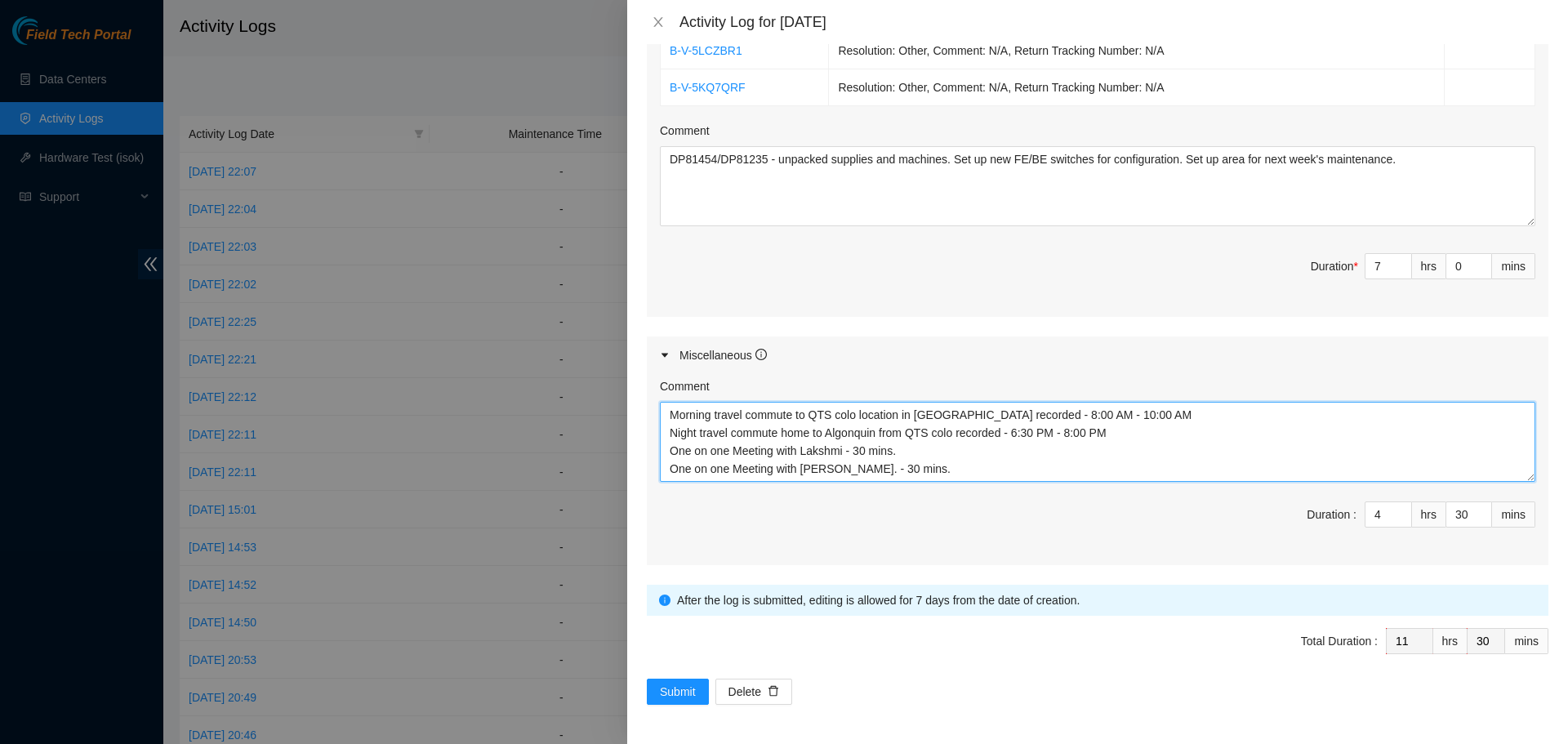
click at [671, 448] on textarea "Morning travel commute to QTS colo location in [GEOGRAPHIC_DATA] recorded - 8:0…" at bounding box center [1098, 442] width 875 height 80
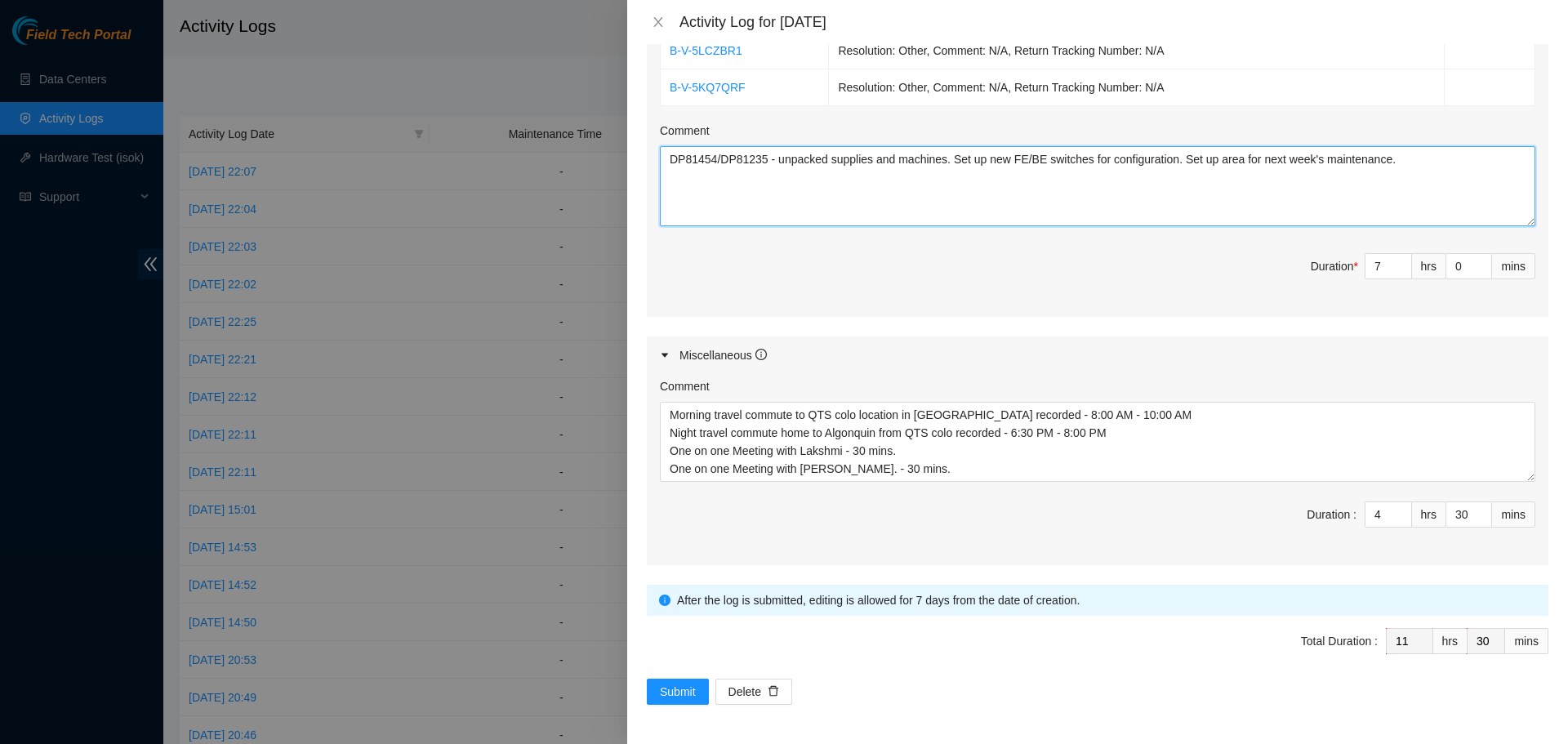
drag, startPoint x: 1399, startPoint y: 163, endPoint x: 666, endPoint y: 153, distance: 733.1
click at [666, 153] on textarea "DP81454/DP81235 - unpacked supplies and machines. Set up new FE/BE switches for…" at bounding box center [1098, 186] width 875 height 80
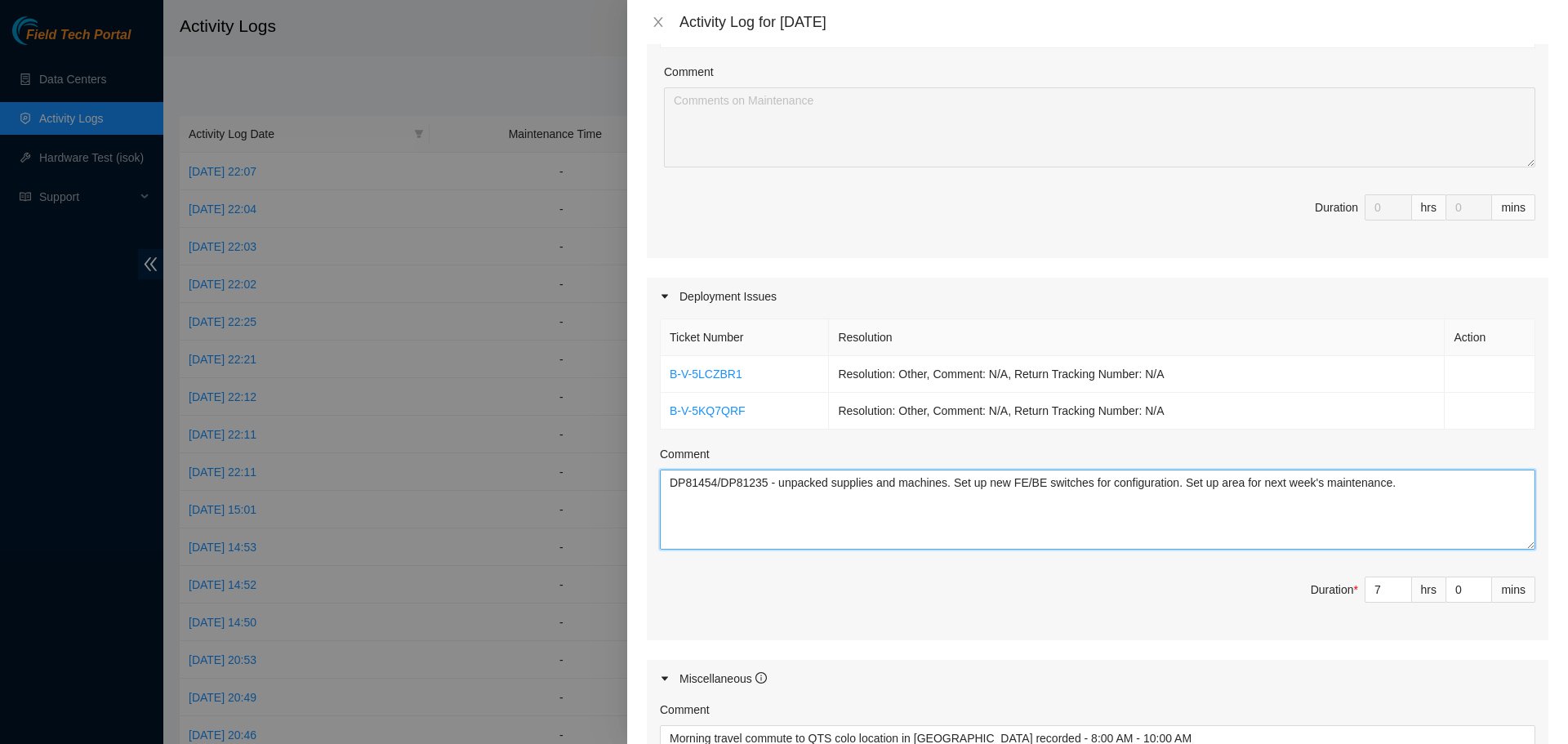
scroll to position [323, 0]
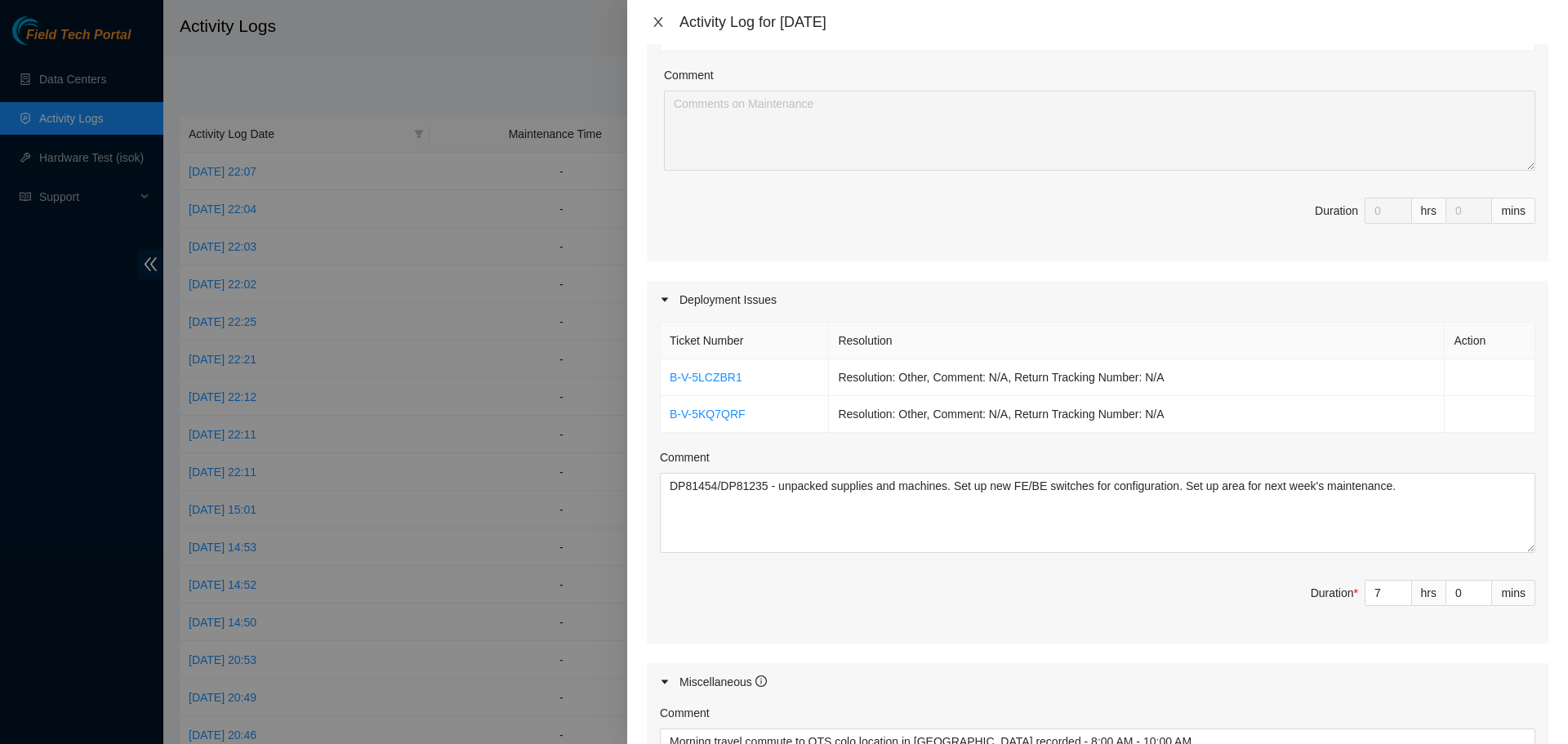
click at [660, 18] on icon "close" at bounding box center [659, 22] width 13 height 13
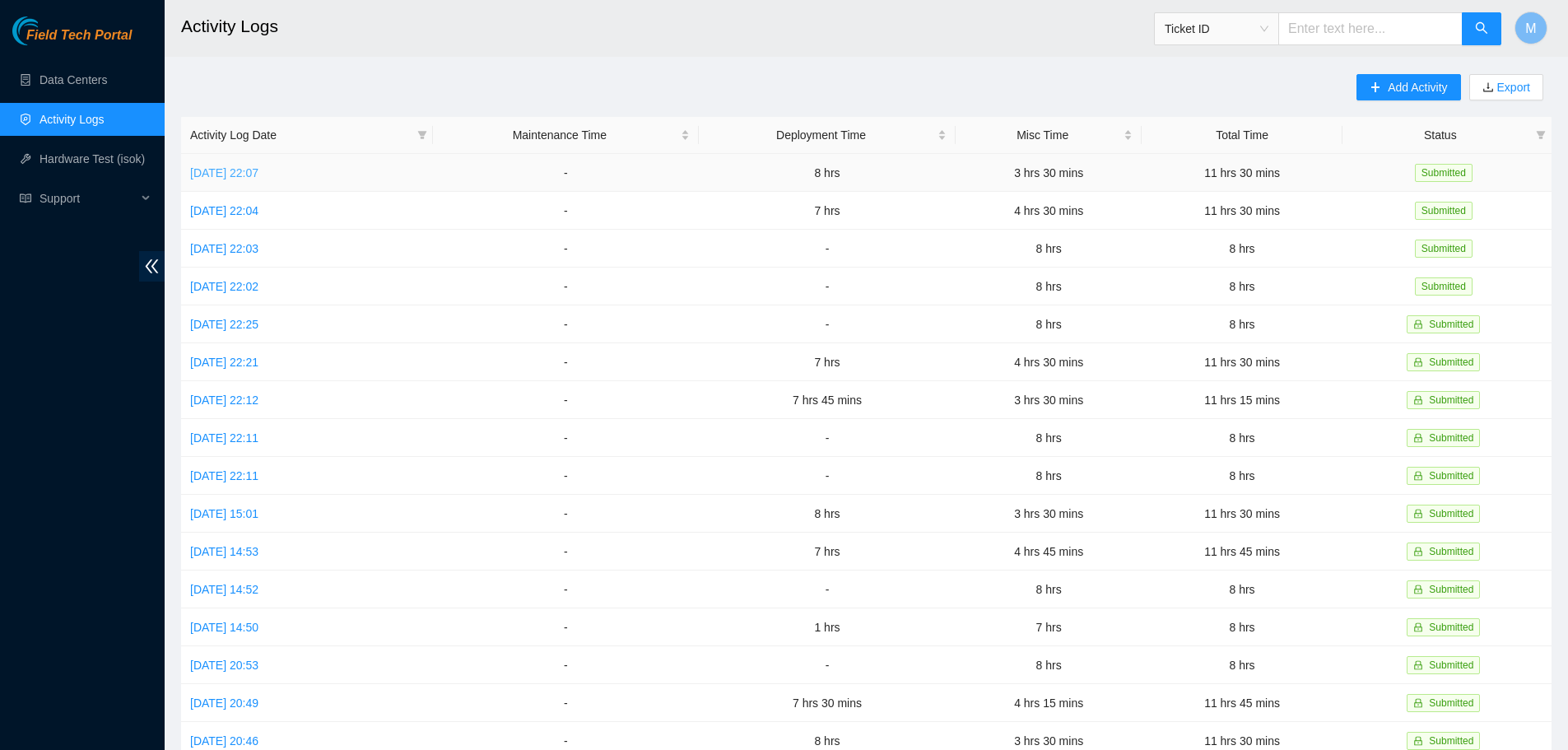
click at [258, 170] on link "[DATE] 22:07" at bounding box center [224, 173] width 68 height 13
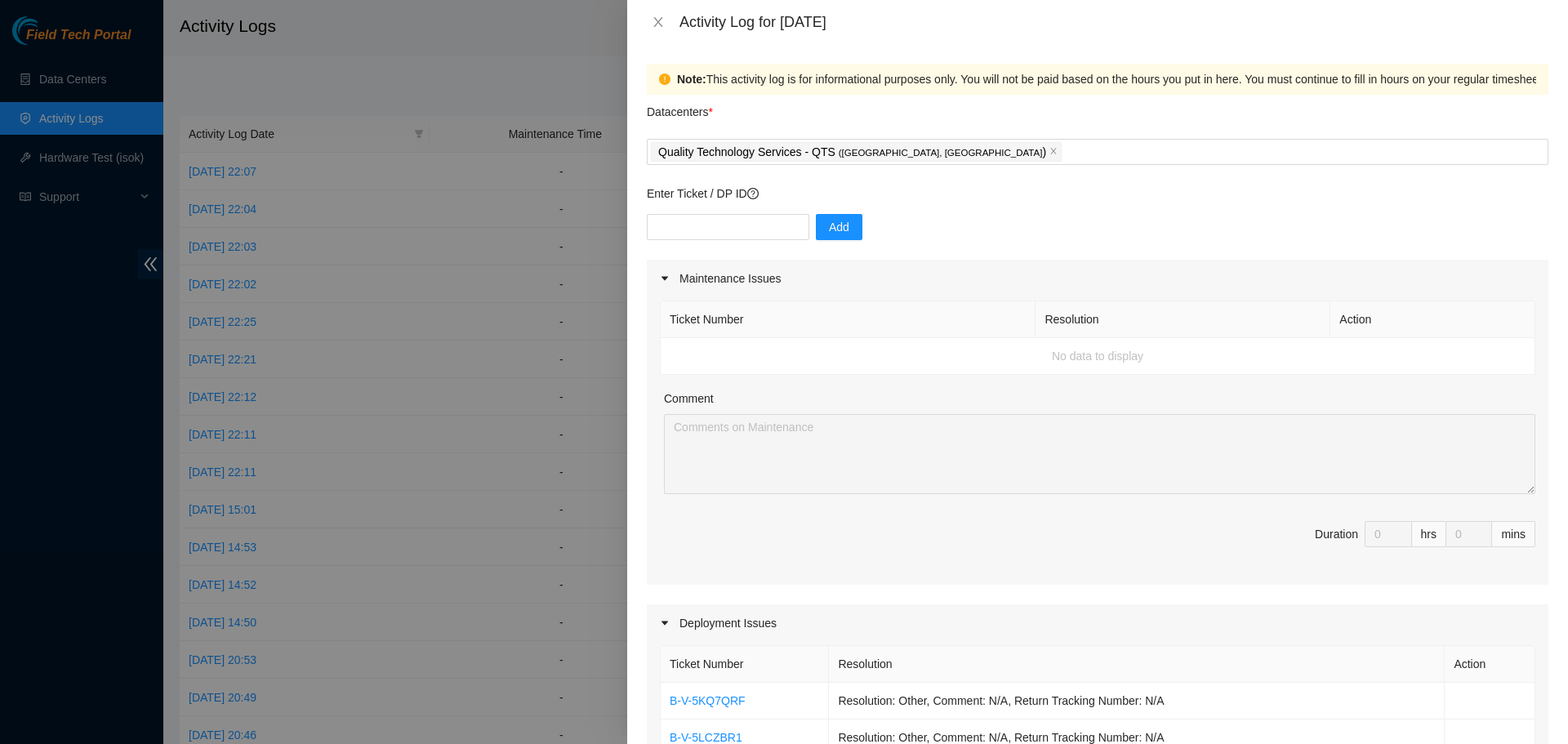
scroll to position [650, 0]
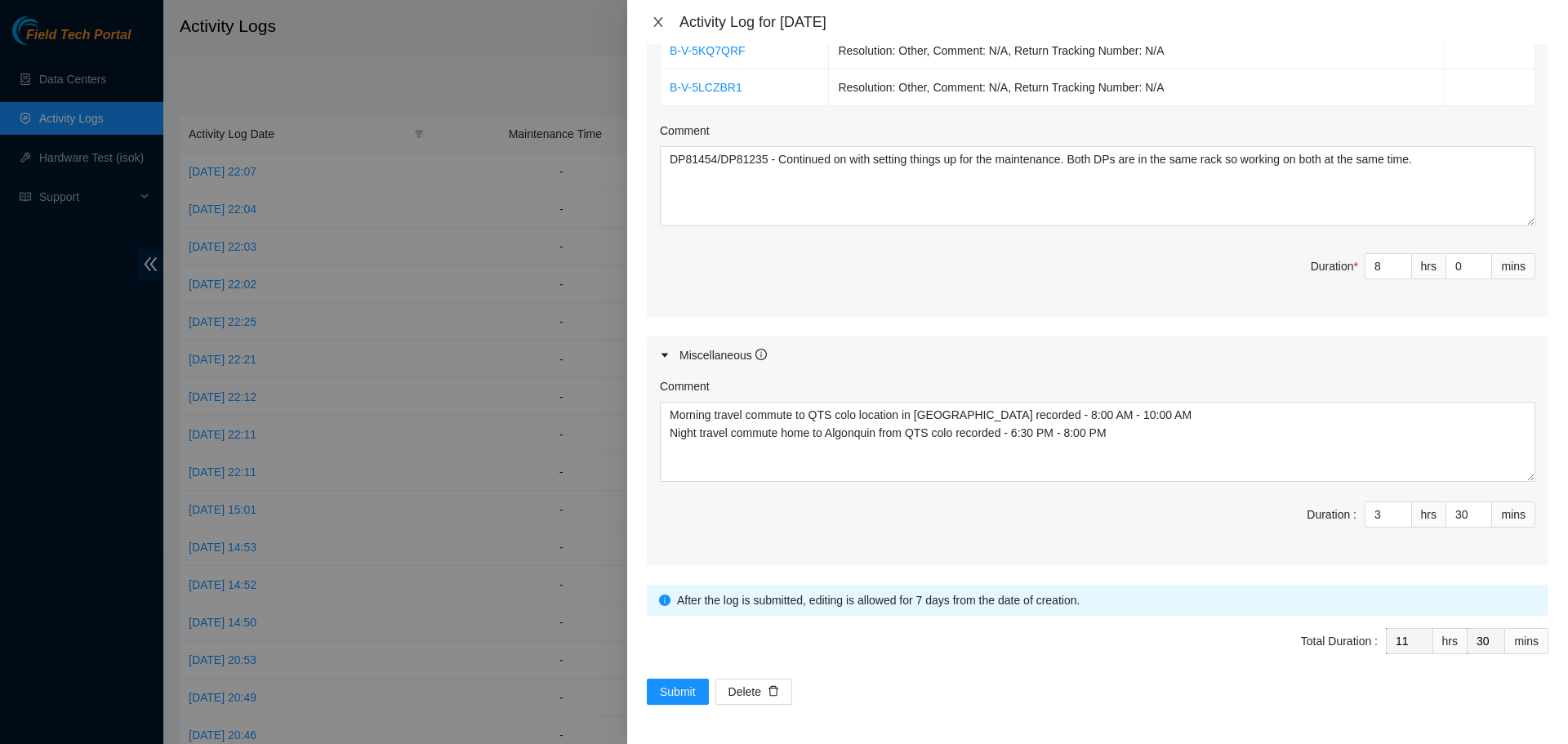
click at [656, 18] on icon "close" at bounding box center [659, 22] width 13 height 13
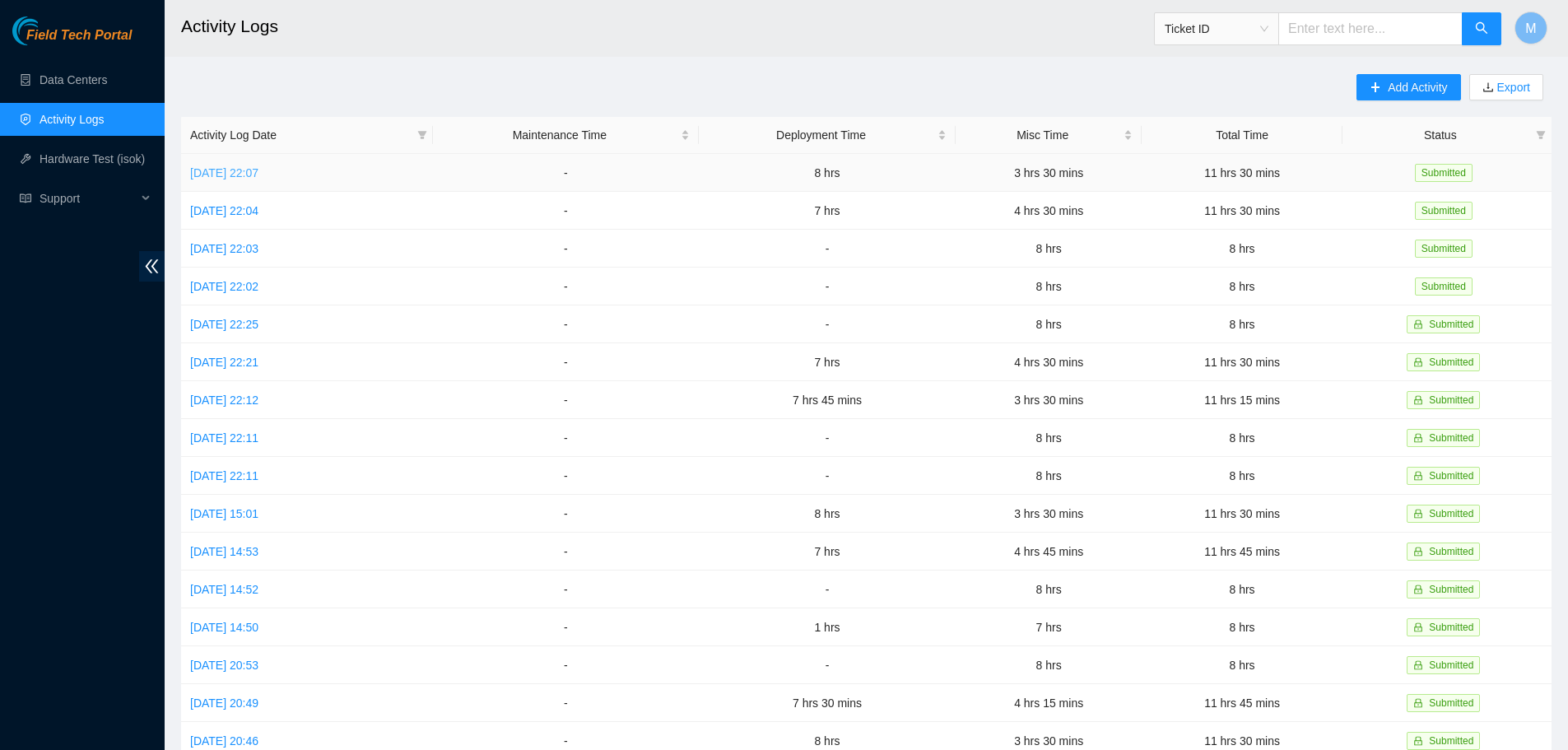
click at [236, 173] on link "[DATE] 22:07" at bounding box center [224, 173] width 68 height 13
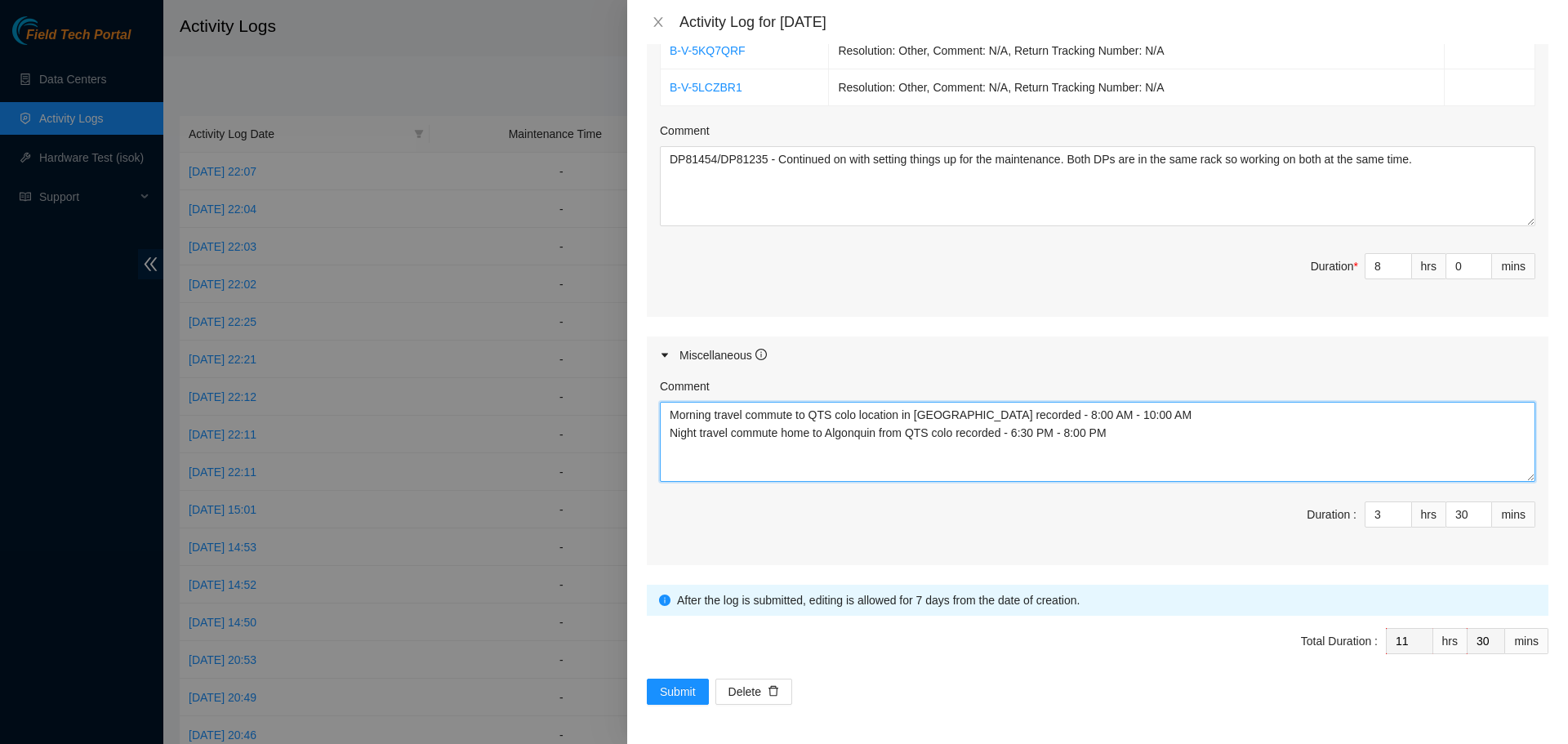
drag, startPoint x: 1138, startPoint y: 417, endPoint x: 664, endPoint y: 410, distance: 474.1
click at [664, 410] on textarea "Morning travel commute to QTS colo location in [GEOGRAPHIC_DATA] recorded - 8:0…" at bounding box center [1098, 442] width 875 height 80
drag, startPoint x: 1125, startPoint y: 439, endPoint x: 646, endPoint y: 431, distance: 479.1
click at [646, 431] on div "Note: This activity log is for informational purposes only. You will not be pai…" at bounding box center [1098, 393] width 941 height 700
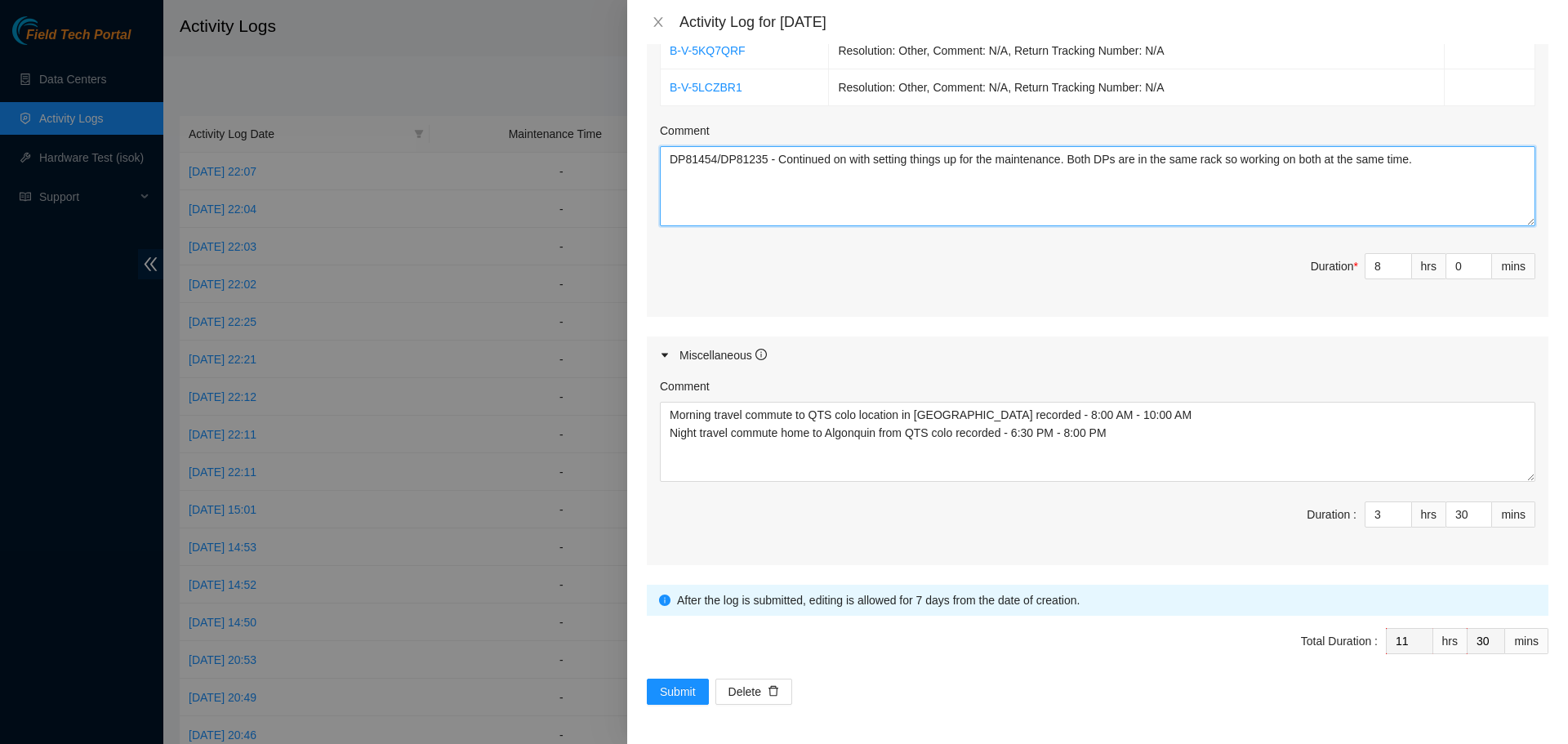
drag, startPoint x: 1415, startPoint y: 160, endPoint x: 631, endPoint y: 148, distance: 784.1
click at [613, 148] on div "Activity Log for [DATE] Note: This activity log is for informational purposes o…" at bounding box center [784, 372] width 1568 height 744
click at [659, 16] on icon "close" at bounding box center [659, 22] width 13 height 13
